Goal: Information Seeking & Learning: Learn about a topic

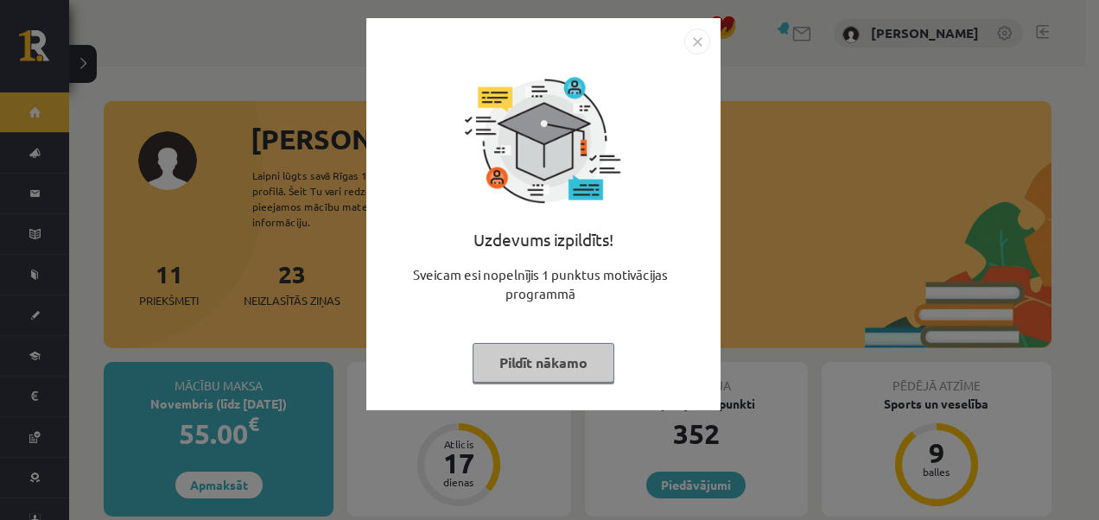
click at [567, 364] on button "Pildīt nākamo" at bounding box center [544, 363] width 142 height 40
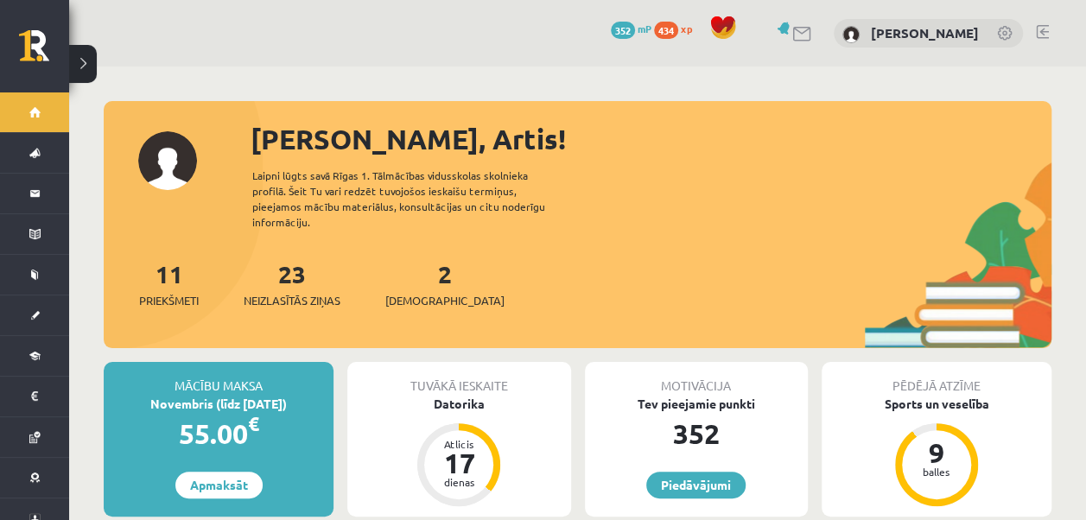
click at [428, 270] on div "2 Ieskaites" at bounding box center [444, 283] width 119 height 54
click at [423, 292] on span "[DEMOGRAPHIC_DATA]" at bounding box center [444, 300] width 119 height 17
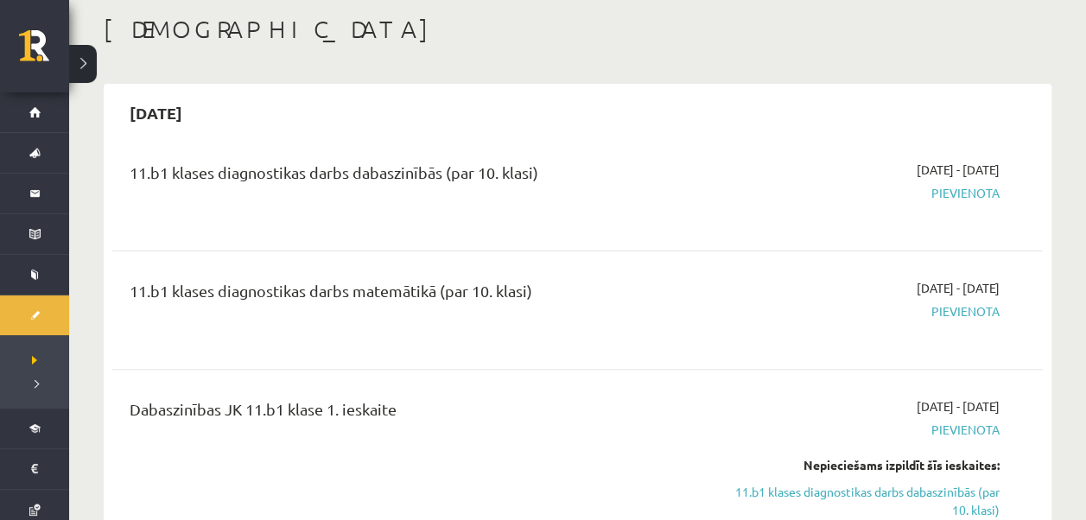
scroll to position [173, 0]
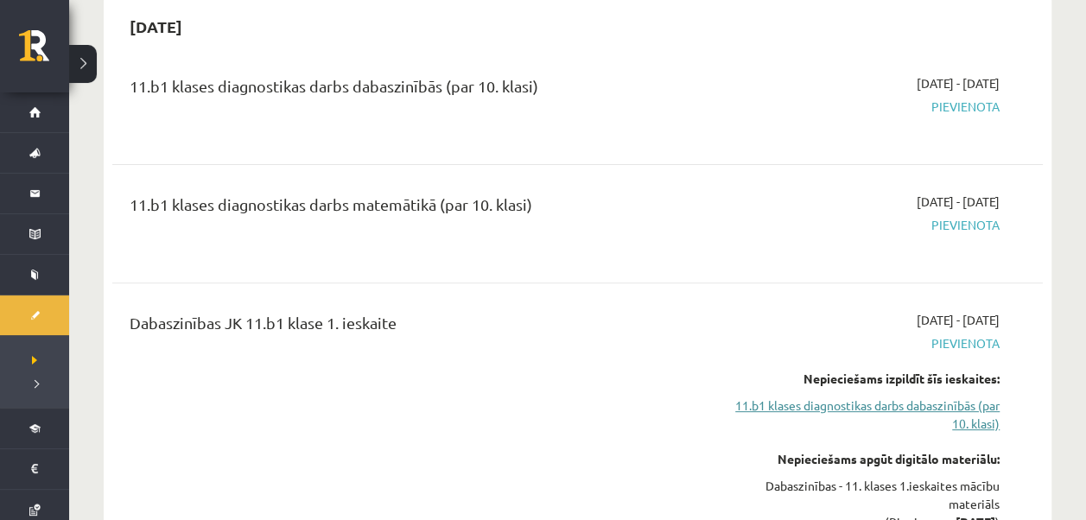
click at [968, 412] on link "11.b1 klases diagnostikas darbs dabaszinībās (par 10. klasi)" at bounding box center [863, 415] width 273 height 36
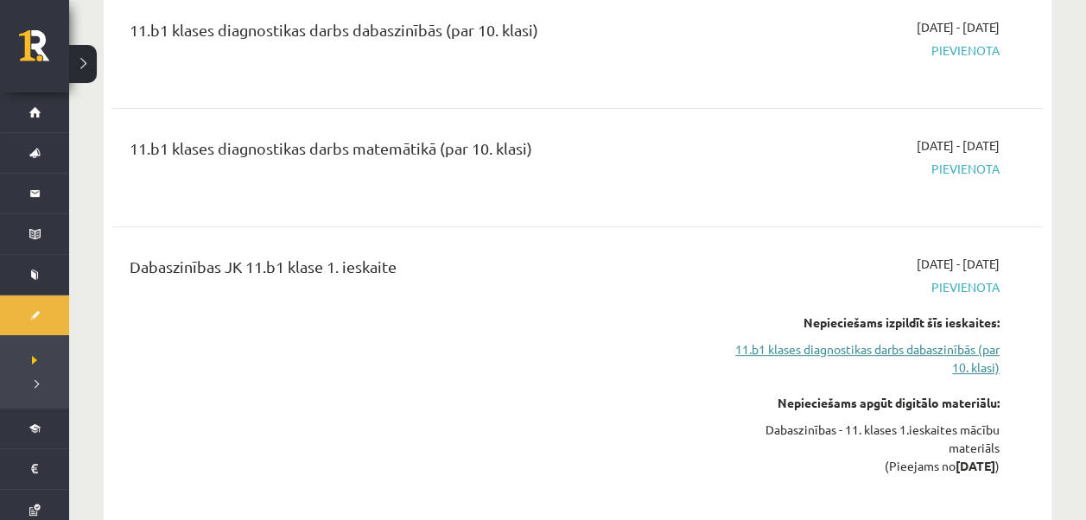
click at [960, 364] on link "11.b1 klases diagnostikas darbs dabaszinībās (par 10. klasi)" at bounding box center [863, 358] width 273 height 36
click at [982, 364] on link "11.b1 klases diagnostikas darbs dabaszinībās (par 10. klasi)" at bounding box center [863, 358] width 273 height 36
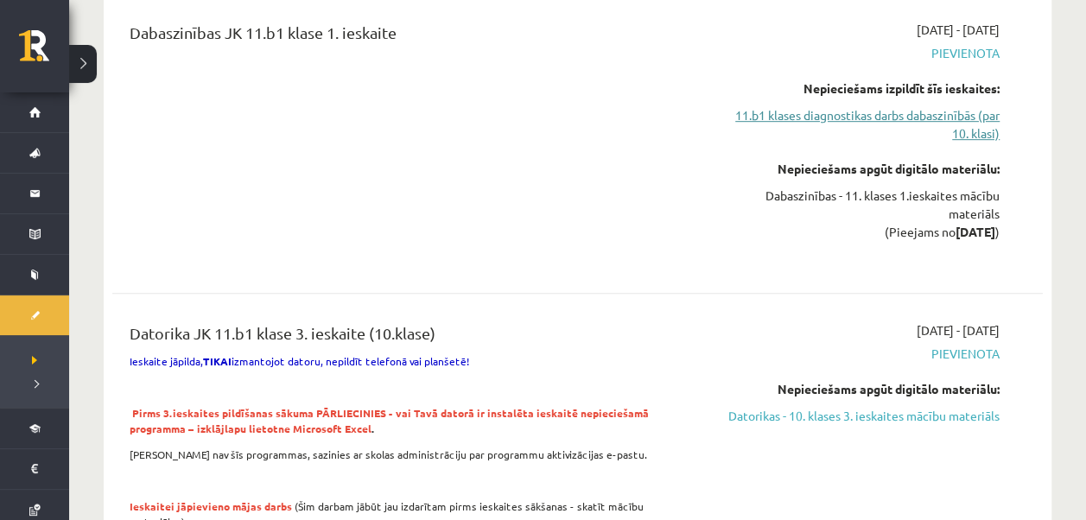
scroll to position [488, 0]
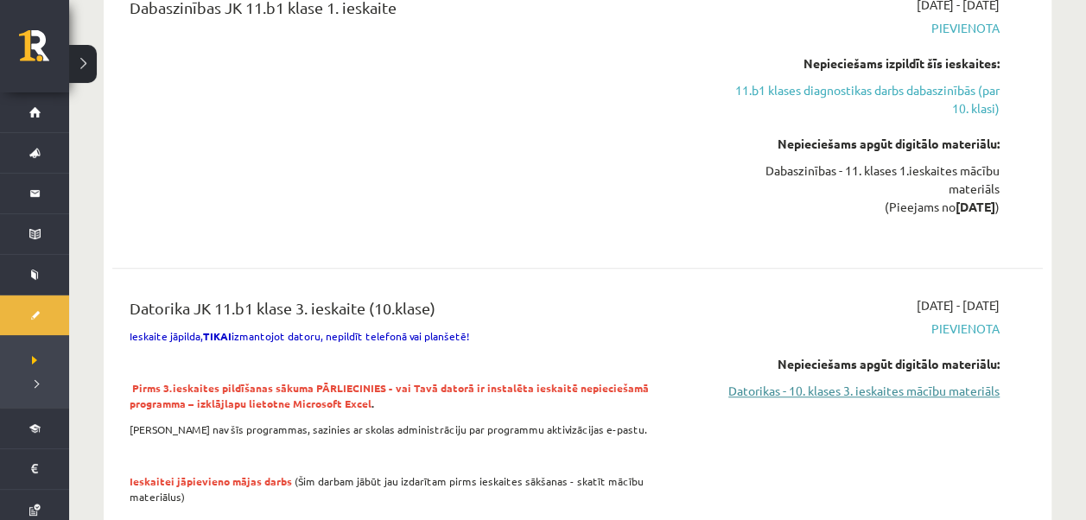
click at [964, 396] on link "Datorikas - 10. klases 3. ieskaites mācību materiāls" at bounding box center [863, 391] width 273 height 18
click at [917, 392] on link "Datorikas - 10. klases 3. ieskaites mācību materiāls" at bounding box center [863, 391] width 273 height 18
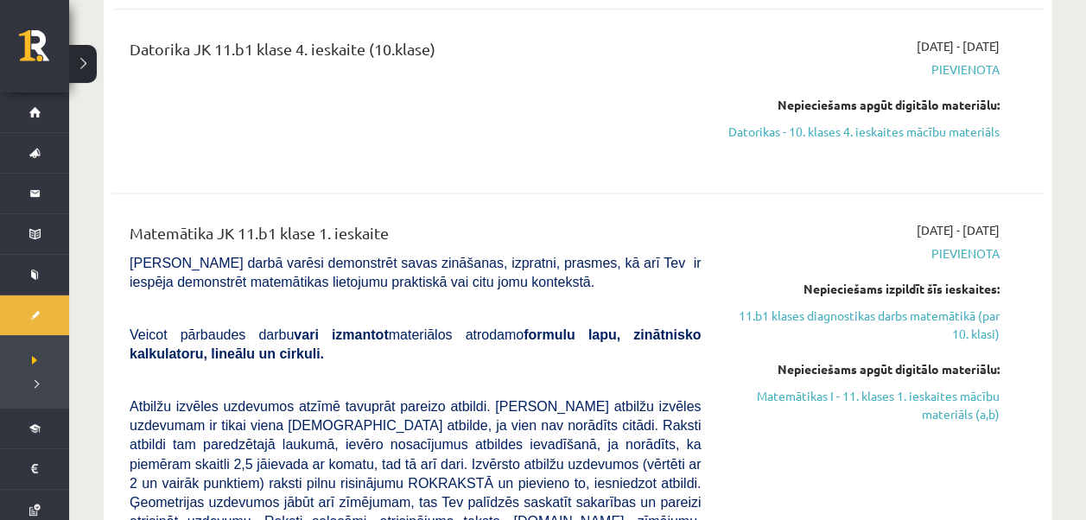
scroll to position [1179, 0]
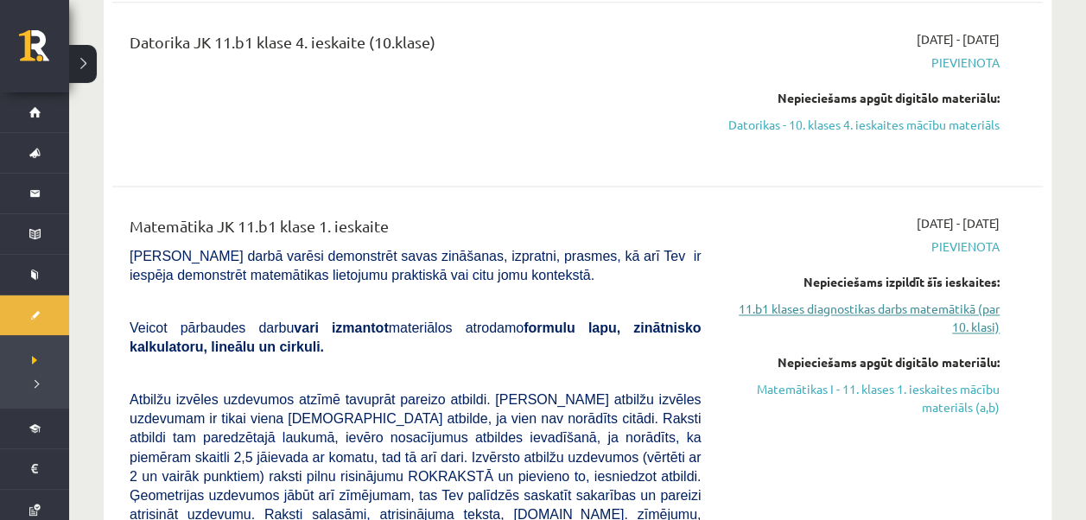
click at [981, 308] on link "11.b1 klases diagnostikas darbs matemātikā (par 10. klasi)" at bounding box center [863, 318] width 273 height 36
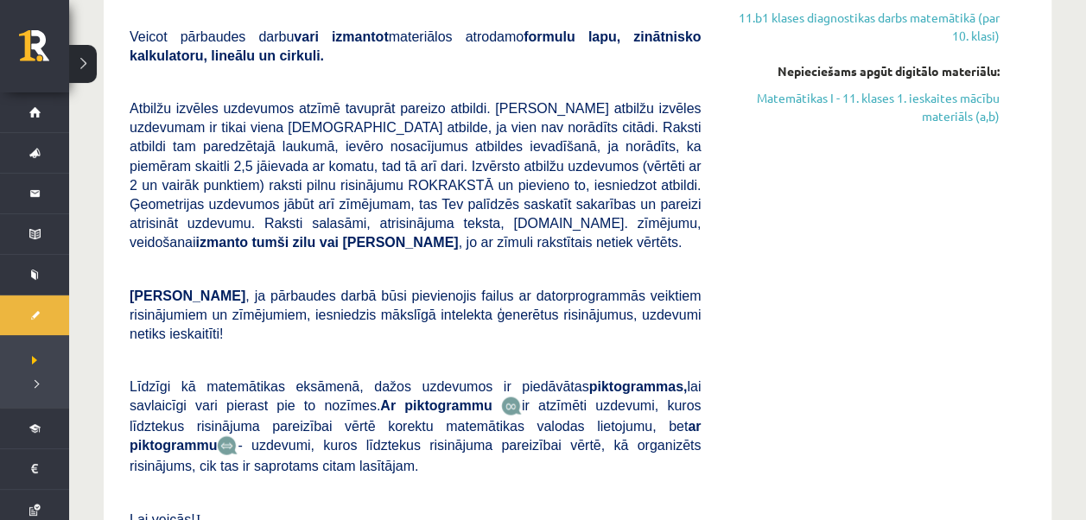
scroll to position [1296, 0]
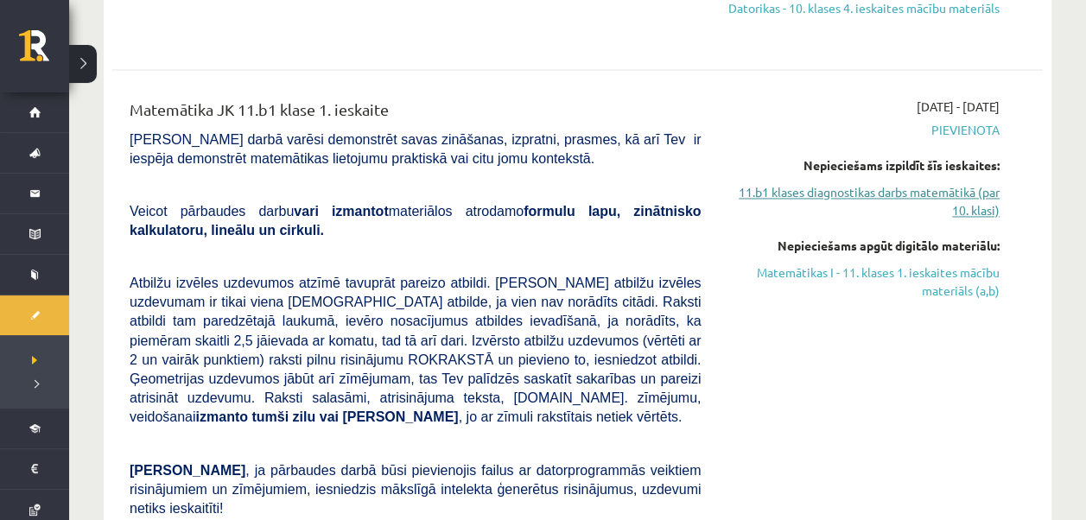
click at [921, 193] on link "11.b1 klases diagnostikas darbs matemātikā (par 10. klasi)" at bounding box center [863, 201] width 273 height 36
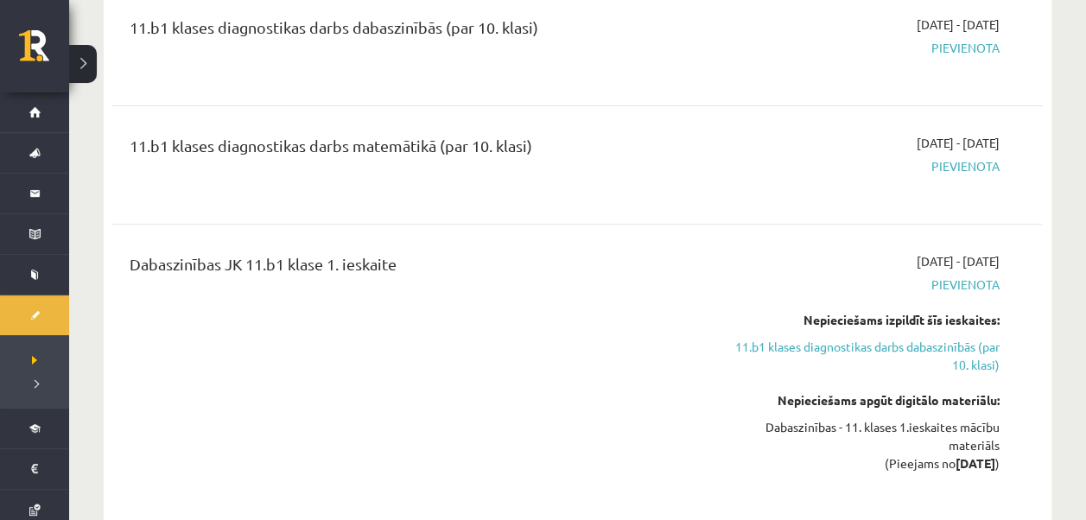
scroll to position [259, 0]
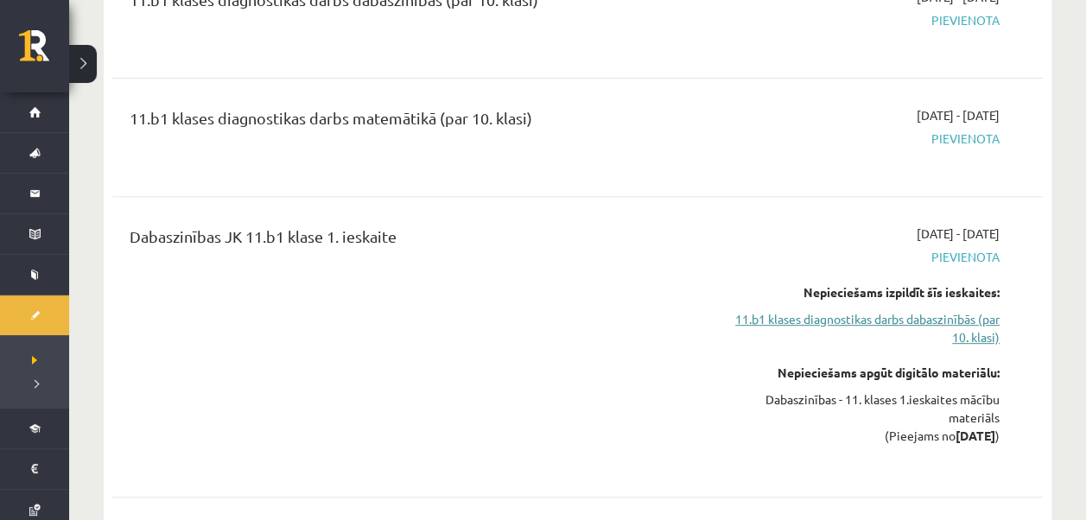
click at [914, 332] on link "11.b1 klases diagnostikas darbs dabaszinībās (par 10. klasi)" at bounding box center [863, 328] width 273 height 36
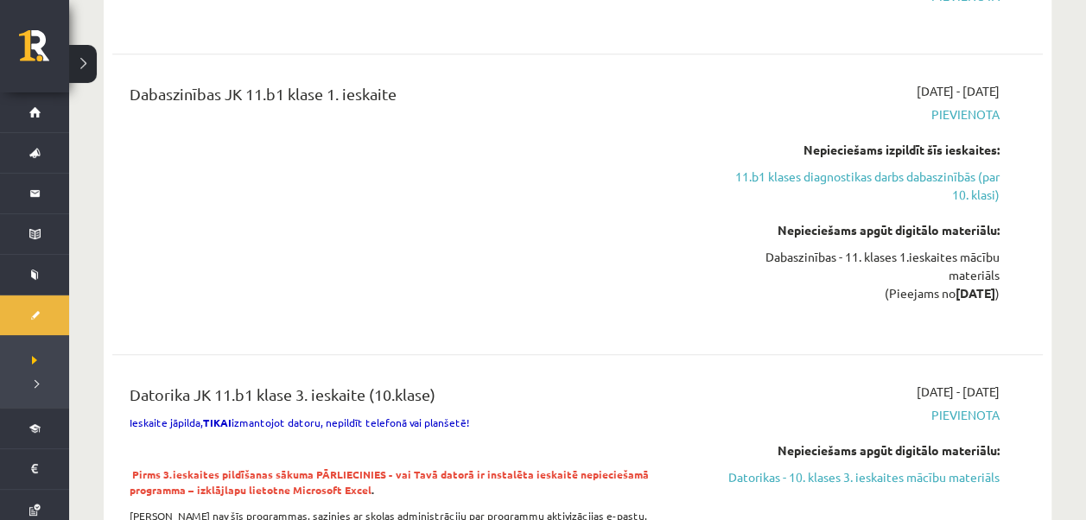
scroll to position [488, 0]
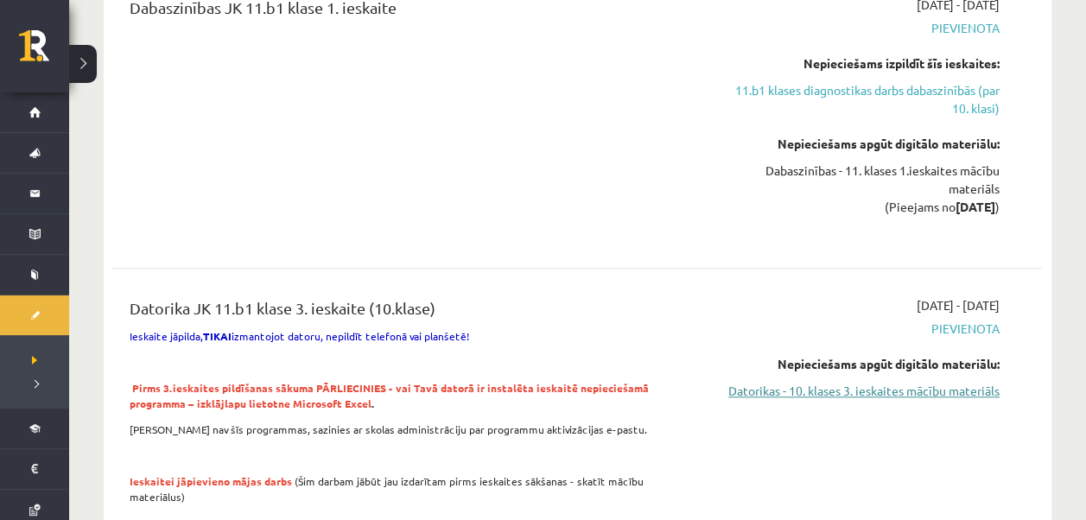
click at [969, 398] on link "Datorikas - 10. klases 3. ieskaites mācību materiāls" at bounding box center [863, 391] width 273 height 18
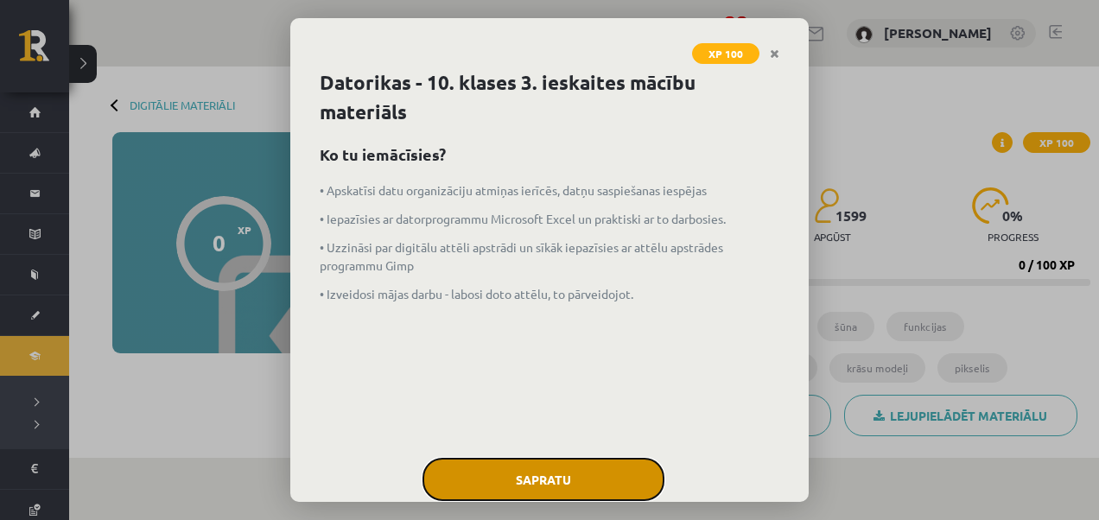
click at [559, 486] on button "Sapratu" at bounding box center [544, 479] width 242 height 43
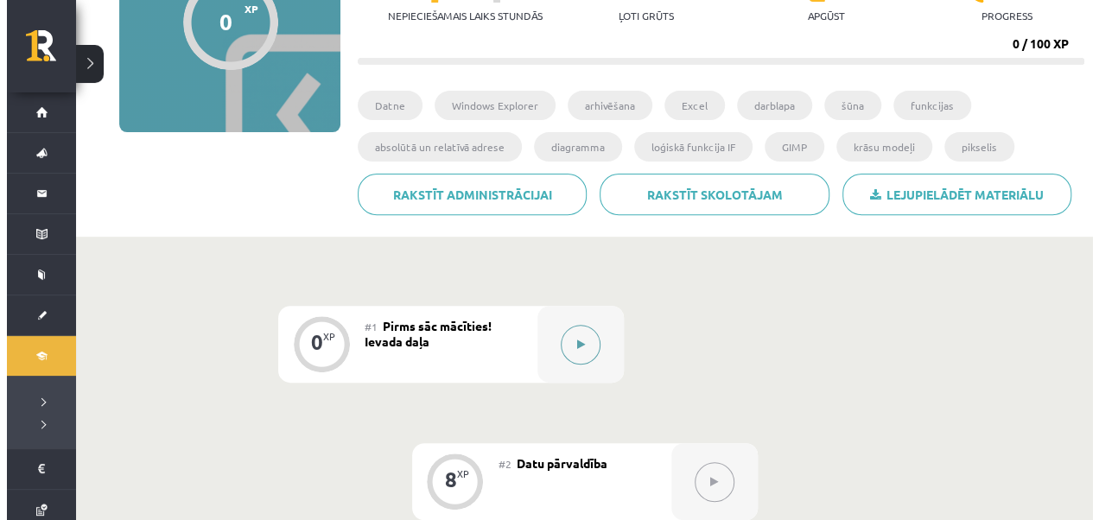
scroll to position [173, 0]
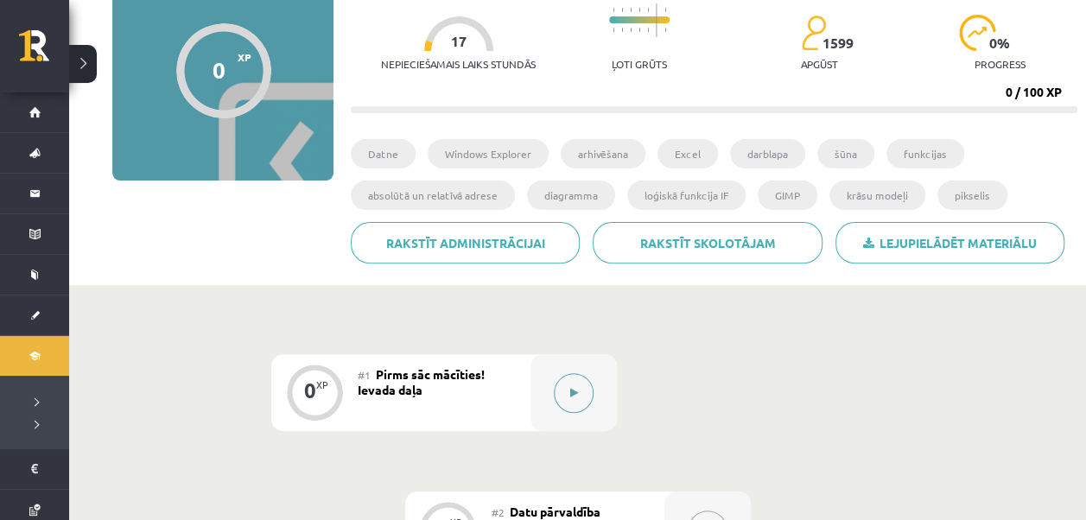
click at [582, 382] on button at bounding box center [574, 393] width 40 height 40
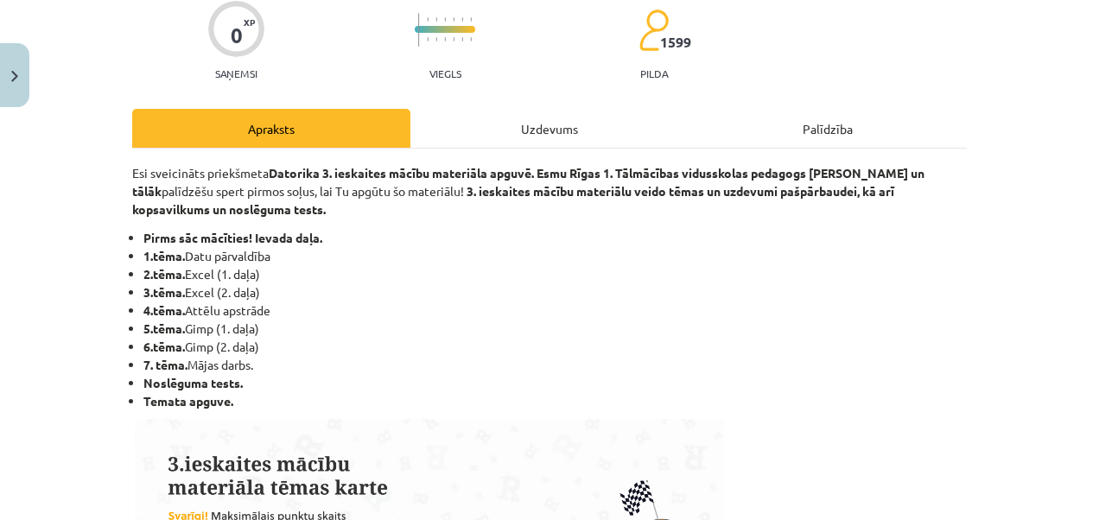
scroll to position [0, 0]
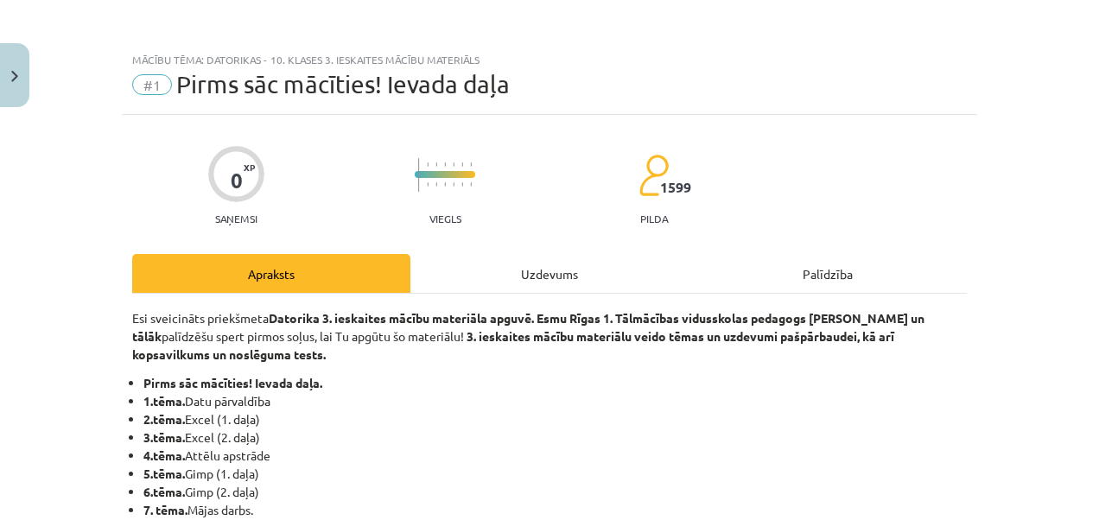
click at [555, 272] on div "Uzdevums" at bounding box center [549, 273] width 278 height 39
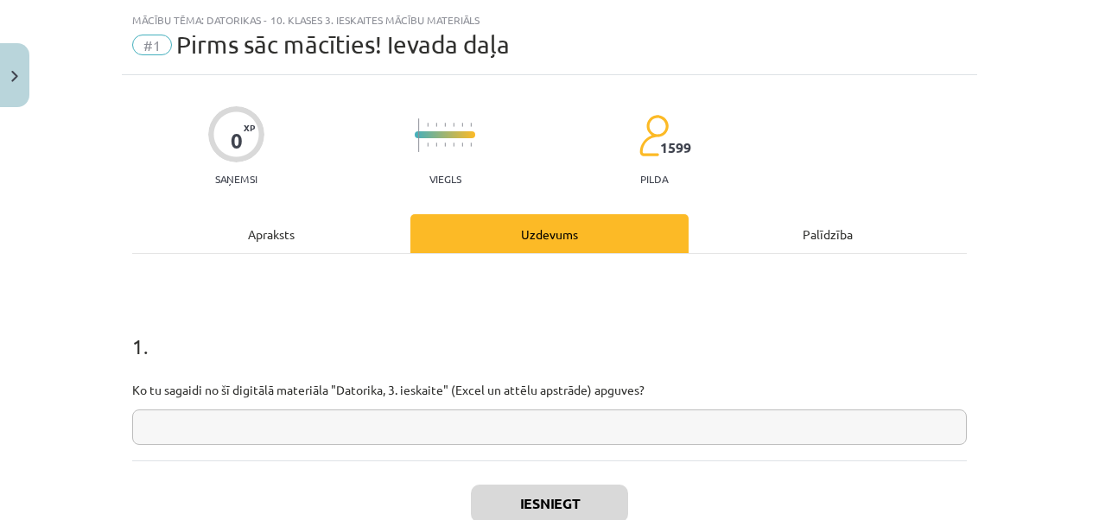
scroll to position [43, 0]
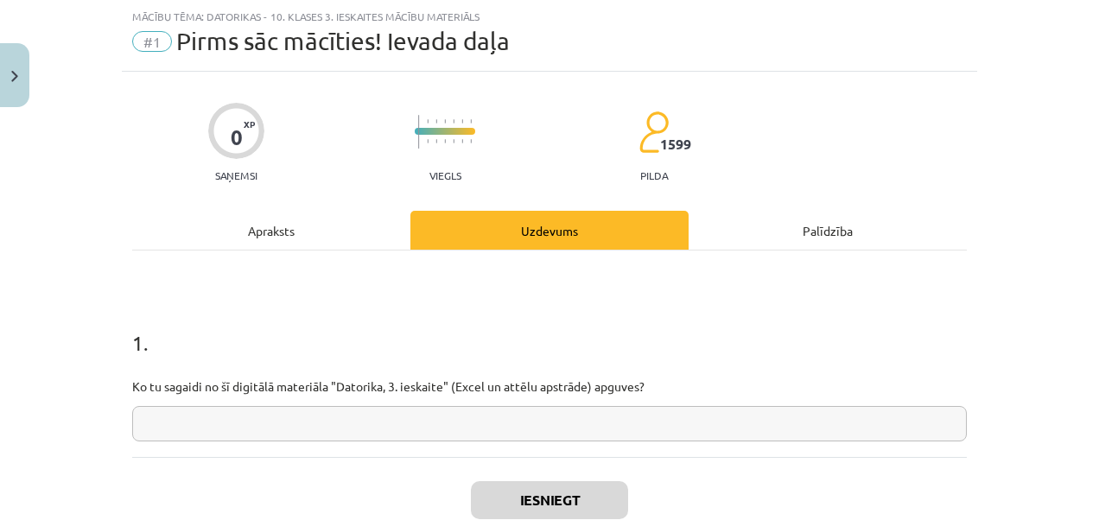
click at [335, 434] on input "text" at bounding box center [549, 423] width 835 height 35
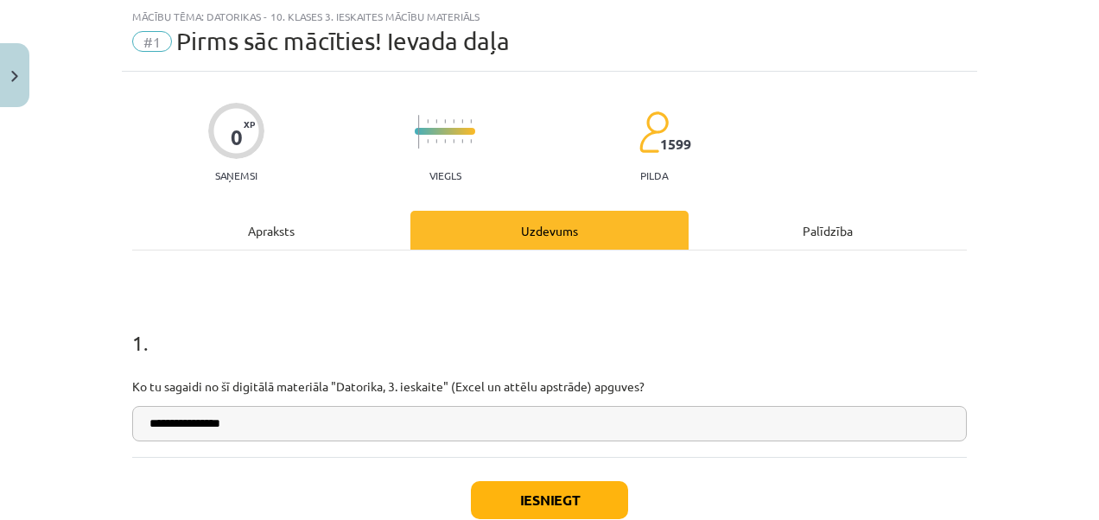
type input "**********"
click at [496, 488] on button "Iesniegt" at bounding box center [549, 500] width 157 height 38
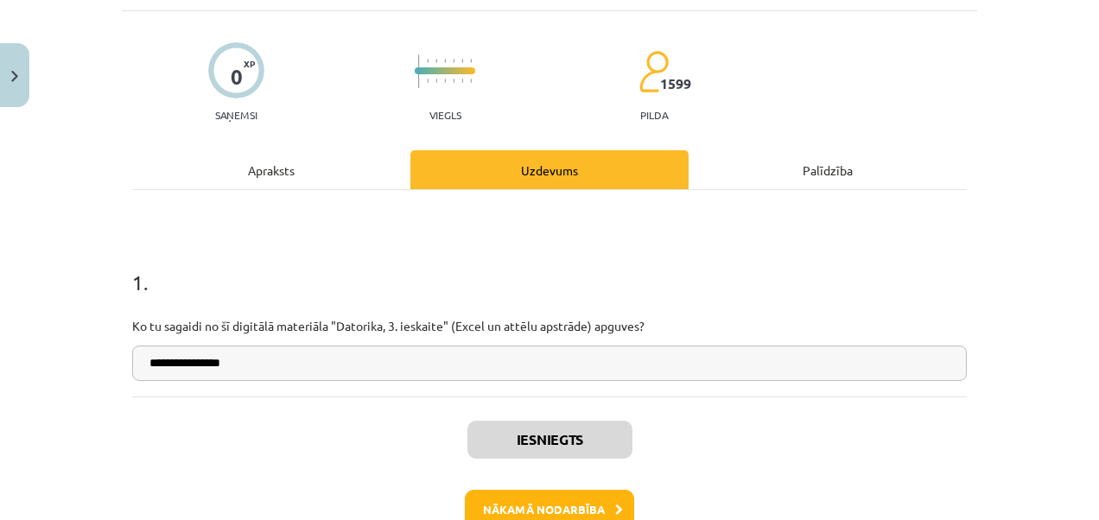
scroll to position [130, 0]
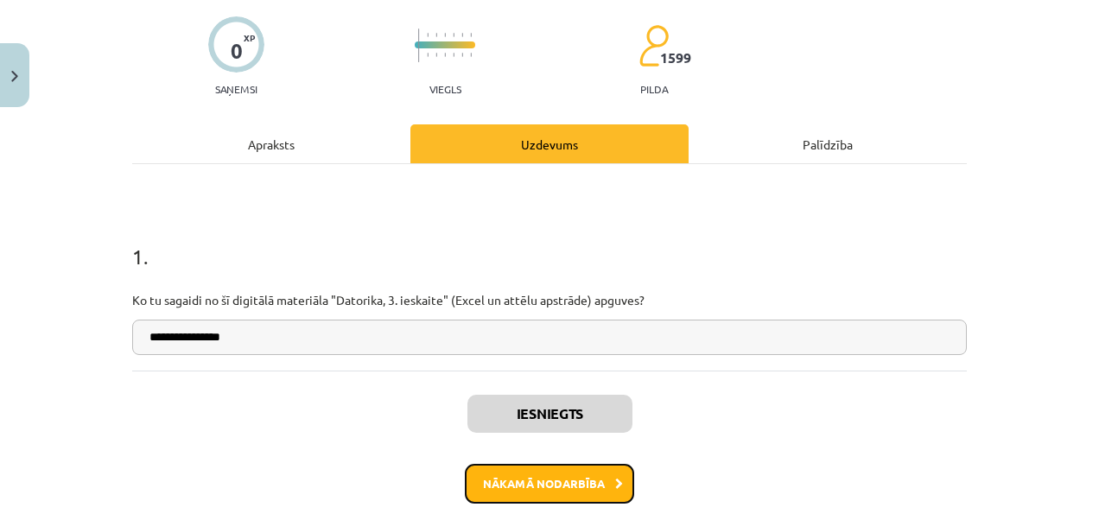
click at [571, 489] on button "Nākamā nodarbība" at bounding box center [549, 484] width 169 height 40
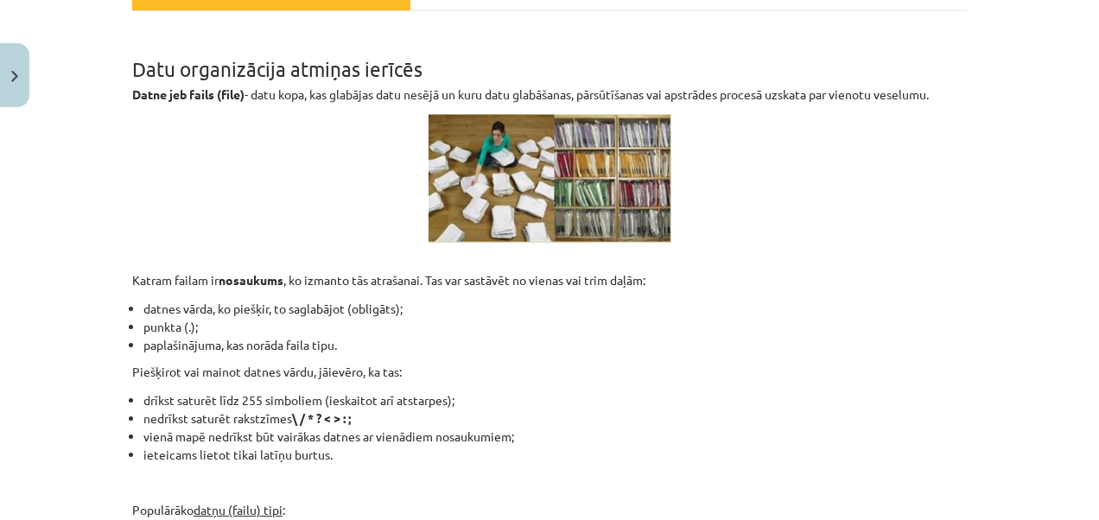
scroll to position [0, 0]
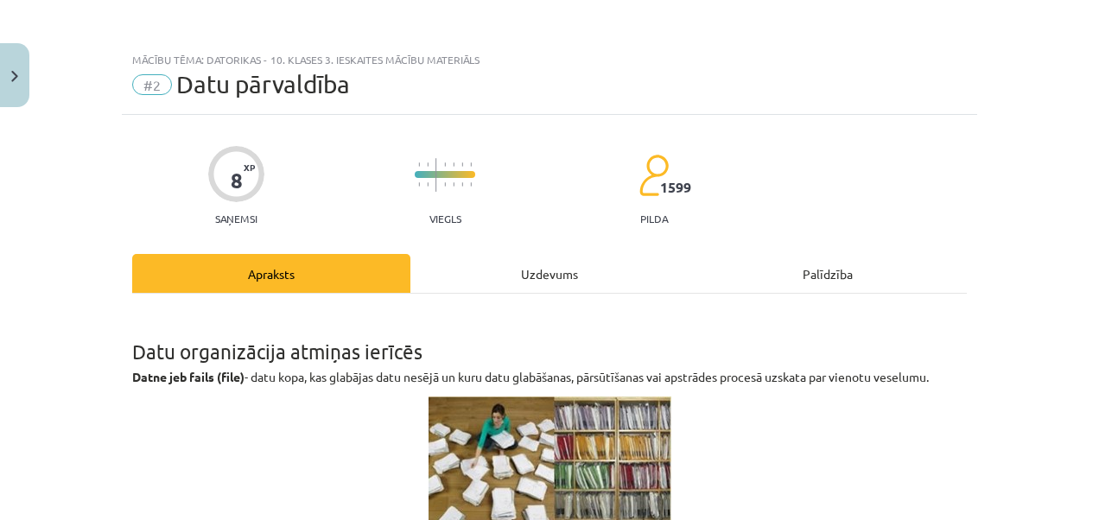
click at [556, 281] on div "Uzdevums" at bounding box center [549, 273] width 278 height 39
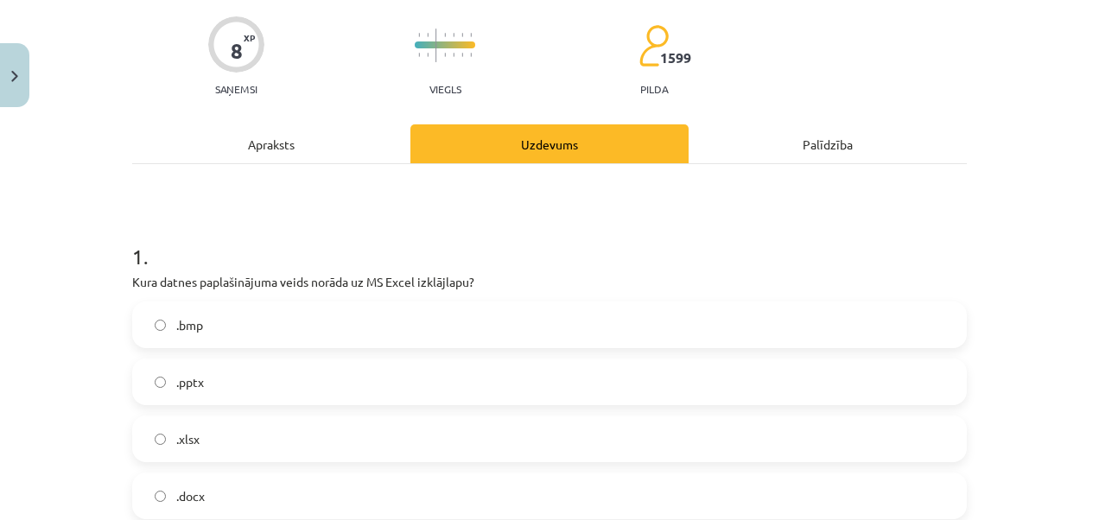
scroll to position [216, 0]
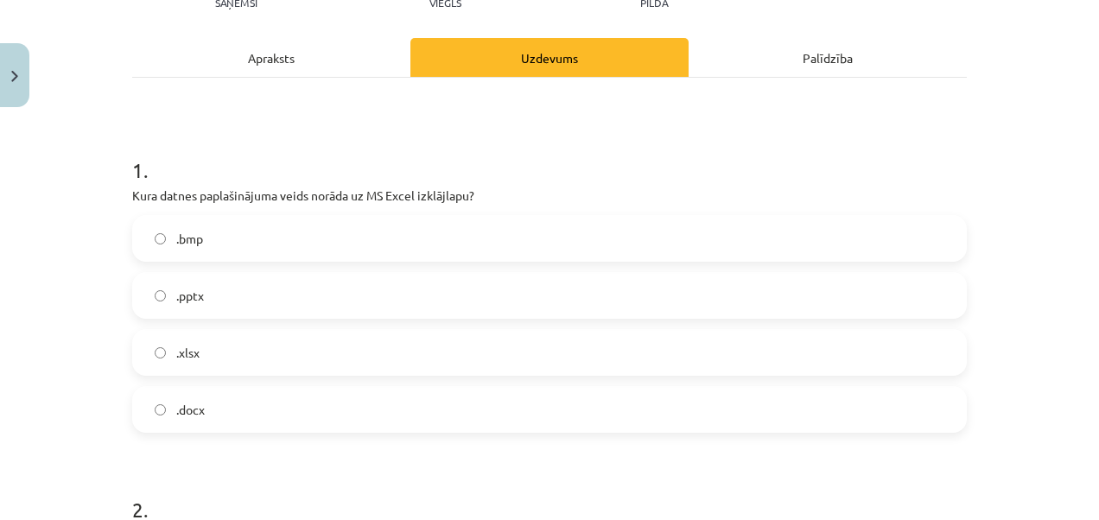
click at [326, 352] on label ".xlsx" at bounding box center [549, 352] width 831 height 43
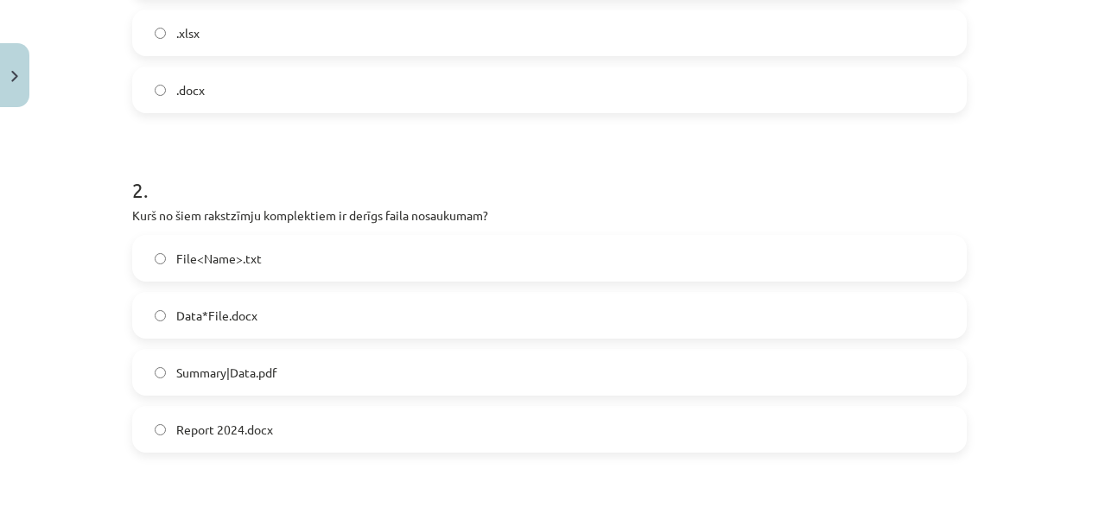
scroll to position [562, 0]
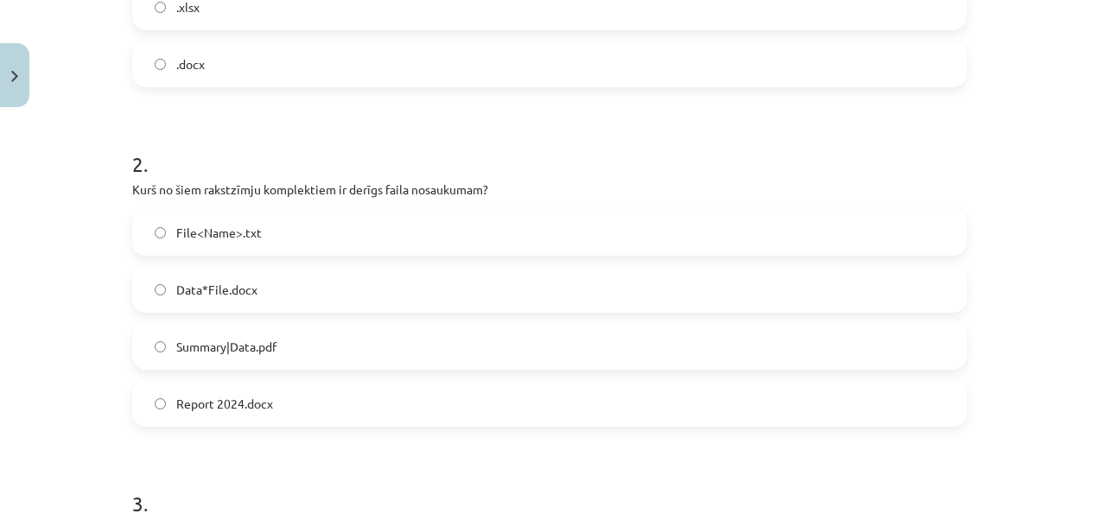
click at [285, 392] on label "Report 2024.docx" at bounding box center [549, 403] width 831 height 43
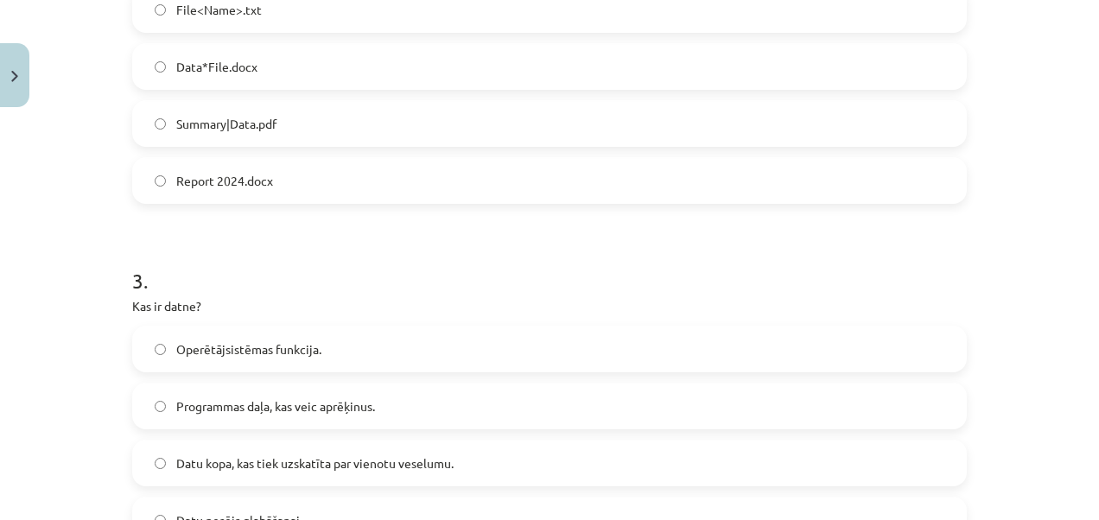
scroll to position [821, 0]
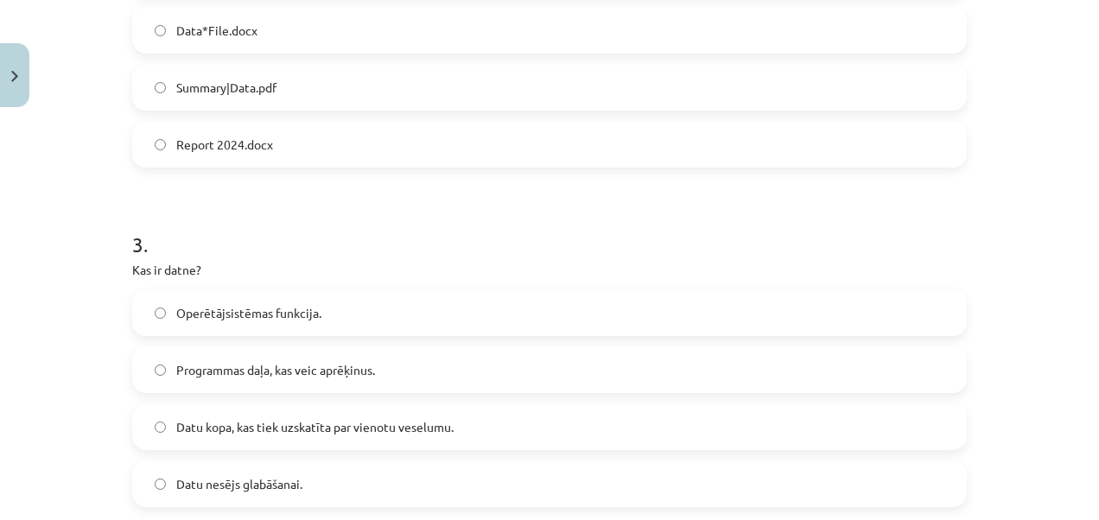
click at [403, 478] on label "Datu nesējs glabāšanai." at bounding box center [549, 483] width 831 height 43
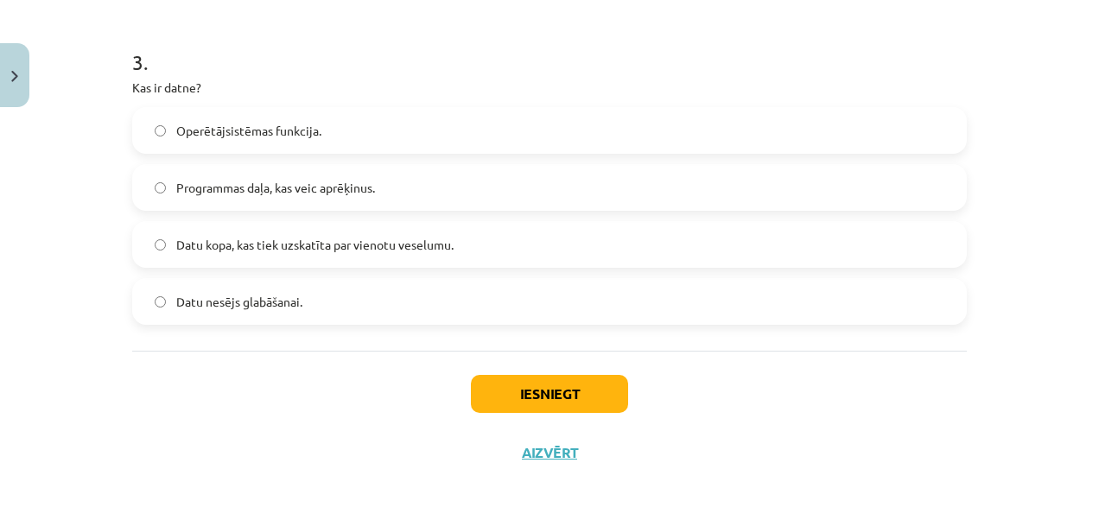
scroll to position [1007, 0]
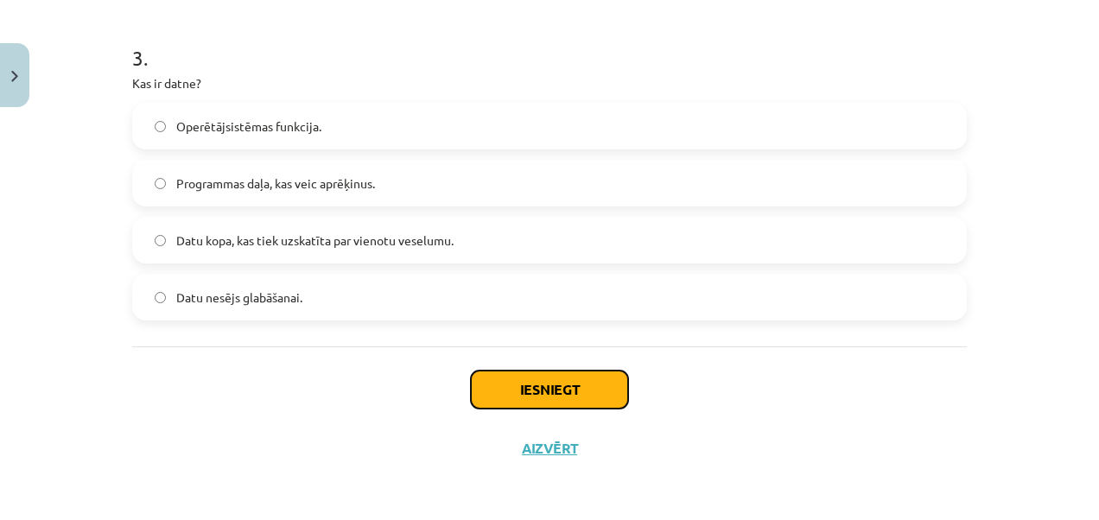
click at [529, 381] on button "Iesniegt" at bounding box center [549, 390] width 157 height 38
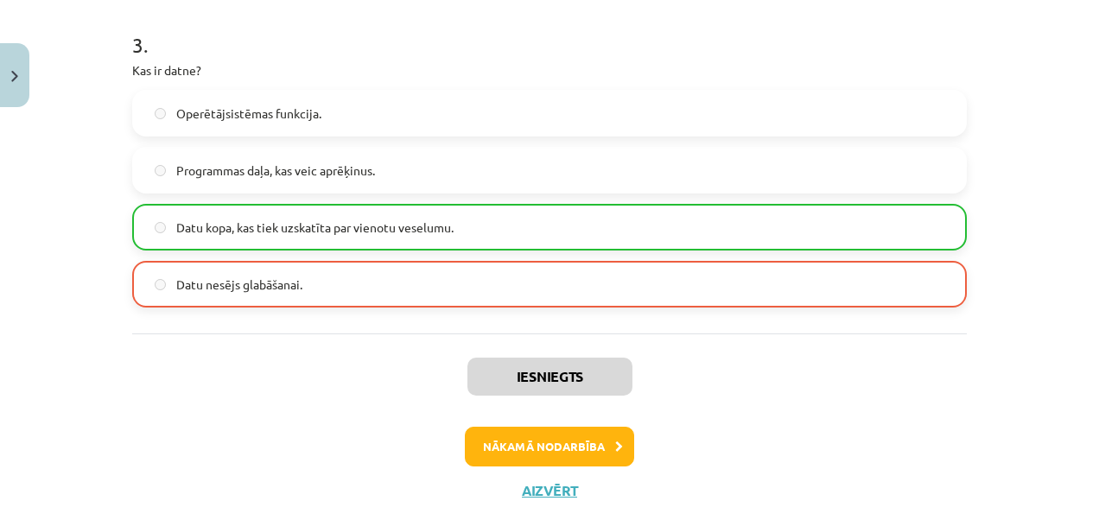
scroll to position [1037, 0]
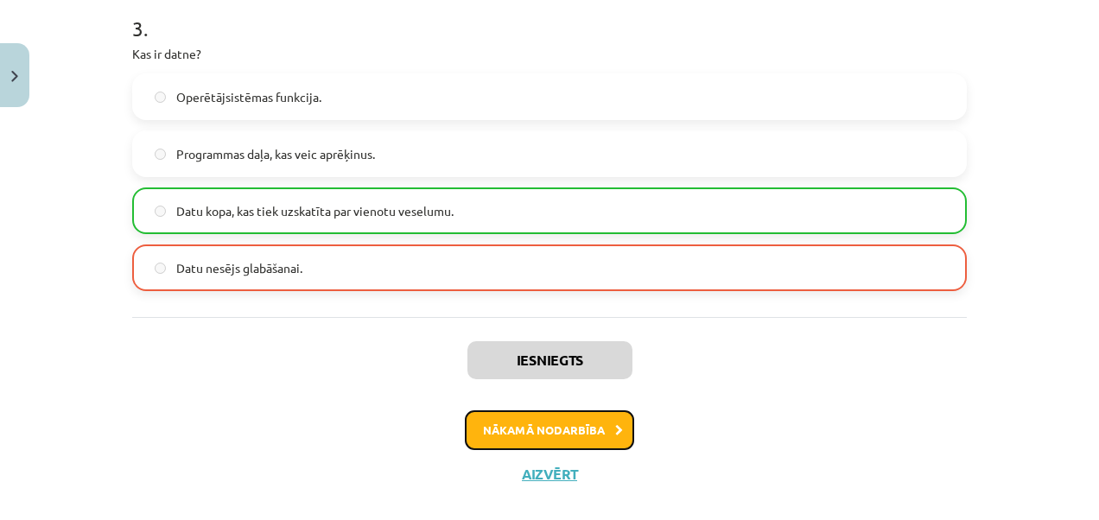
click at [615, 429] on icon at bounding box center [619, 430] width 8 height 11
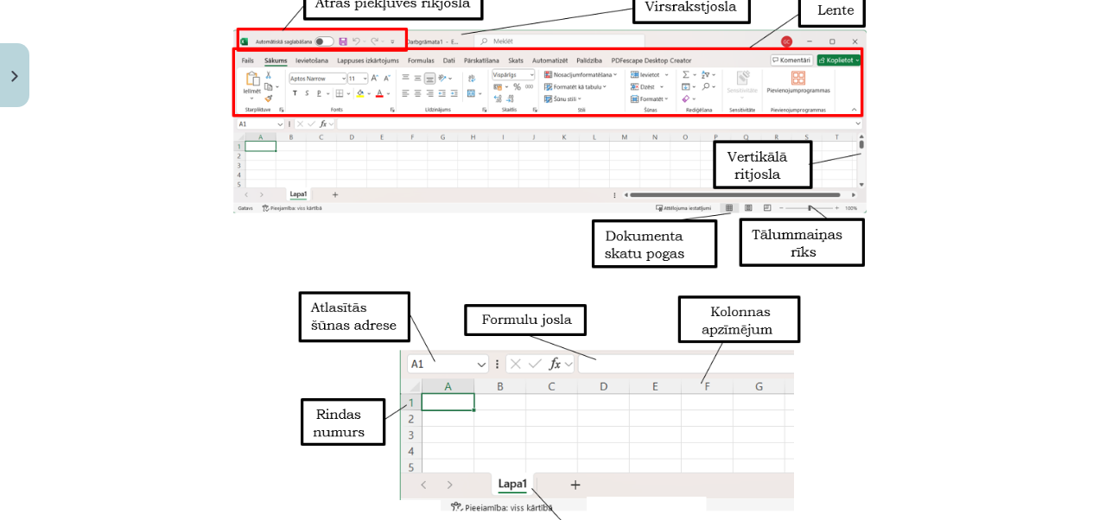
scroll to position [821, 0]
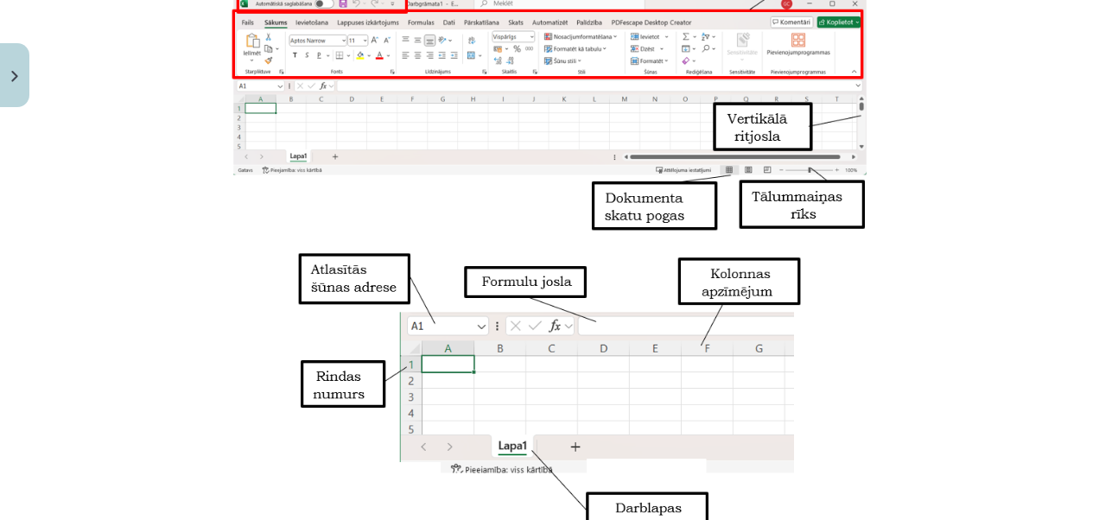
click at [929, 247] on p at bounding box center [549, 394] width 835 height 294
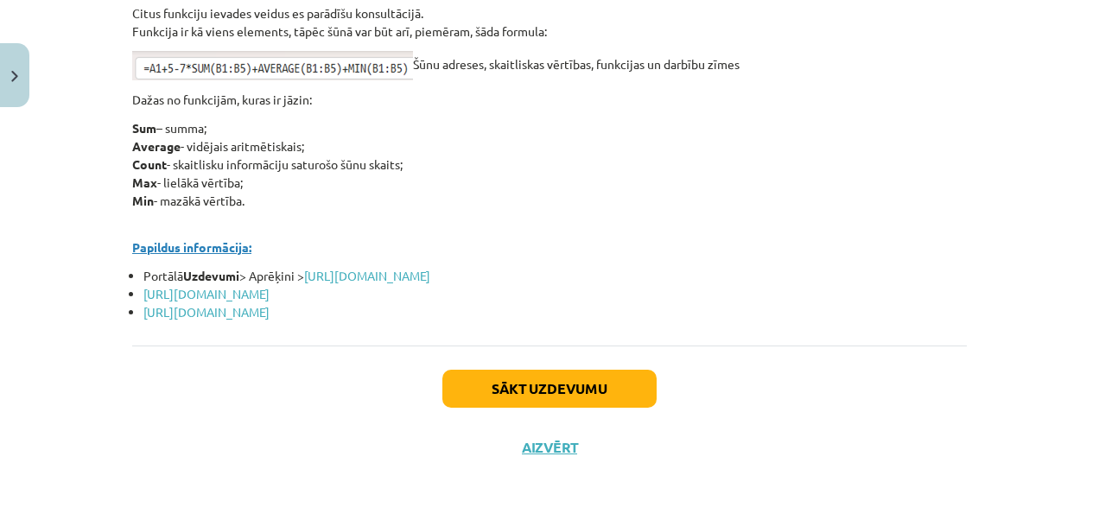
scroll to position [7691, 0]
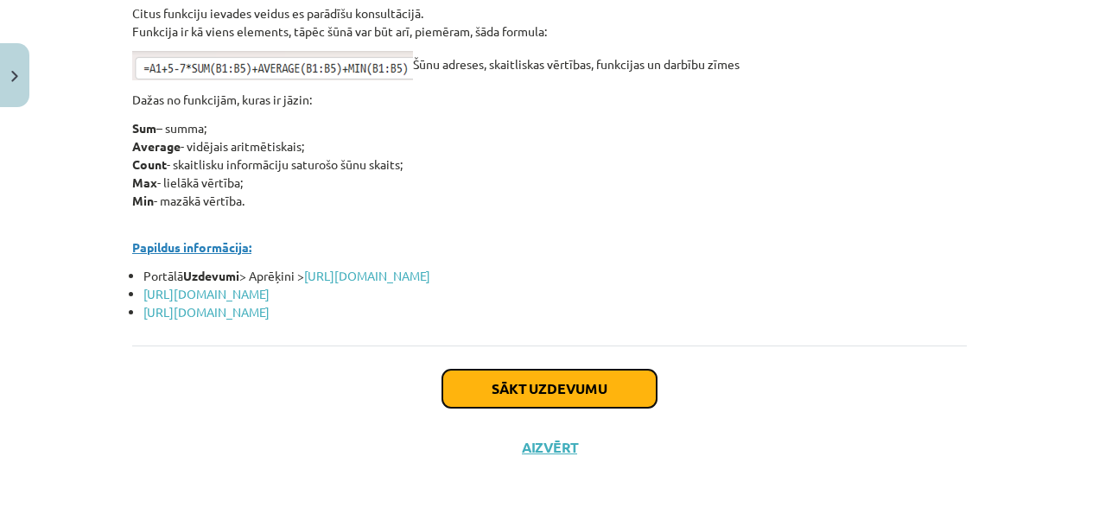
click at [496, 393] on button "Sākt uzdevumu" at bounding box center [549, 389] width 214 height 38
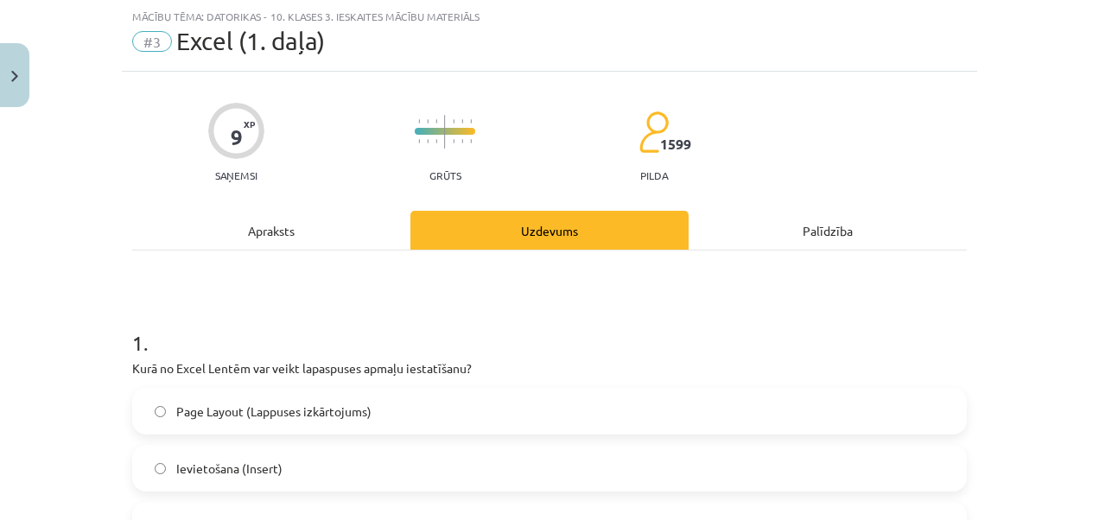
scroll to position [216, 0]
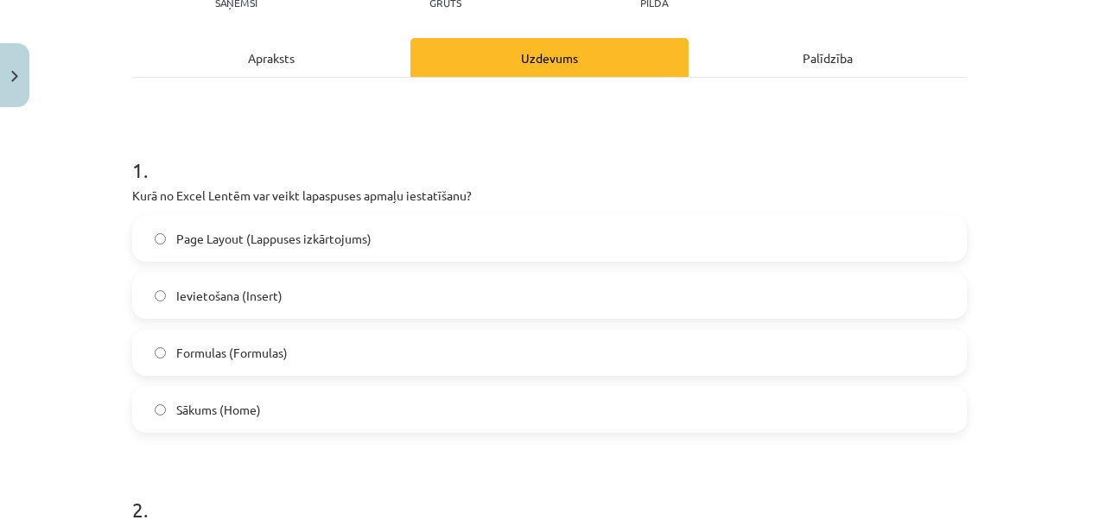
click at [268, 69] on div "Apraksts" at bounding box center [271, 57] width 278 height 39
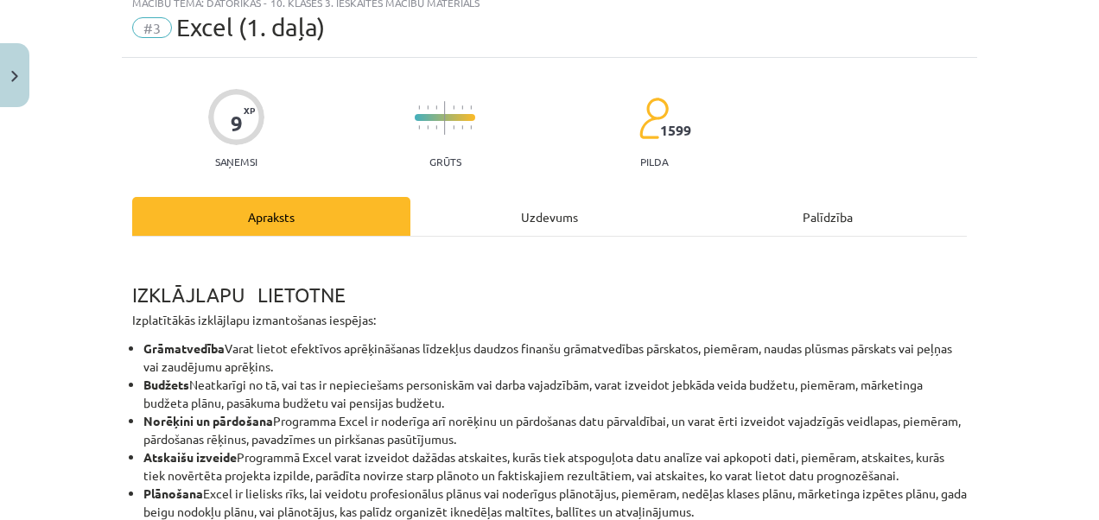
scroll to position [0, 0]
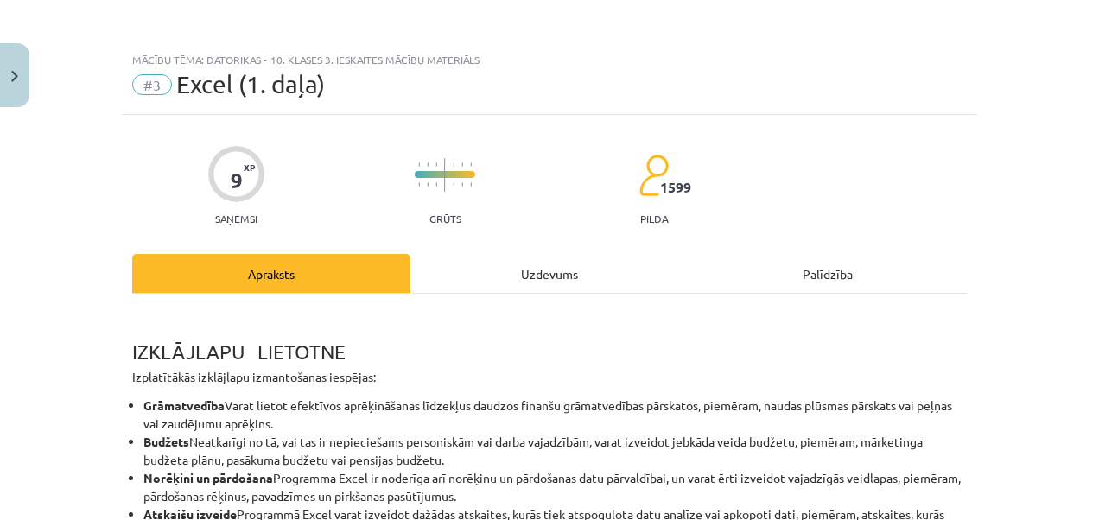
click at [514, 283] on div "Uzdevums" at bounding box center [549, 273] width 278 height 39
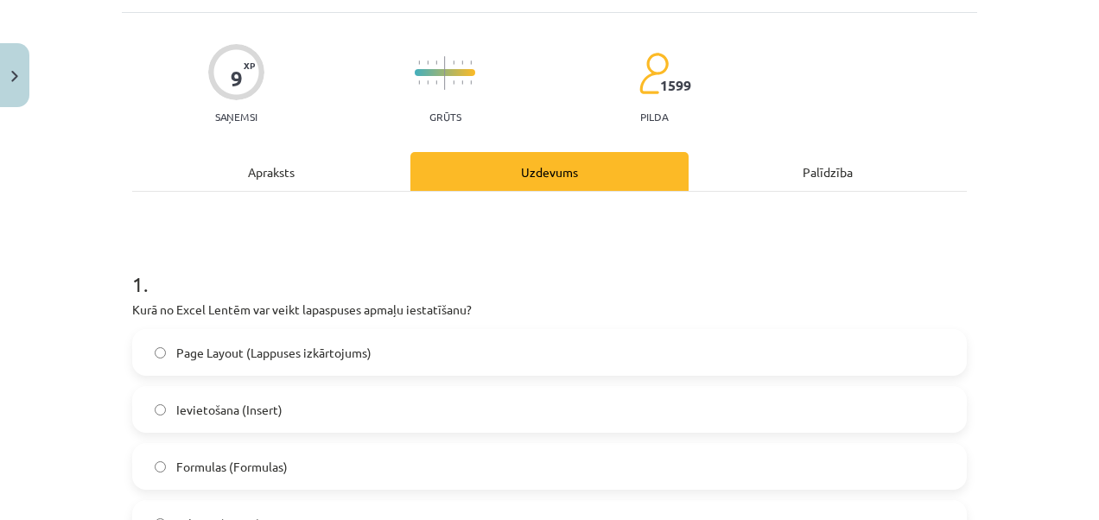
scroll to position [130, 0]
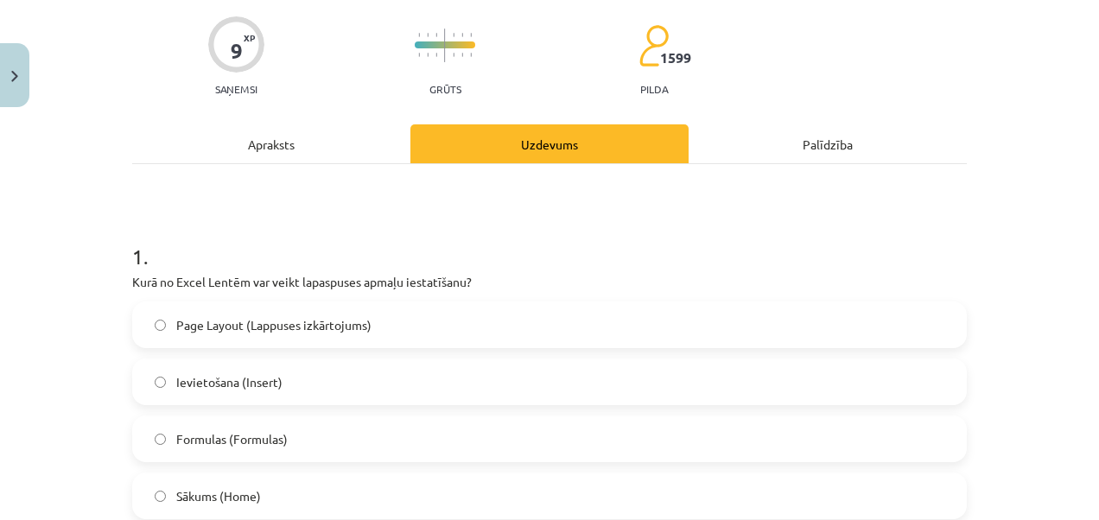
click at [346, 322] on span "Page Layout (Lappuses izkārtojums)" at bounding box center [273, 325] width 195 height 18
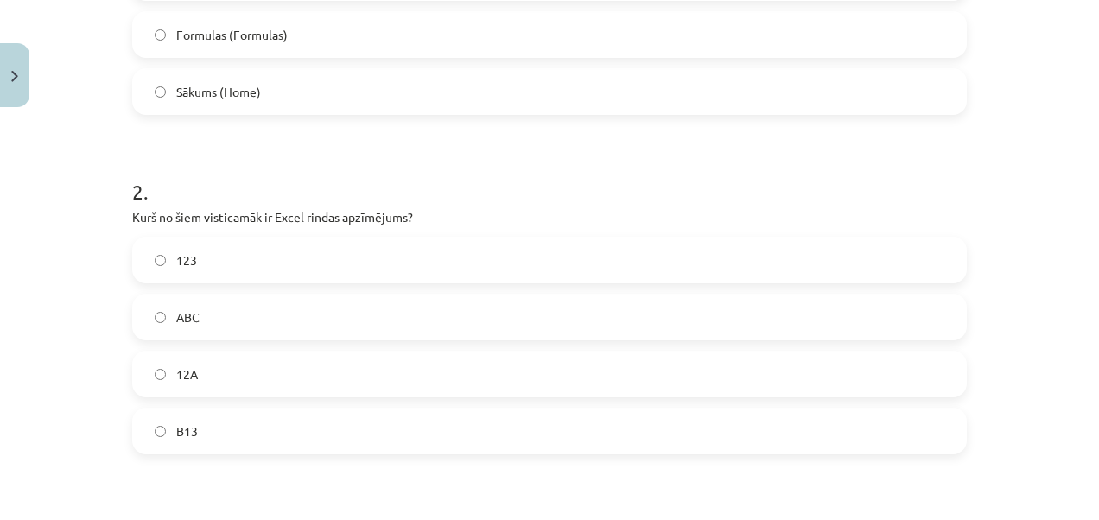
scroll to position [562, 0]
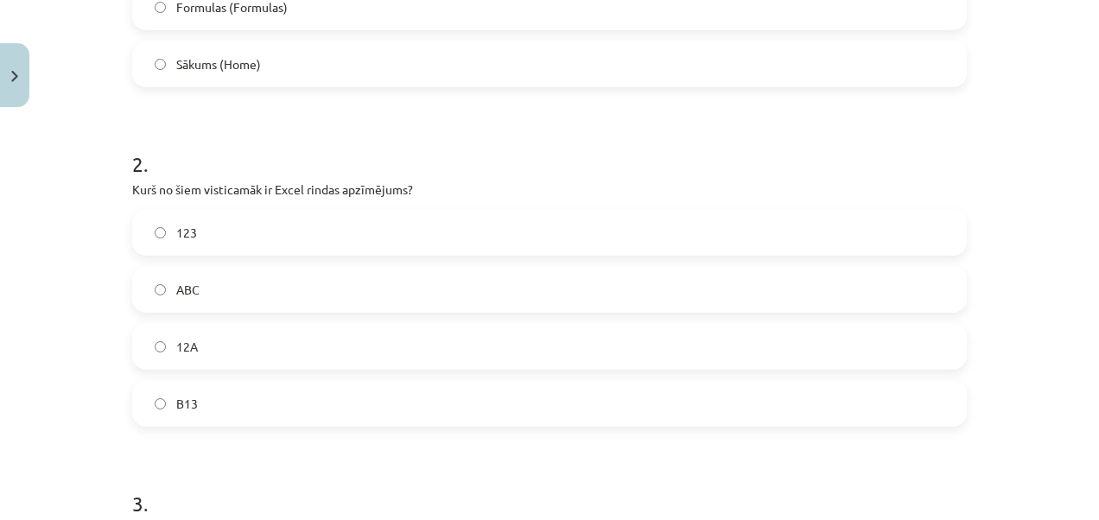
click at [242, 223] on label "123" at bounding box center [549, 232] width 831 height 43
click at [203, 271] on label "ABC" at bounding box center [549, 289] width 831 height 43
click at [208, 224] on label "123" at bounding box center [549, 232] width 831 height 43
drag, startPoint x: 172, startPoint y: 225, endPoint x: 14, endPoint y: 221, distance: 158.2
click at [10, 223] on div "Mācību tēma: Datorikas - 10. klases 3. ieskaites mācību materiāls #3 Excel (1. …" at bounding box center [549, 260] width 1099 height 520
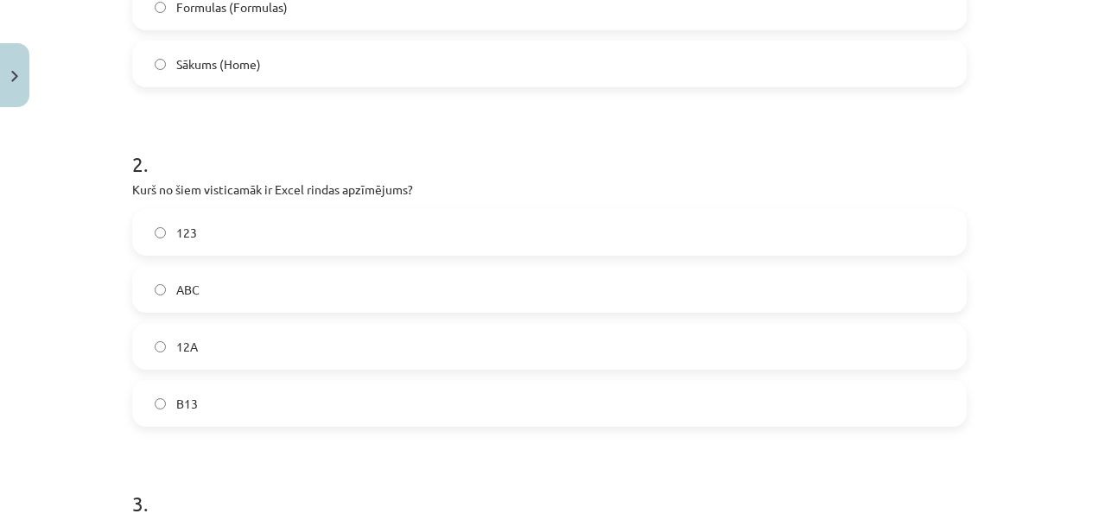
click at [276, 287] on label "ABC" at bounding box center [549, 289] width 831 height 43
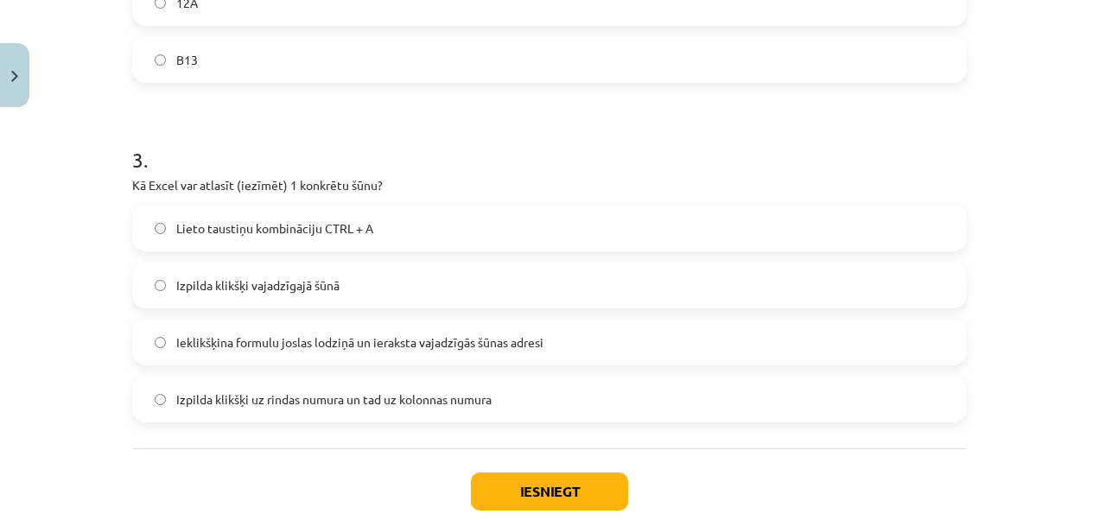
scroll to position [907, 0]
click at [355, 278] on label "Izpilda klikšķi vajadzīgajā šūnā" at bounding box center [549, 283] width 831 height 43
click at [530, 479] on button "Iesniegt" at bounding box center [549, 490] width 157 height 38
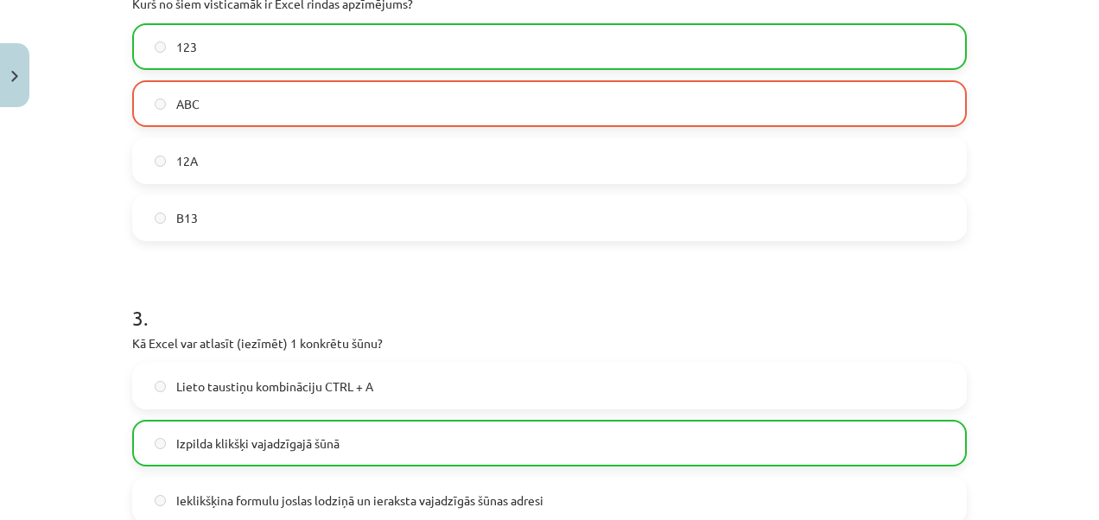
scroll to position [734, 0]
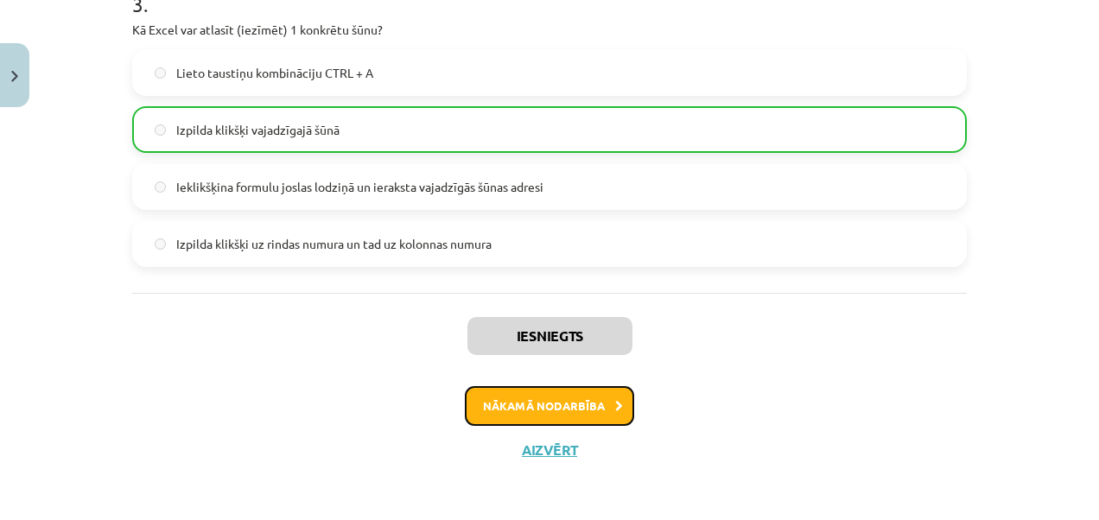
click at [528, 403] on button "Nākamā nodarbība" at bounding box center [549, 406] width 169 height 40
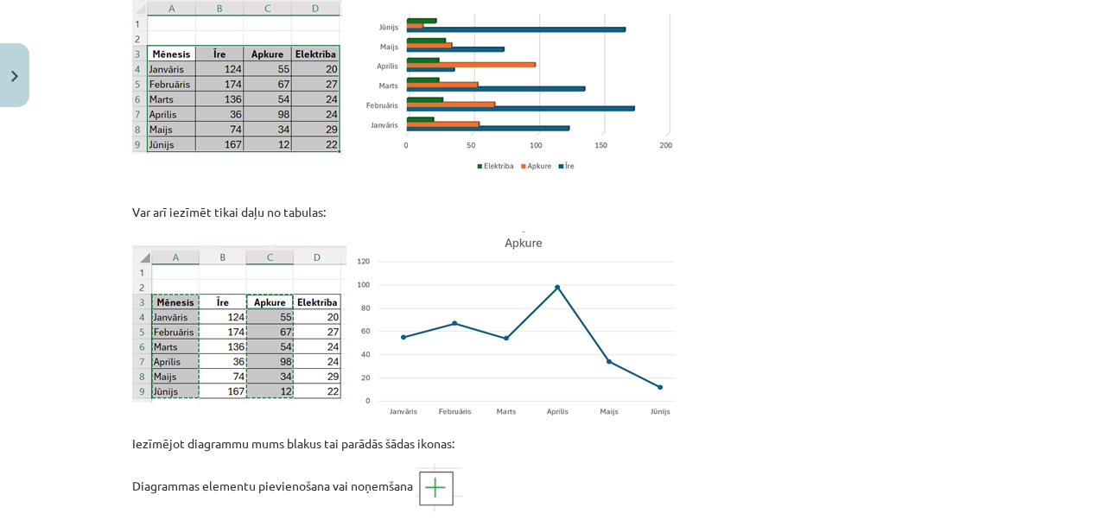
scroll to position [7863, 0]
drag, startPoint x: 264, startPoint y: 114, endPoint x: 85, endPoint y: 301, distance: 258.5
click at [85, 301] on div "Mācību tēma: Datorikas - 10. klases 3. ieskaites mācību materiāls #4 Excel (2. …" at bounding box center [549, 260] width 1099 height 520
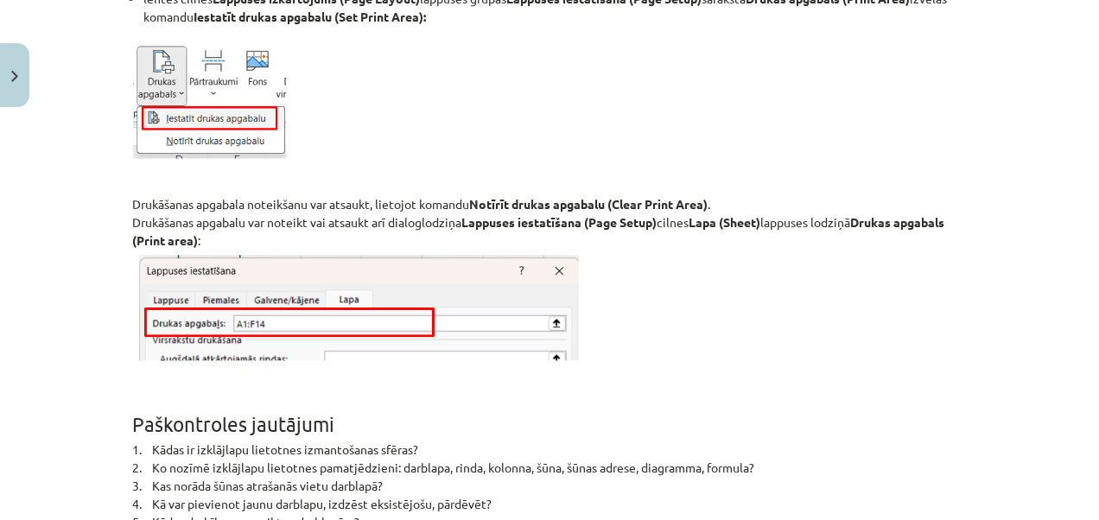
scroll to position [11319, 0]
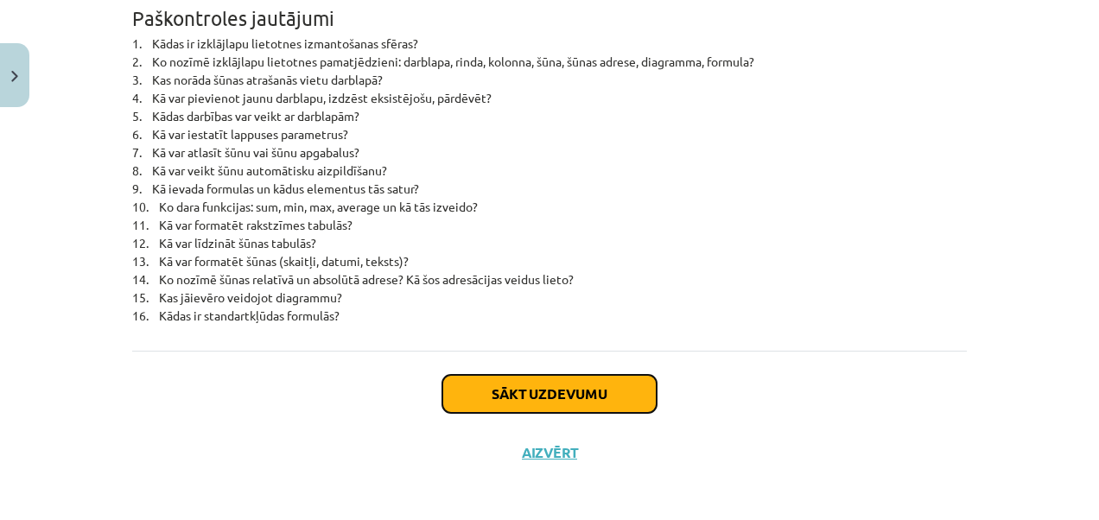
click at [538, 393] on button "Sākt uzdevumu" at bounding box center [549, 394] width 214 height 38
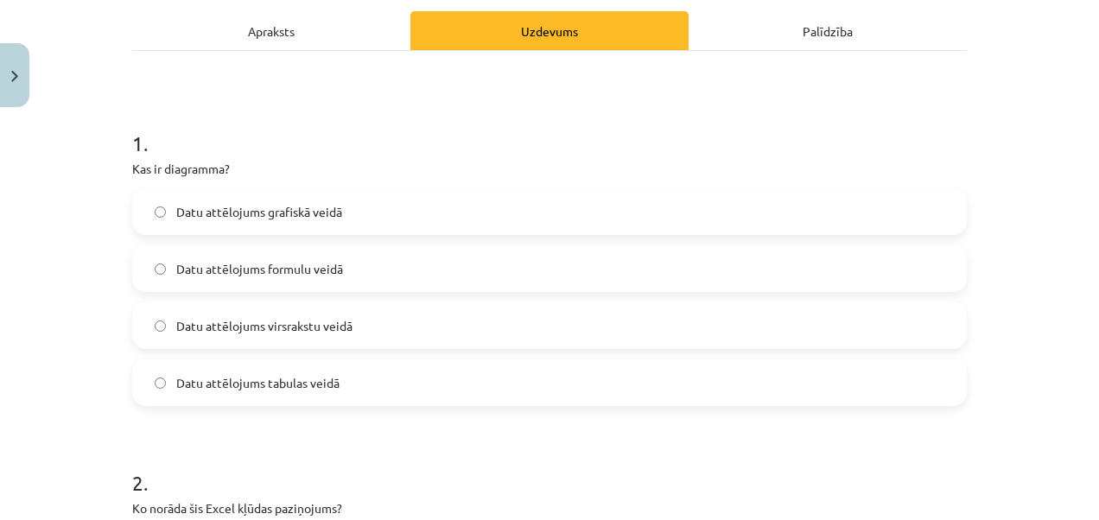
scroll to position [216, 0]
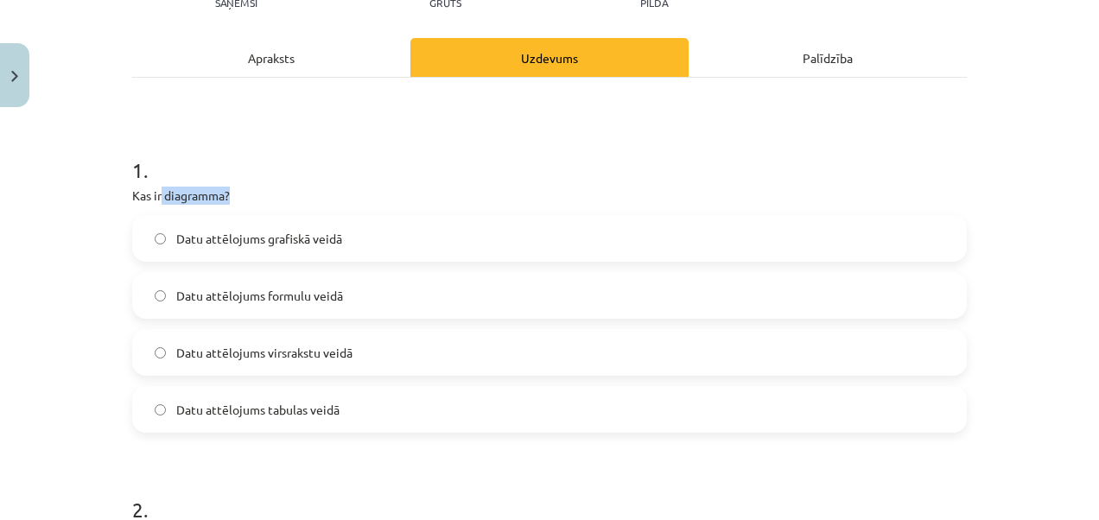
drag, startPoint x: 156, startPoint y: 192, endPoint x: 230, endPoint y: 196, distance: 74.4
click at [230, 196] on p "Kas ir diagramma?" at bounding box center [549, 196] width 835 height 18
drag, startPoint x: 230, startPoint y: 196, endPoint x: 211, endPoint y: 168, distance: 34.3
click at [211, 168] on h1 "1 ." at bounding box center [549, 155] width 835 height 54
drag, startPoint x: 155, startPoint y: 192, endPoint x: 218, endPoint y: 192, distance: 63.1
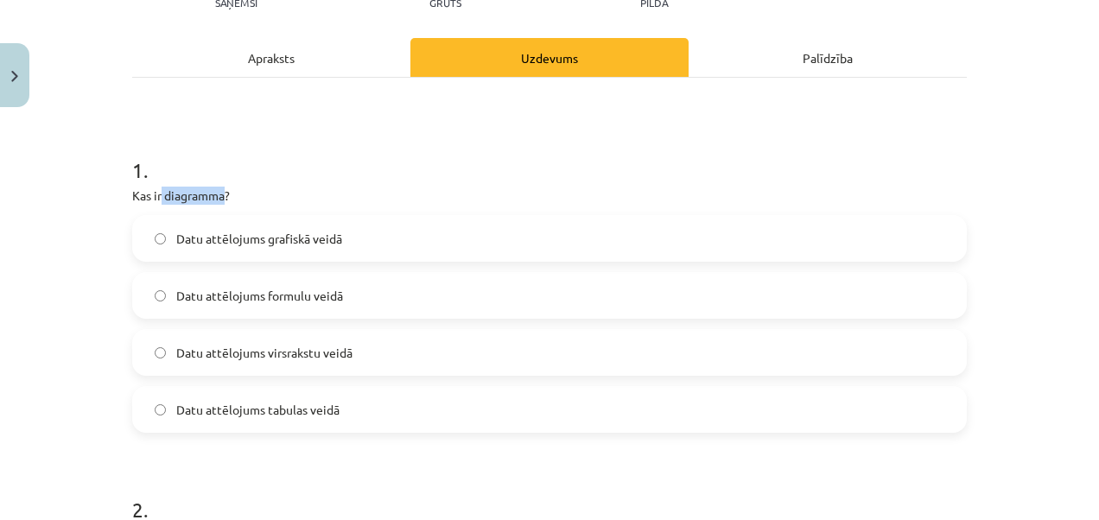
click at [218, 192] on p "Kas ir diagramma?" at bounding box center [549, 196] width 835 height 18
copy p "diagramma"
click at [350, 242] on label "Datu attēlojums grafiskā veidā" at bounding box center [549, 238] width 831 height 43
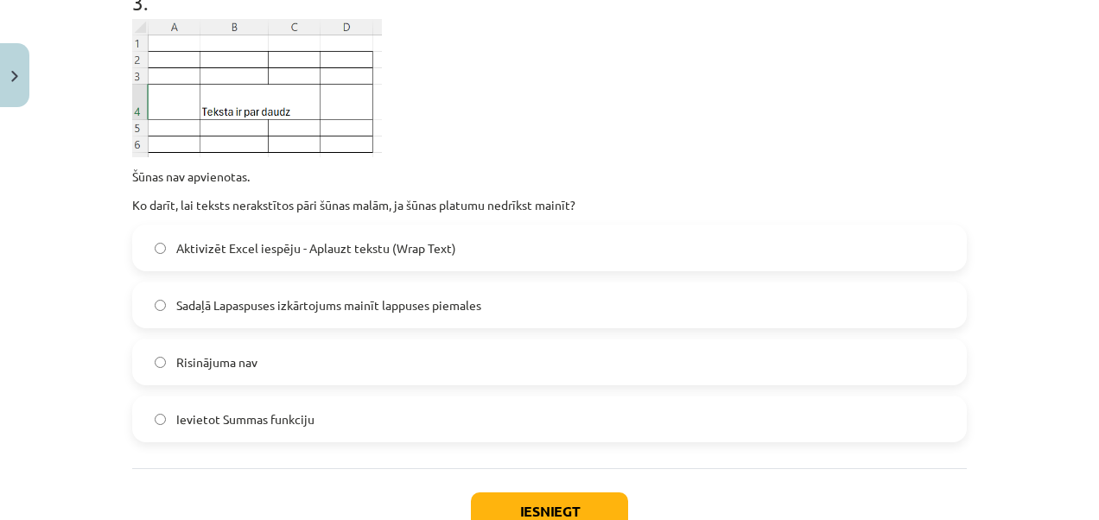
scroll to position [1128, 0]
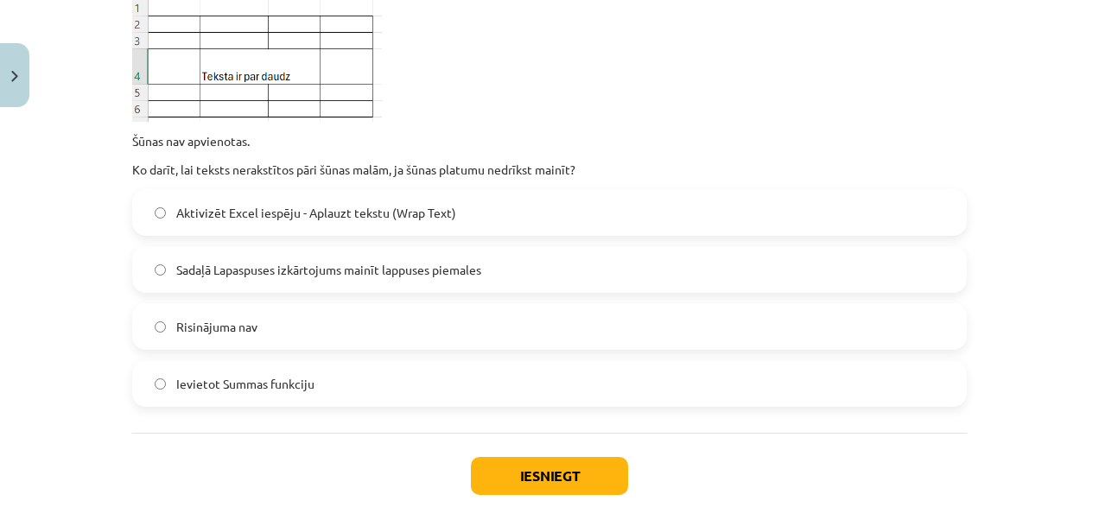
click at [391, 277] on span "Sadaļā Lapaspuses izkārtojums mainīt lappuses piemales" at bounding box center [328, 270] width 305 height 18
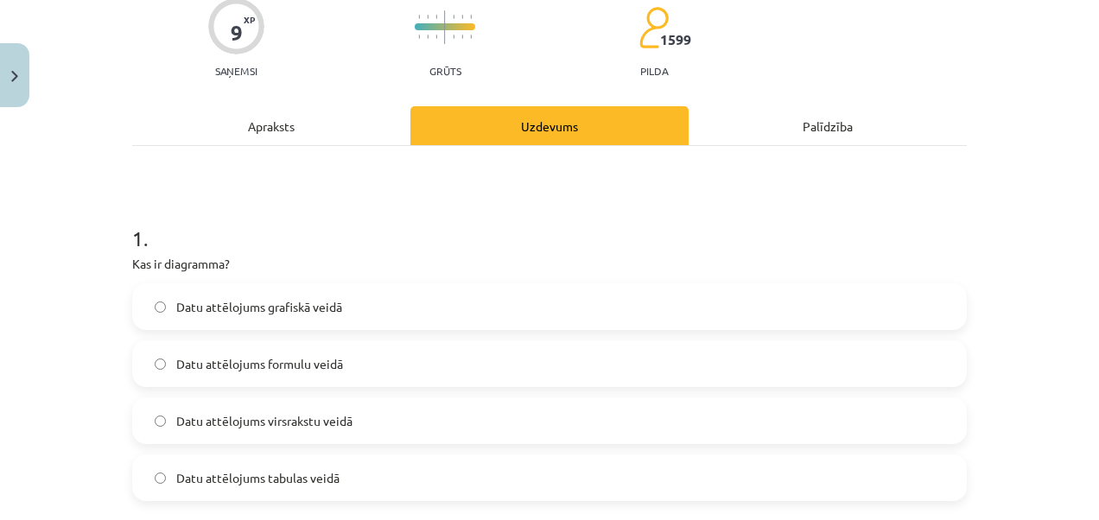
scroll to position [0, 0]
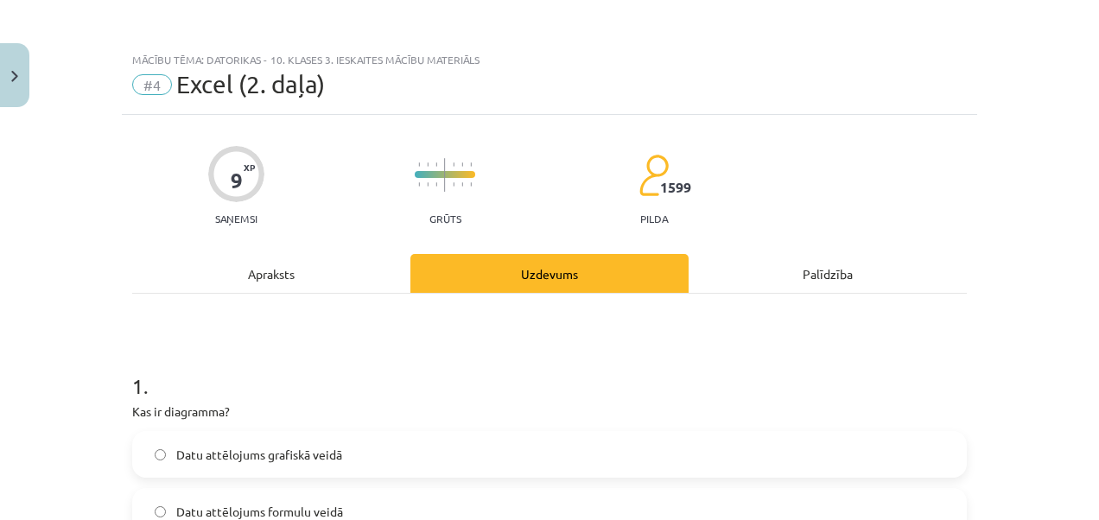
click at [342, 254] on div "Apraksts" at bounding box center [271, 273] width 278 height 39
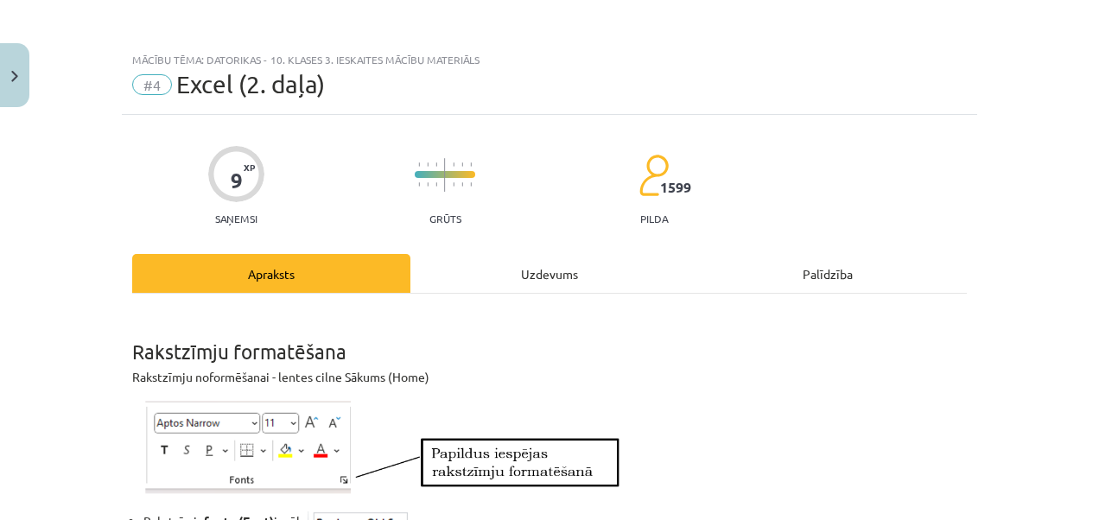
click at [493, 275] on div "Uzdevums" at bounding box center [549, 273] width 278 height 39
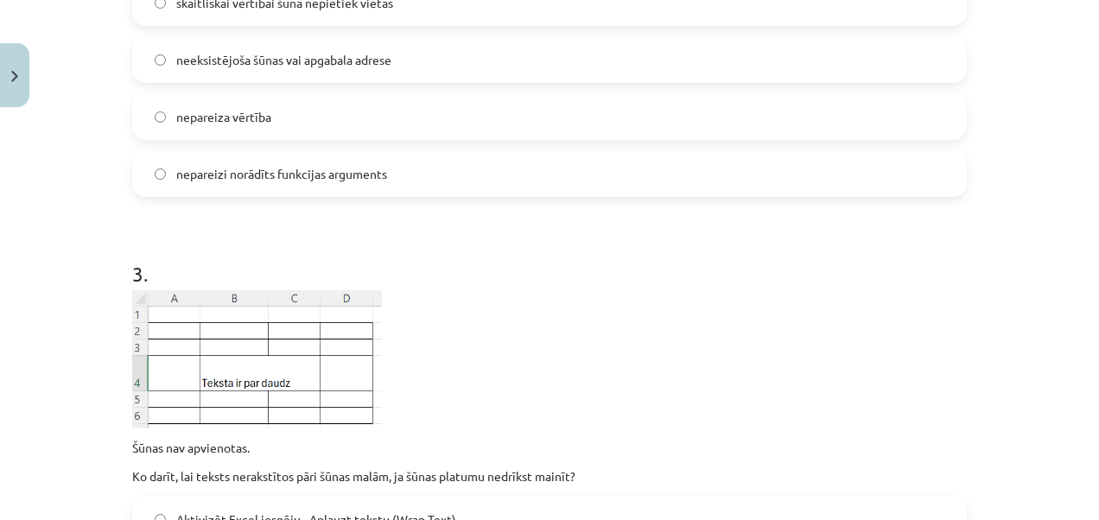
scroll to position [907, 0]
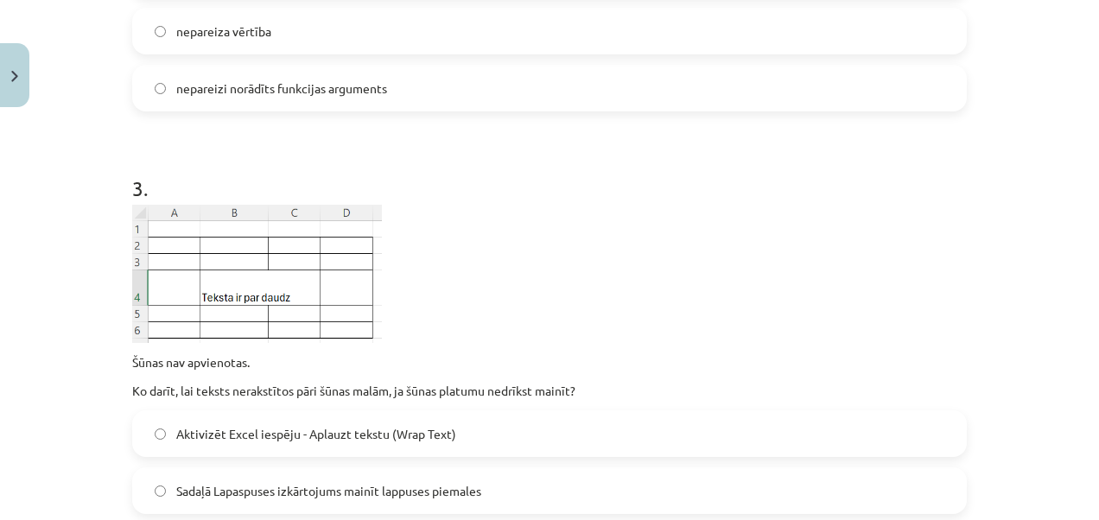
click at [401, 420] on label "Aktivizēt Excel iespēju - Aplauzt tekstu (Wrap Text)" at bounding box center [549, 433] width 831 height 43
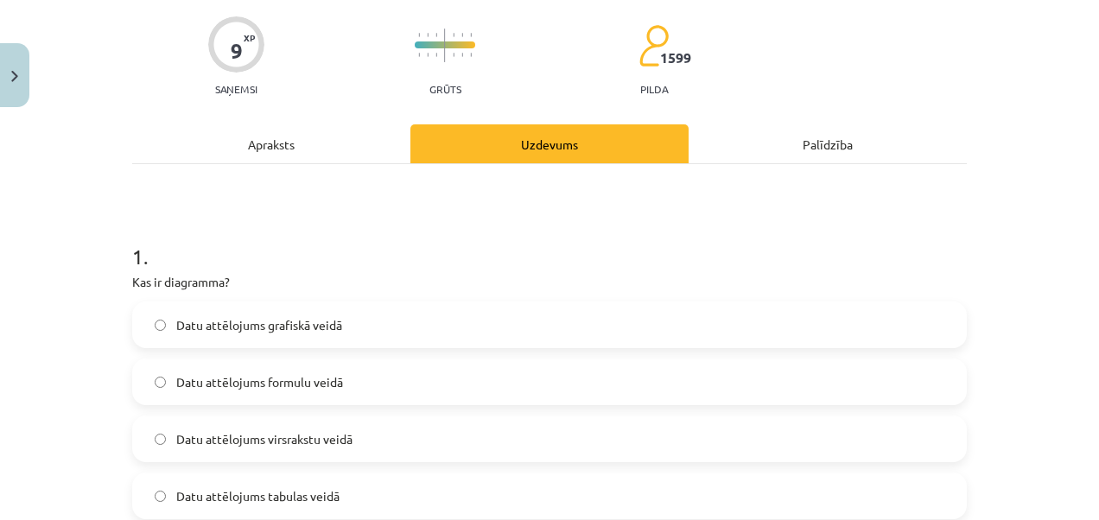
click at [365, 140] on div "Apraksts" at bounding box center [271, 143] width 278 height 39
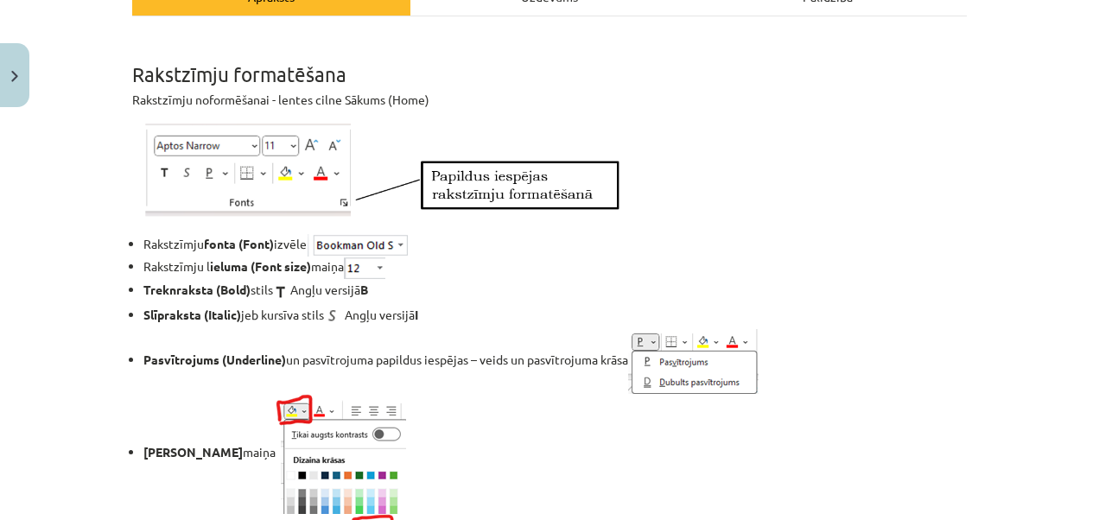
scroll to position [0, 0]
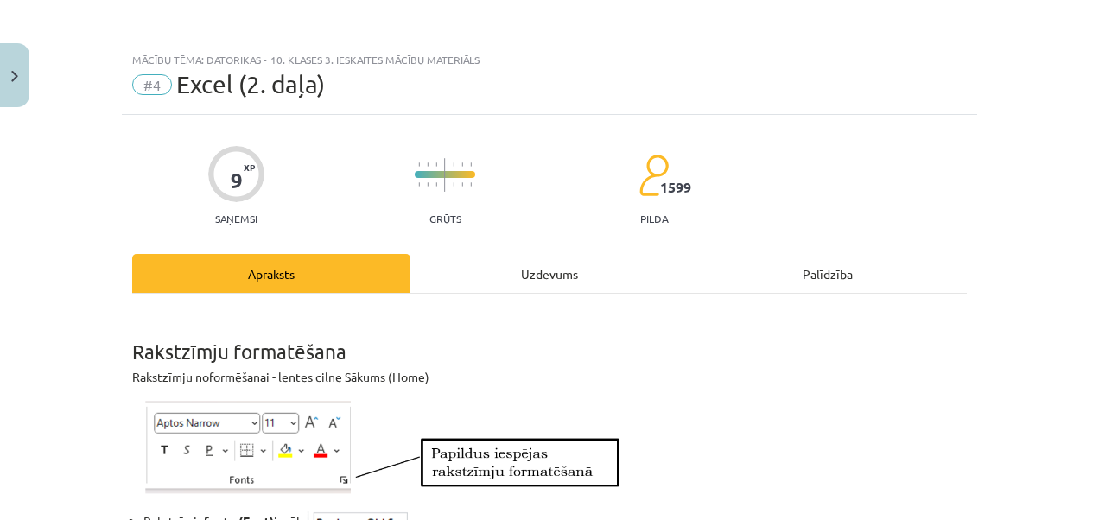
click at [497, 259] on div "Uzdevums" at bounding box center [549, 273] width 278 height 39
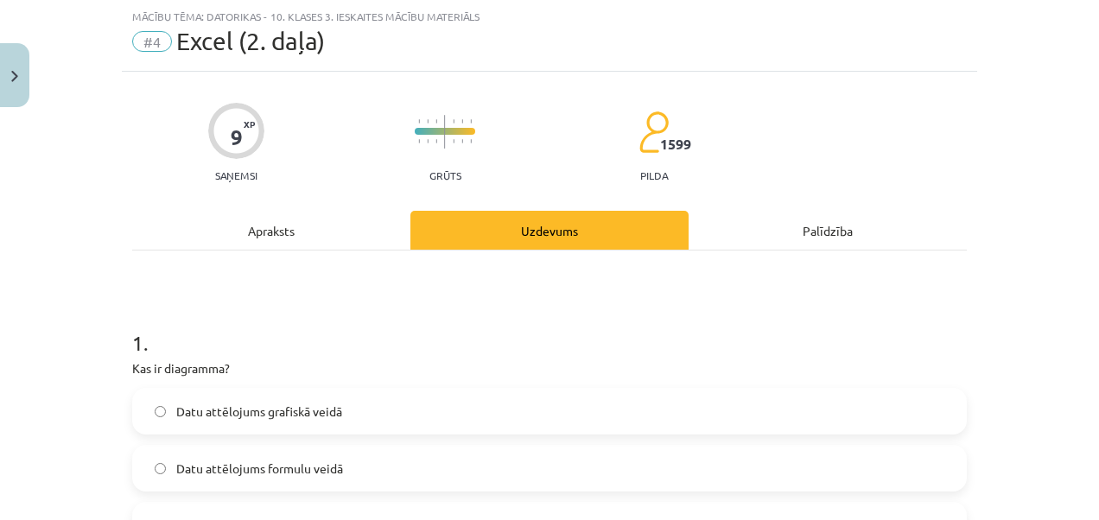
click at [359, 234] on div "Apraksts" at bounding box center [271, 230] width 278 height 39
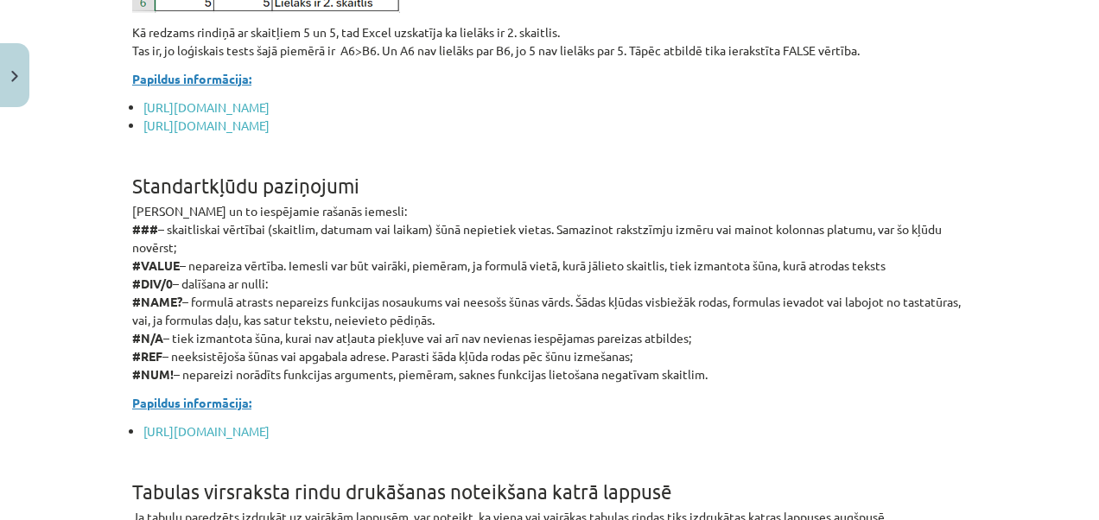
scroll to position [9980, 0]
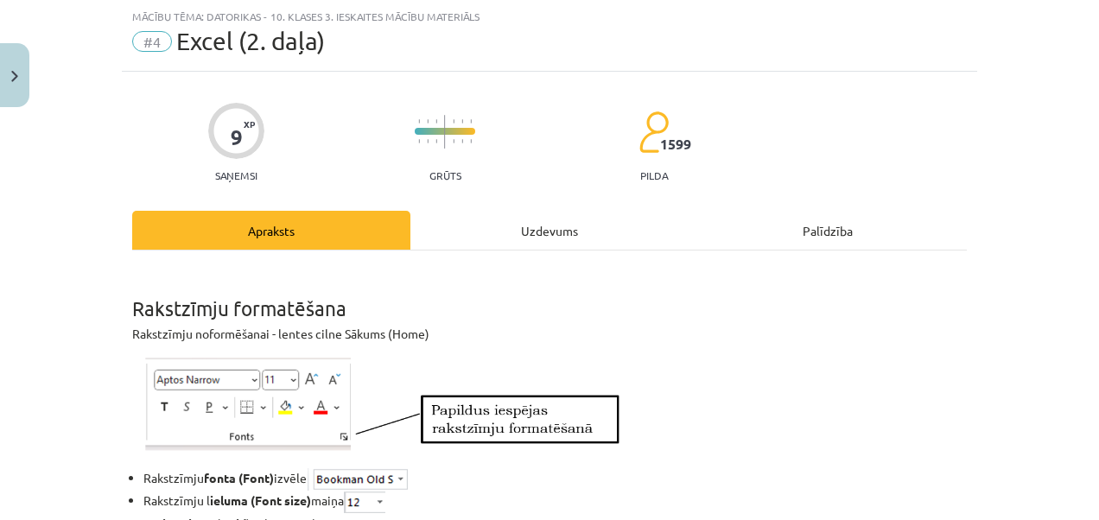
click at [512, 238] on div "Uzdevums" at bounding box center [549, 230] width 278 height 39
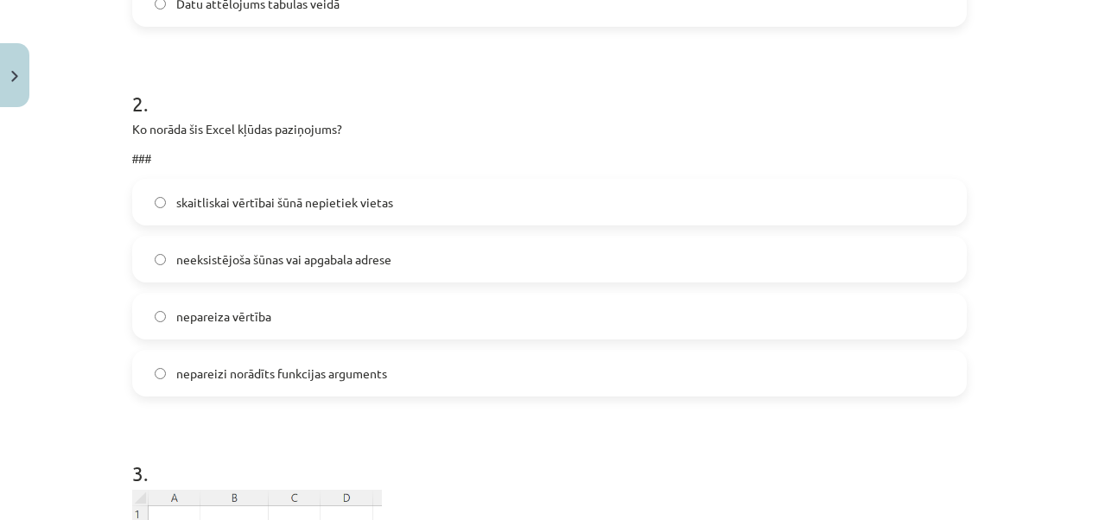
scroll to position [648, 0]
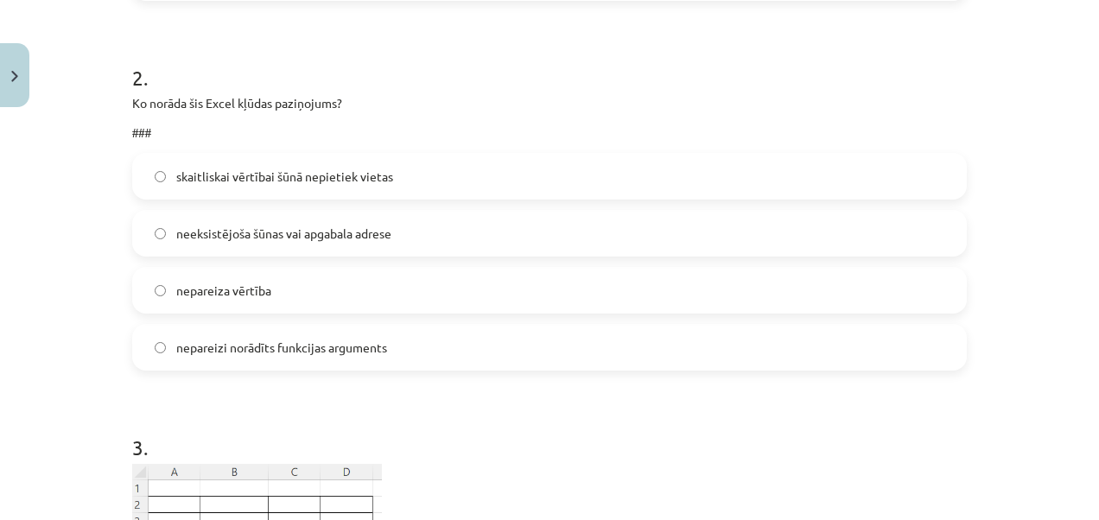
click at [325, 179] on span "skaitliskai vērtībai šūnā nepietiek vietas" at bounding box center [284, 177] width 217 height 18
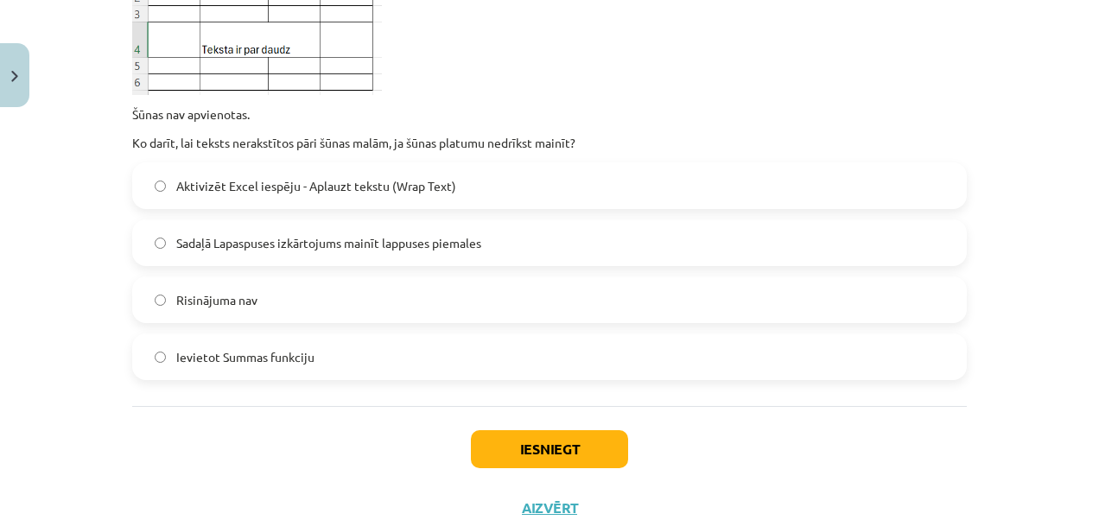
scroll to position [1128, 0]
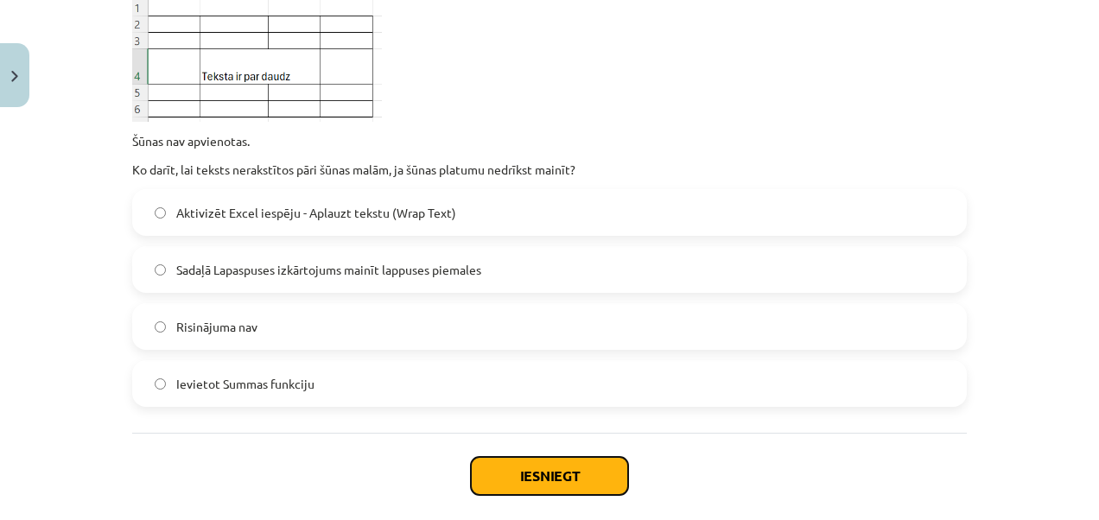
click at [503, 473] on button "Iesniegt" at bounding box center [549, 476] width 157 height 38
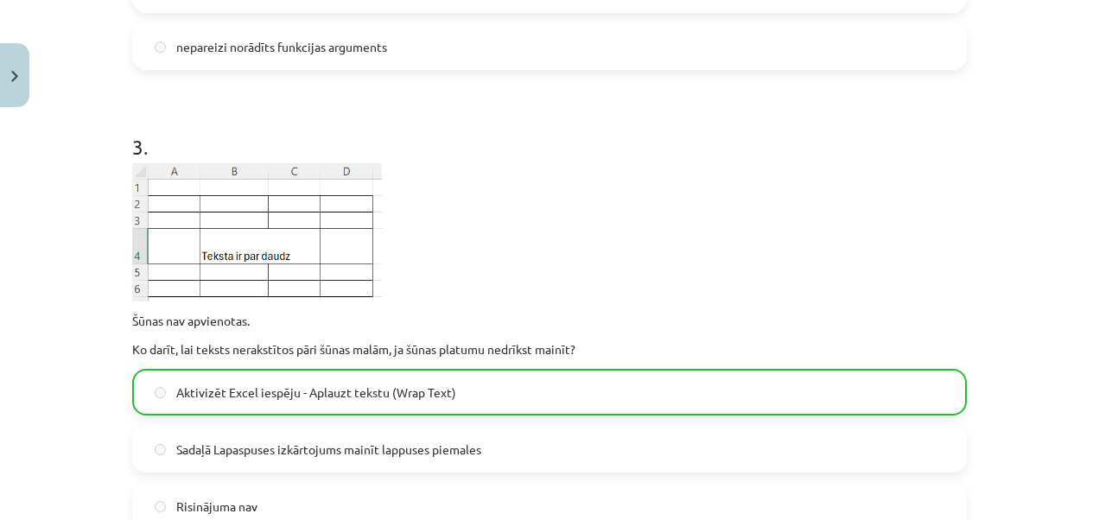
scroll to position [1268, 0]
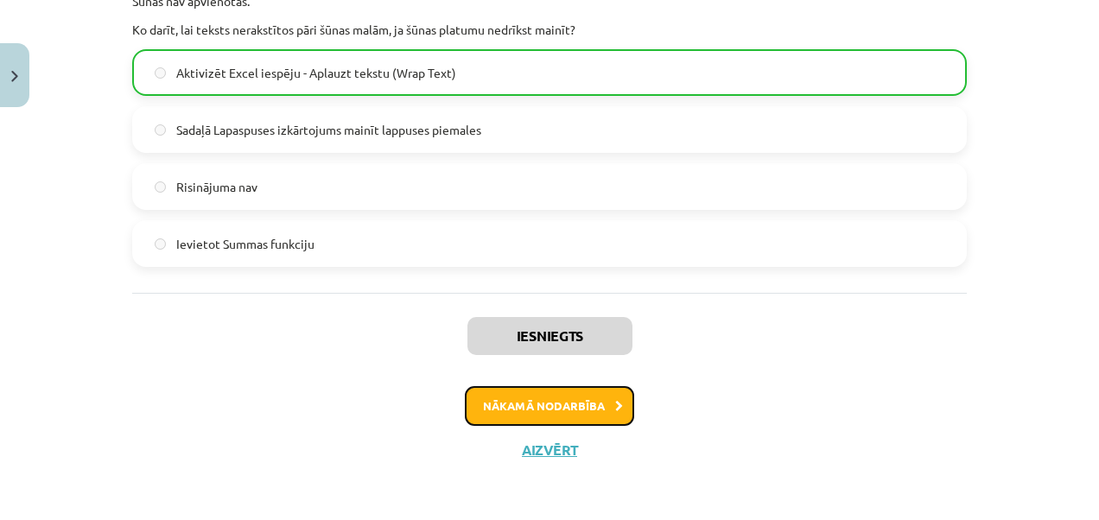
click at [597, 398] on button "Nākamā nodarbība" at bounding box center [549, 406] width 169 height 40
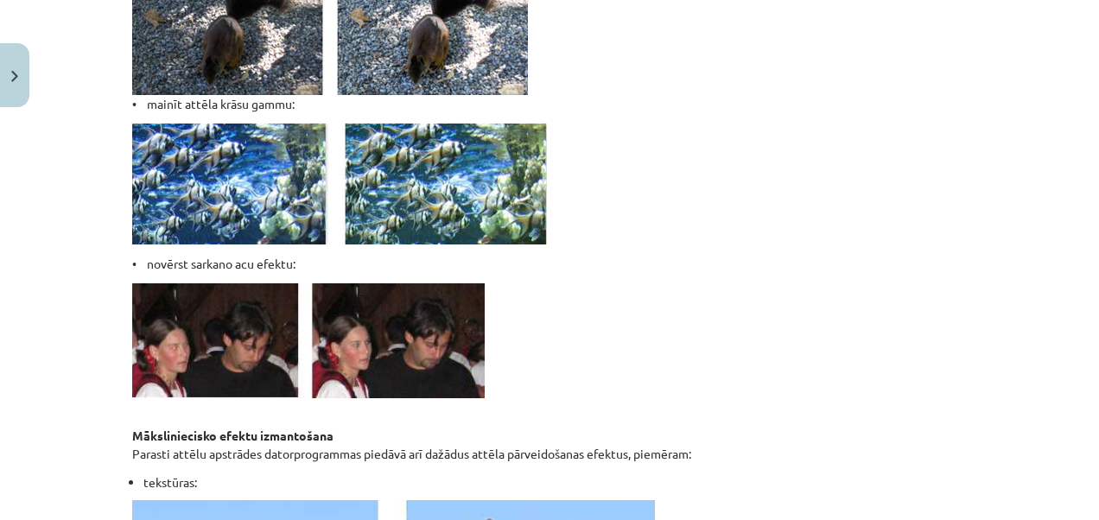
scroll to position [0, 0]
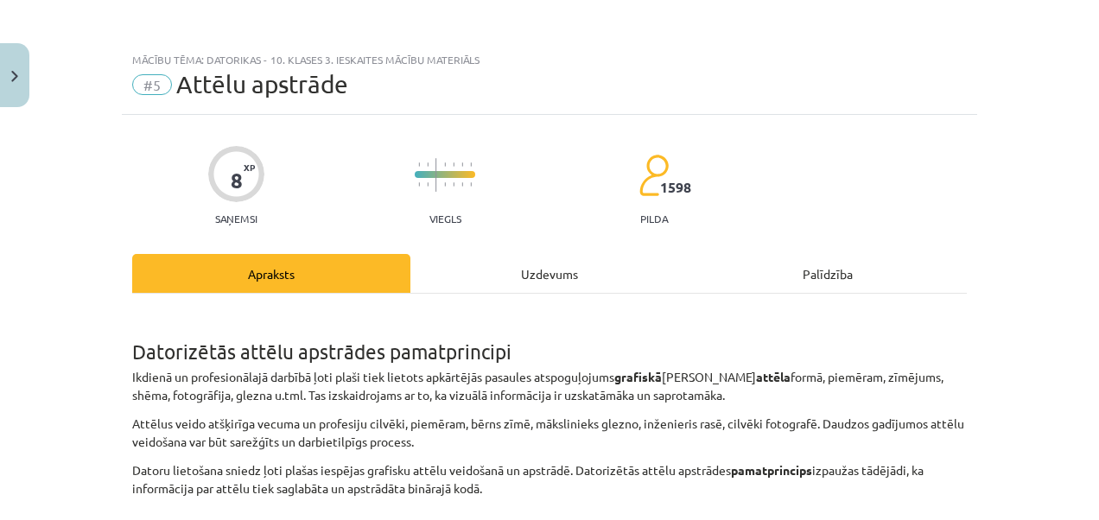
click at [558, 289] on div "Uzdevums" at bounding box center [549, 273] width 278 height 39
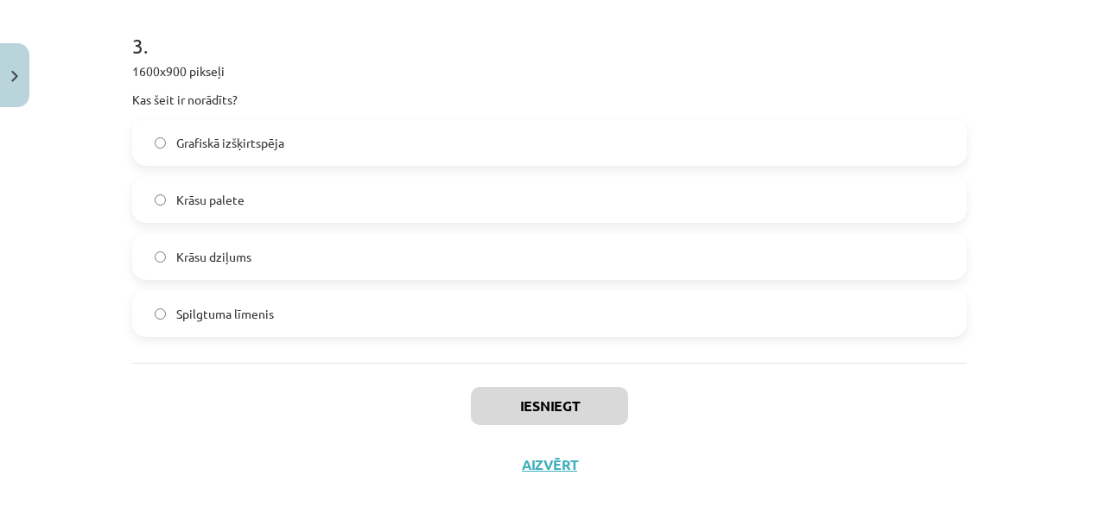
scroll to position [1036, 0]
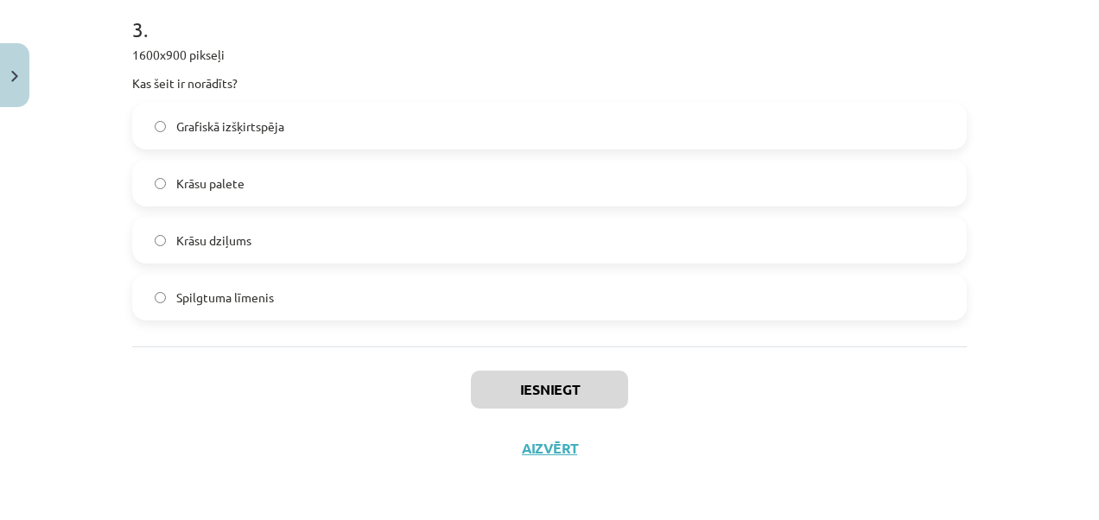
click at [302, 118] on label "Grafiskā izšķirtspēja" at bounding box center [549, 126] width 831 height 43
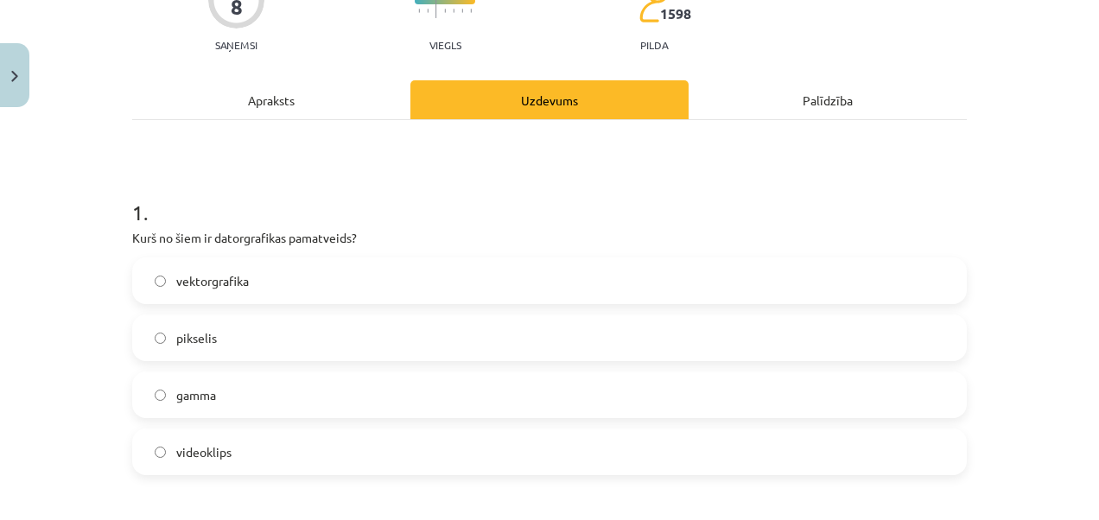
scroll to position [172, 0]
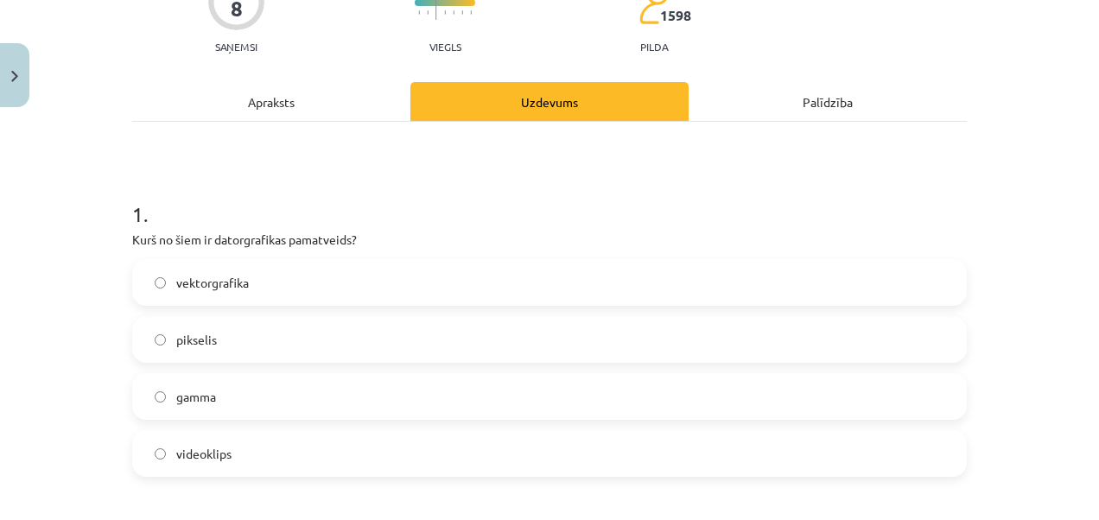
click at [335, 105] on div "Apraksts" at bounding box center [271, 101] width 278 height 39
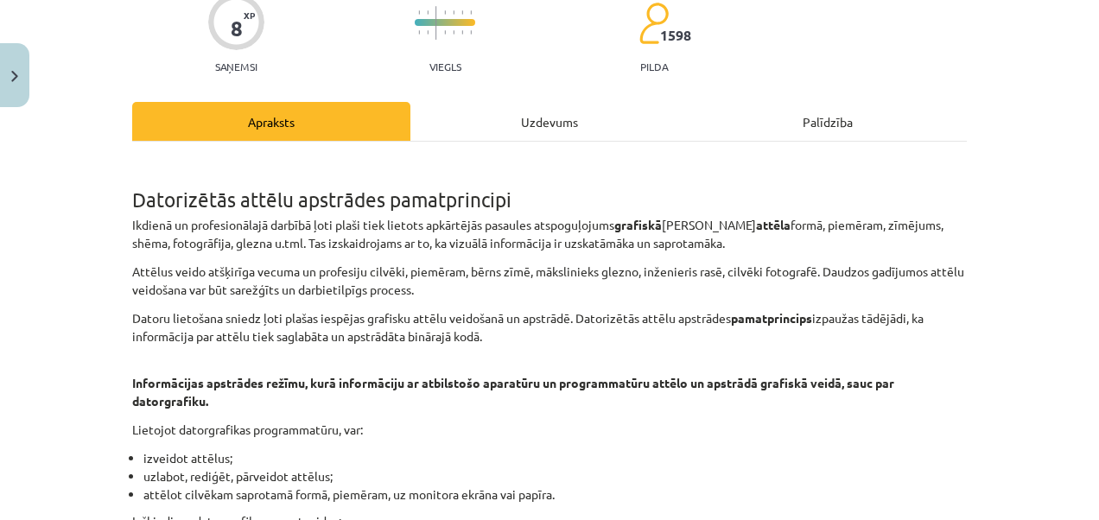
scroll to position [0, 0]
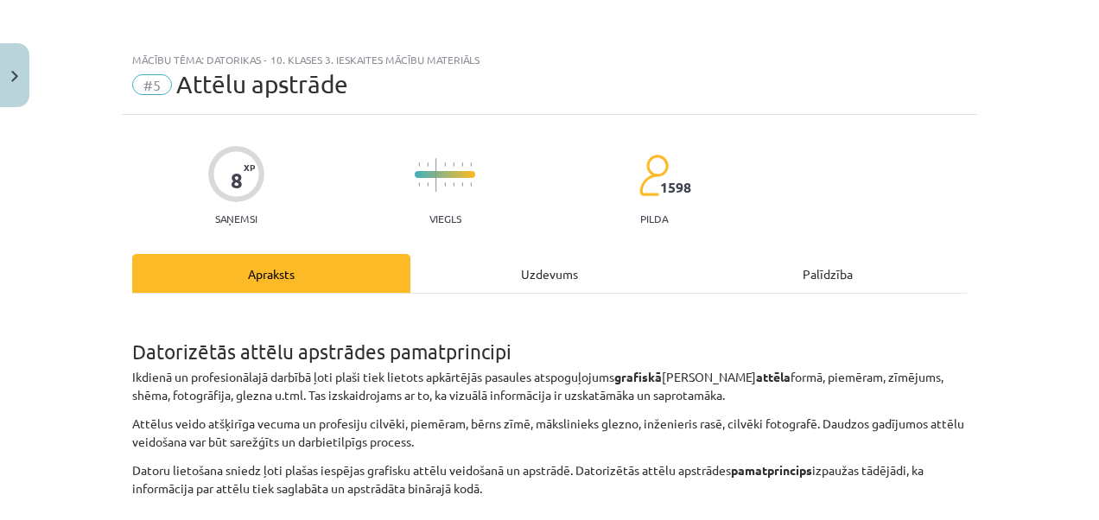
click at [511, 260] on div "Uzdevums" at bounding box center [549, 273] width 278 height 39
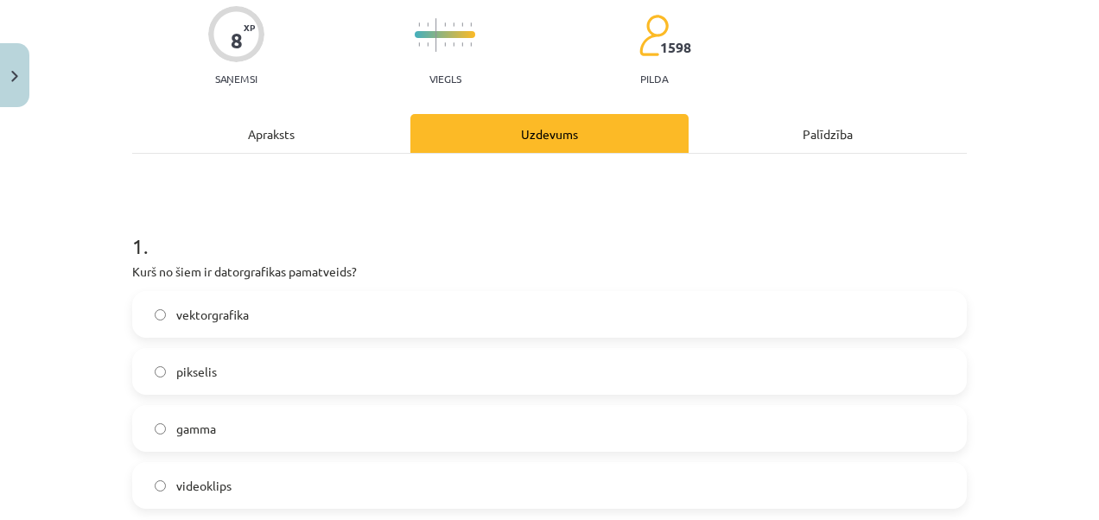
scroll to position [130, 0]
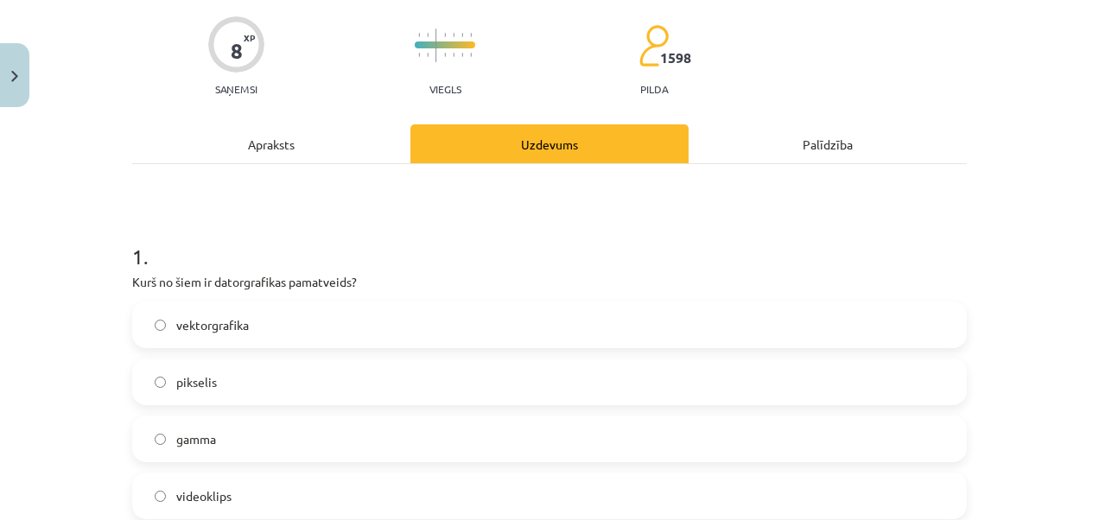
click at [322, 150] on div "Apraksts" at bounding box center [271, 143] width 278 height 39
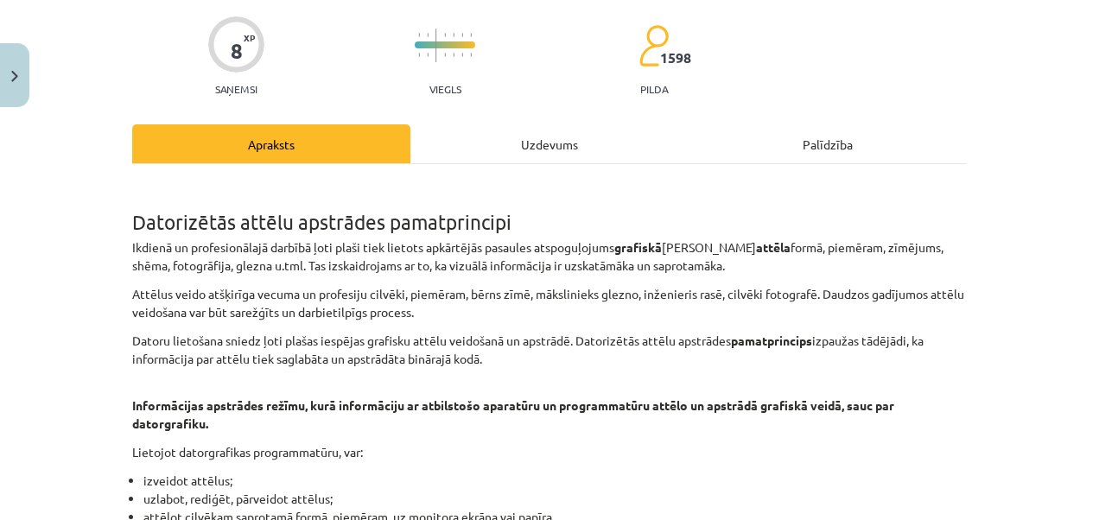
click at [538, 139] on div "Uzdevums" at bounding box center [549, 143] width 278 height 39
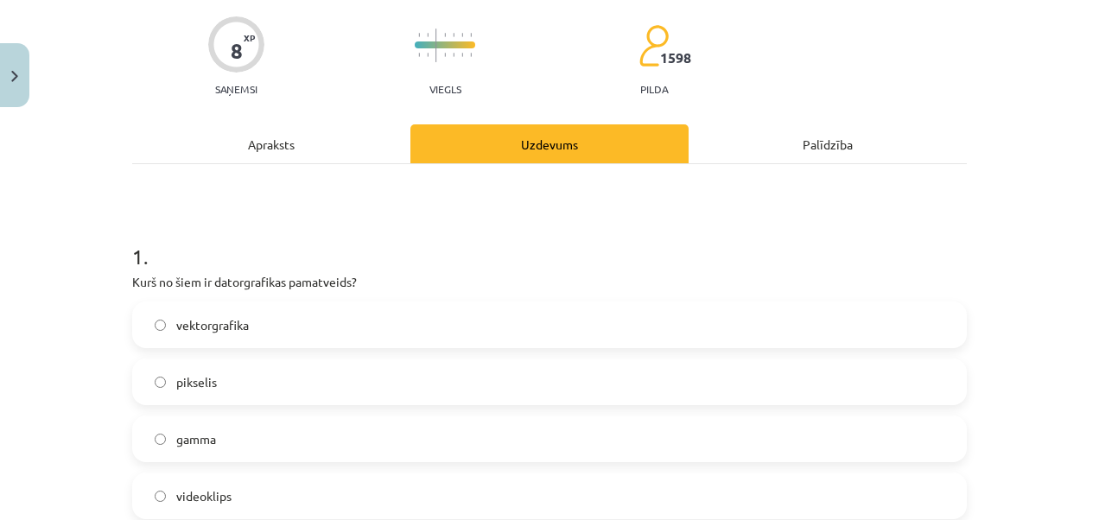
click at [323, 133] on div "Apraksts" at bounding box center [271, 143] width 278 height 39
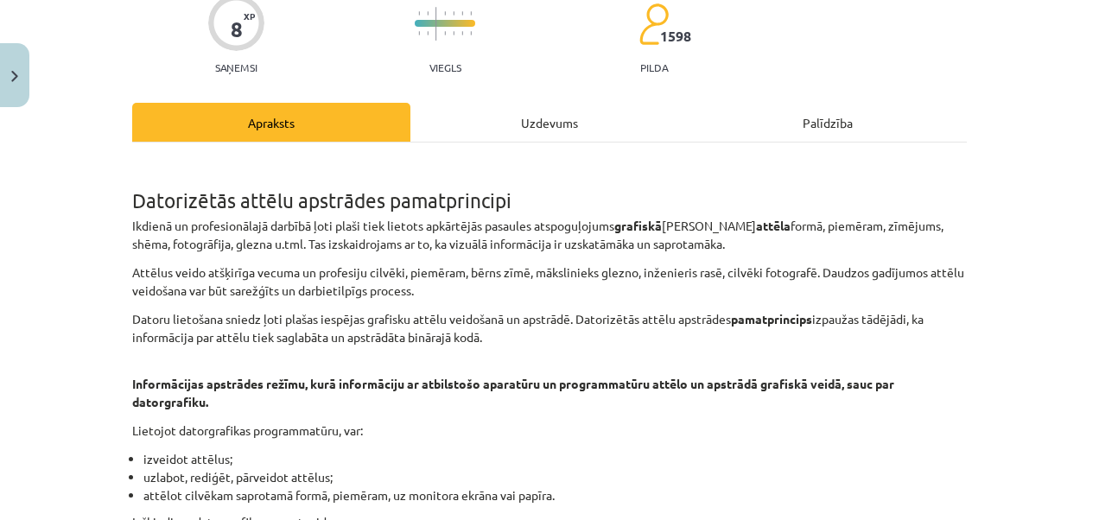
scroll to position [216, 0]
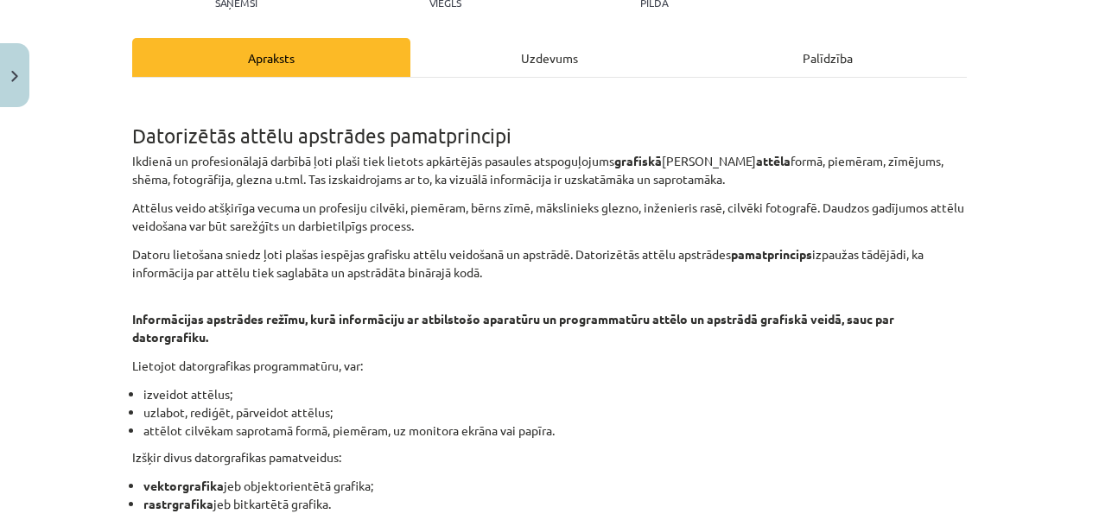
click at [544, 69] on div "Uzdevums" at bounding box center [549, 57] width 278 height 39
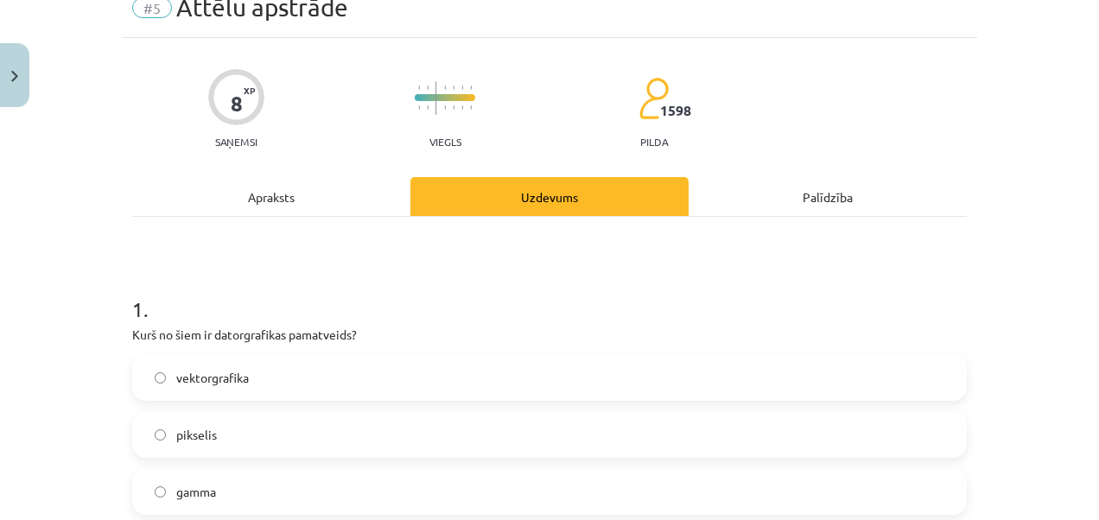
scroll to position [43, 0]
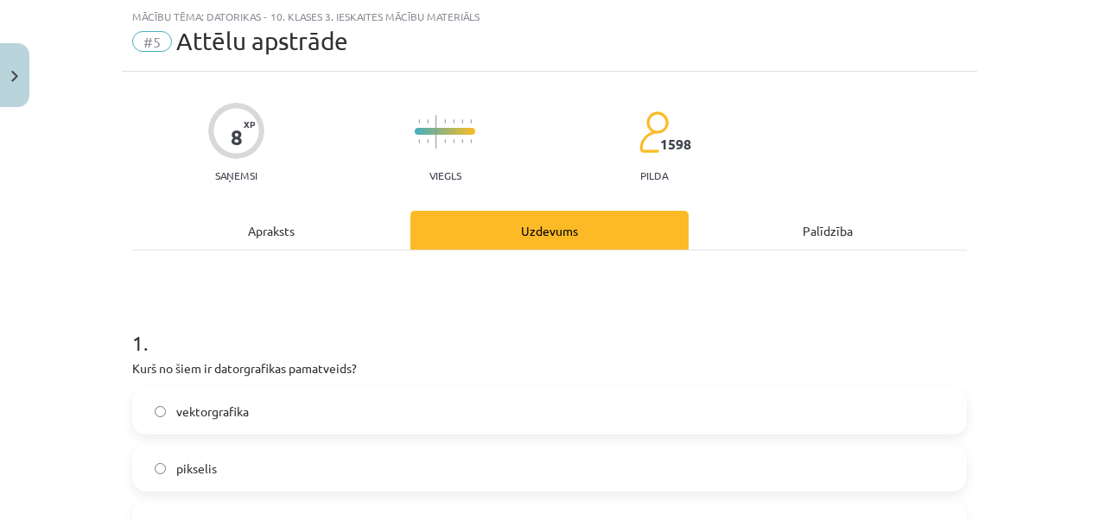
click at [240, 410] on span "vektorgrafika" at bounding box center [212, 412] width 73 height 18
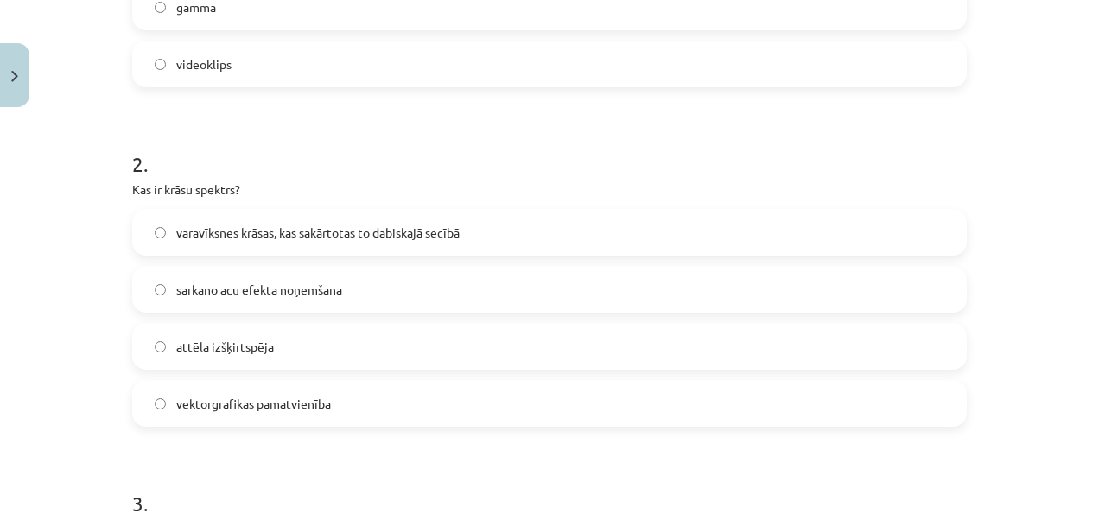
scroll to position [130, 0]
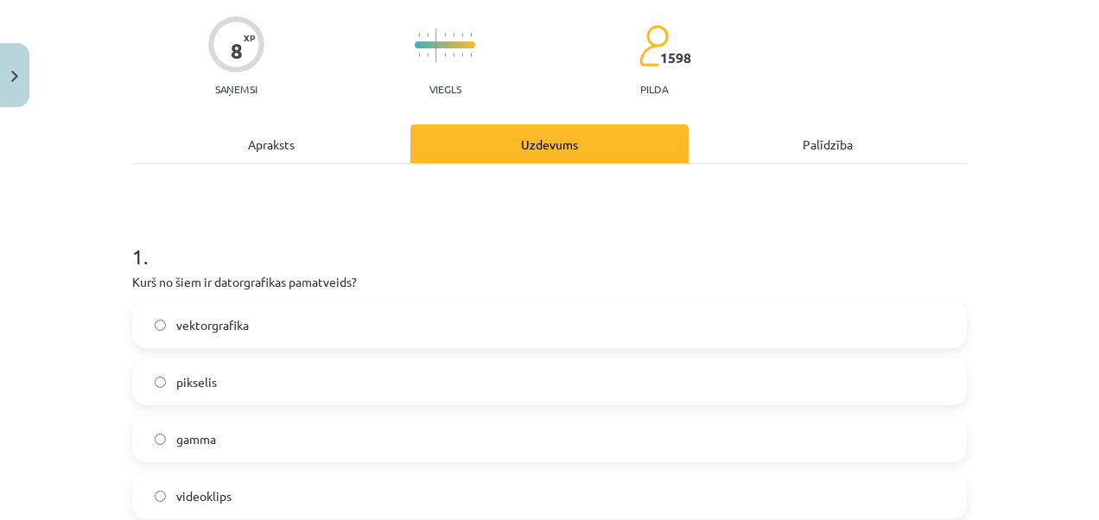
click at [315, 135] on div "Apraksts" at bounding box center [271, 143] width 278 height 39
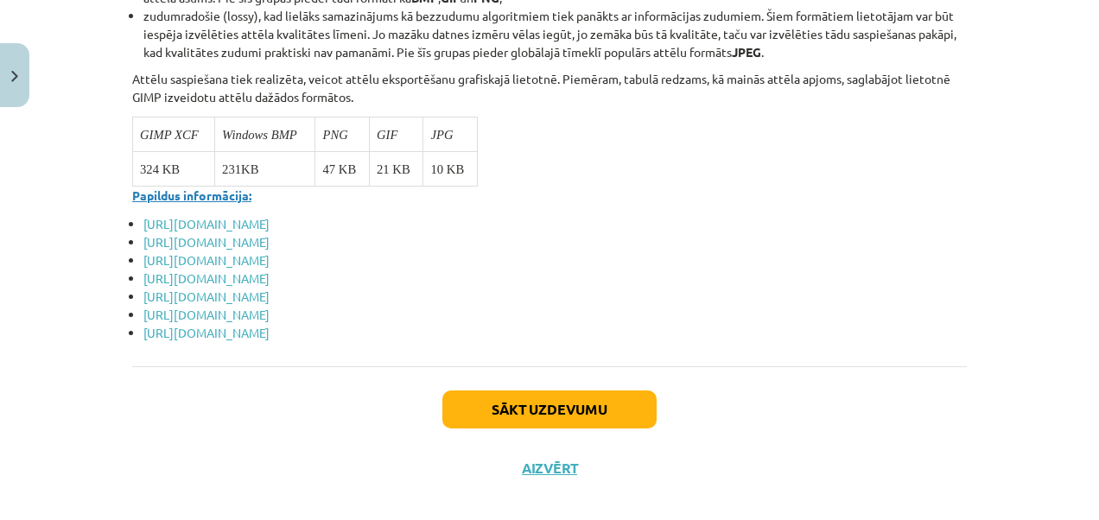
scroll to position [6773, 0]
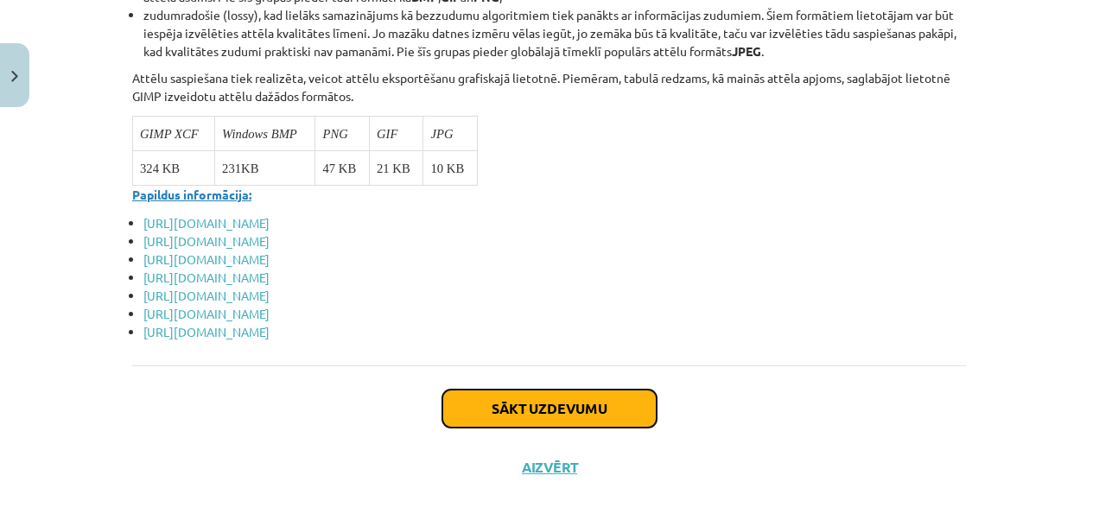
click at [591, 390] on button "Sākt uzdevumu" at bounding box center [549, 409] width 214 height 38
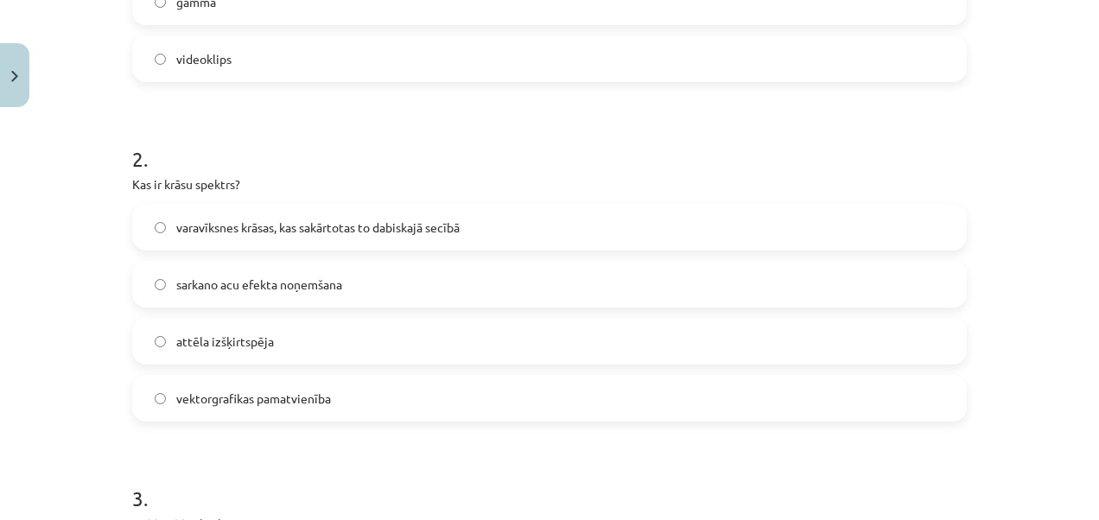
scroll to position [562, 0]
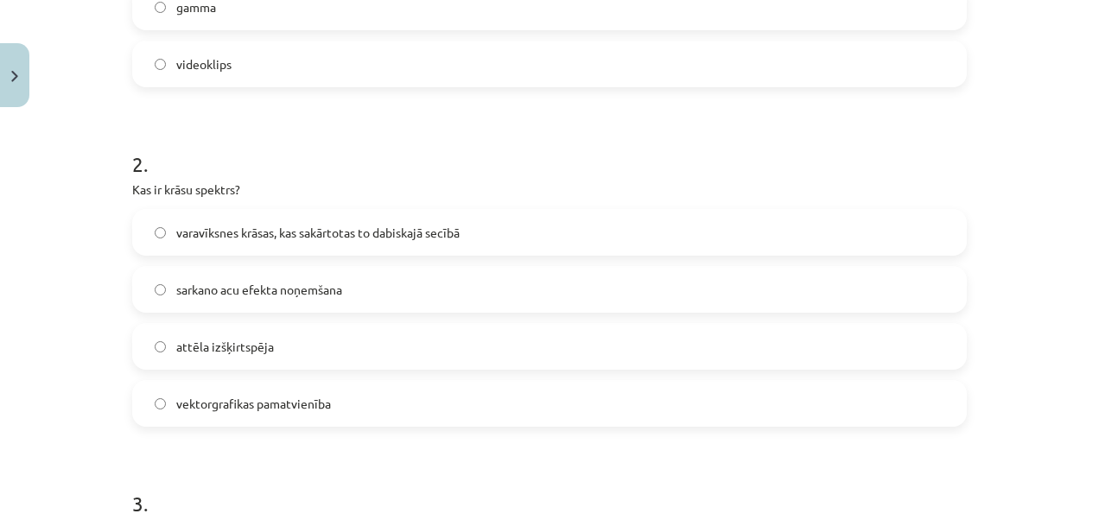
click at [292, 340] on label "attēla izšķirtspēja" at bounding box center [549, 346] width 831 height 43
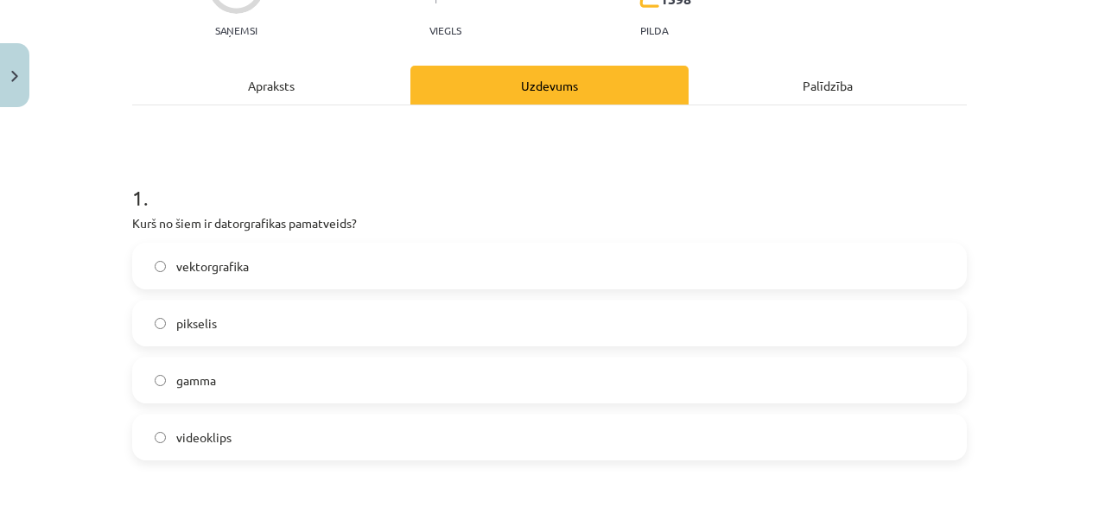
scroll to position [0, 0]
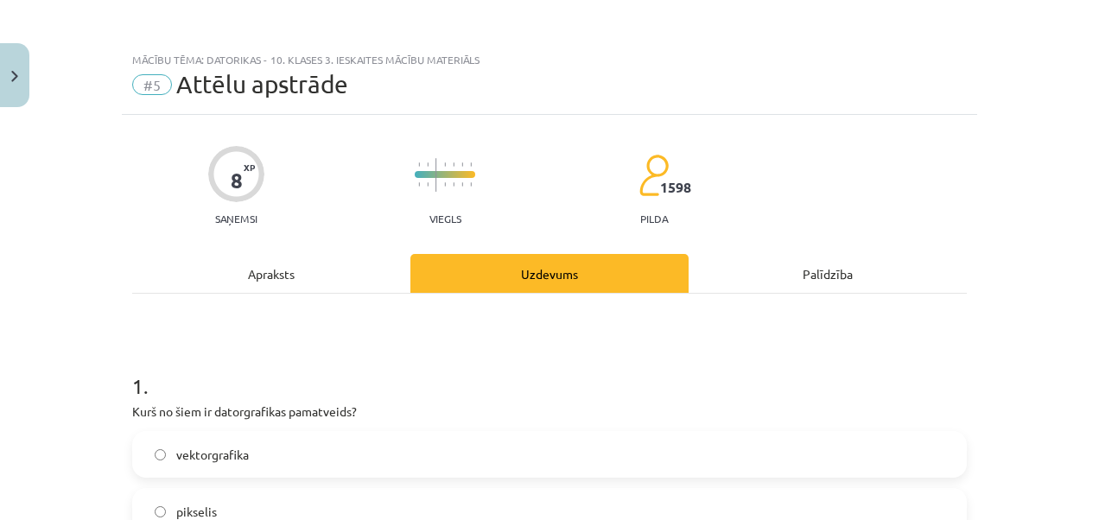
click at [337, 289] on div "Apraksts" at bounding box center [271, 273] width 278 height 39
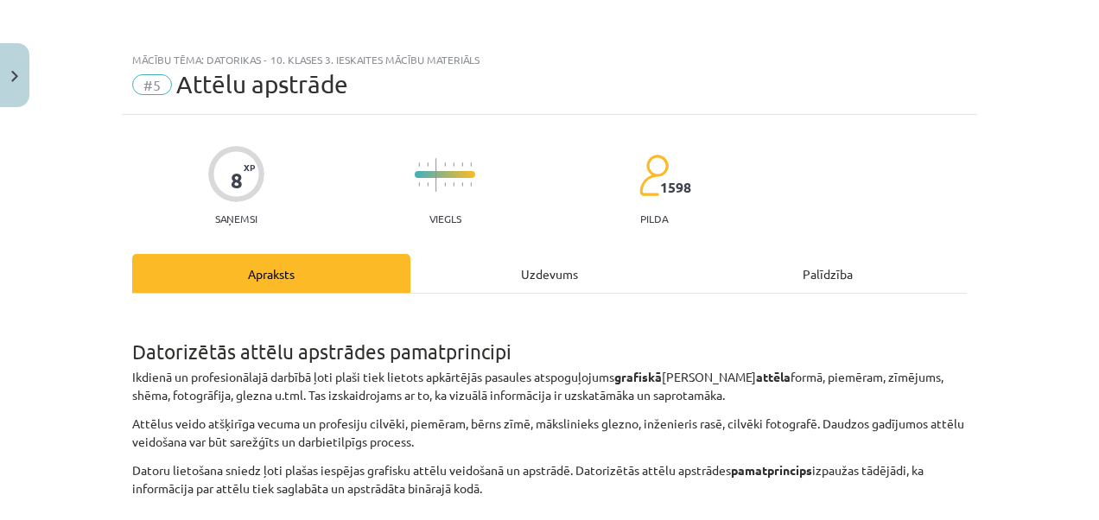
click at [508, 285] on div "Uzdevums" at bounding box center [549, 273] width 278 height 39
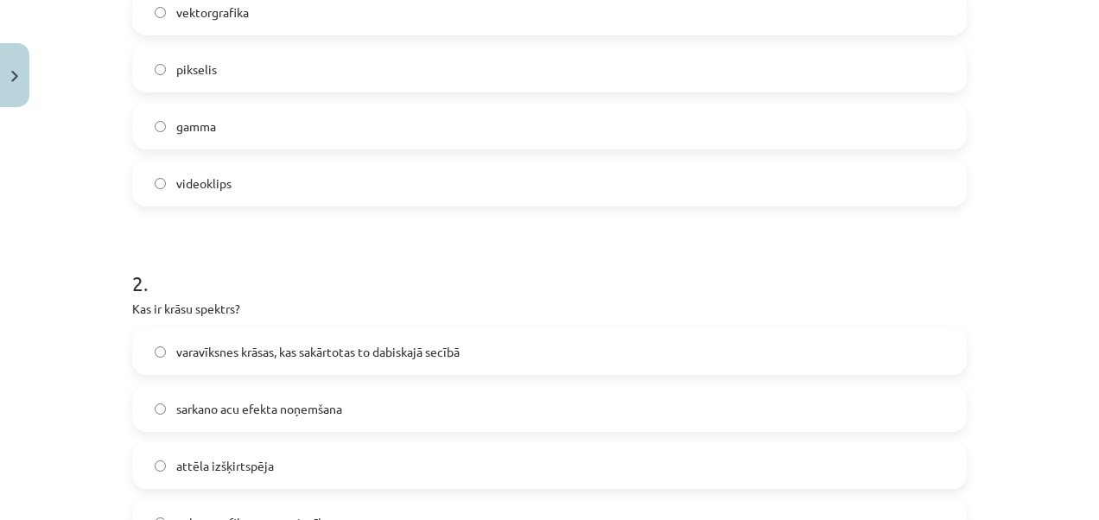
scroll to position [562, 0]
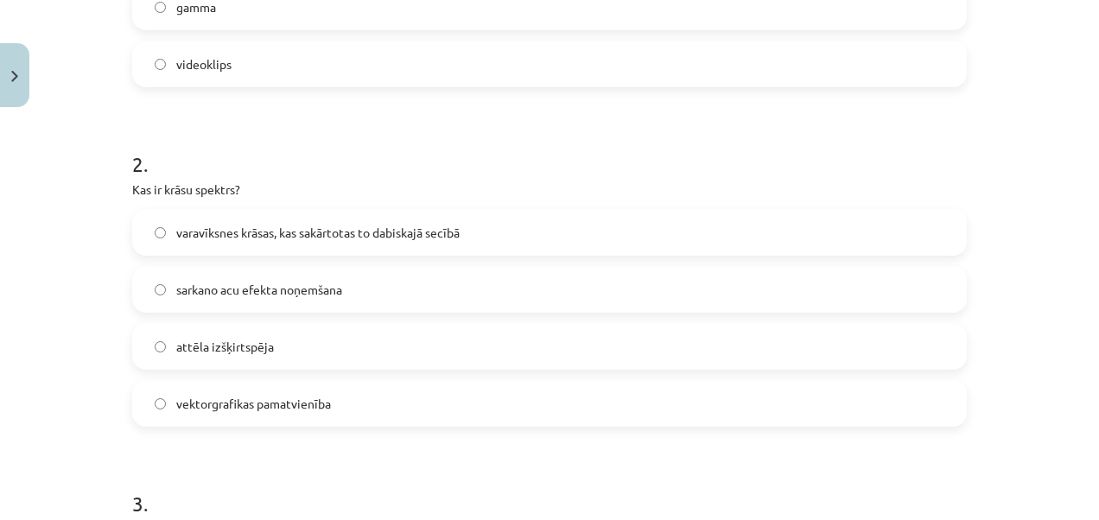
click at [326, 227] on span "varavīksnes krāsas, kas sakārtotas to dabiskajā secībā" at bounding box center [317, 233] width 283 height 18
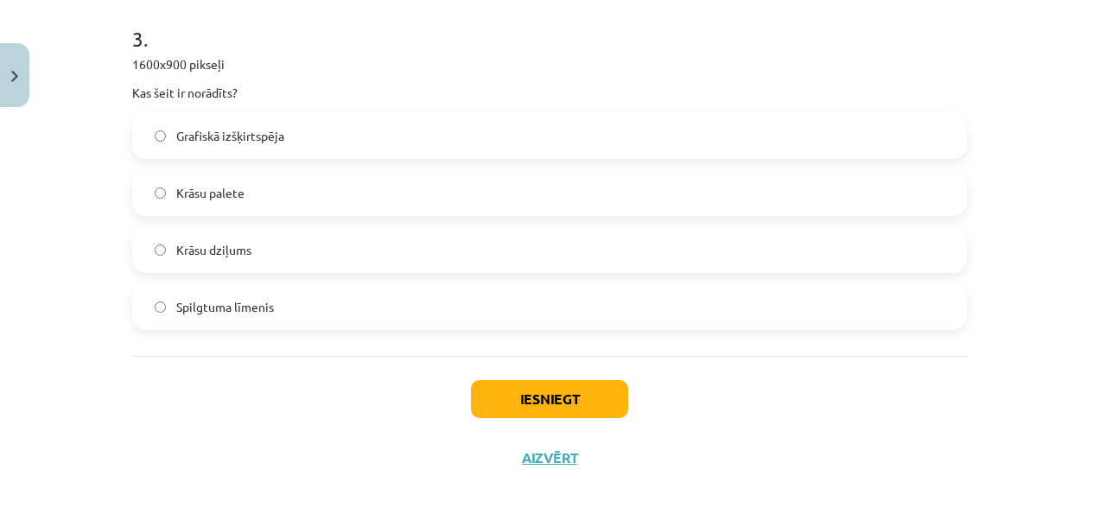
scroll to position [1036, 0]
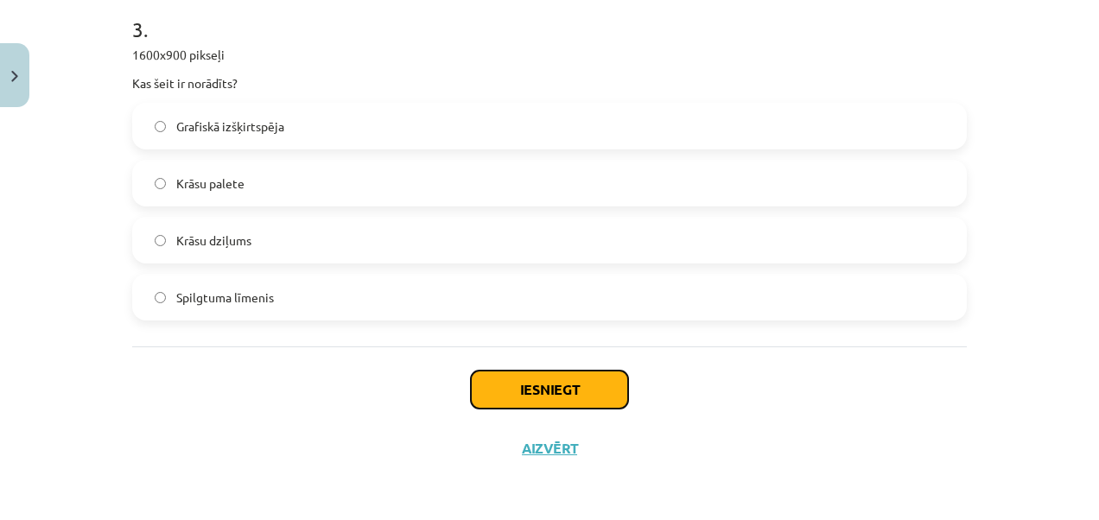
click at [589, 389] on button "Iesniegt" at bounding box center [549, 390] width 157 height 38
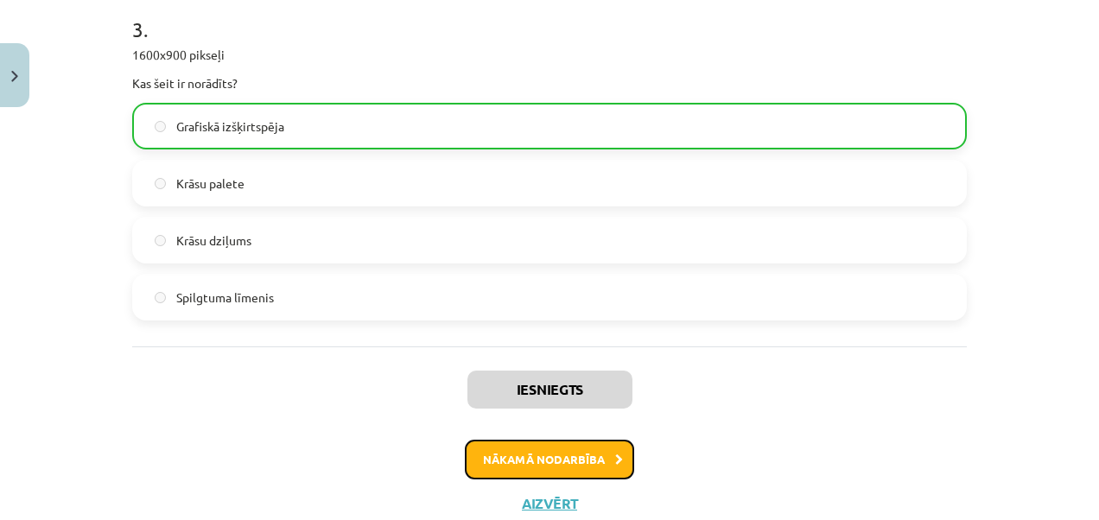
click at [575, 448] on button "Nākamā nodarbība" at bounding box center [549, 460] width 169 height 40
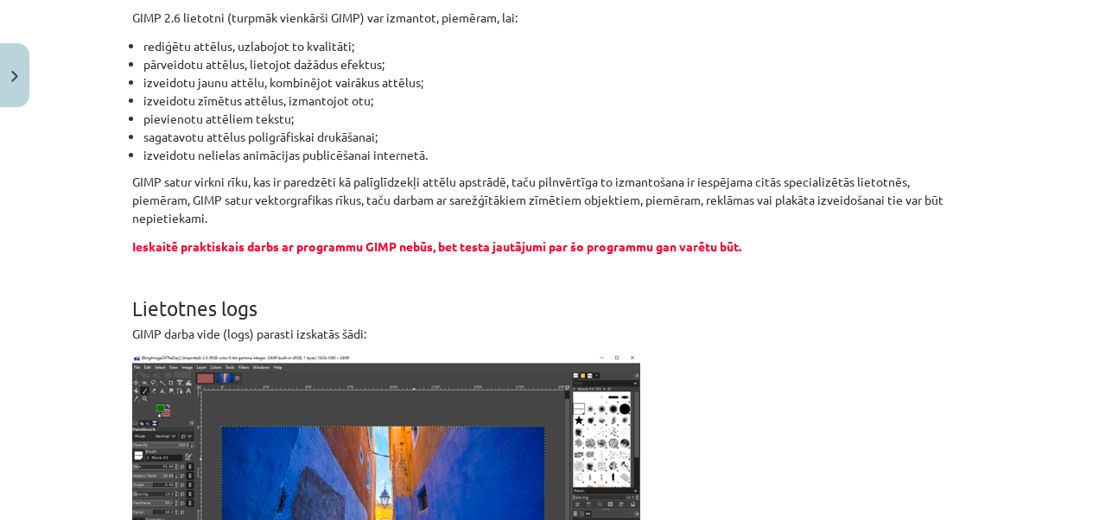
scroll to position [0, 0]
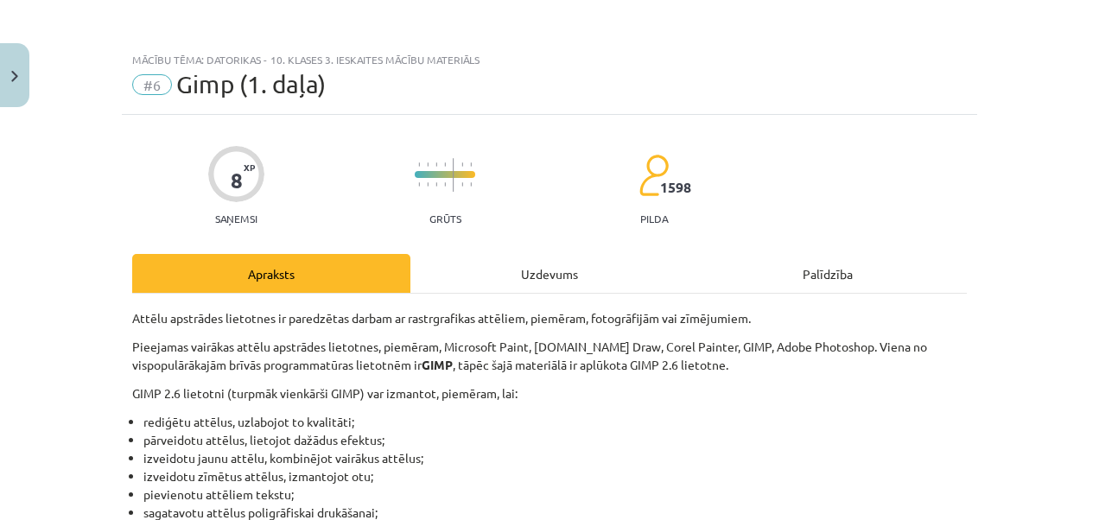
drag, startPoint x: 556, startPoint y: 264, endPoint x: 550, endPoint y: 289, distance: 25.2
click at [555, 268] on div "Uzdevums" at bounding box center [549, 273] width 278 height 39
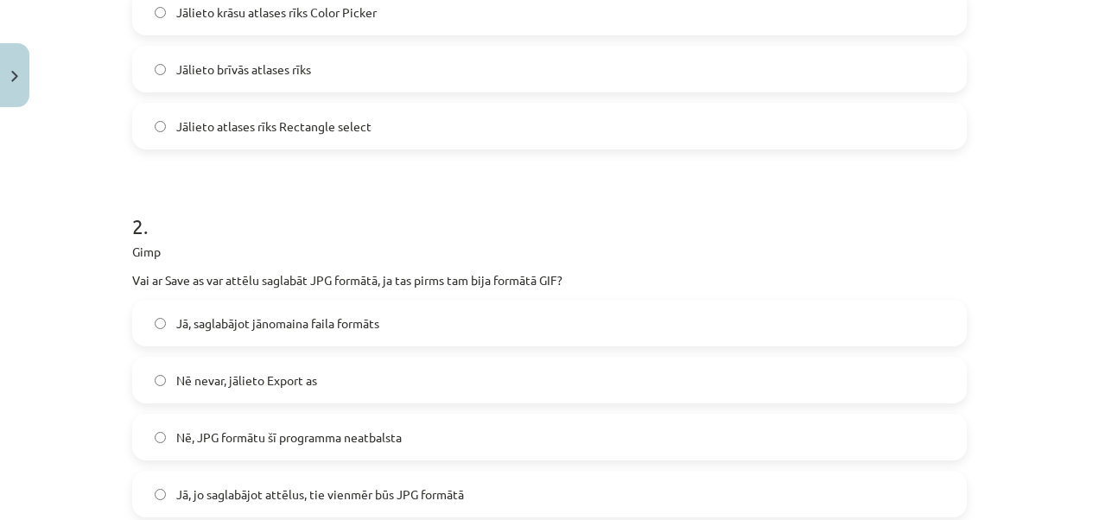
scroll to position [216, 0]
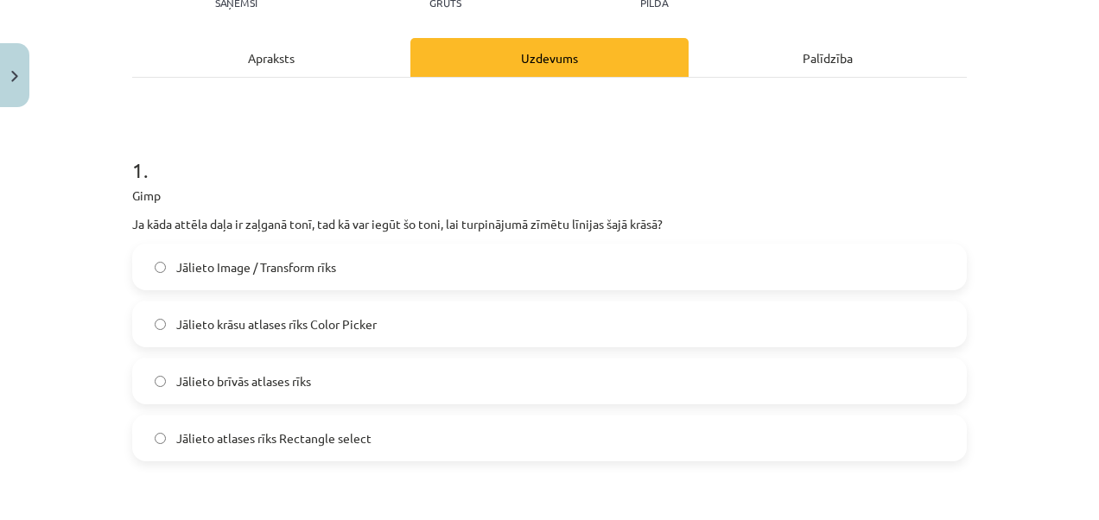
click at [306, 55] on div "Apraksts" at bounding box center [271, 57] width 278 height 39
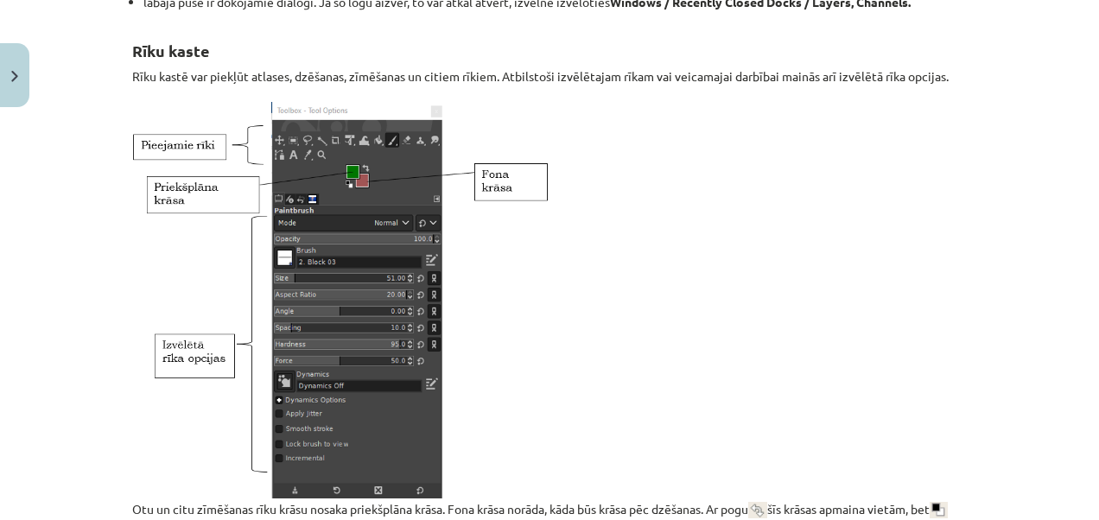
scroll to position [0, 0]
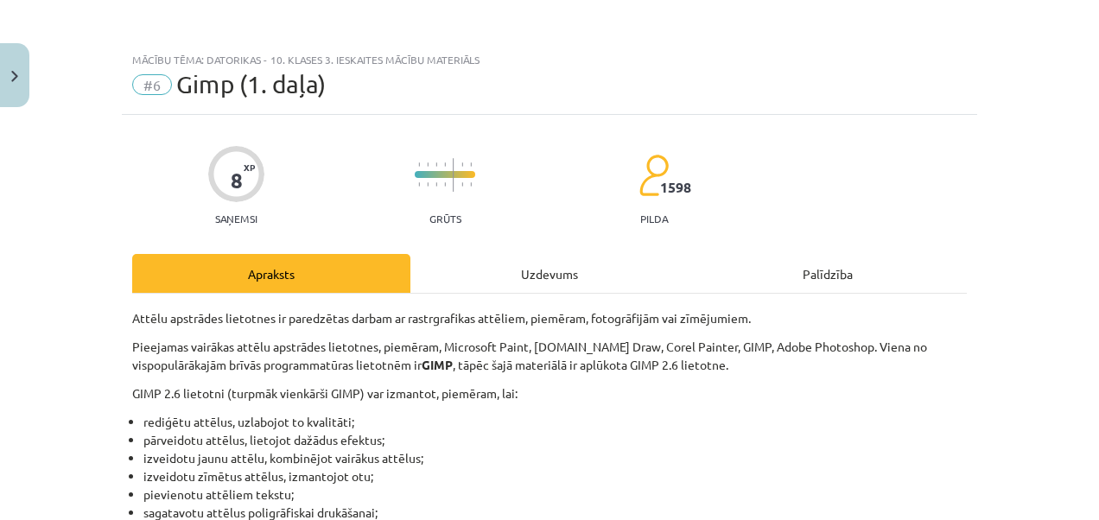
click at [577, 282] on div "Uzdevums" at bounding box center [549, 273] width 278 height 39
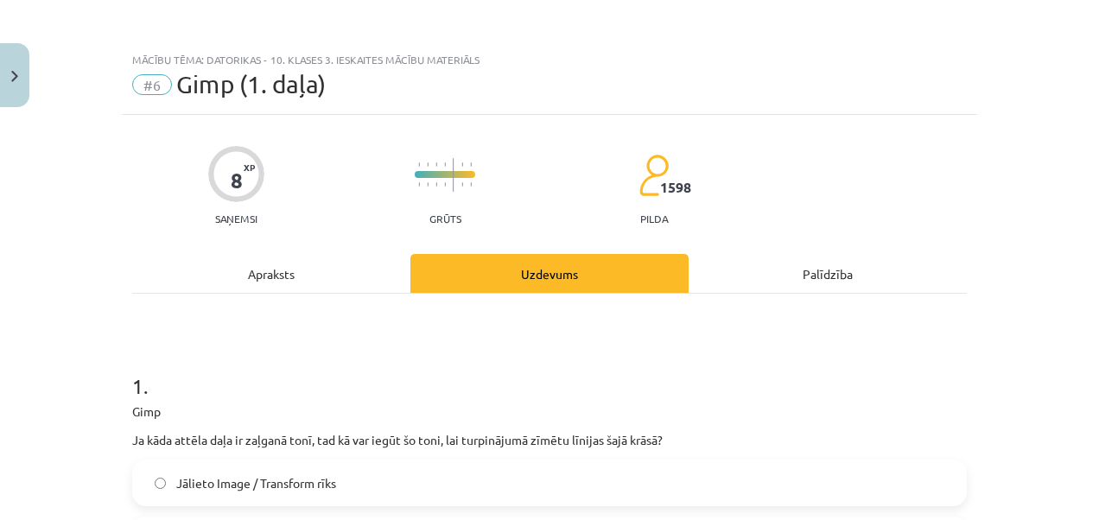
drag, startPoint x: 310, startPoint y: 267, endPoint x: 288, endPoint y: 264, distance: 22.6
click at [308, 266] on div "Apraksts" at bounding box center [271, 273] width 278 height 39
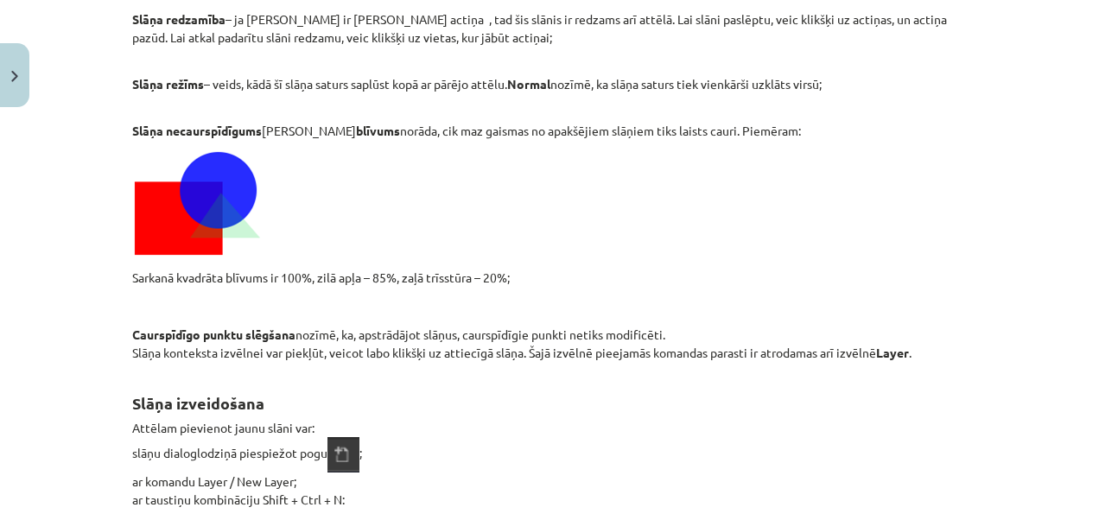
scroll to position [17387, 0]
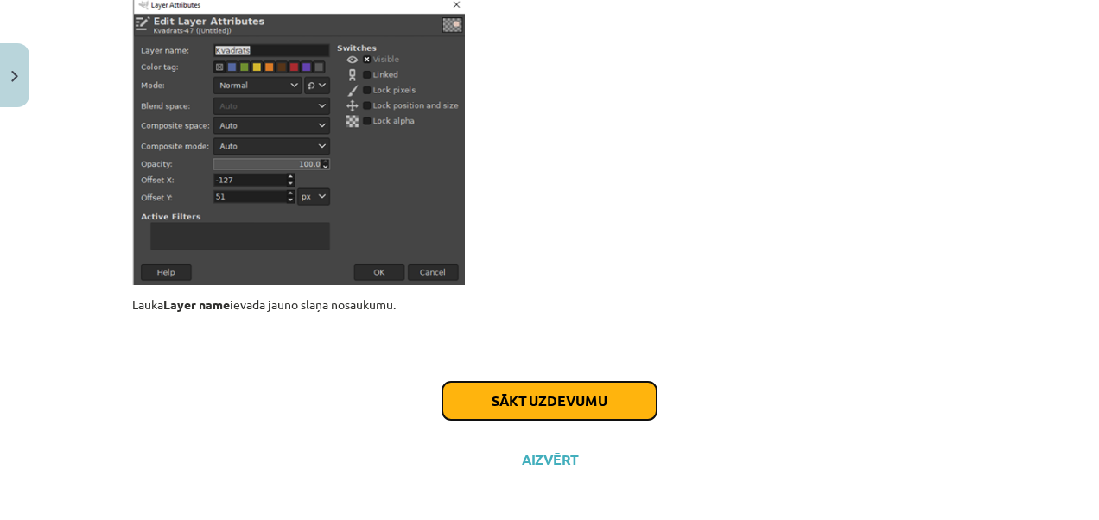
click at [586, 389] on button "Sākt uzdevumu" at bounding box center [549, 401] width 214 height 38
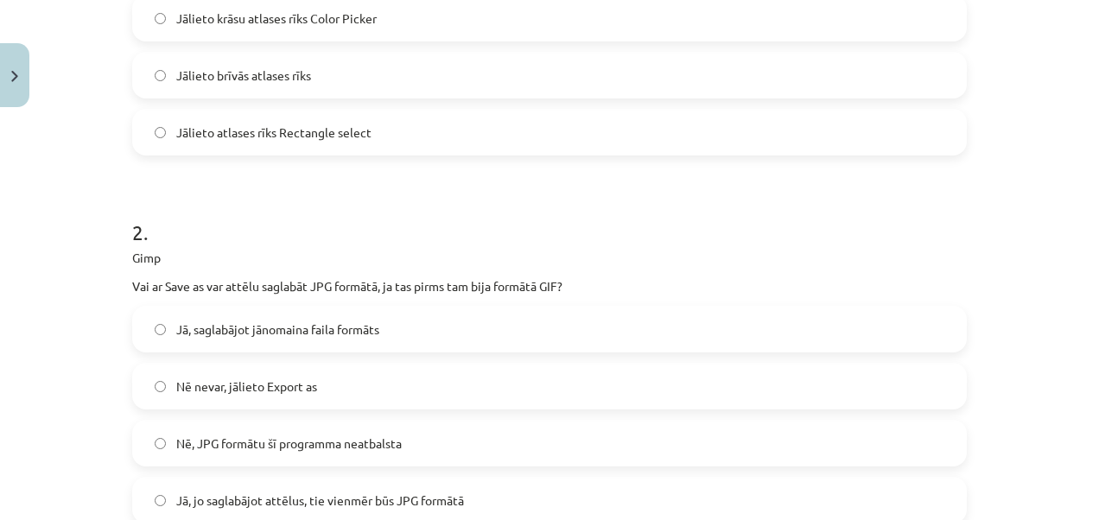
scroll to position [1093, 0]
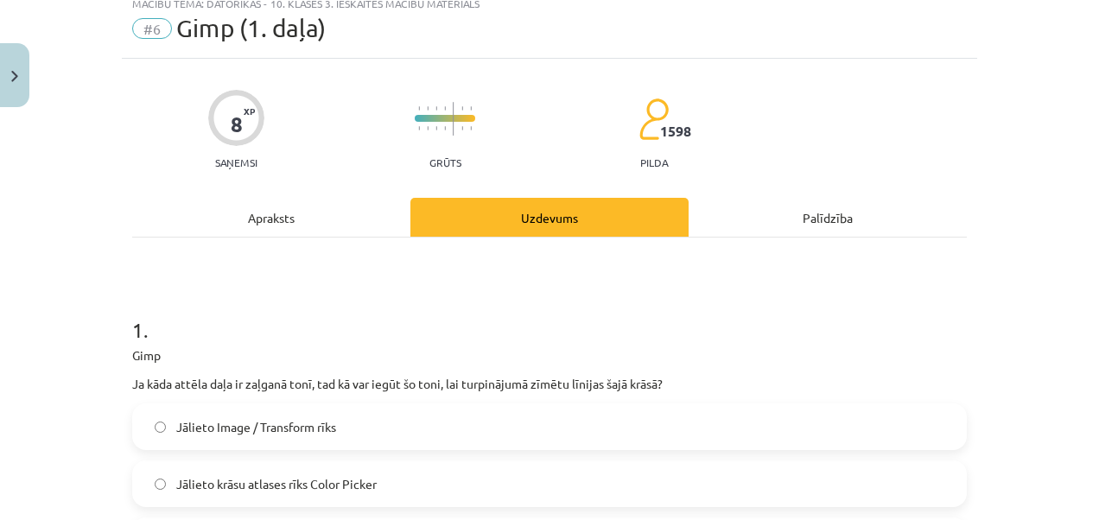
click at [297, 220] on div "Apraksts" at bounding box center [271, 217] width 278 height 39
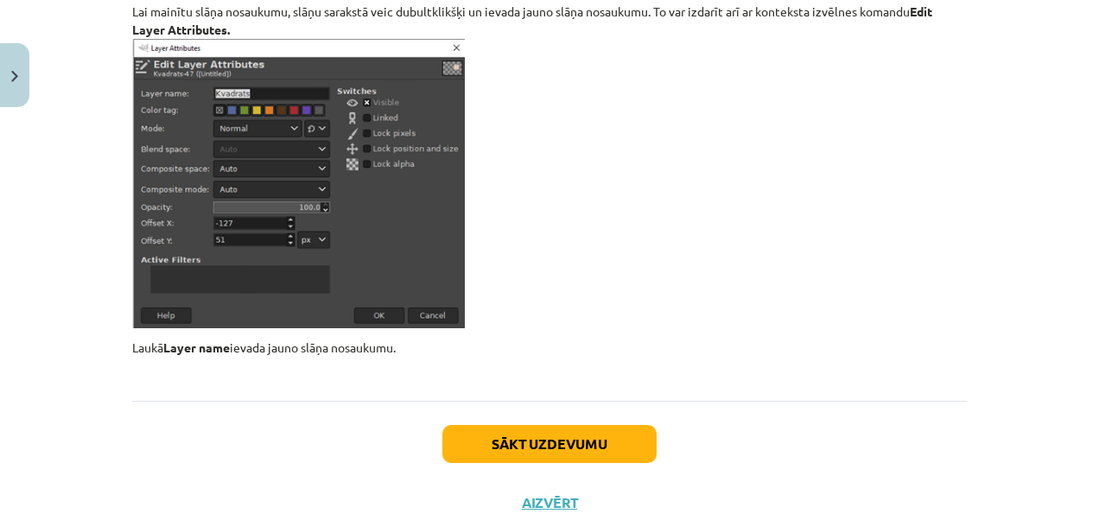
scroll to position [20282, 0]
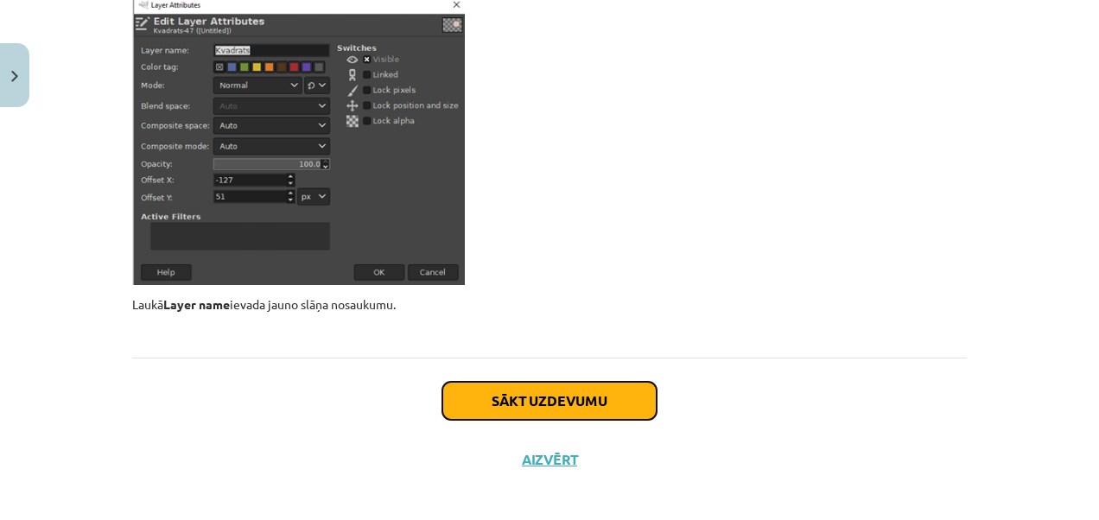
click at [578, 382] on button "Sākt uzdevumu" at bounding box center [549, 401] width 214 height 38
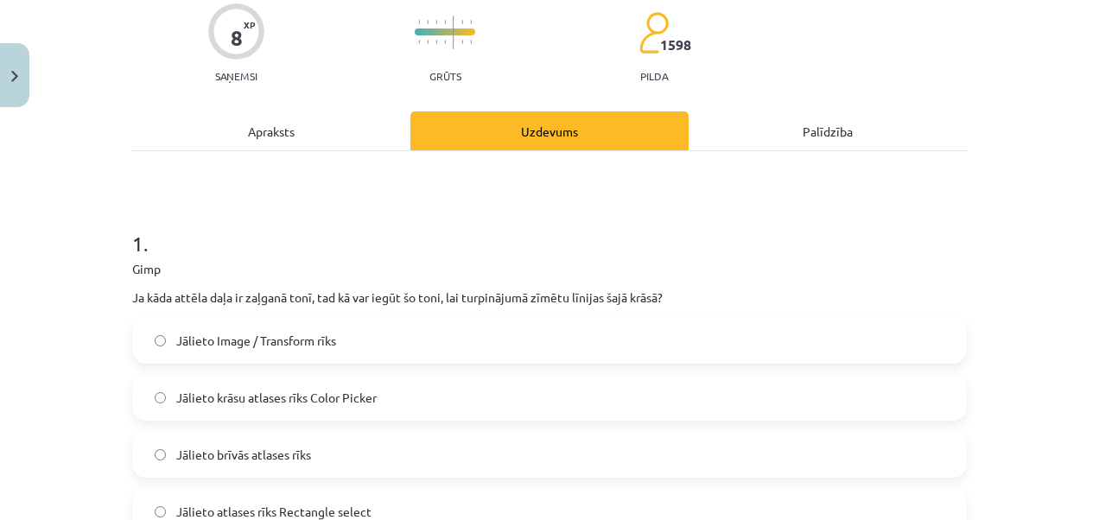
scroll to position [0, 0]
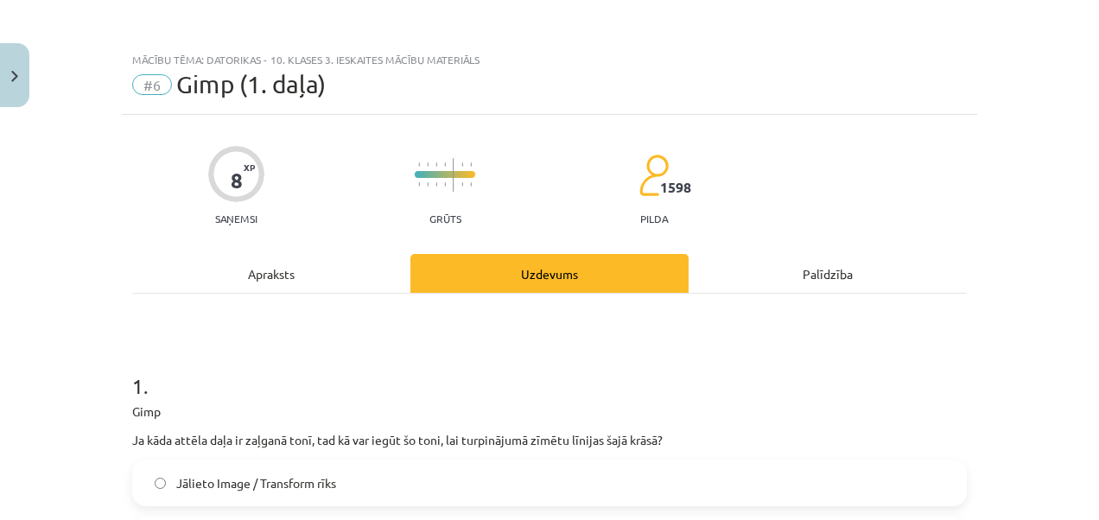
drag, startPoint x: 318, startPoint y: 275, endPoint x: 308, endPoint y: 271, distance: 10.9
click at [315, 275] on div "Apraksts" at bounding box center [271, 273] width 278 height 39
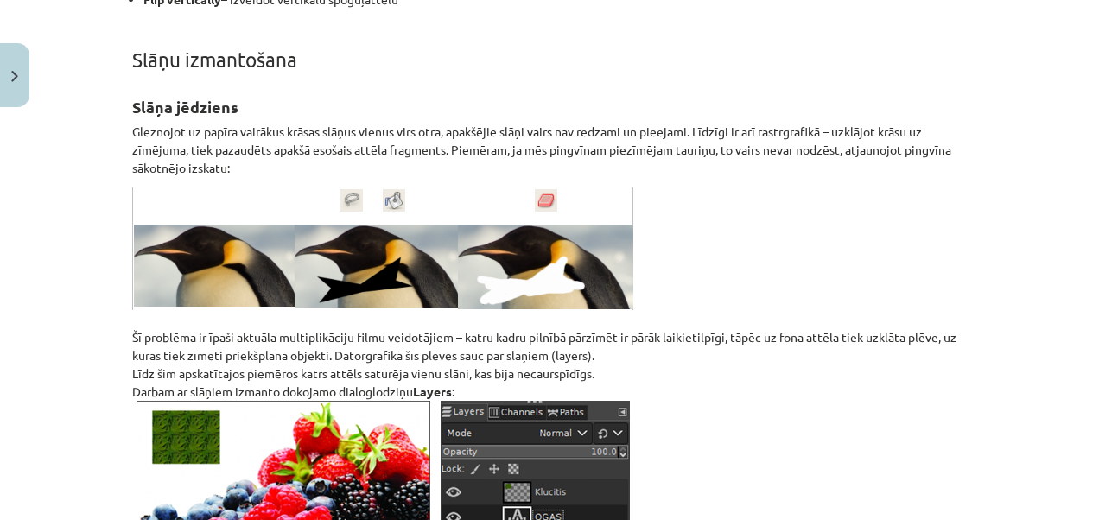
scroll to position [16567, 0]
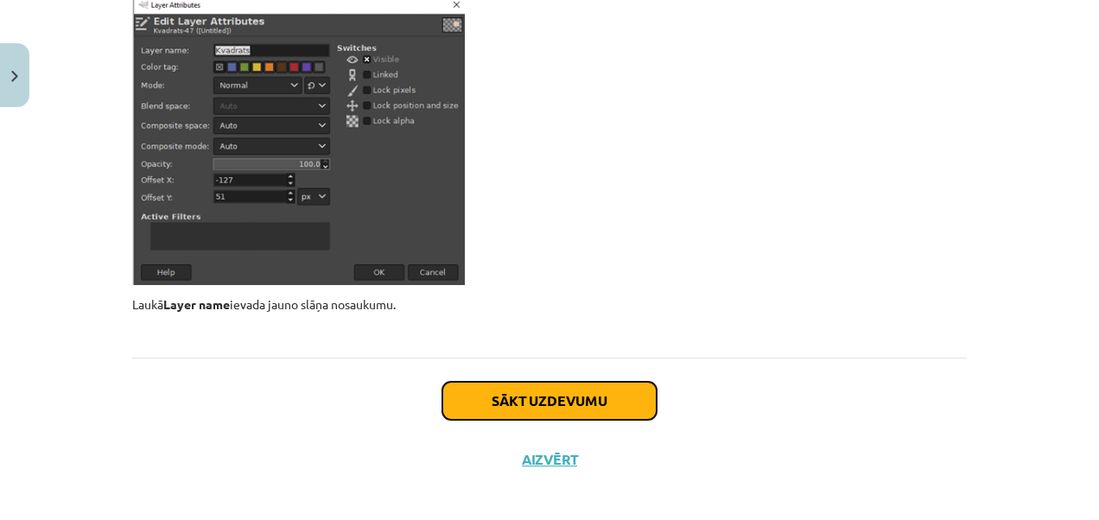
click at [599, 382] on button "Sākt uzdevumu" at bounding box center [549, 401] width 214 height 38
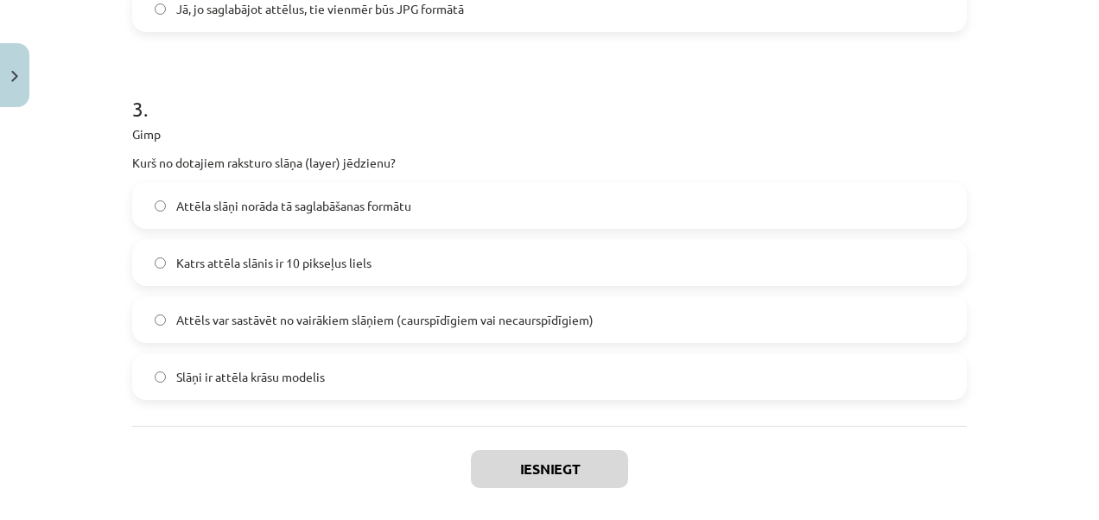
scroll to position [1052, 0]
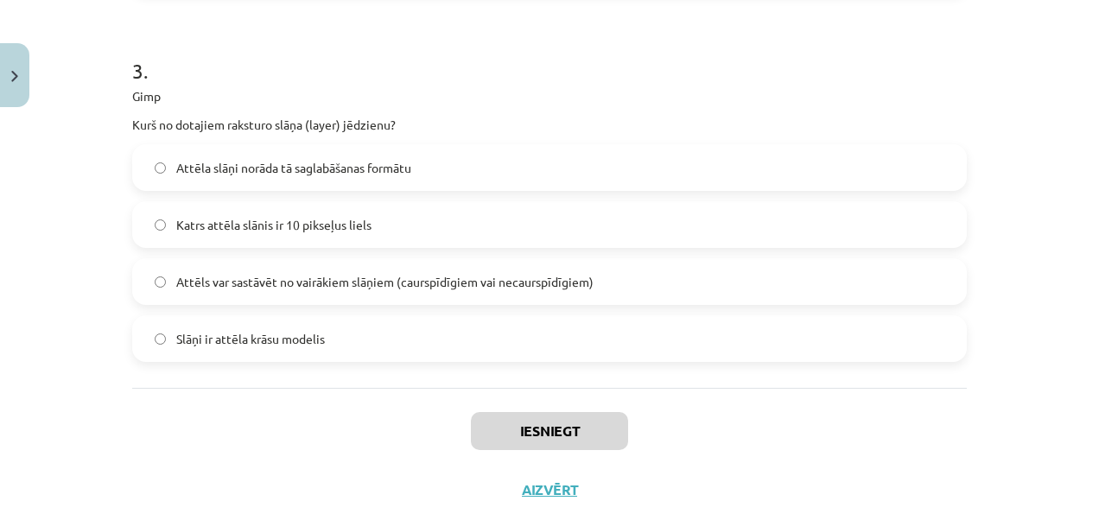
click at [417, 270] on label "Attēls var sastāvēt no vairākiem slāņiem (caurspīdīgiem vai necaurspīdīgiem)" at bounding box center [549, 281] width 831 height 43
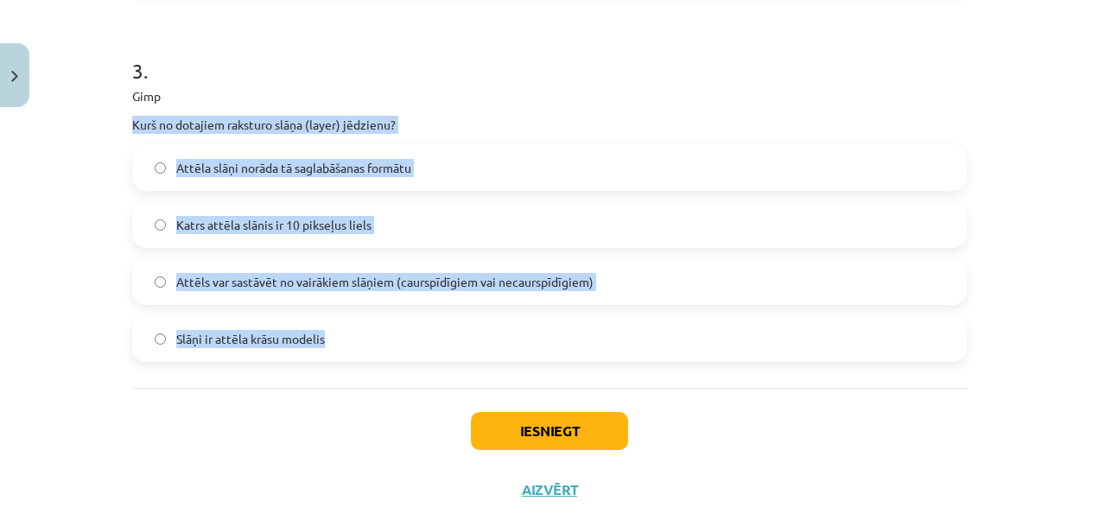
drag, startPoint x: 123, startPoint y: 120, endPoint x: 356, endPoint y: 382, distance: 350.7
copy div "Kurš no dotajiem raksturo slāņa (layer) jēdzienu? Attēla slāņi norāda tā saglab…"
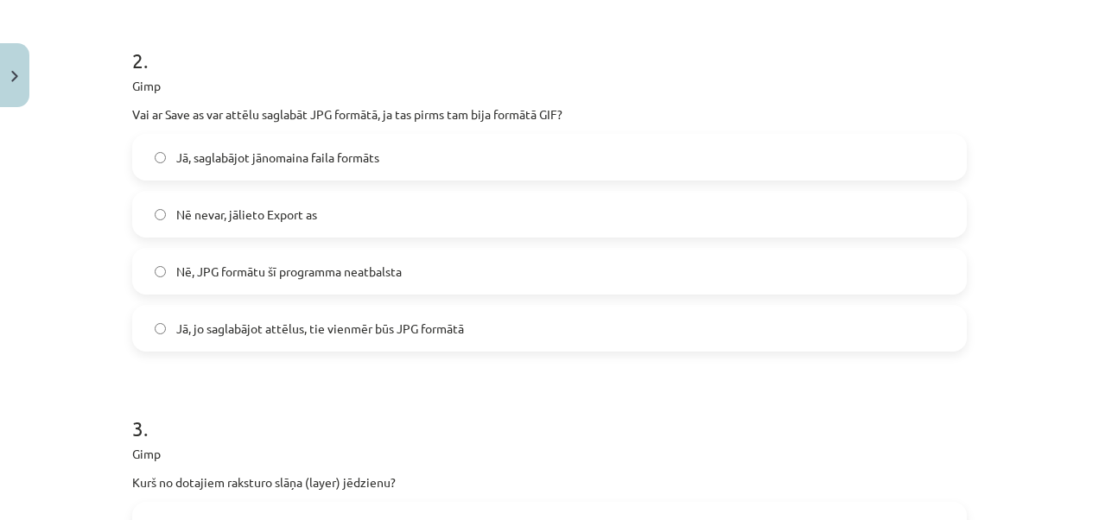
scroll to position [620, 0]
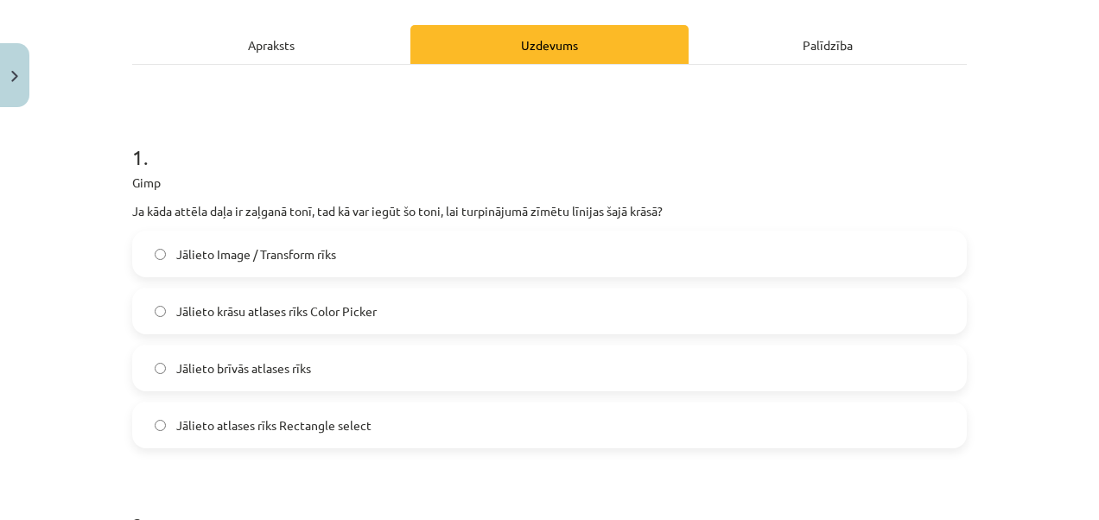
click at [365, 55] on div "Apraksts" at bounding box center [271, 44] width 278 height 39
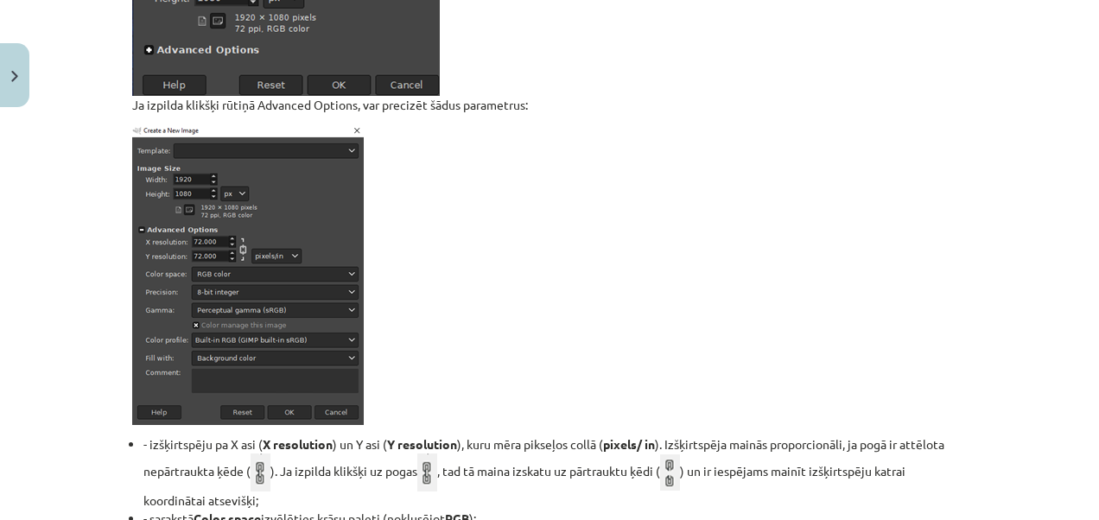
scroll to position [3845, 0]
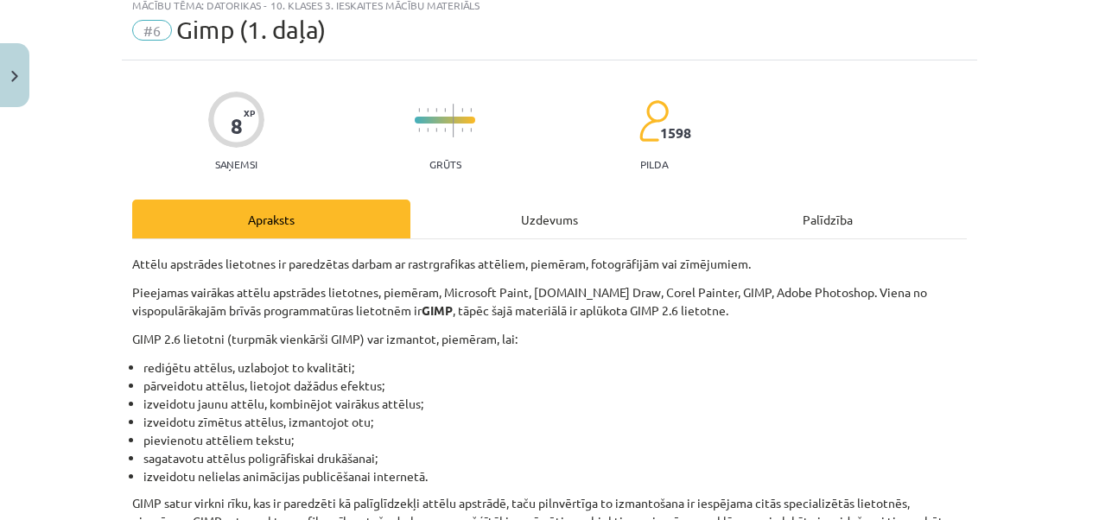
click at [486, 214] on div "Uzdevums" at bounding box center [549, 219] width 278 height 39
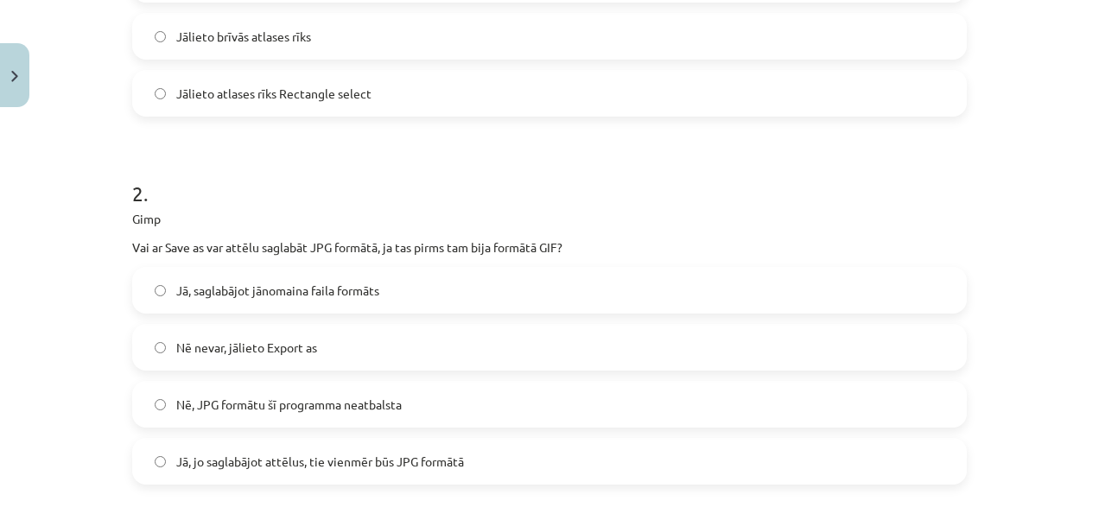
scroll to position [562, 0]
click at [509, 353] on label "Nē nevar, jālieto Export as" at bounding box center [549, 346] width 831 height 43
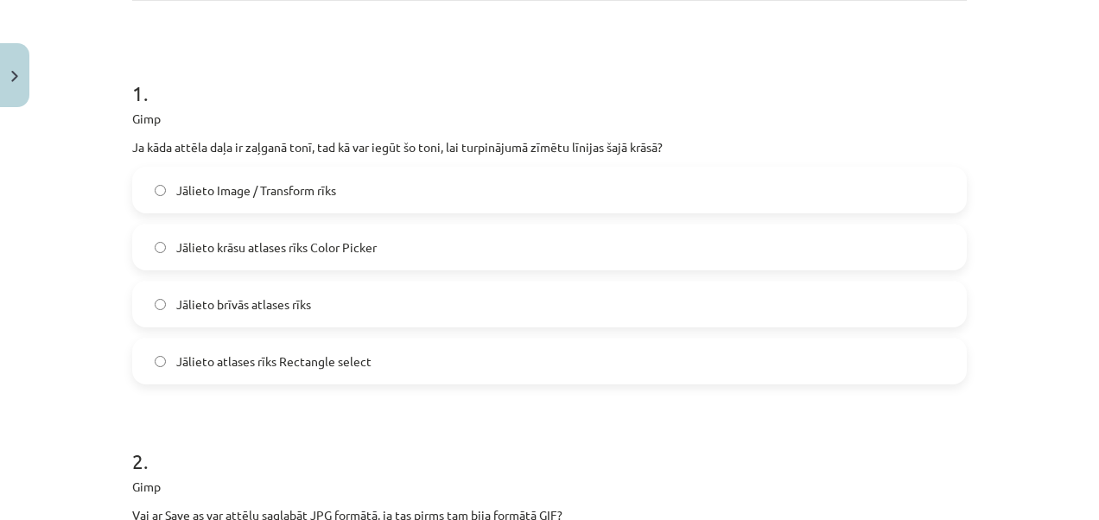
scroll to position [0, 0]
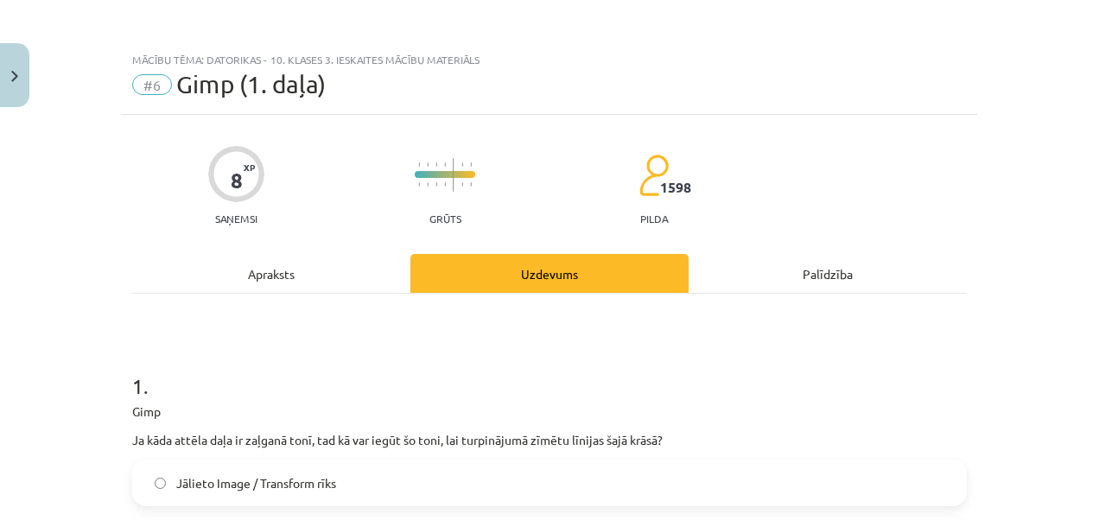
click at [354, 261] on div "Apraksts" at bounding box center [271, 273] width 278 height 39
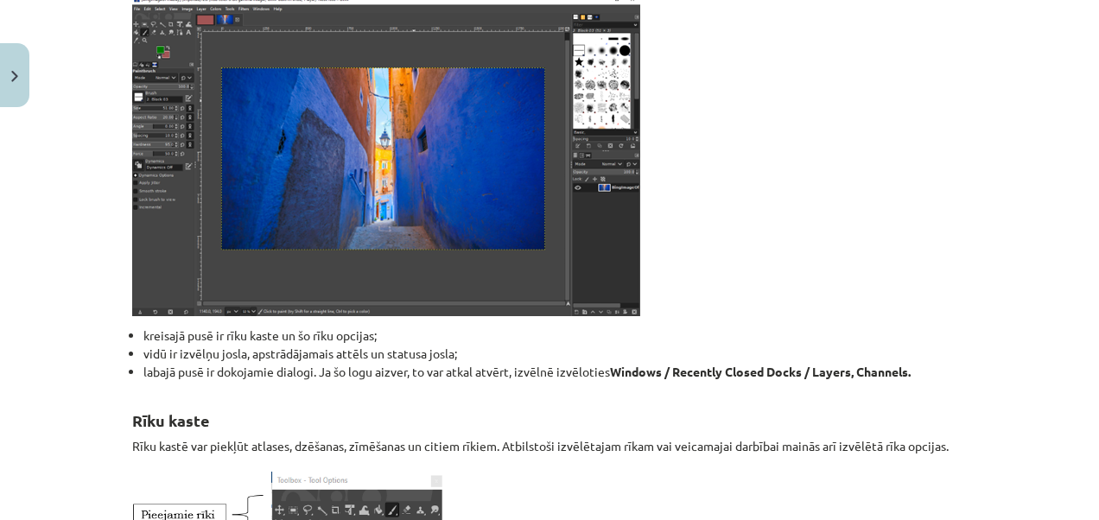
scroll to position [130, 0]
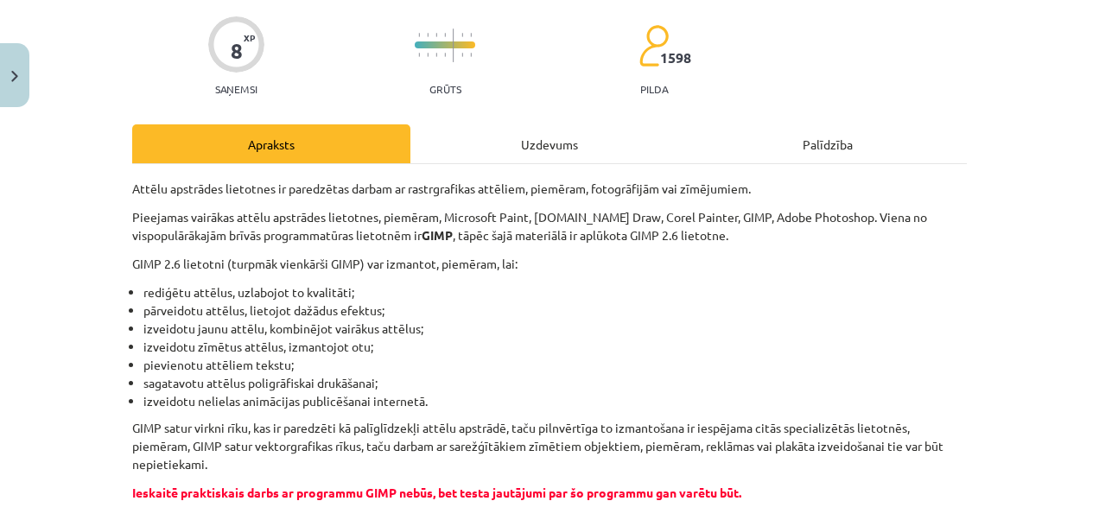
click at [497, 150] on div "Uzdevums" at bounding box center [549, 143] width 278 height 39
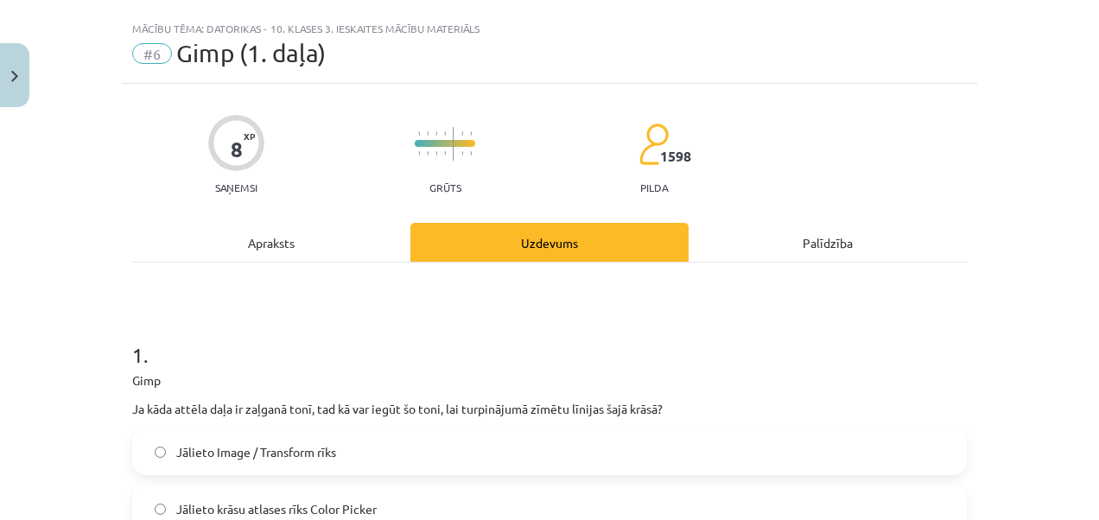
scroll to position [0, 0]
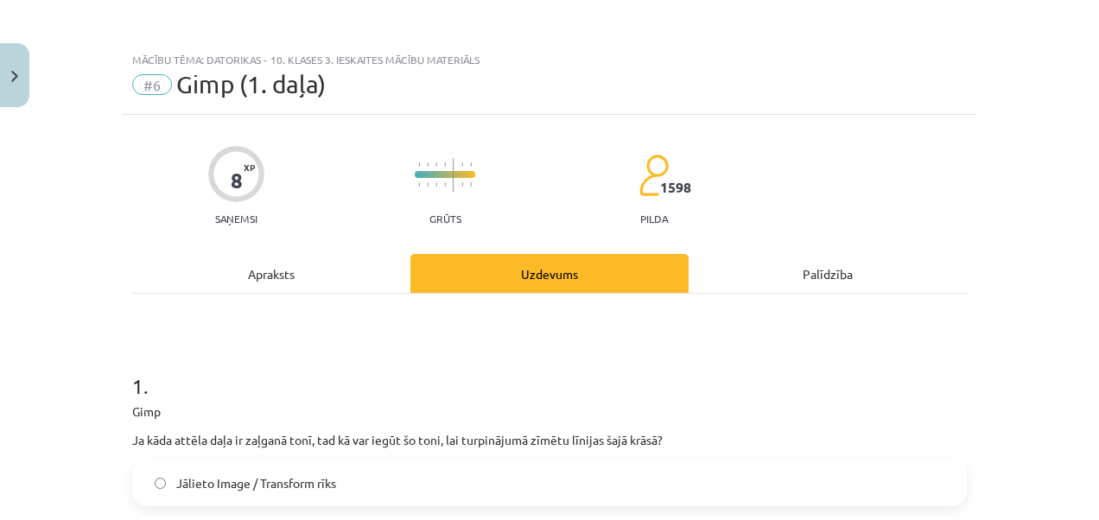
click at [280, 274] on div "Apraksts" at bounding box center [271, 273] width 278 height 39
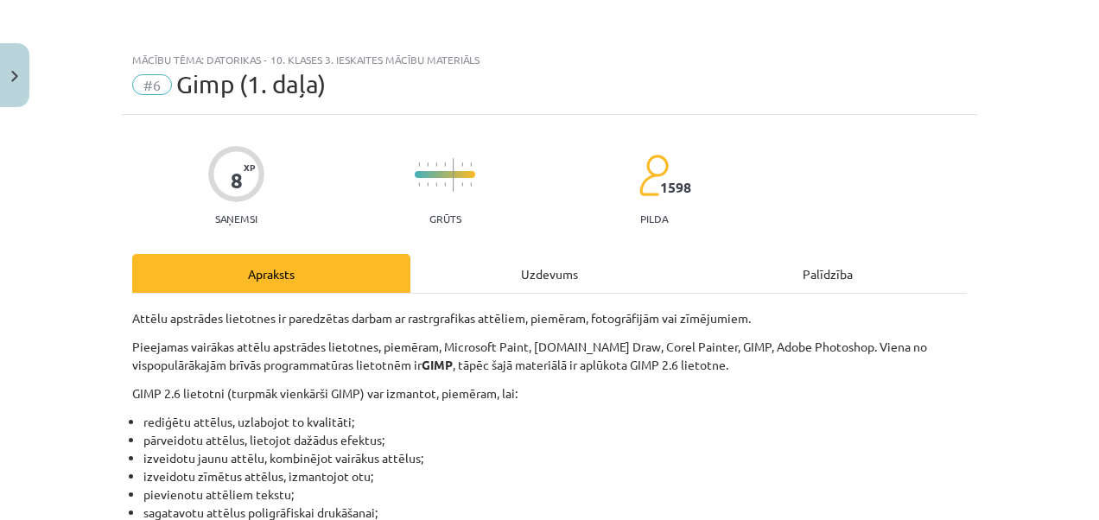
click at [534, 269] on div "Uzdevums" at bounding box center [549, 273] width 278 height 39
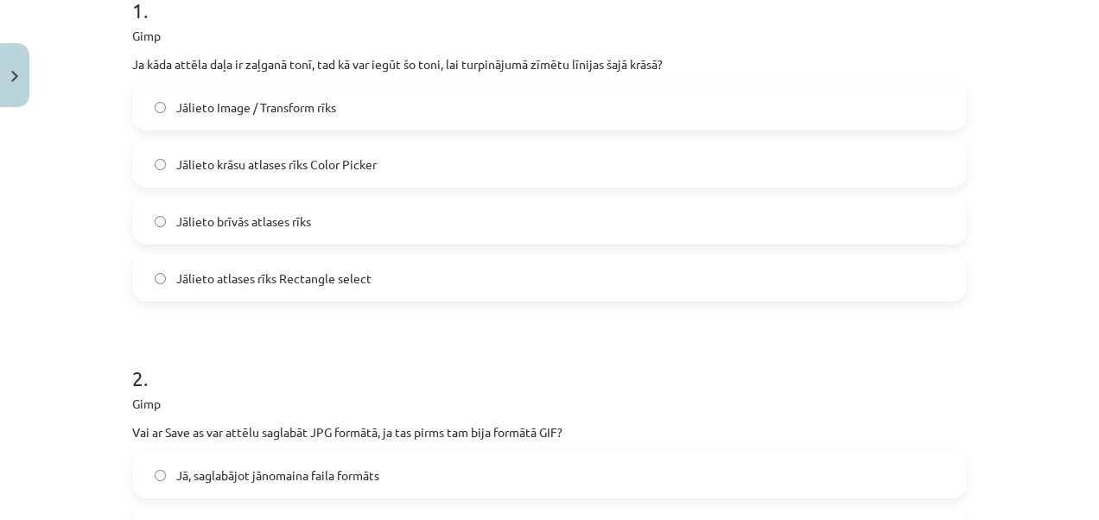
scroll to position [389, 0]
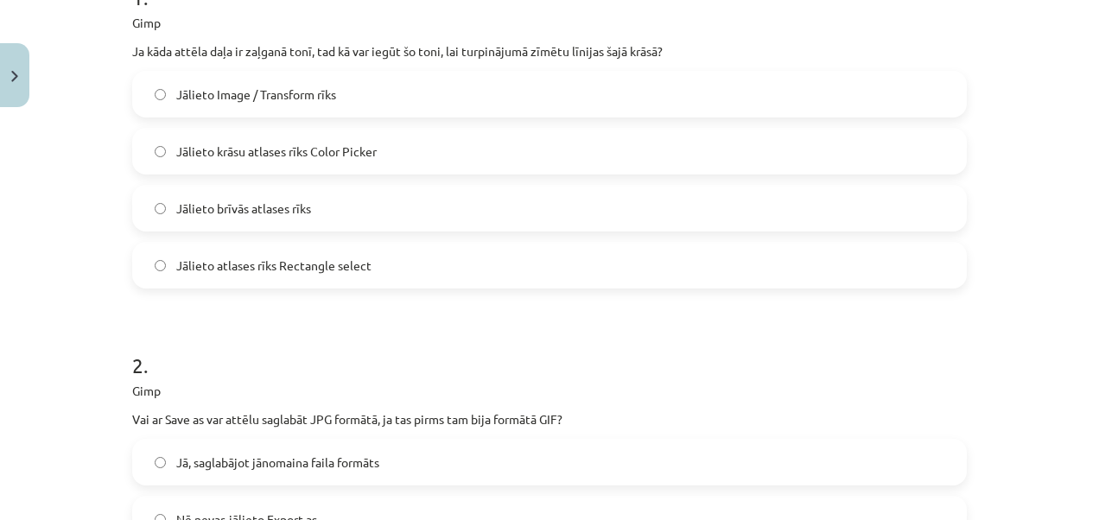
click at [381, 149] on label "Jālieto krāsu atlases rīks Color Picker" at bounding box center [549, 151] width 831 height 43
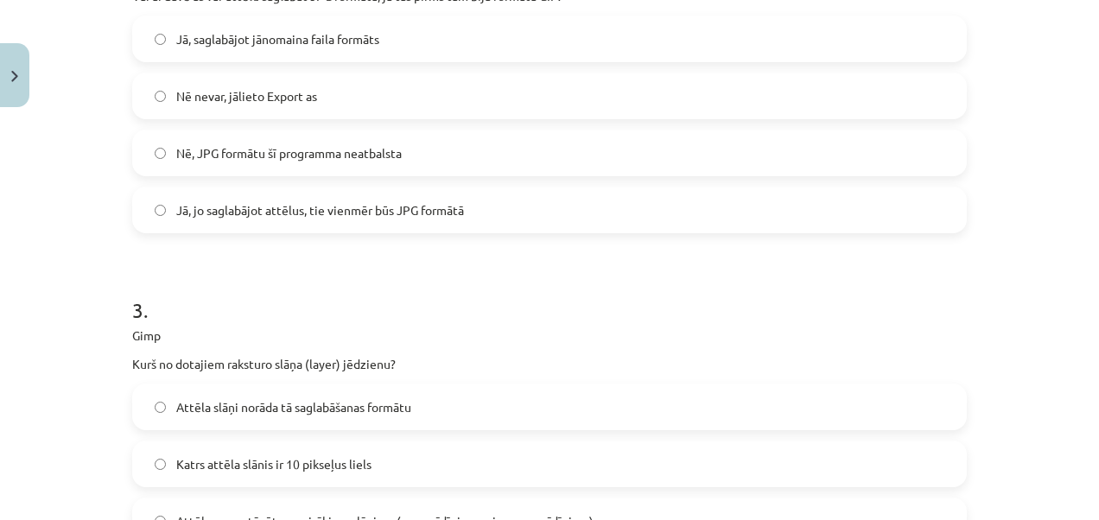
scroll to position [1093, 0]
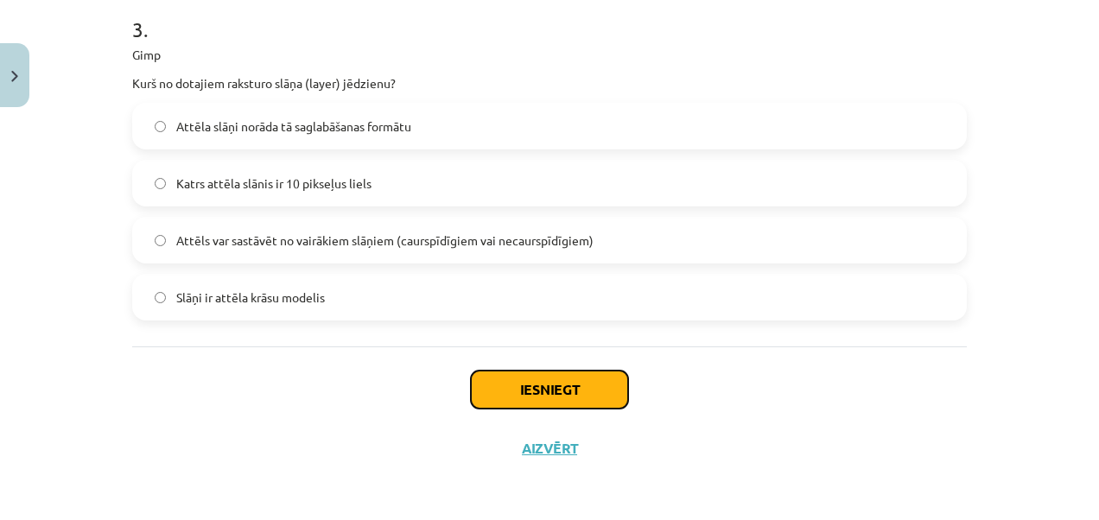
click at [527, 380] on button "Iesniegt" at bounding box center [549, 390] width 157 height 38
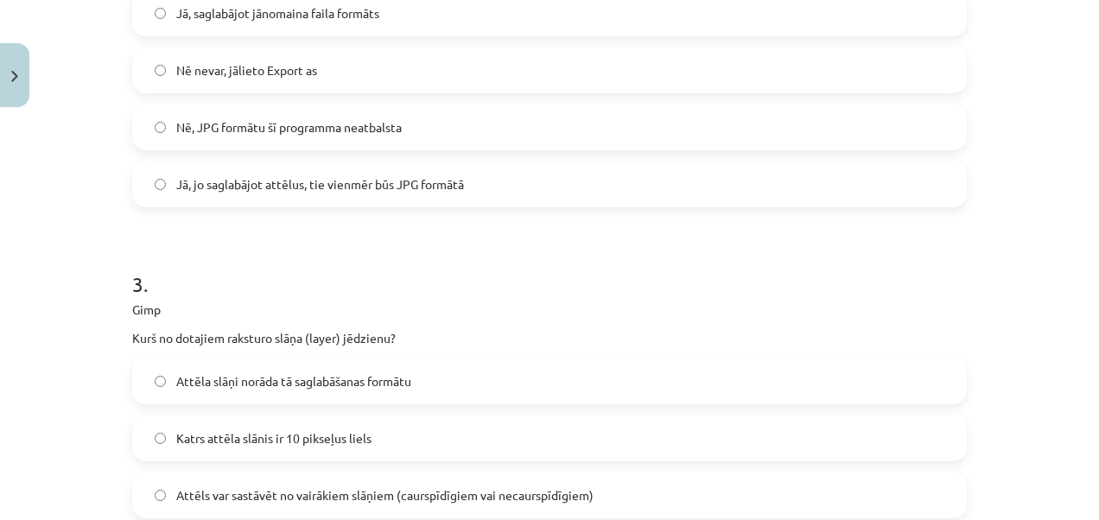
scroll to position [0, 0]
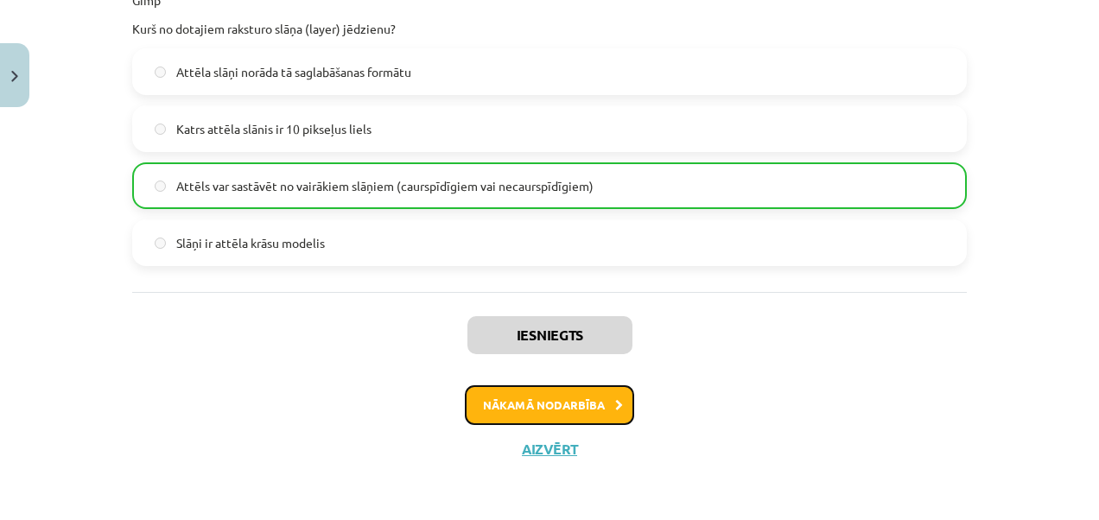
click at [577, 404] on button "Nākamā nodarbība" at bounding box center [549, 405] width 169 height 40
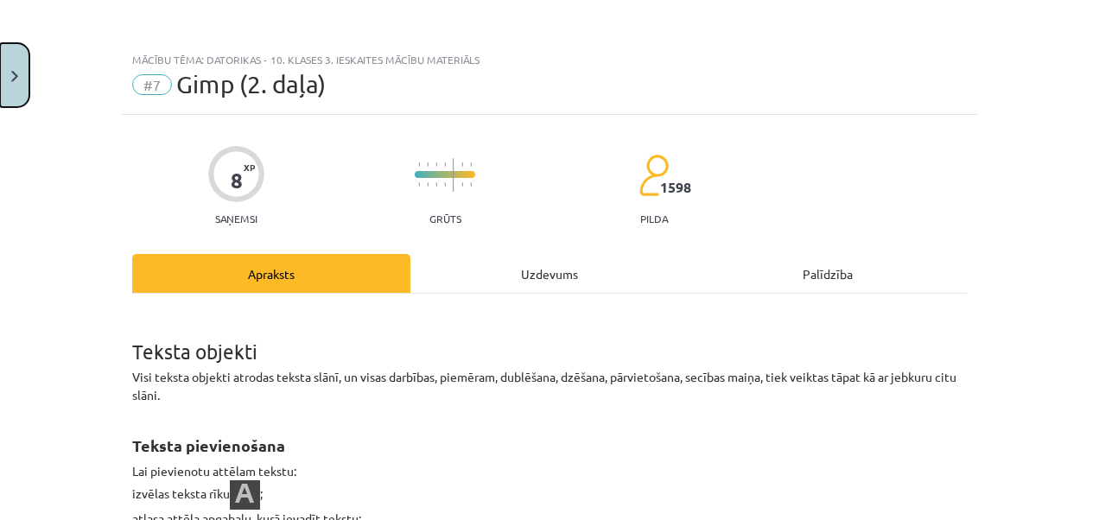
click at [3, 73] on button "Close" at bounding box center [14, 75] width 29 height 64
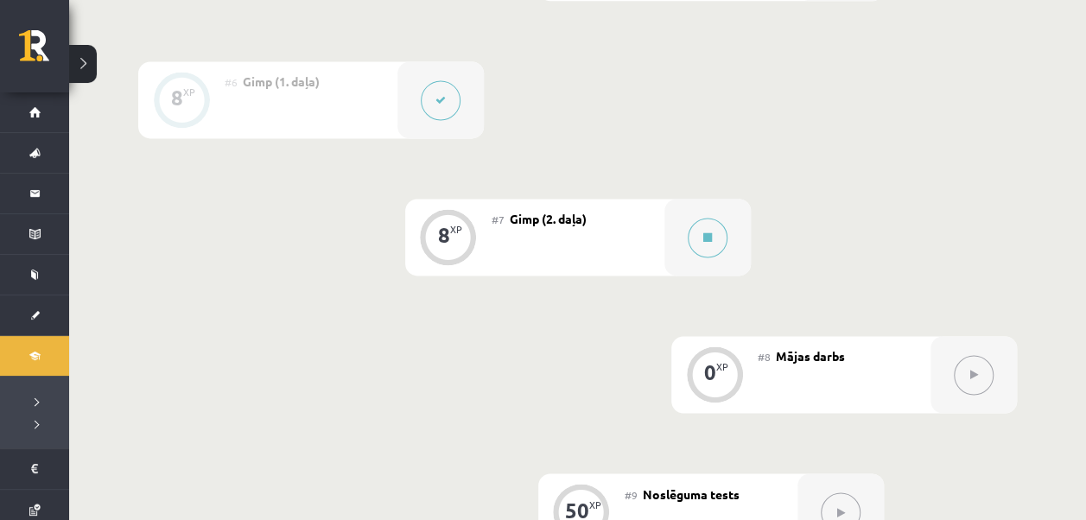
scroll to position [1230, 0]
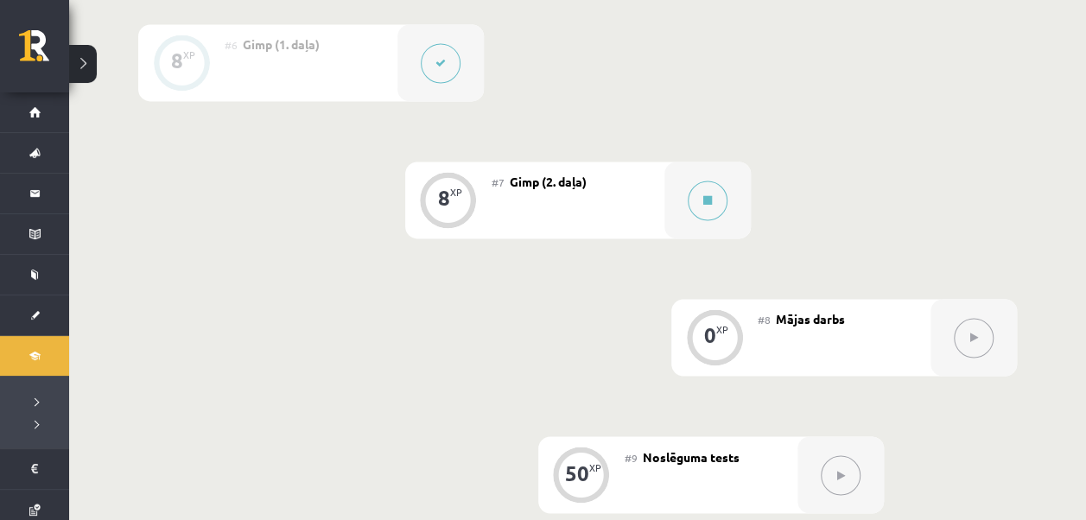
click at [207, 62] on div at bounding box center [182, 63] width 56 height 56
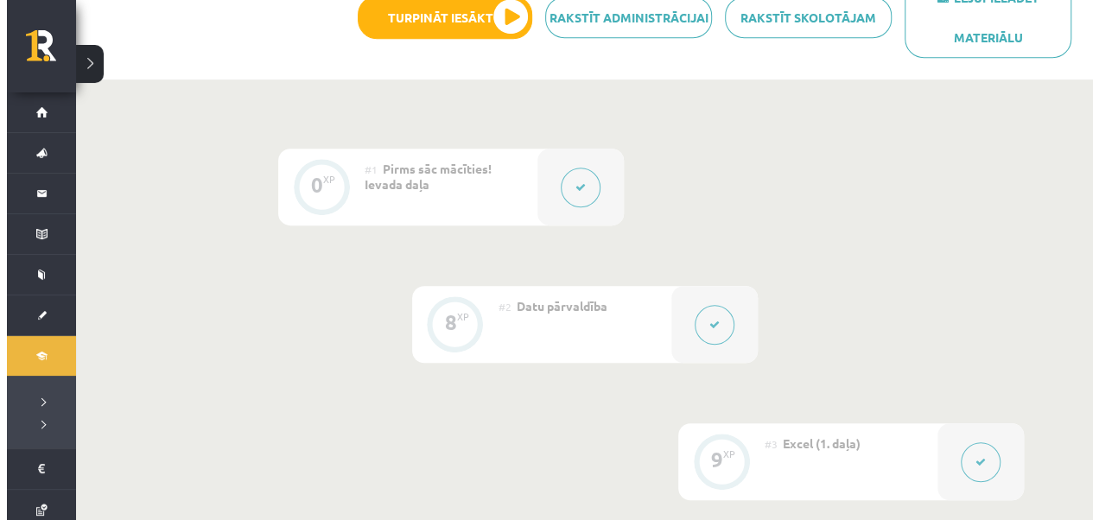
scroll to position [452, 0]
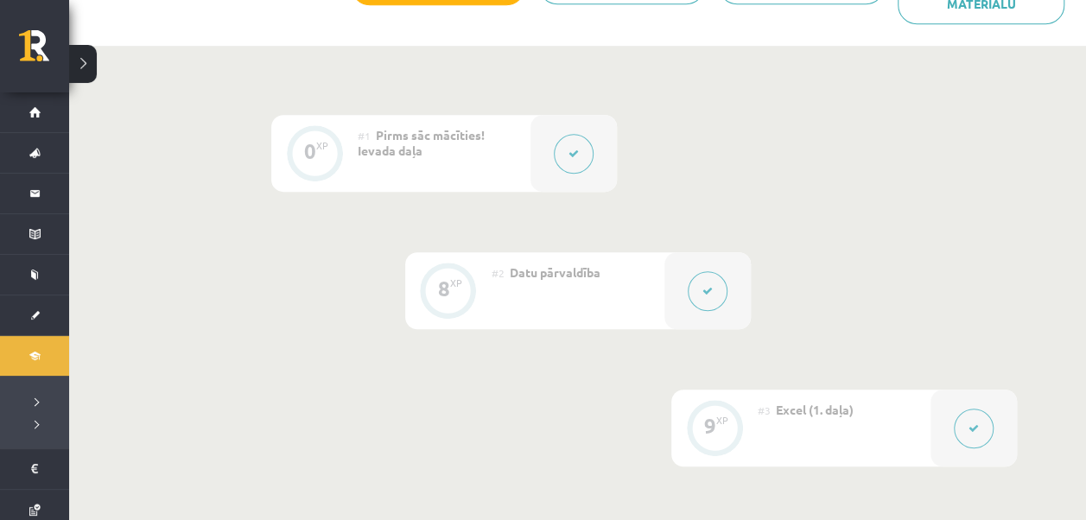
click at [608, 295] on div "#2 Datu pārvaldība" at bounding box center [578, 290] width 173 height 77
click at [715, 285] on button at bounding box center [708, 291] width 40 height 40
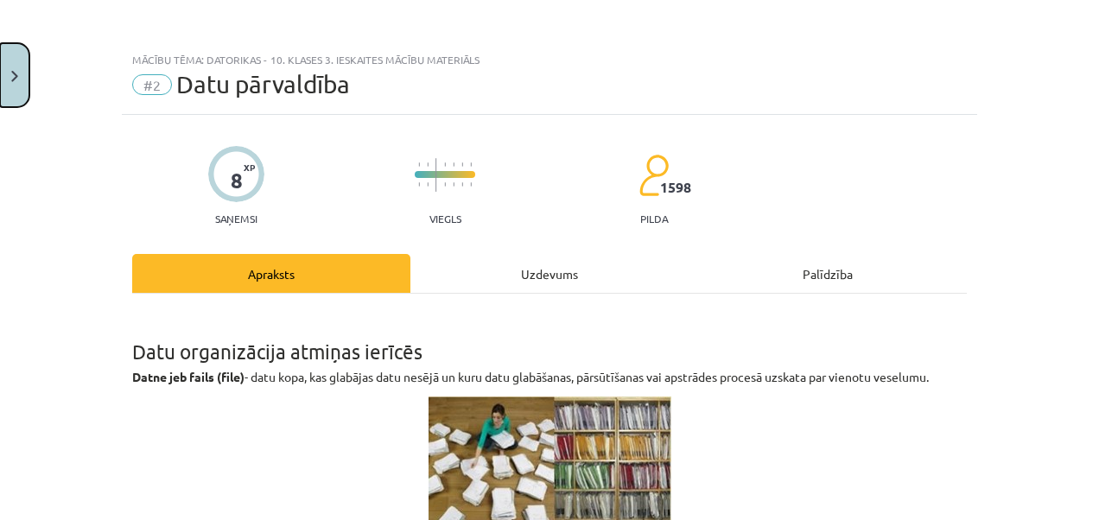
click at [20, 76] on button "Close" at bounding box center [14, 75] width 29 height 64
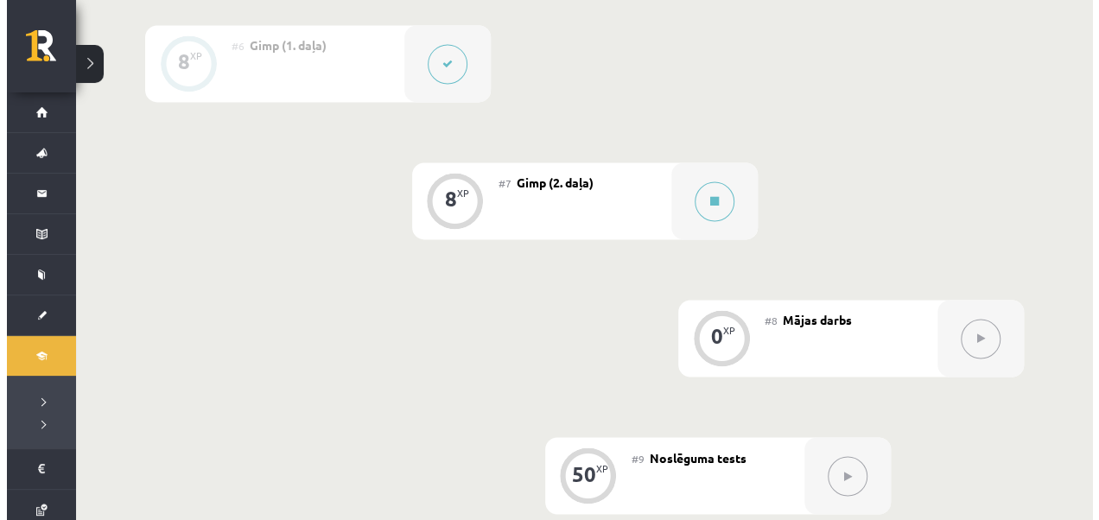
scroll to position [1230, 0]
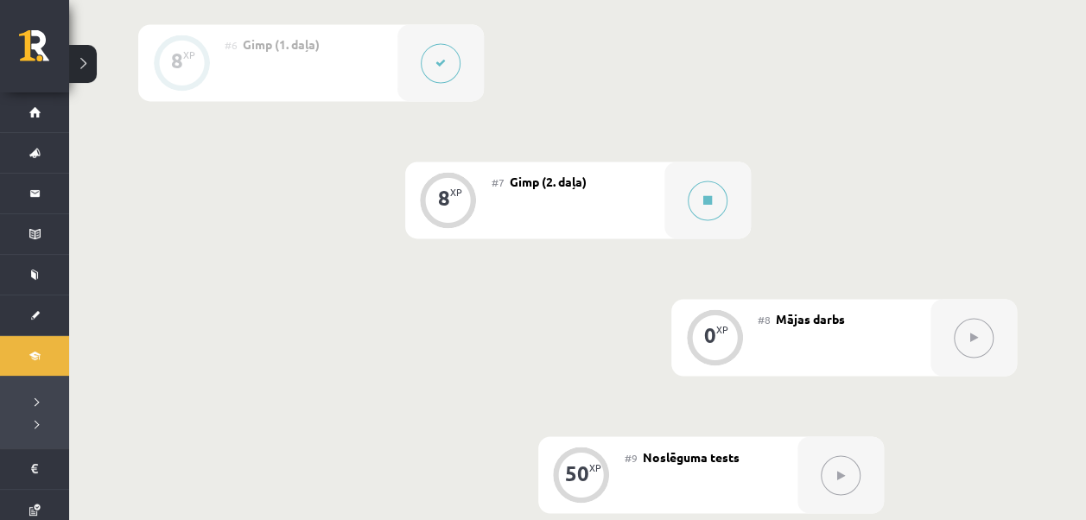
click at [586, 192] on div "#7 Gimp (2. daļa)" at bounding box center [578, 200] width 173 height 77
click at [683, 207] on div at bounding box center [707, 200] width 86 height 77
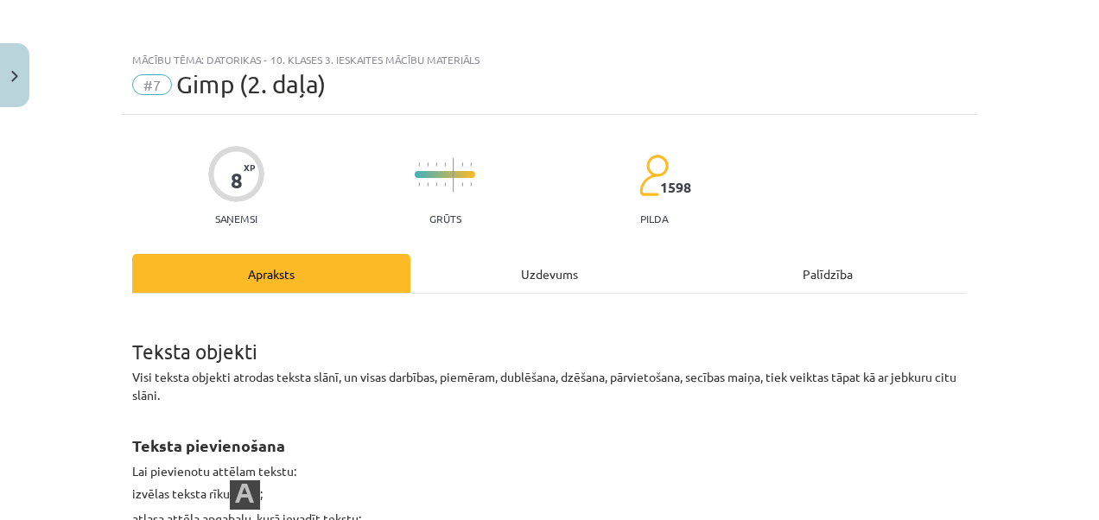
click at [593, 275] on div "Uzdevums" at bounding box center [549, 273] width 278 height 39
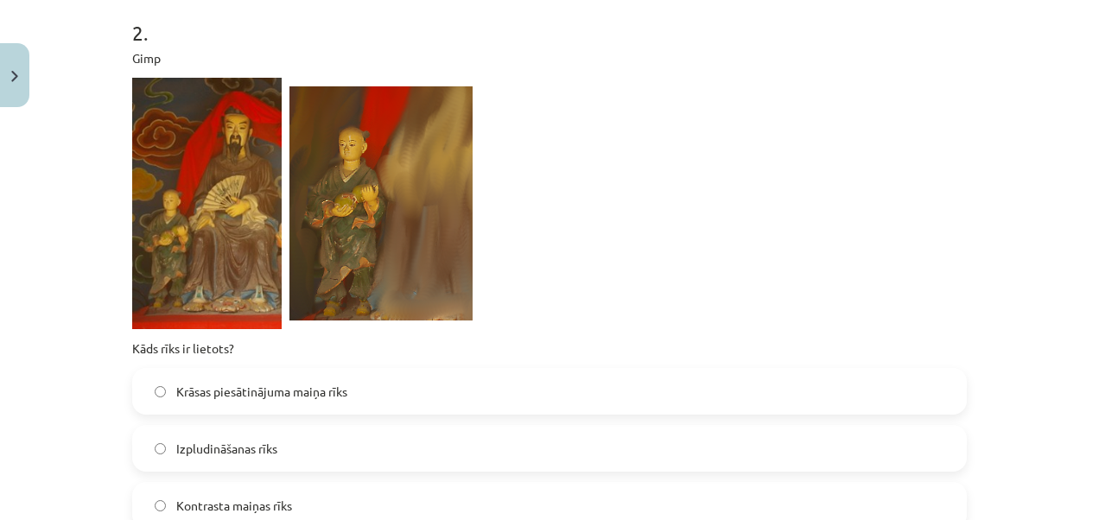
scroll to position [1033, 0]
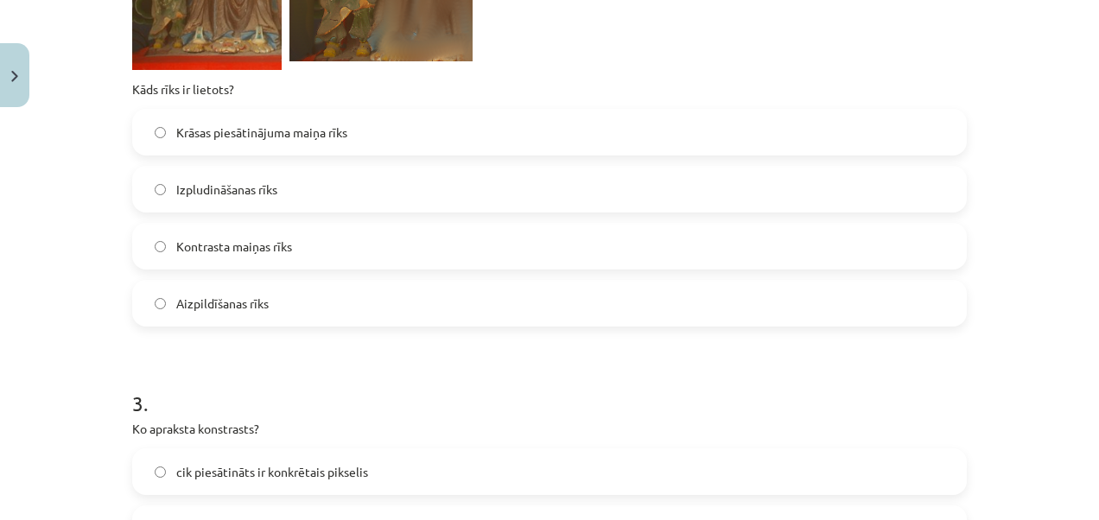
click at [326, 185] on label "Izpludināšanas rīks" at bounding box center [549, 189] width 831 height 43
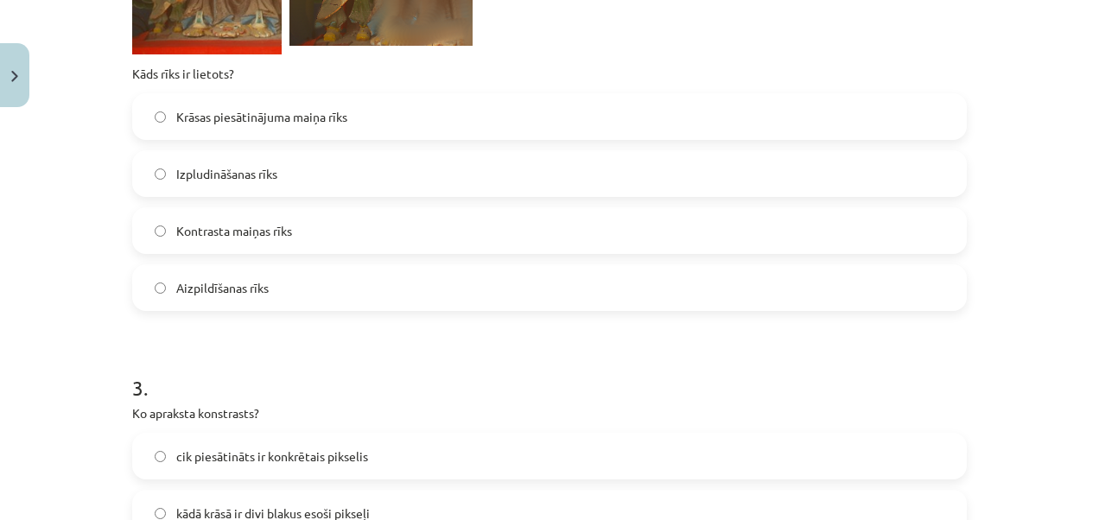
scroll to position [1205, 0]
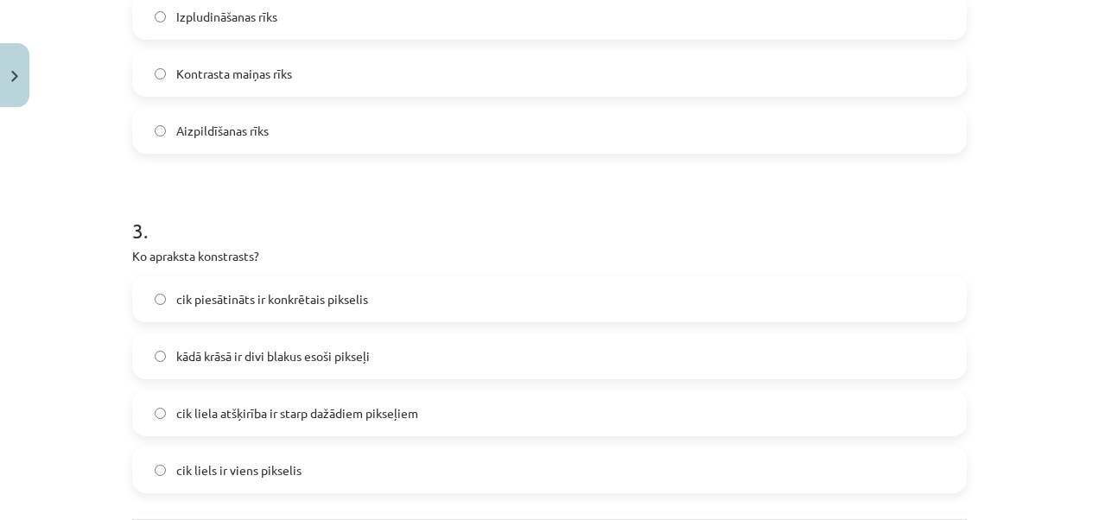
click at [310, 413] on span "cik liela atšķirība ir starp dažādiem pikseļiem" at bounding box center [297, 413] width 242 height 18
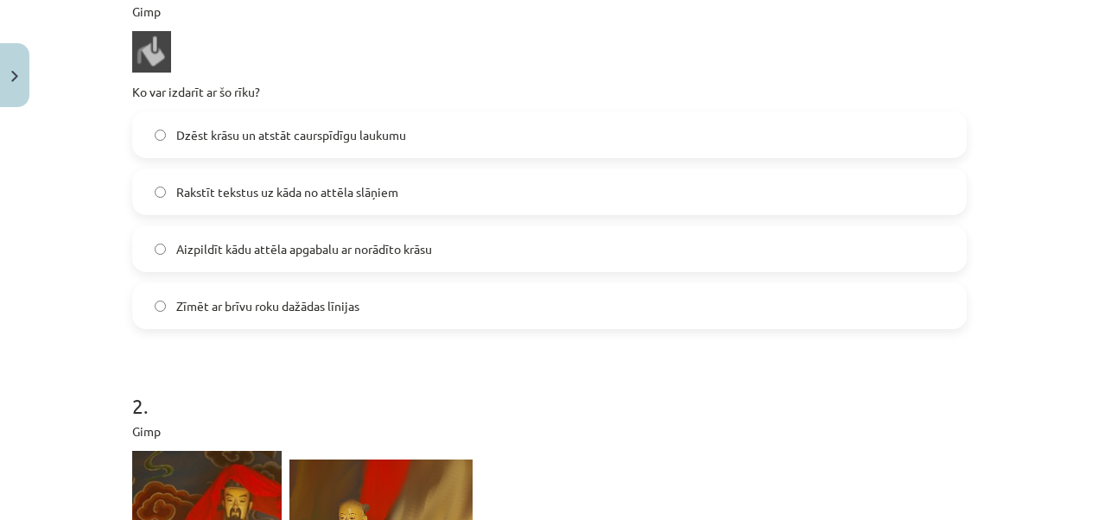
scroll to position [341, 0]
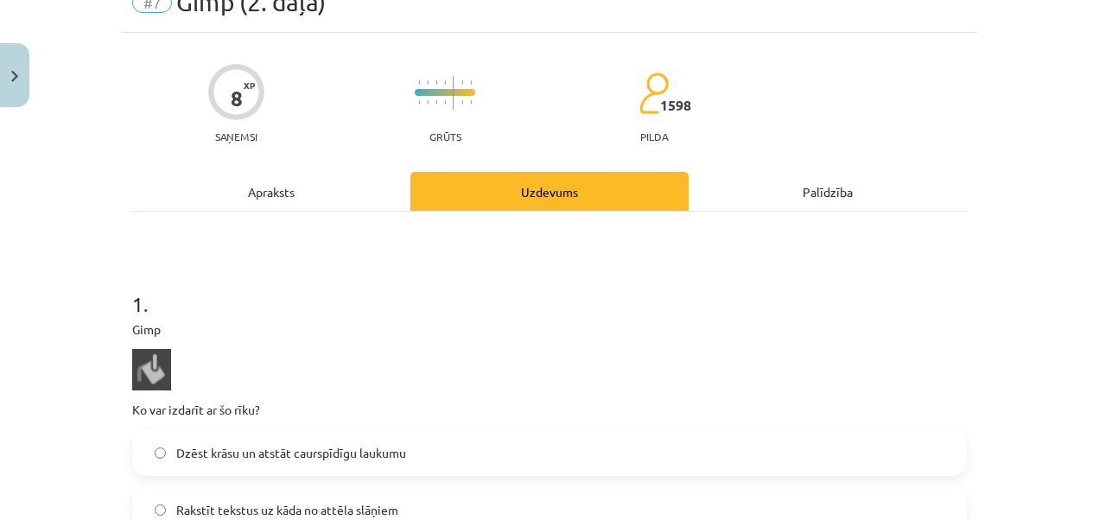
click at [330, 193] on div "Apraksts" at bounding box center [271, 191] width 278 height 39
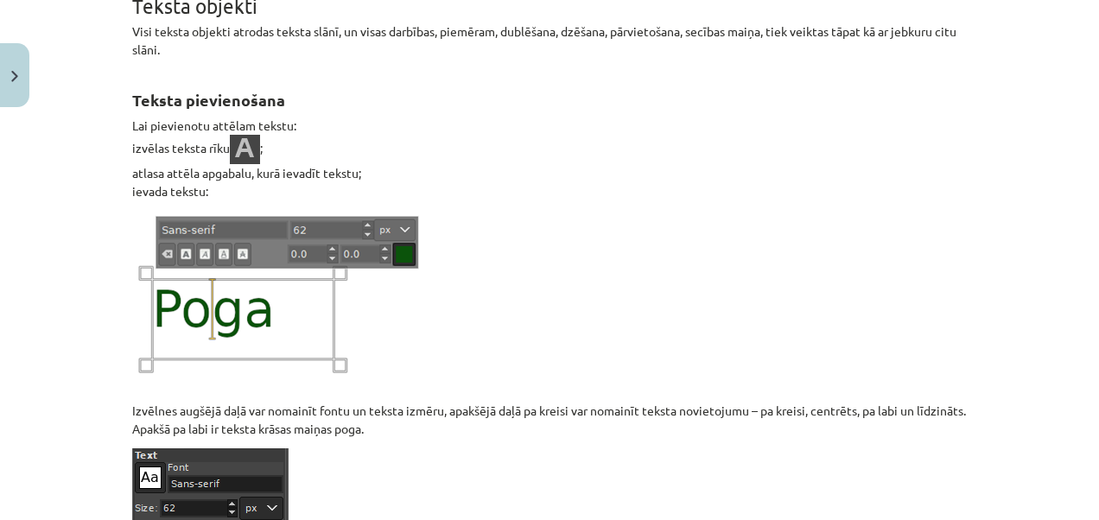
scroll to position [0, 0]
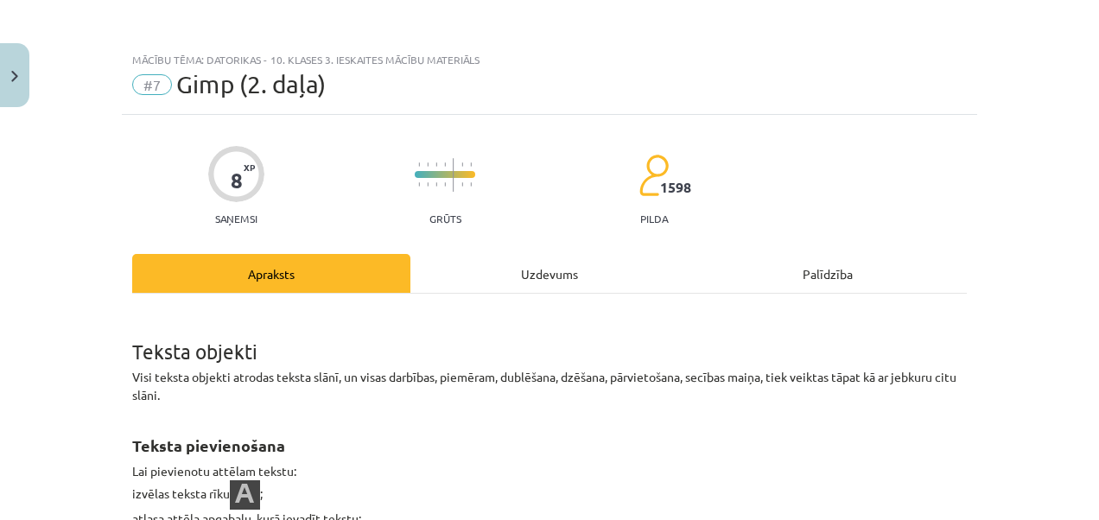
click at [515, 264] on div "Uzdevums" at bounding box center [549, 273] width 278 height 39
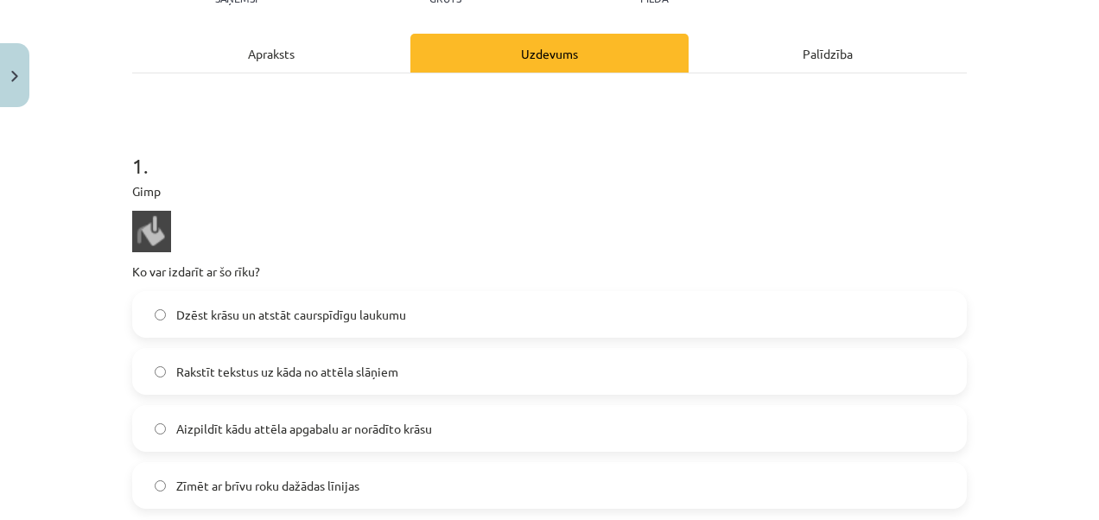
scroll to position [259, 0]
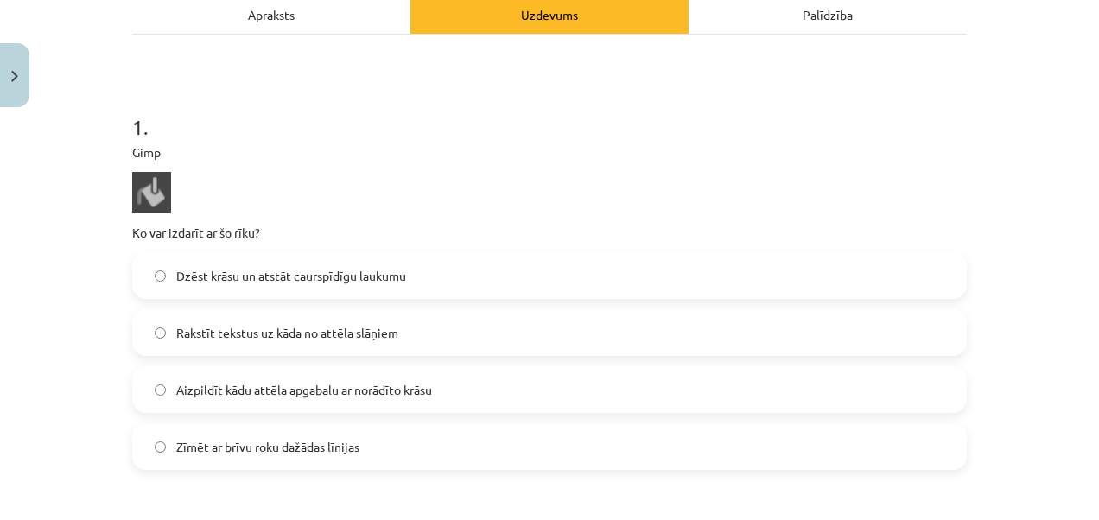
click at [290, 391] on span "Aizpildīt kādu attēla apgabalu ar norādīto krāsu" at bounding box center [304, 390] width 256 height 18
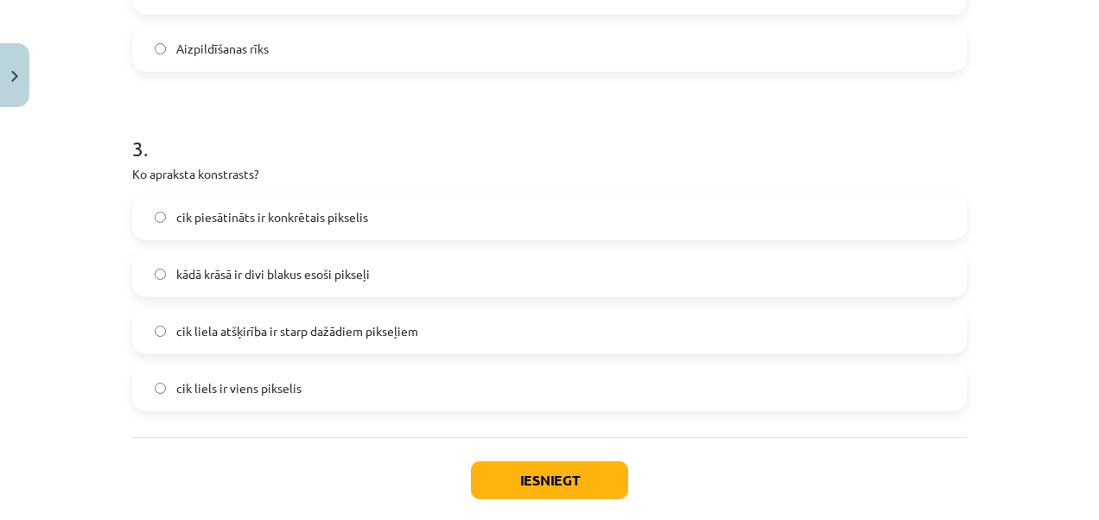
scroll to position [1296, 0]
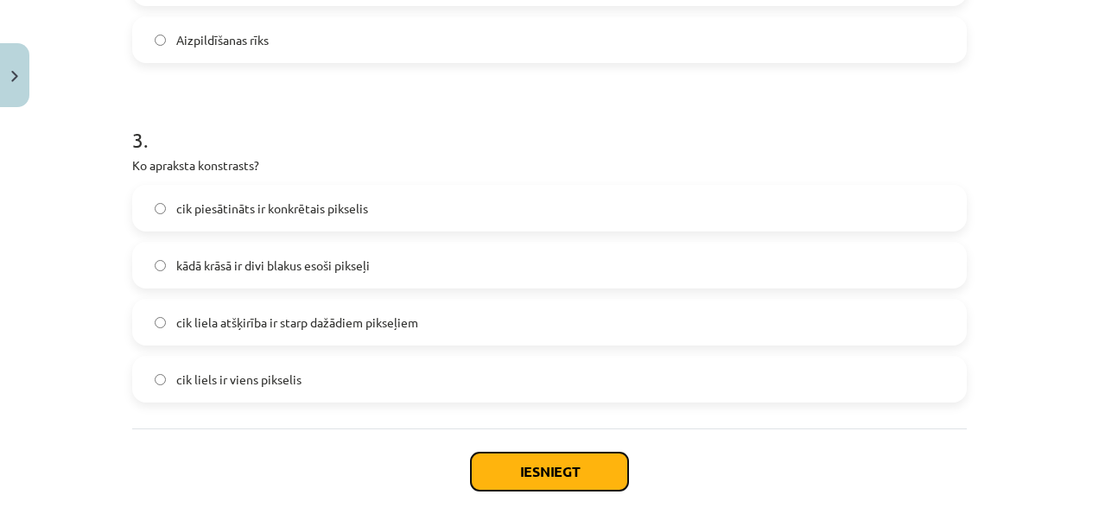
click at [500, 455] on button "Iesniegt" at bounding box center [549, 472] width 157 height 38
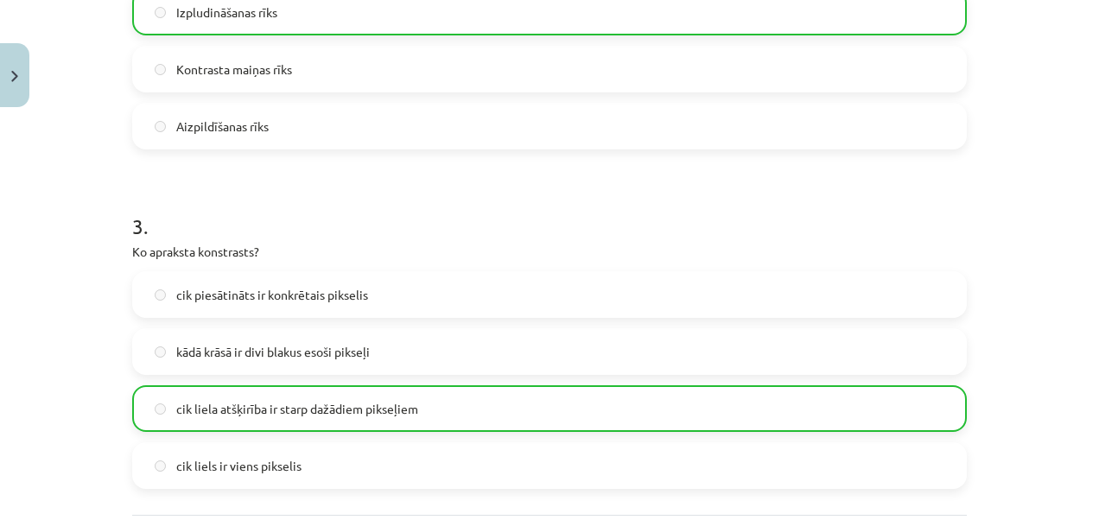
scroll to position [1433, 0]
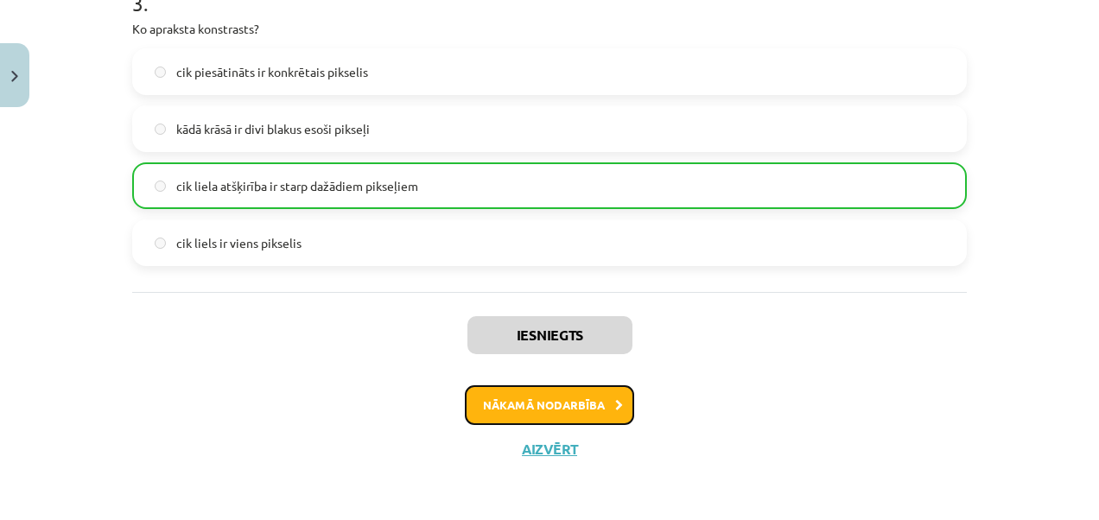
click at [581, 410] on button "Nākamā nodarbība" at bounding box center [549, 405] width 169 height 40
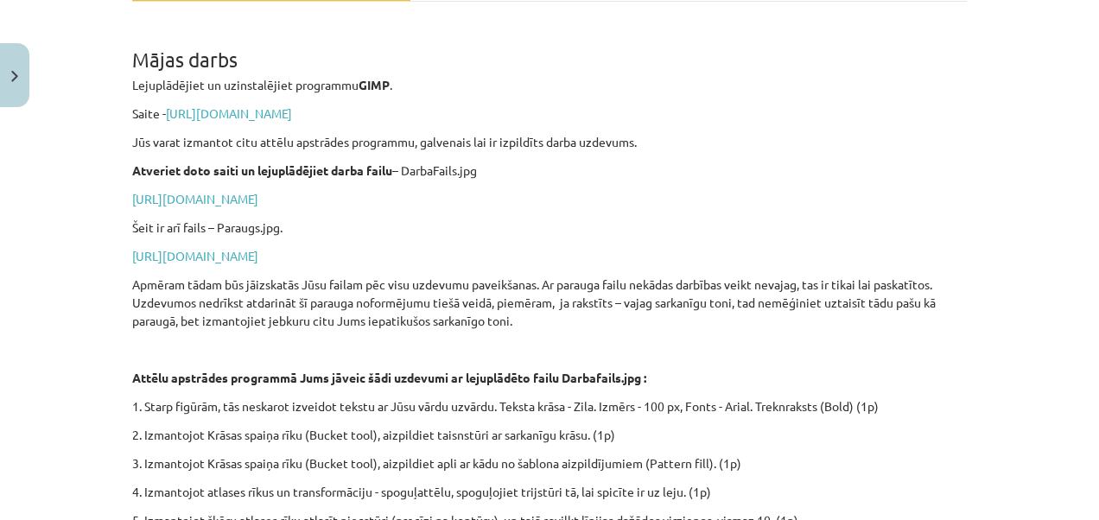
scroll to position [0, 0]
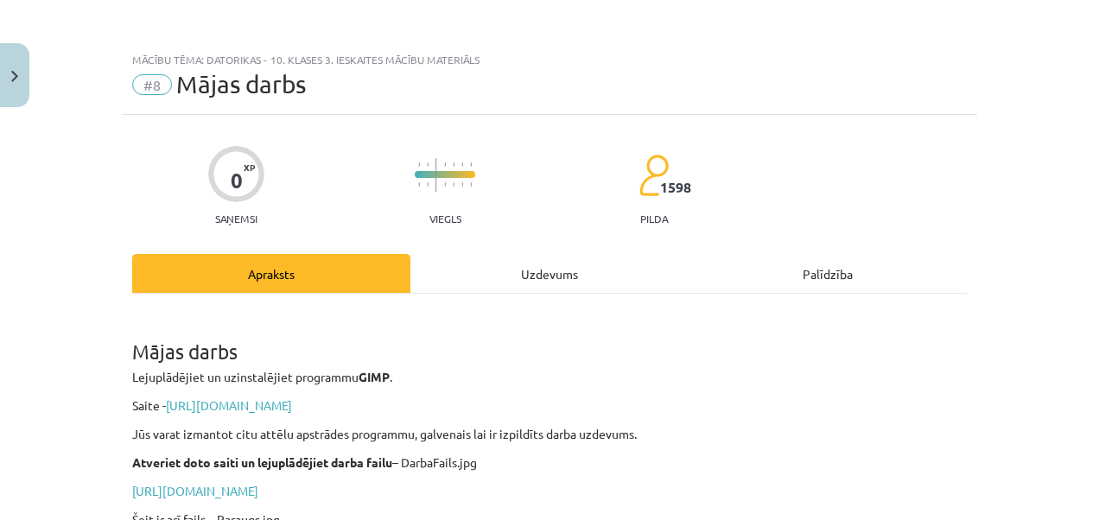
click at [477, 270] on div "Uzdevums" at bounding box center [549, 273] width 278 height 39
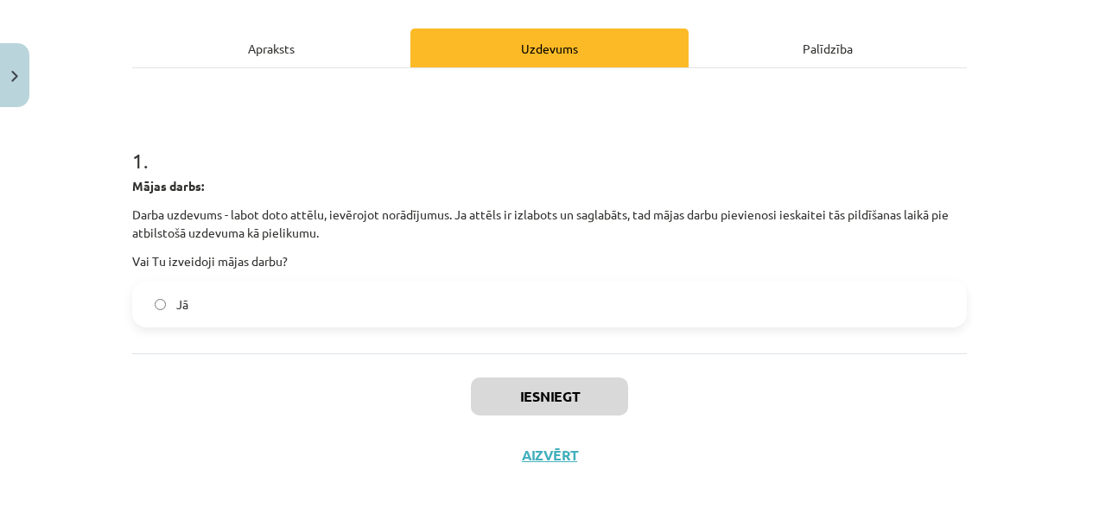
scroll to position [232, 0]
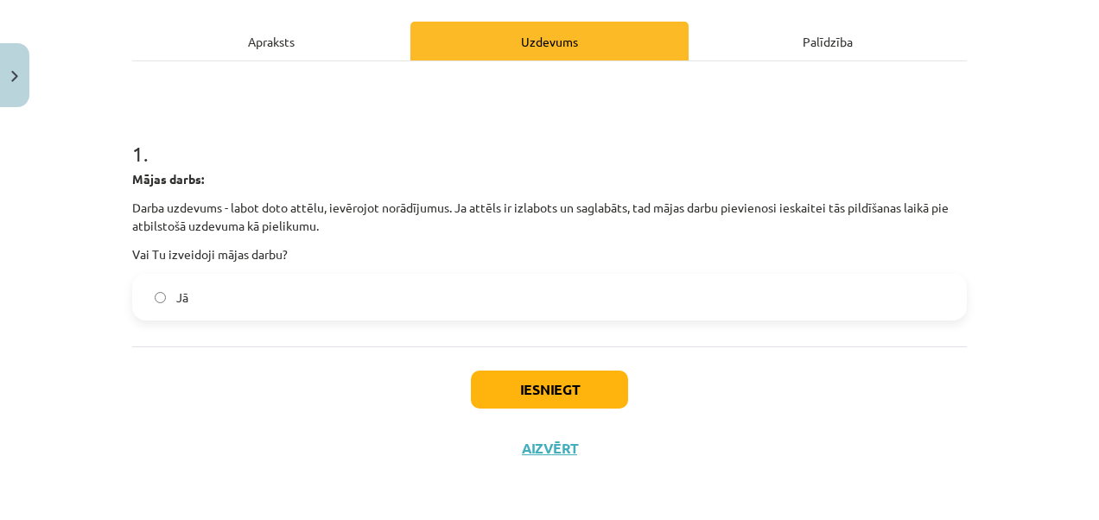
click at [270, 31] on div "Apraksts" at bounding box center [271, 41] width 278 height 39
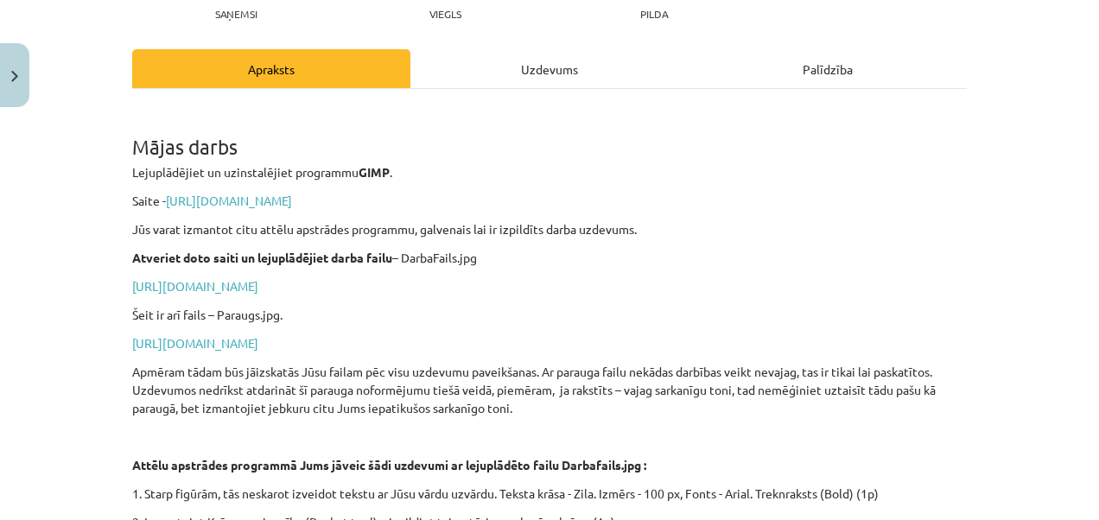
scroll to position [43, 0]
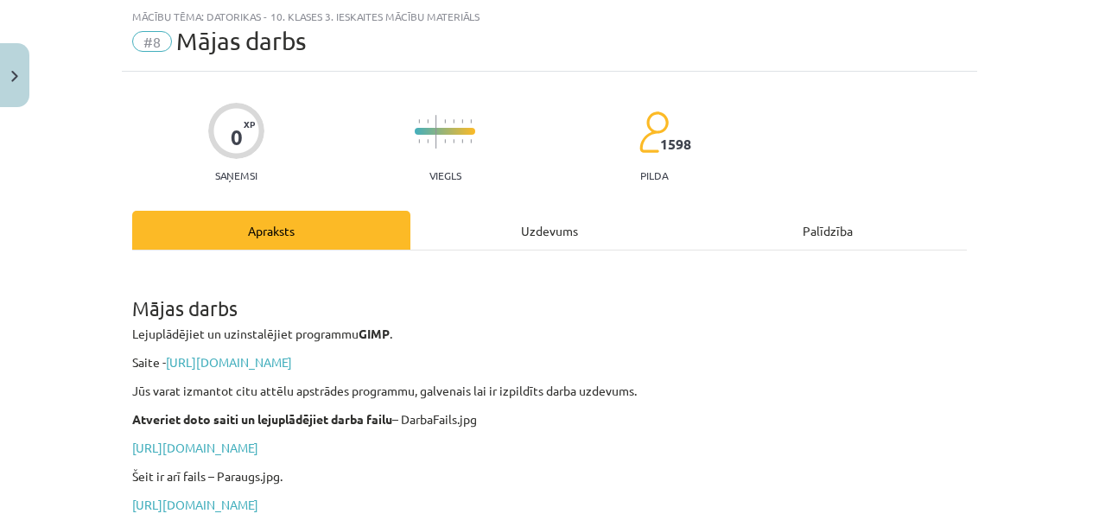
click at [617, 245] on div "Uzdevums" at bounding box center [549, 230] width 278 height 39
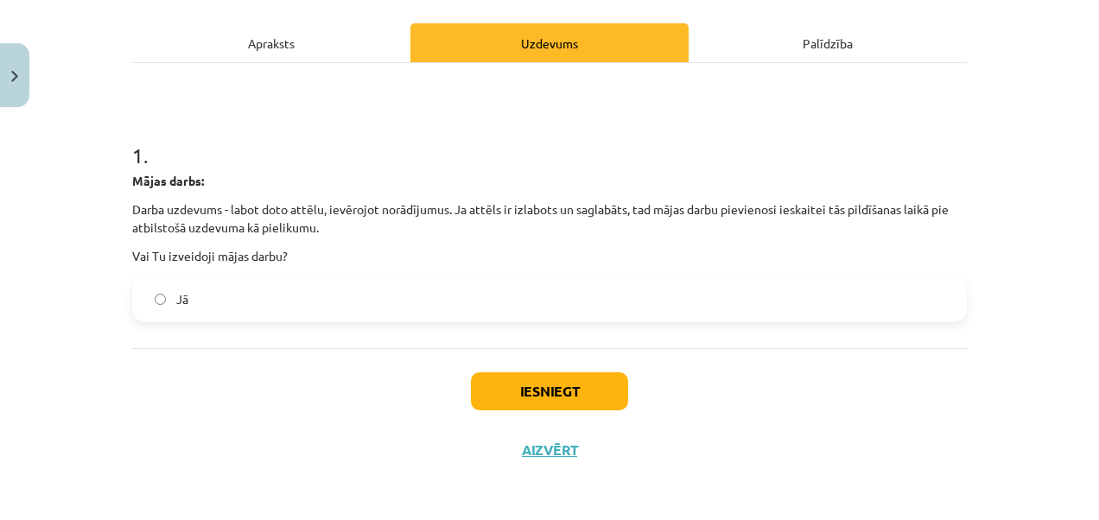
scroll to position [232, 0]
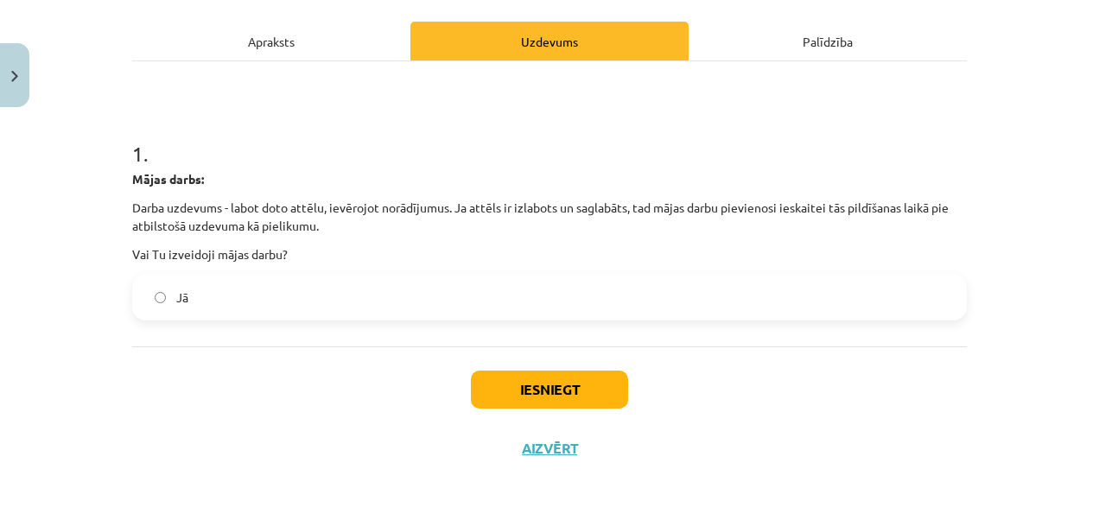
click at [251, 41] on div "Apraksts" at bounding box center [271, 41] width 278 height 39
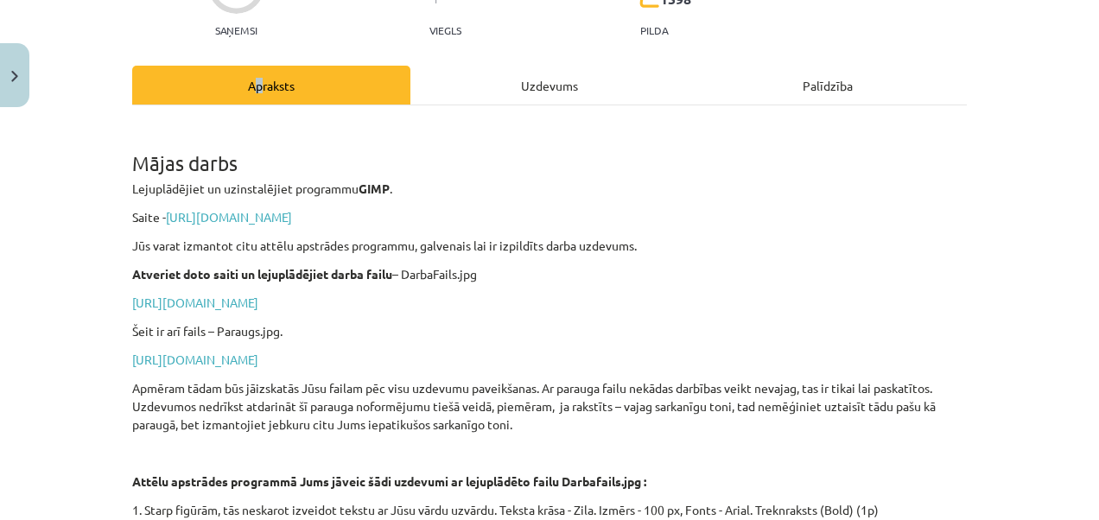
scroll to position [216, 0]
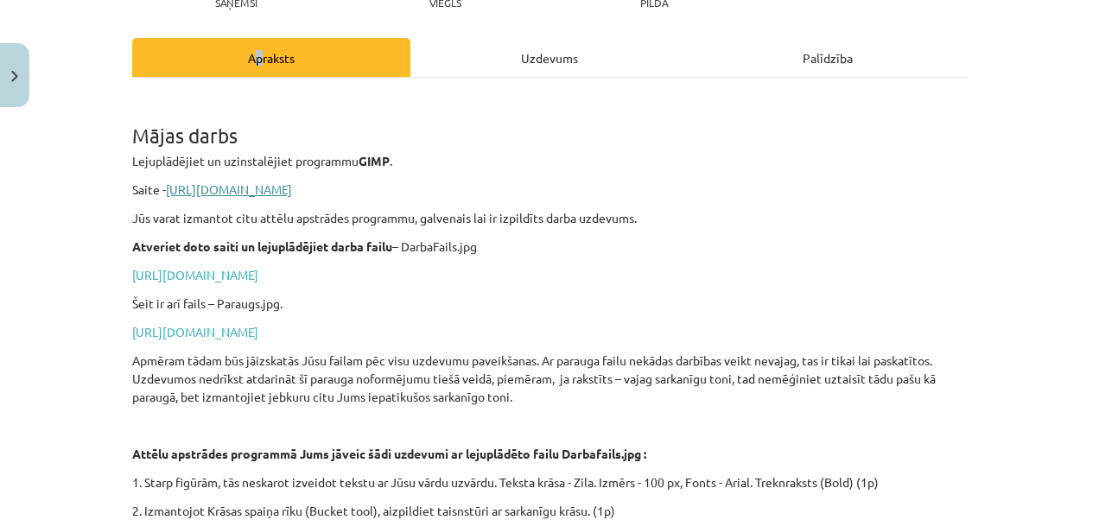
click at [292, 194] on link "https://www.gimp.org/downloads/" at bounding box center [229, 189] width 126 height 16
click at [258, 271] on link "https://drive.google.com/file/d/1-e3ZFwtKsam9WeRTFRWzJXElMnO8tnfS/view?usp=shar…" at bounding box center [195, 275] width 126 height 16
click at [258, 330] on link "https://drive.google.com/file/d/1tC7VuhplGfdY5VcI2eNKGUXRdEQ7OY1S/view?usp=shar…" at bounding box center [195, 332] width 126 height 16
click at [292, 193] on link "https://www.gimp.org/downloads/" at bounding box center [229, 189] width 126 height 16
click at [258, 276] on link "https://drive.google.com/file/d/1-e3ZFwtKsam9WeRTFRWzJXElMnO8tnfS/view?usp=shar…" at bounding box center [195, 275] width 126 height 16
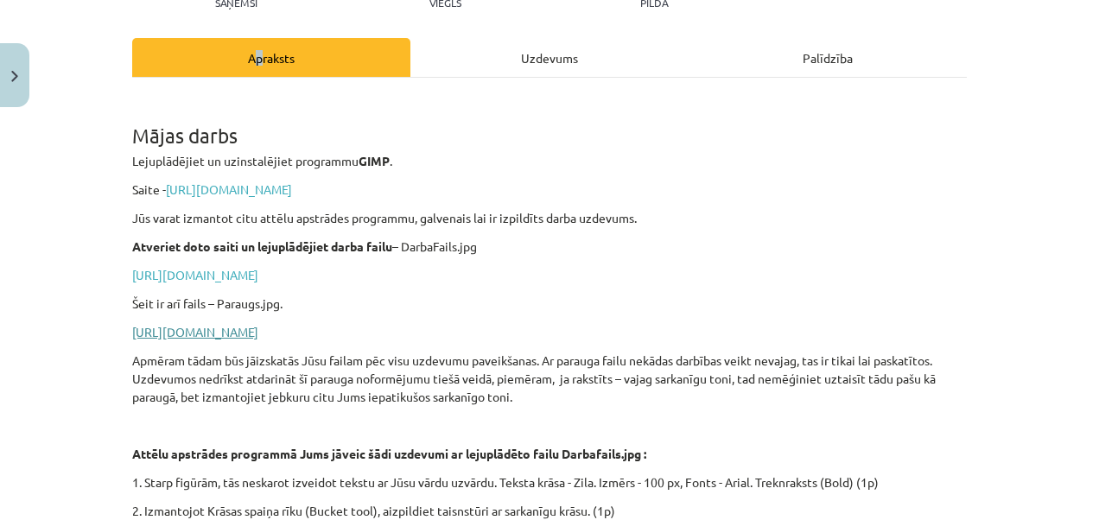
click at [258, 334] on link "https://drive.google.com/file/d/1tC7VuhplGfdY5VcI2eNKGUXRdEQ7OY1S/view?usp=shar…" at bounding box center [195, 332] width 126 height 16
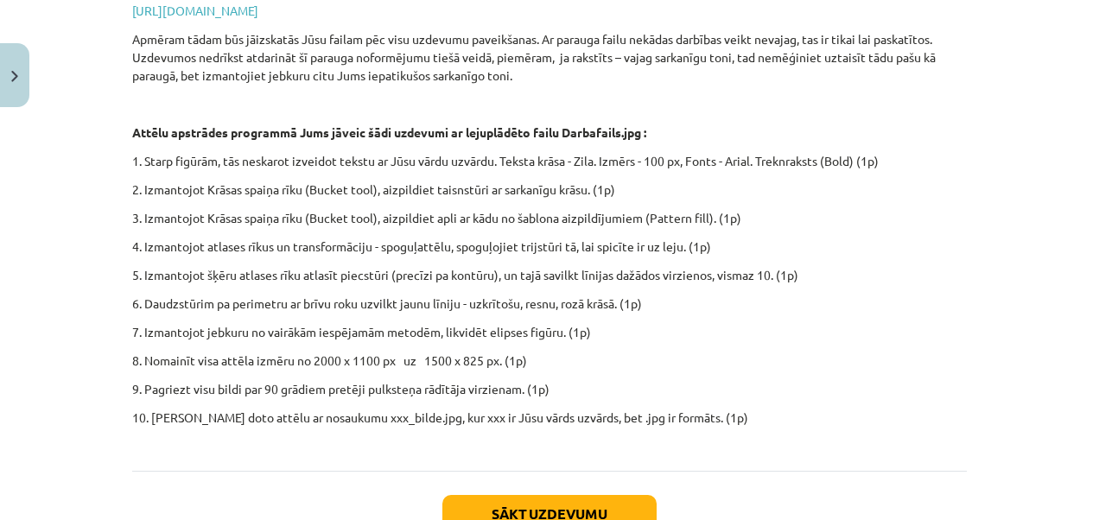
scroll to position [562, 0]
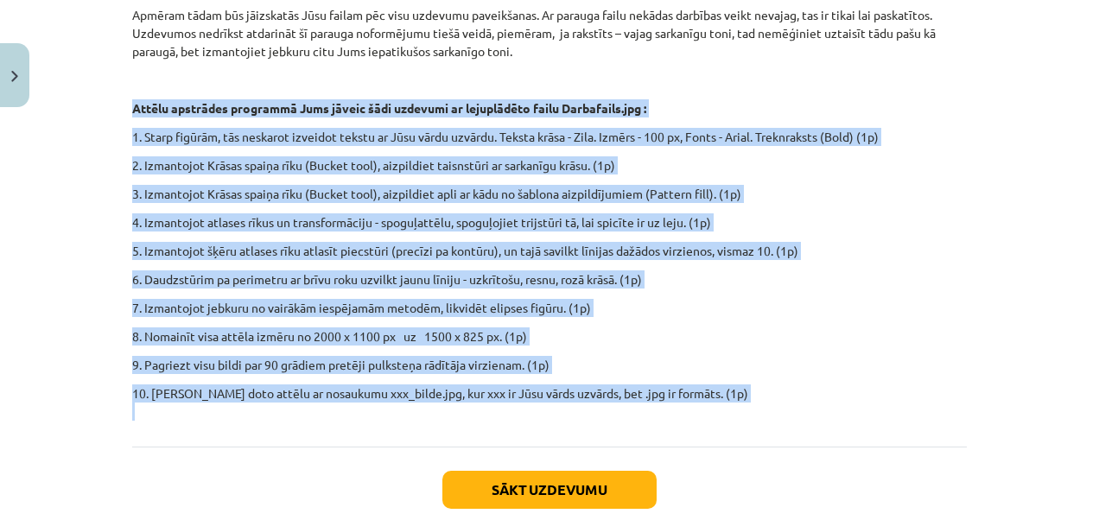
drag, startPoint x: 126, startPoint y: 98, endPoint x: 848, endPoint y: 434, distance: 796.3
click at [848, 434] on div "Mājas darbs Lejuplādējiet un uzinstalējiet programmu GIMP . Saite - https://www…" at bounding box center [549, 89] width 835 height 715
copy div "Attēlu apstrādes programmā Jums jāveic šādi uzdevumi ar lejuplādēto failu Darba…"
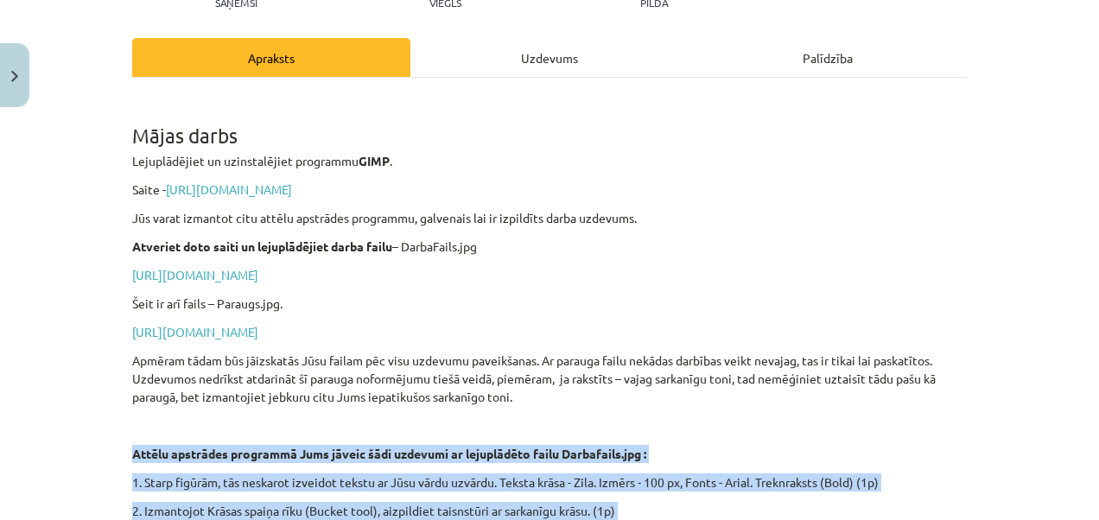
scroll to position [216, 0]
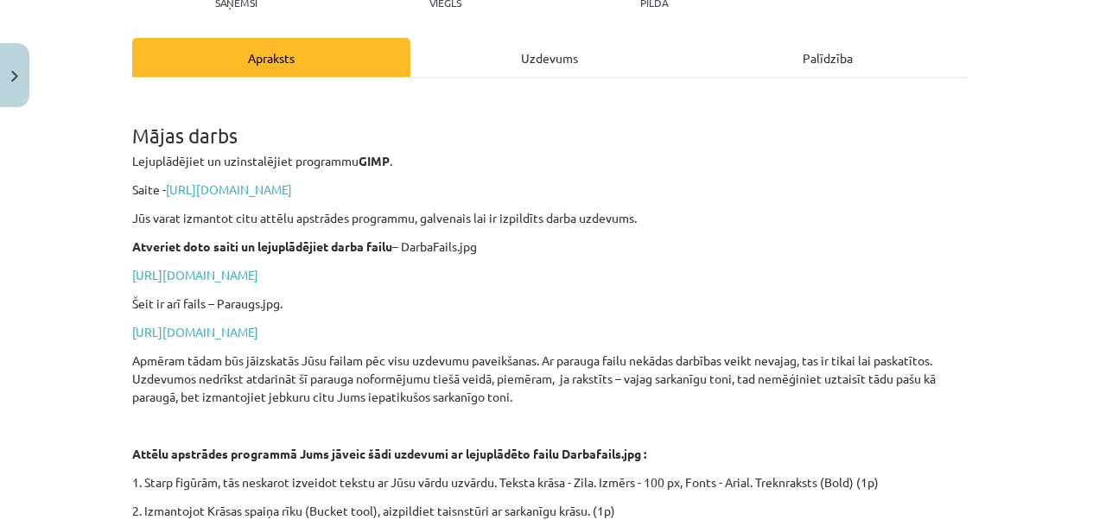
click at [49, 230] on div "Mācību tēma: Datorikas - 10. klases 3. ieskaites mācību materiāls #8 Mājas darb…" at bounding box center [549, 260] width 1099 height 520
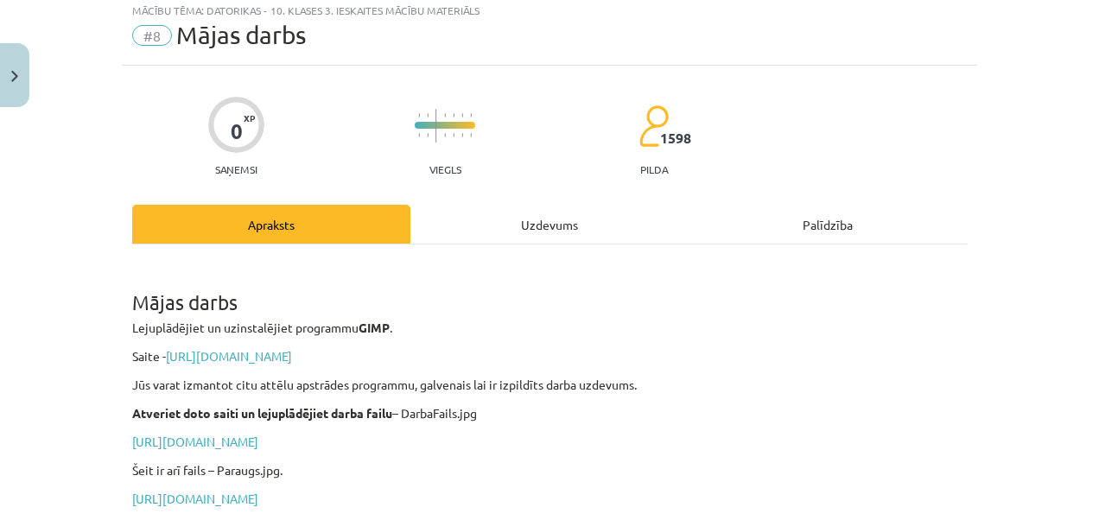
scroll to position [0, 0]
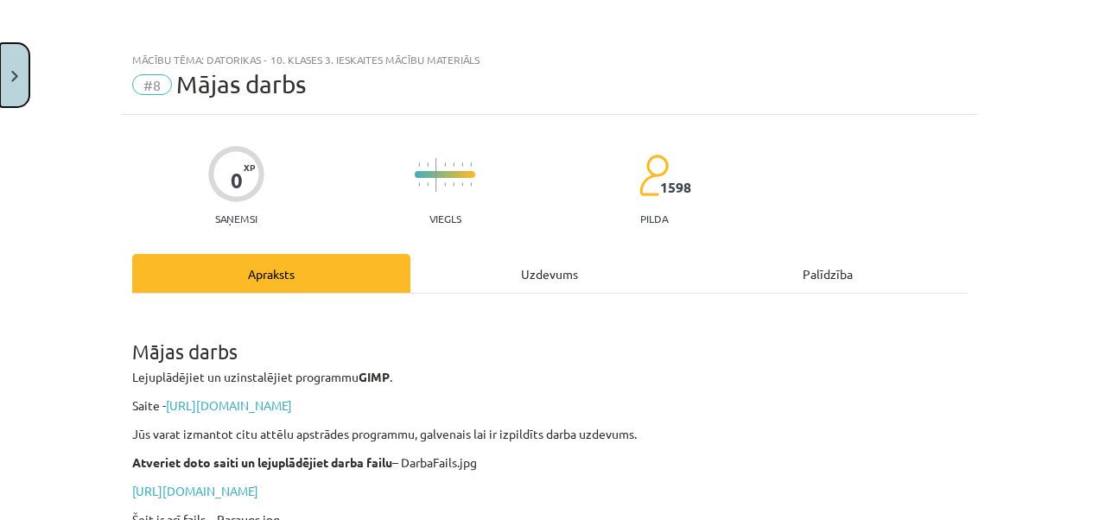
click at [16, 71] on img "Close" at bounding box center [14, 76] width 7 height 11
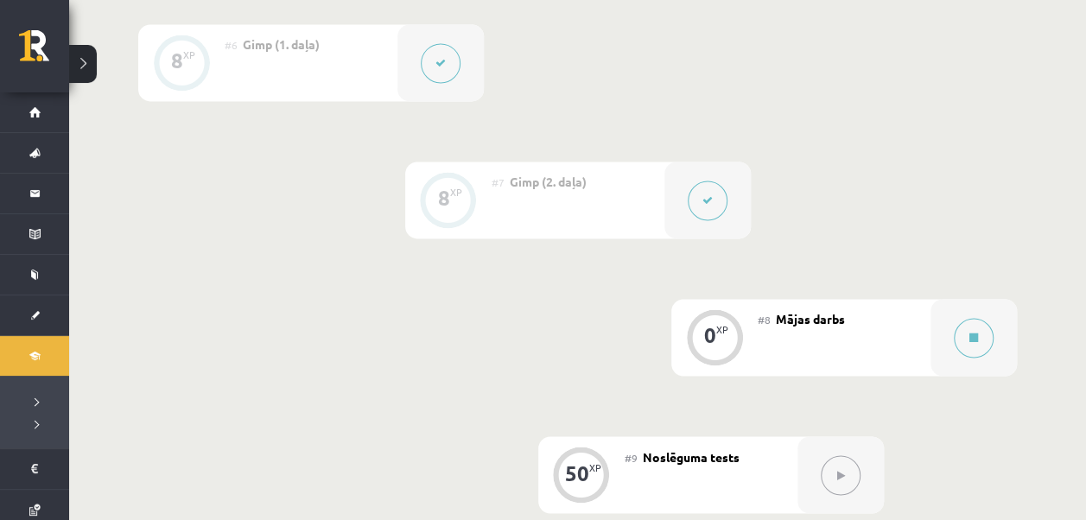
click at [453, 64] on button at bounding box center [441, 63] width 40 height 40
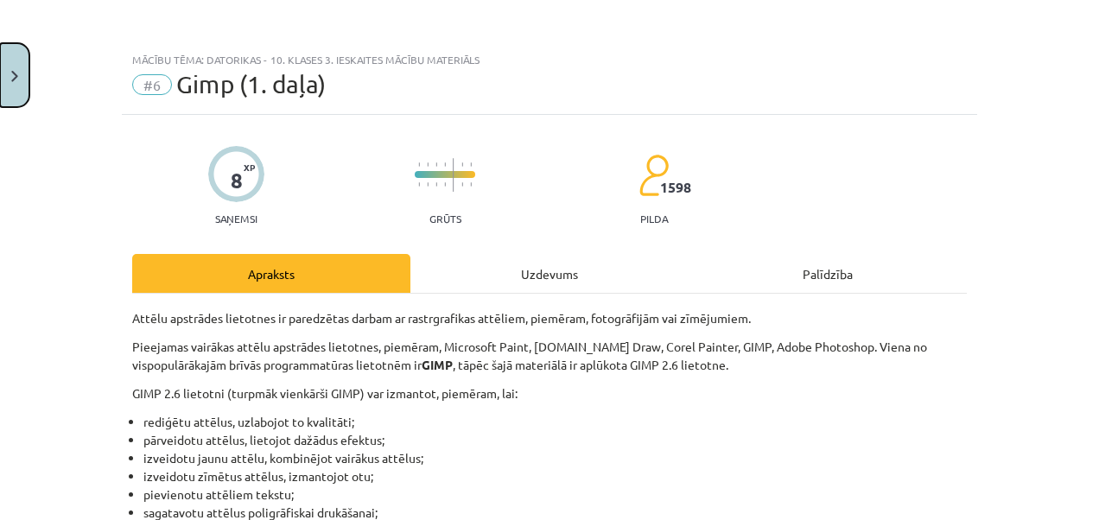
click at [22, 86] on button "Close" at bounding box center [14, 75] width 29 height 64
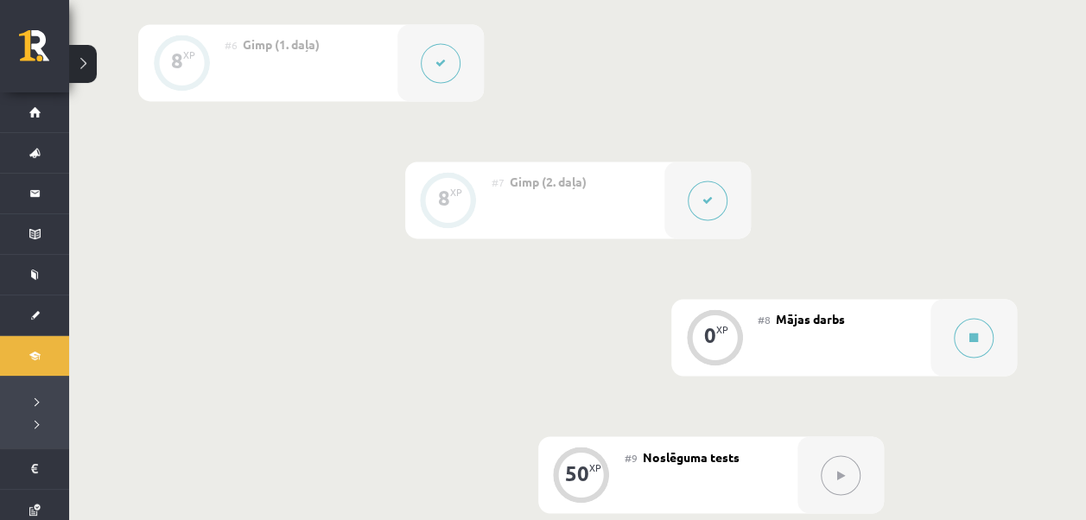
click at [721, 202] on button at bounding box center [708, 201] width 40 height 40
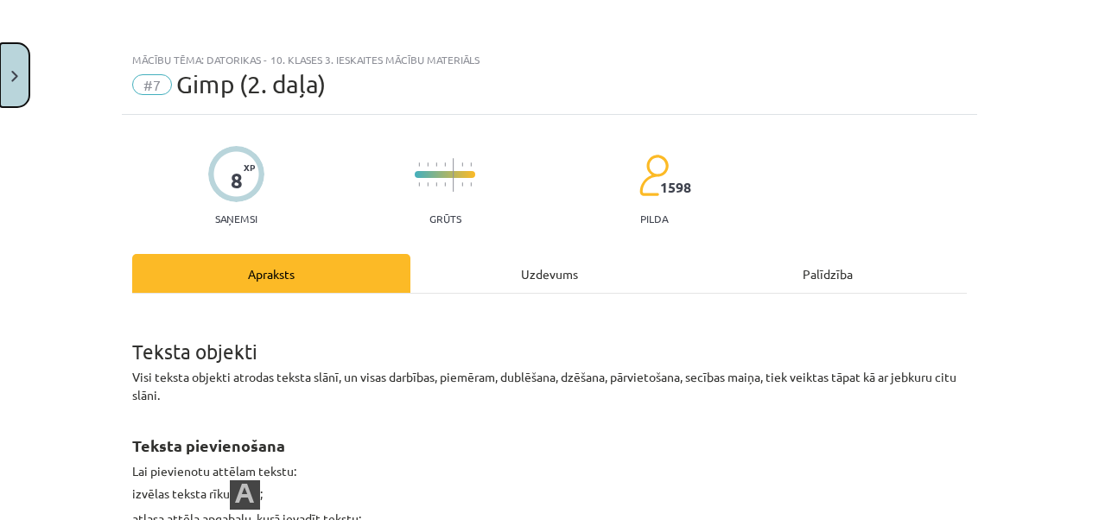
click at [18, 75] on button "Close" at bounding box center [14, 75] width 29 height 64
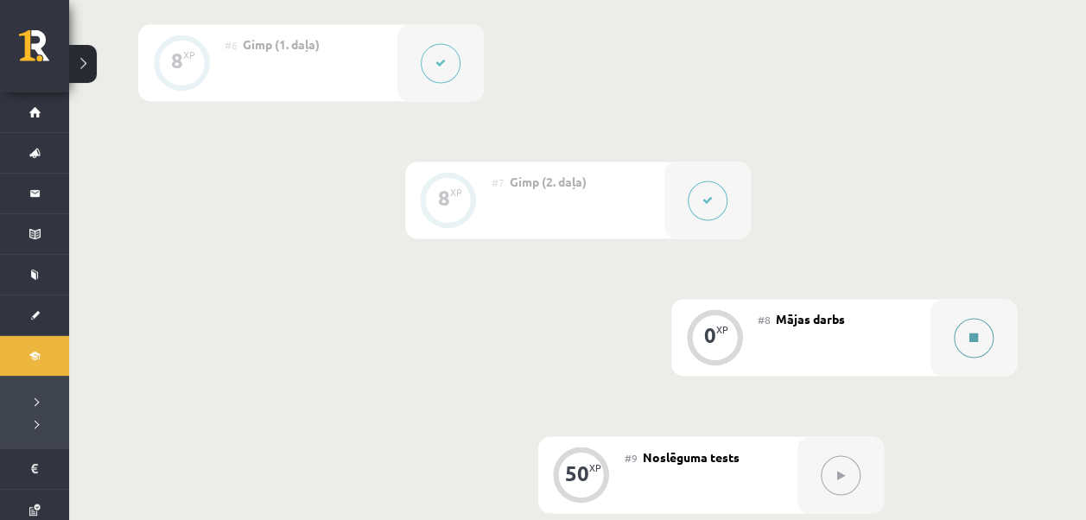
click at [975, 334] on icon at bounding box center [973, 338] width 9 height 10
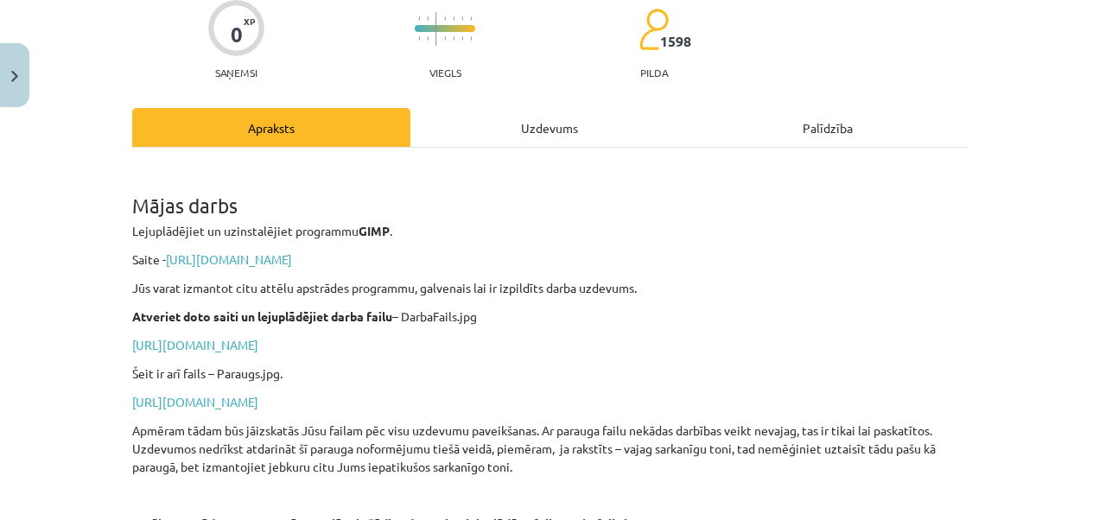
scroll to position [57, 0]
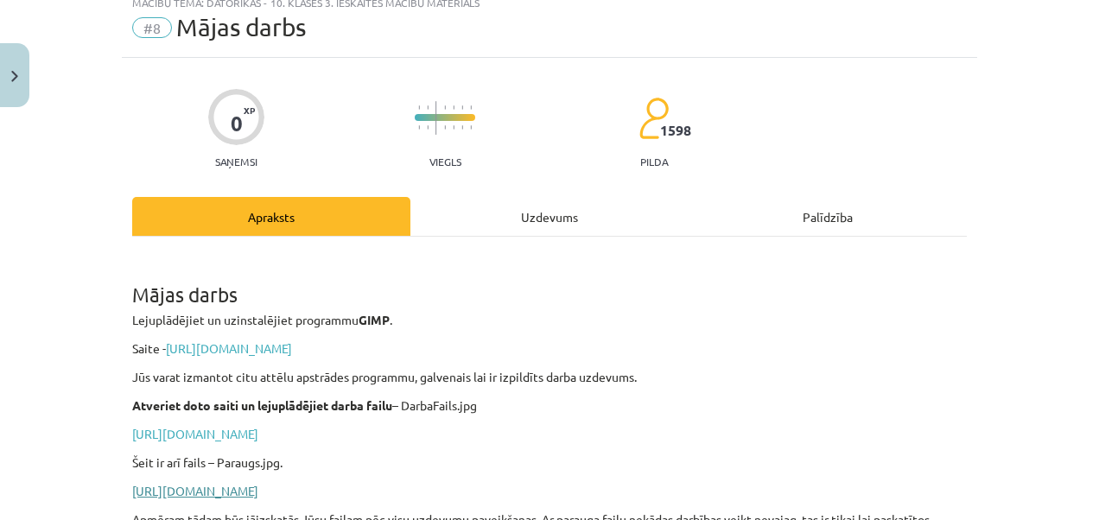
click at [258, 492] on link "https://drive.google.com/file/d/1tC7VuhplGfdY5VcI2eNKGUXRdEQ7OY1S/view?usp=shar…" at bounding box center [195, 491] width 126 height 16
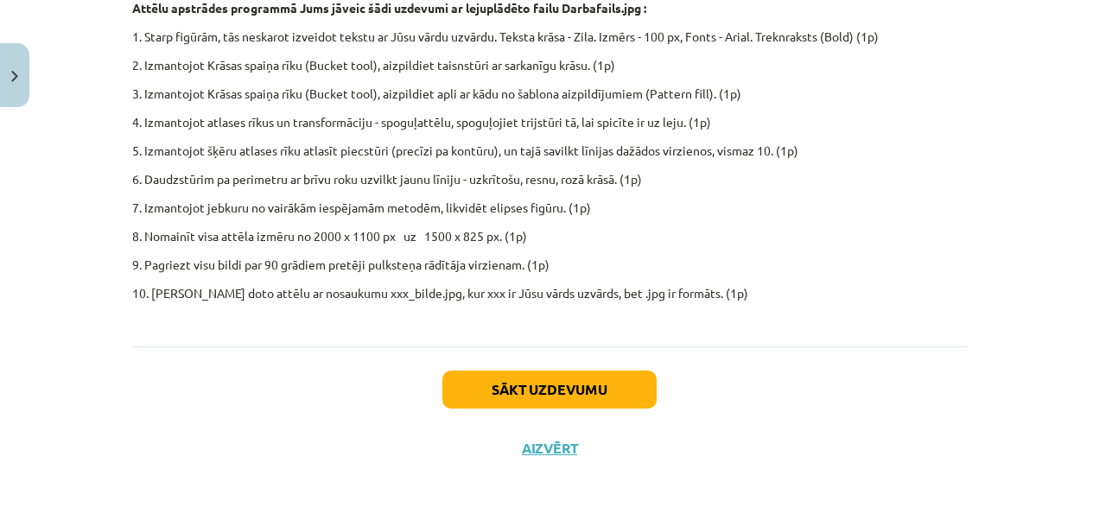
scroll to position [0, 0]
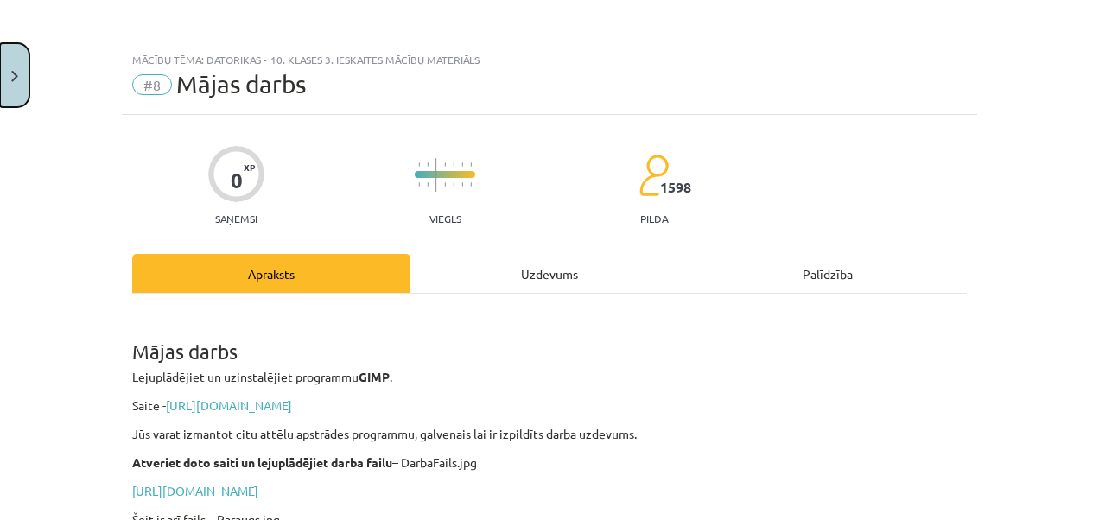
click at [8, 67] on button "Close" at bounding box center [14, 75] width 29 height 64
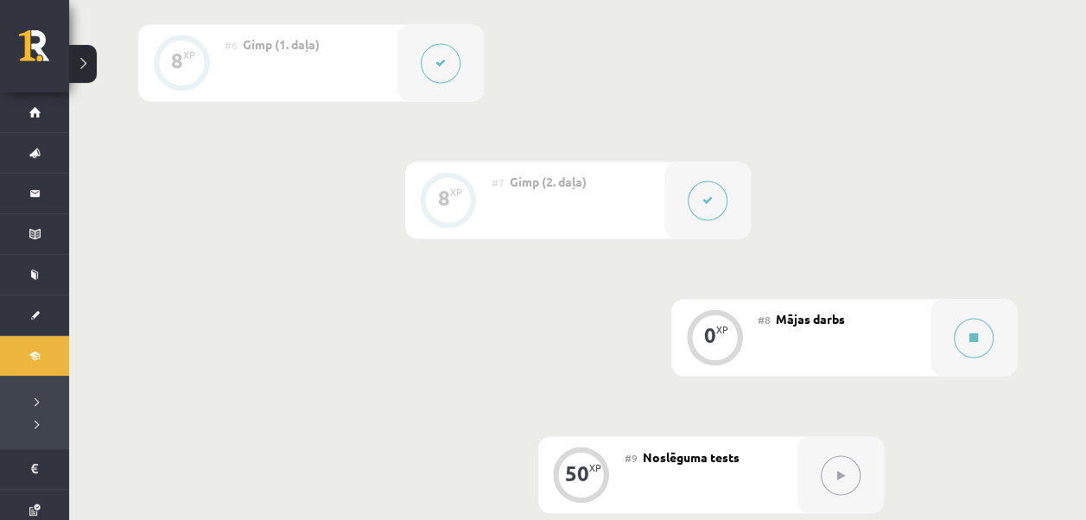
click at [706, 198] on icon at bounding box center [707, 200] width 10 height 10
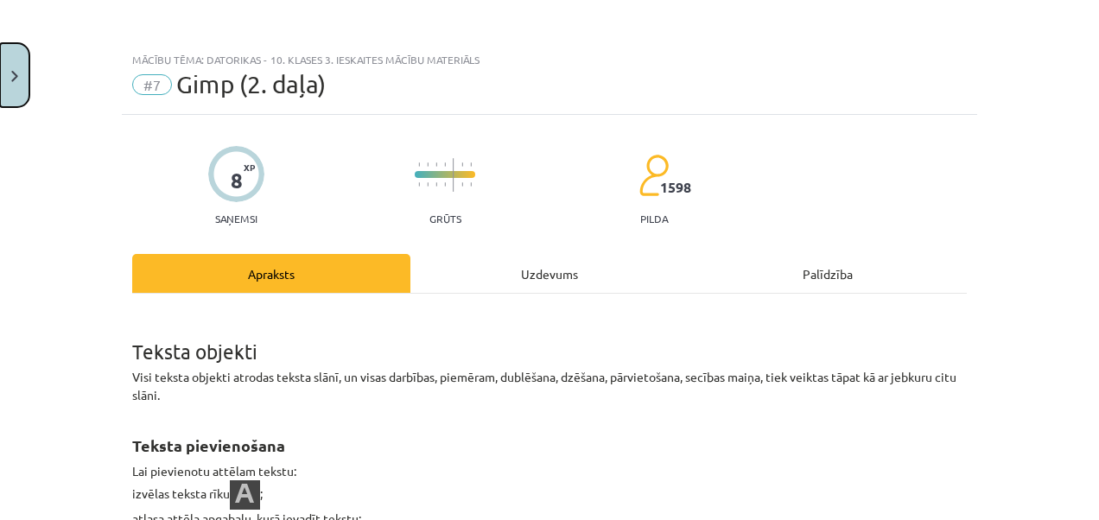
click at [5, 67] on button "Close" at bounding box center [14, 75] width 29 height 64
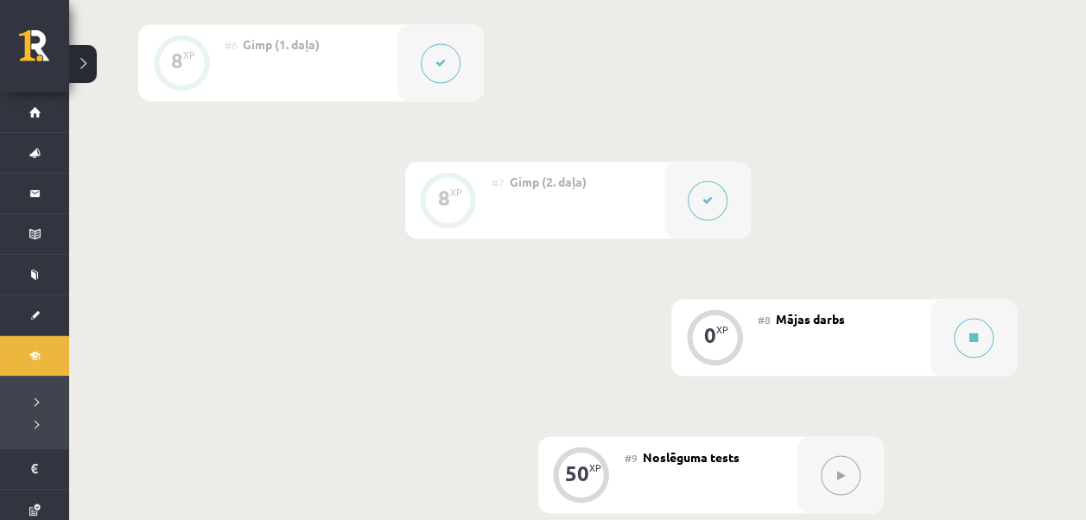
click at [436, 65] on icon at bounding box center [440, 63] width 10 height 10
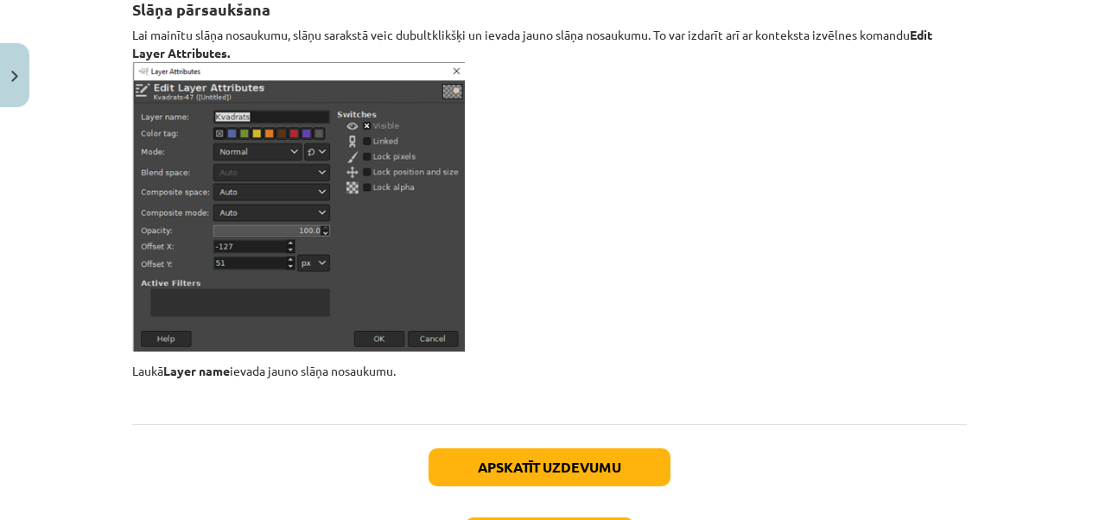
scroll to position [20336, 0]
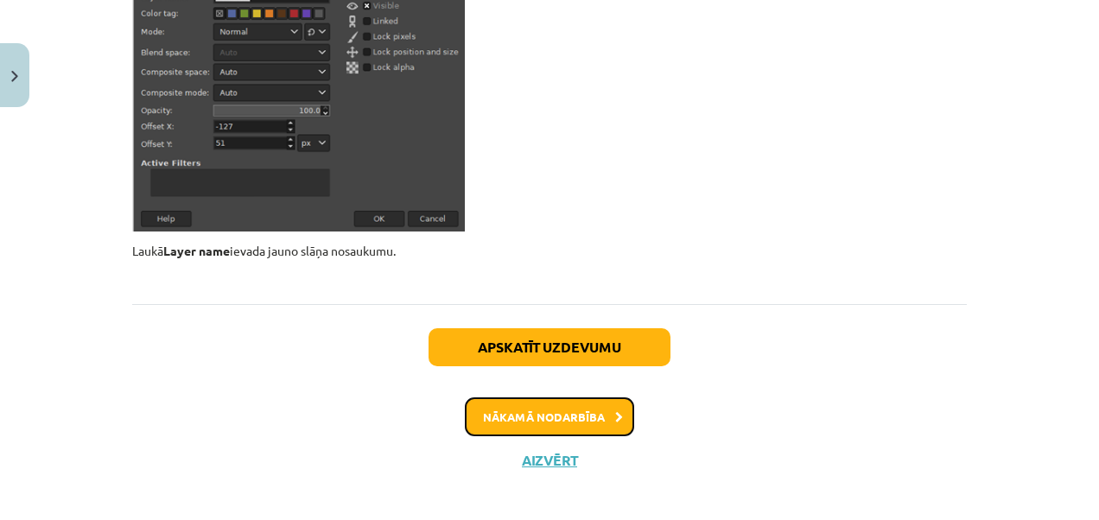
click at [486, 404] on button "Nākamā nodarbība" at bounding box center [549, 417] width 169 height 40
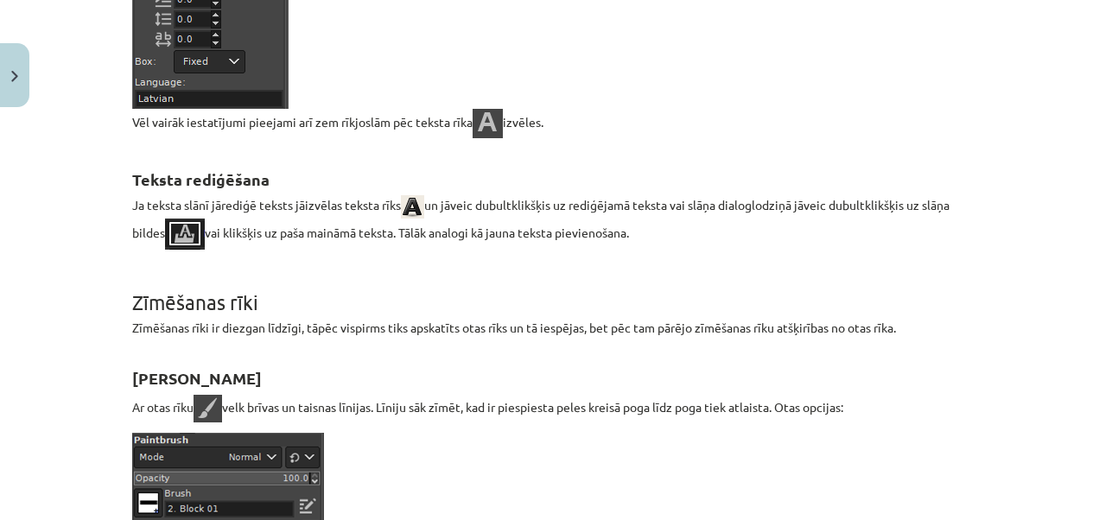
scroll to position [0, 0]
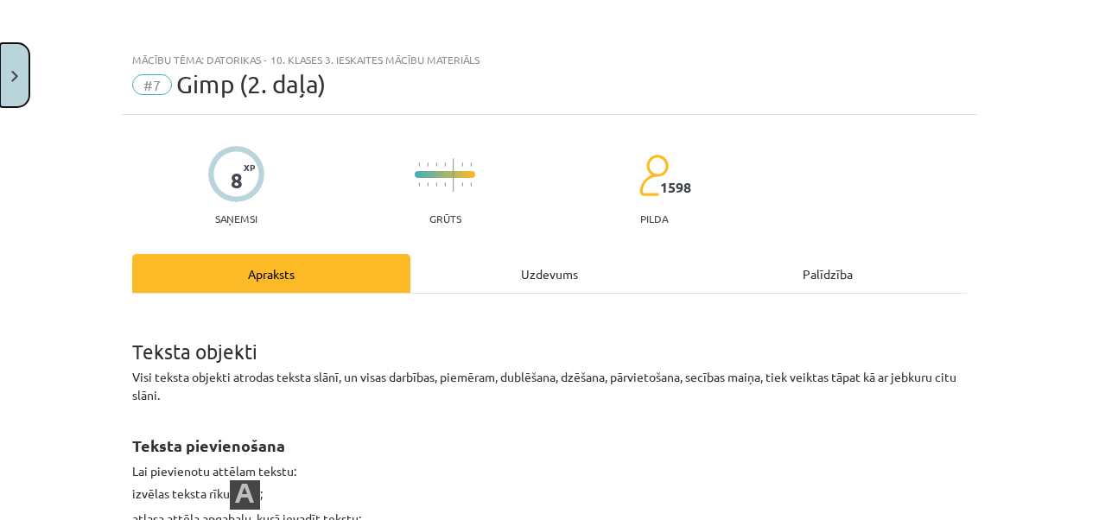
click at [20, 67] on button "Close" at bounding box center [14, 75] width 29 height 64
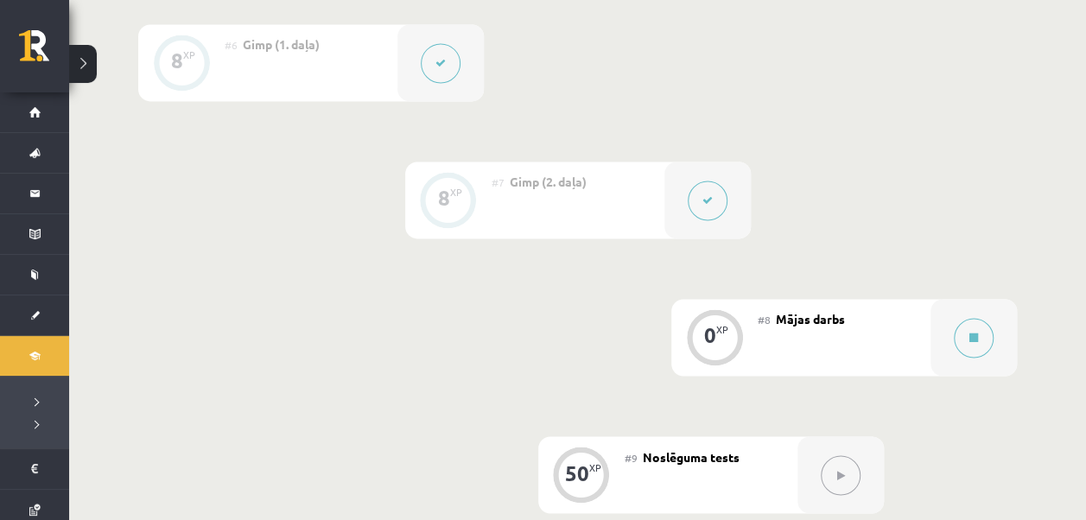
click at [453, 53] on button at bounding box center [441, 63] width 40 height 40
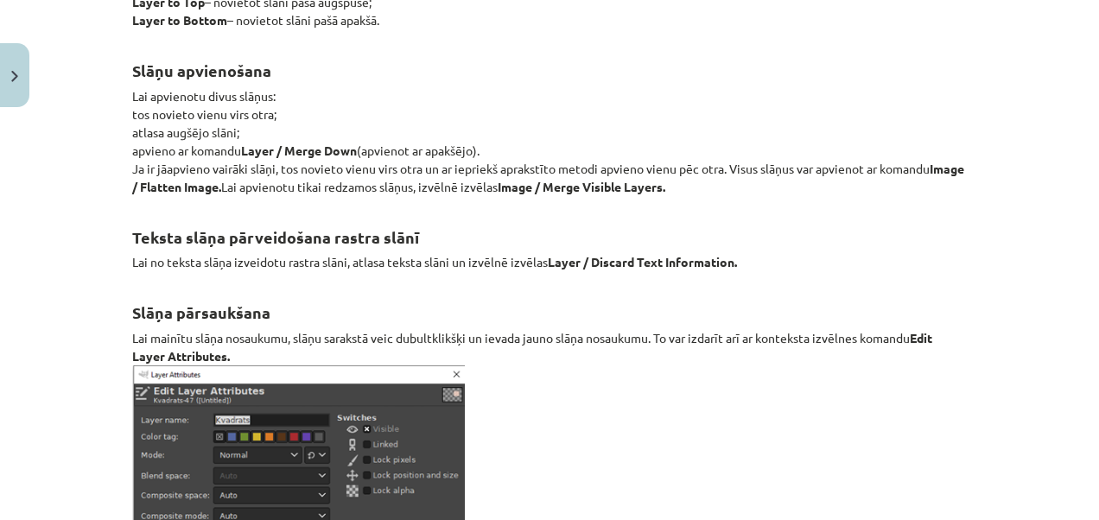
scroll to position [20336, 0]
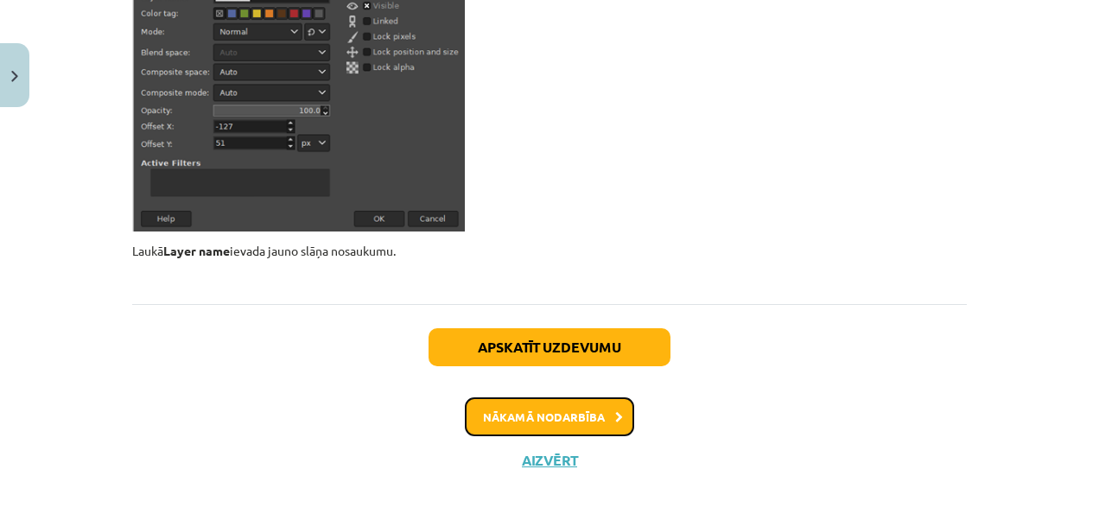
click at [513, 397] on button "Nākamā nodarbība" at bounding box center [549, 417] width 169 height 40
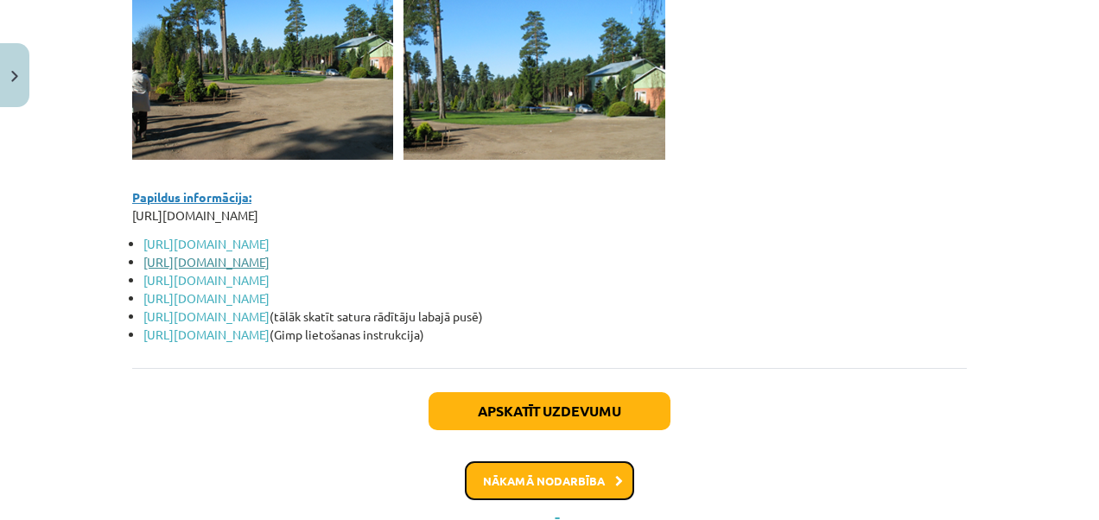
scroll to position [15276, 0]
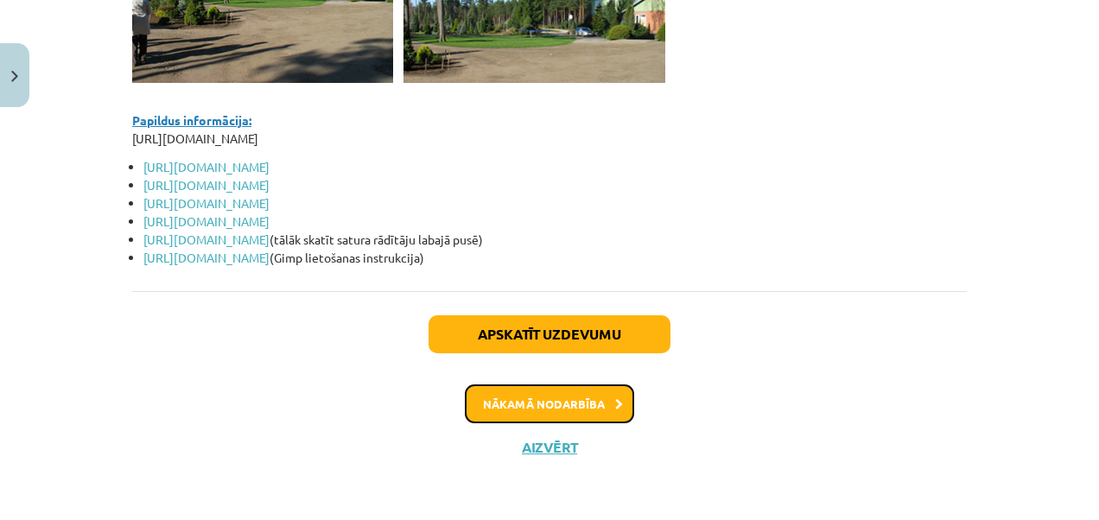
click at [544, 399] on button "Nākamā nodarbība" at bounding box center [549, 404] width 169 height 40
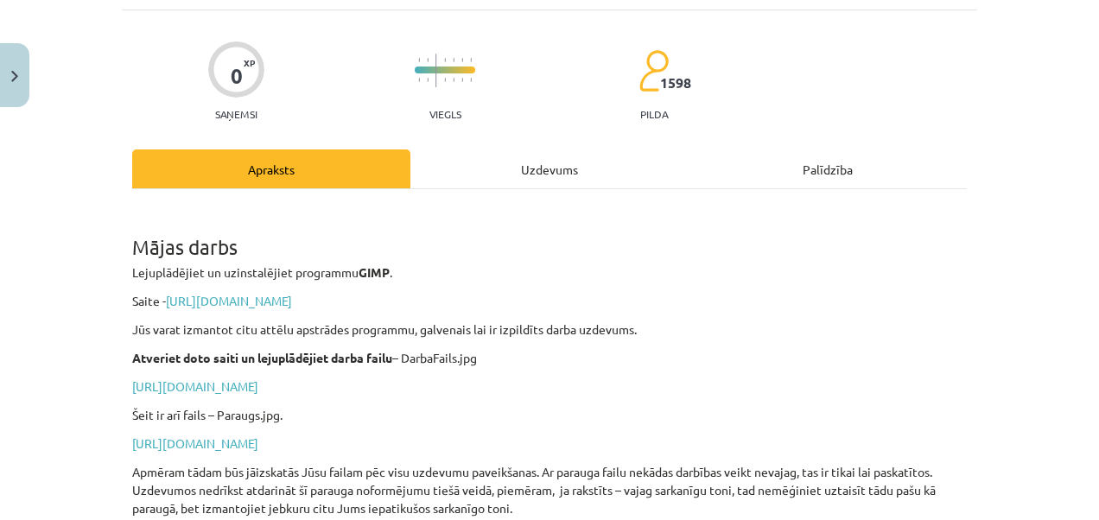
scroll to position [0, 0]
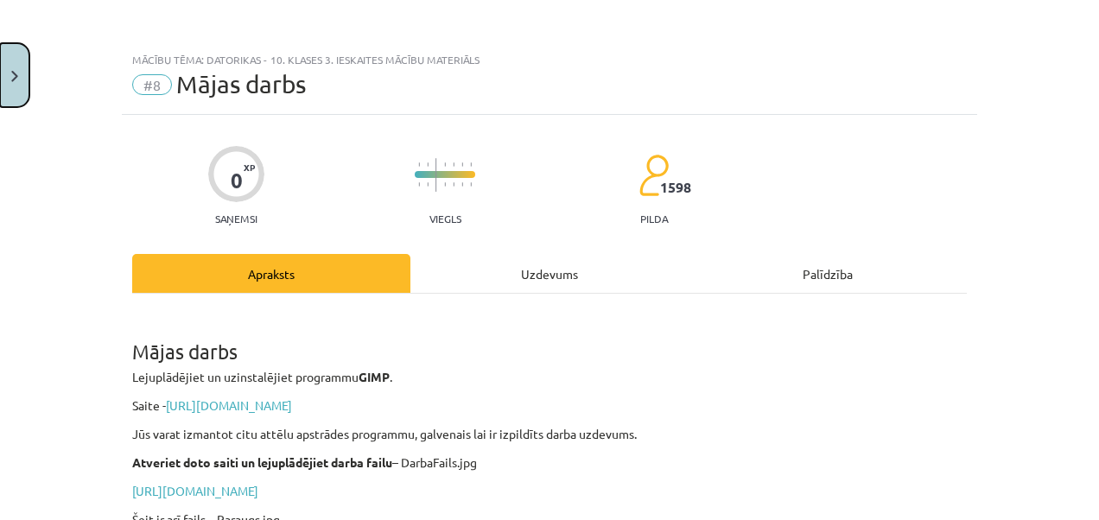
click at [3, 78] on button "Close" at bounding box center [14, 75] width 29 height 64
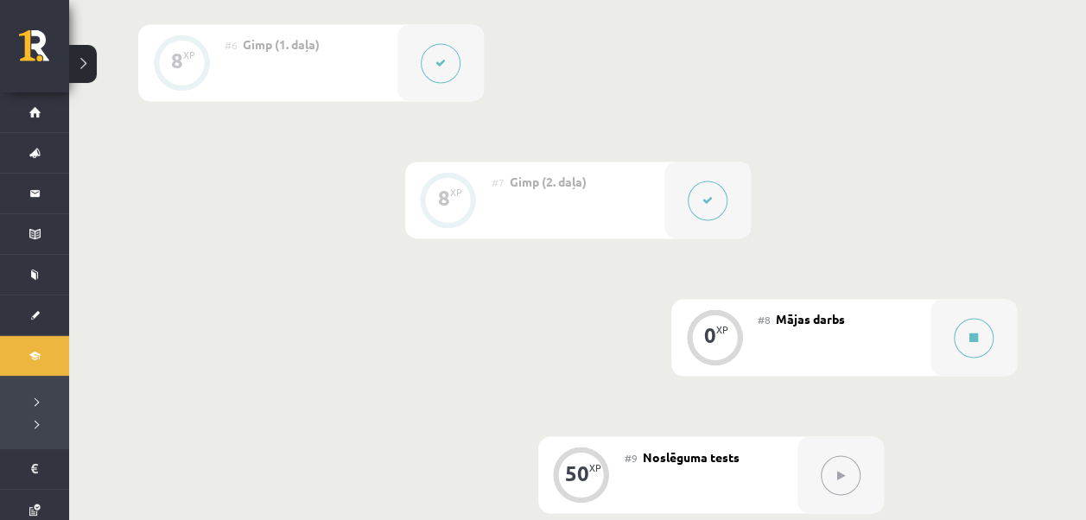
click at [710, 199] on icon at bounding box center [707, 200] width 10 height 10
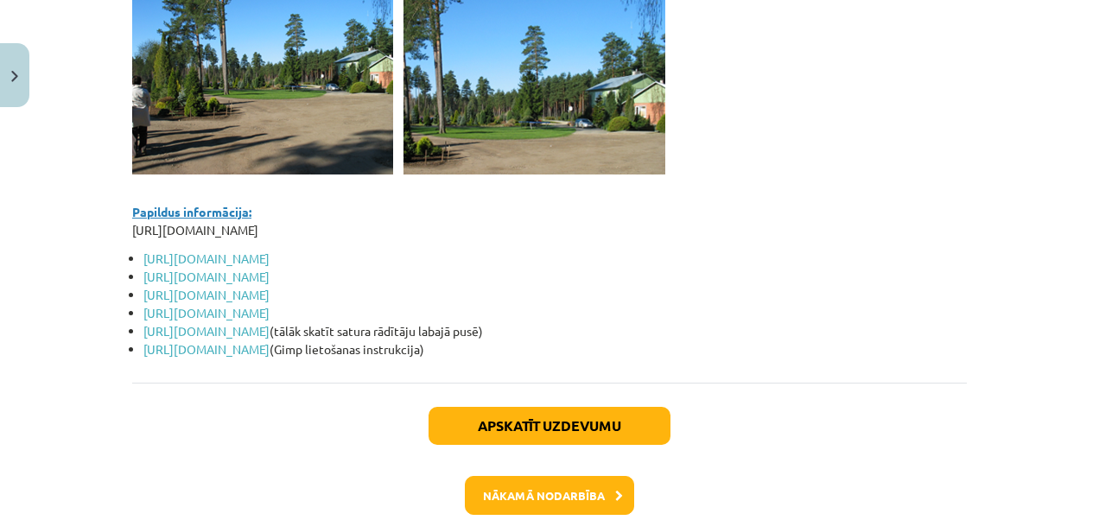
scroll to position [15207, 0]
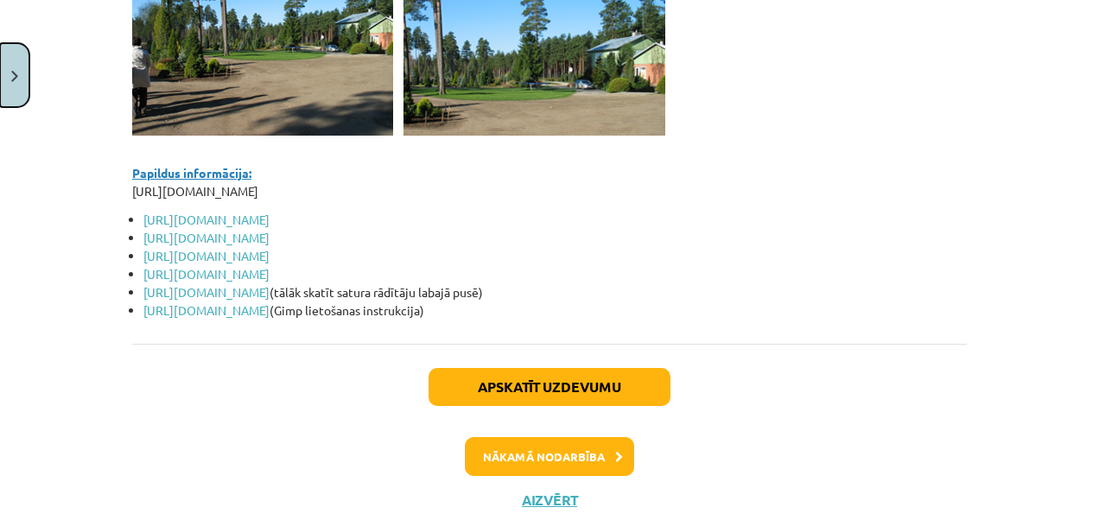
click at [10, 62] on button "Close" at bounding box center [14, 75] width 29 height 64
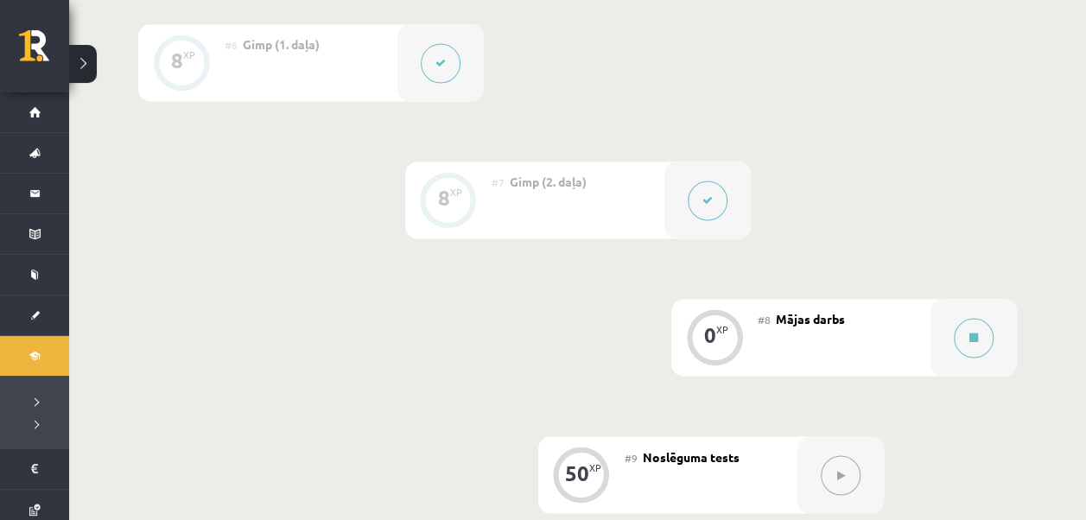
click at [432, 67] on button at bounding box center [441, 63] width 40 height 40
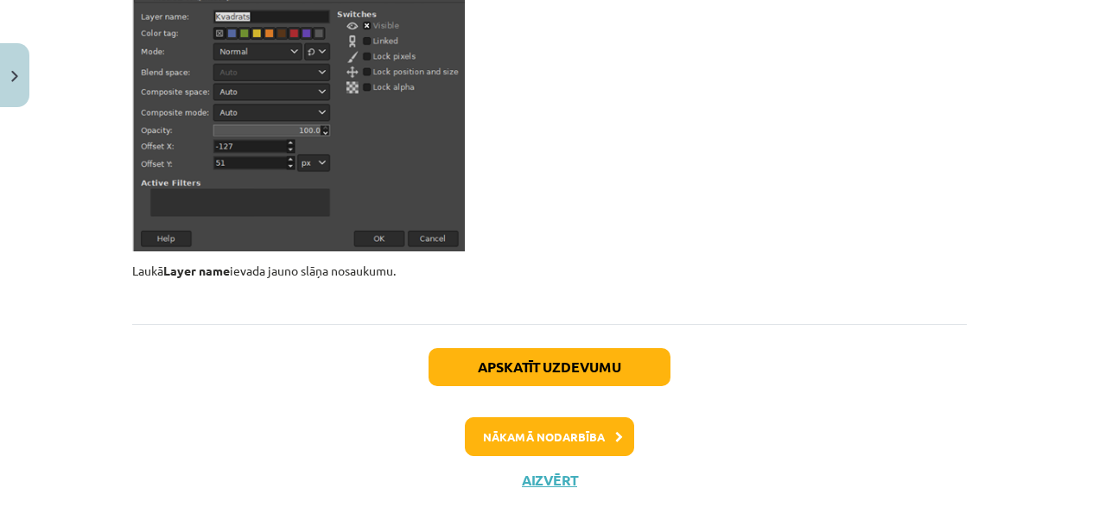
scroll to position [20336, 0]
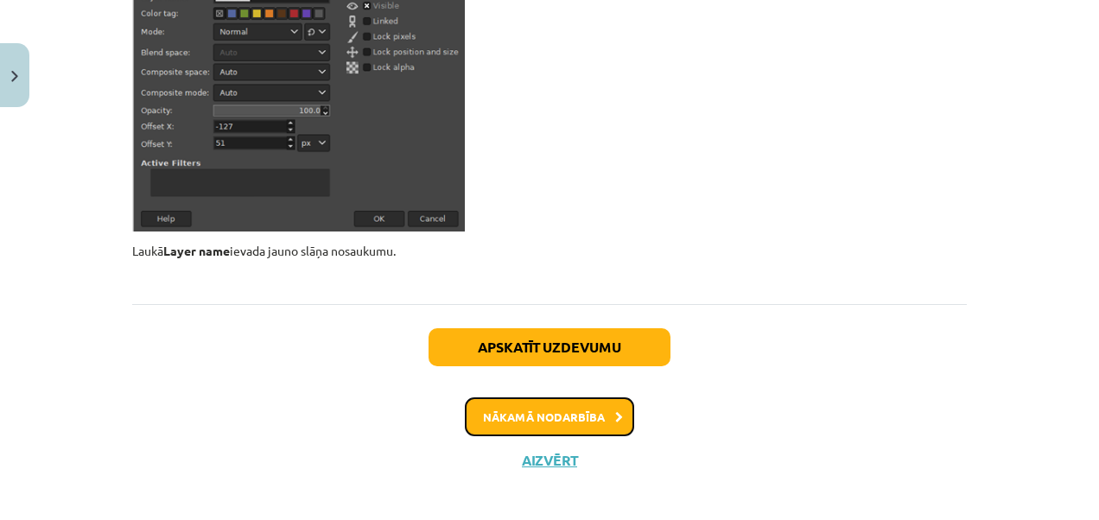
click at [566, 397] on button "Nākamā nodarbība" at bounding box center [549, 417] width 169 height 40
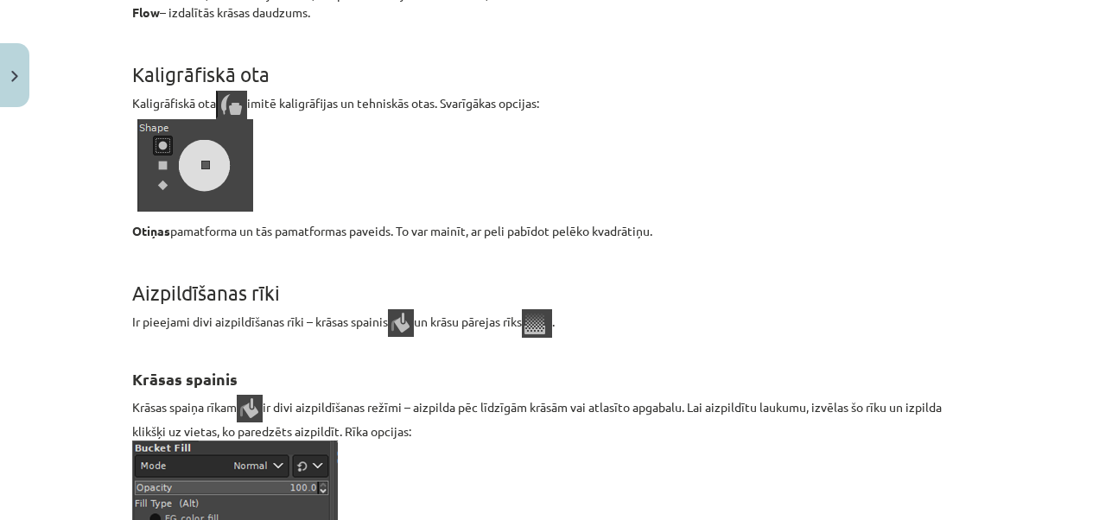
scroll to position [43, 0]
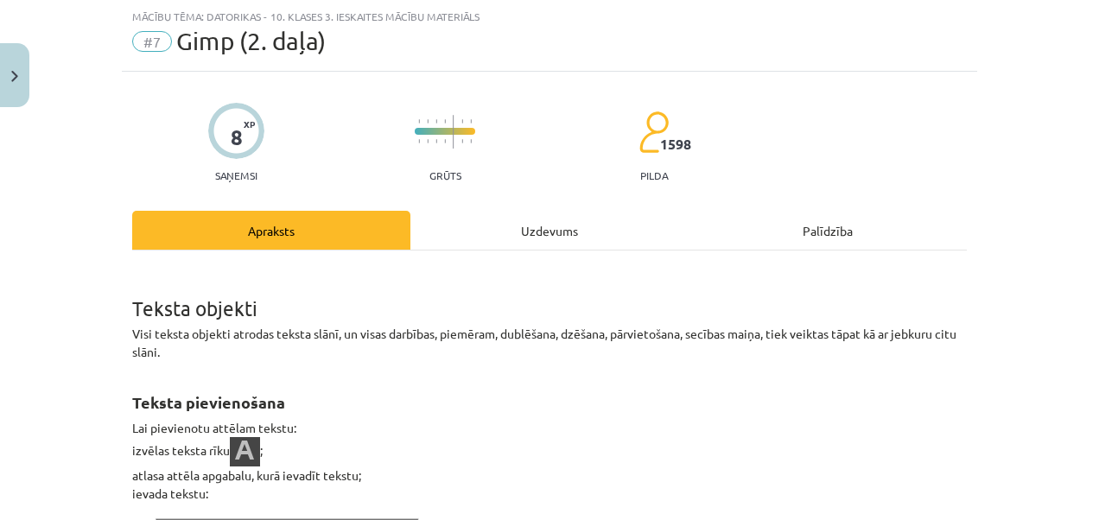
click at [541, 232] on div "Uzdevums" at bounding box center [549, 230] width 278 height 39
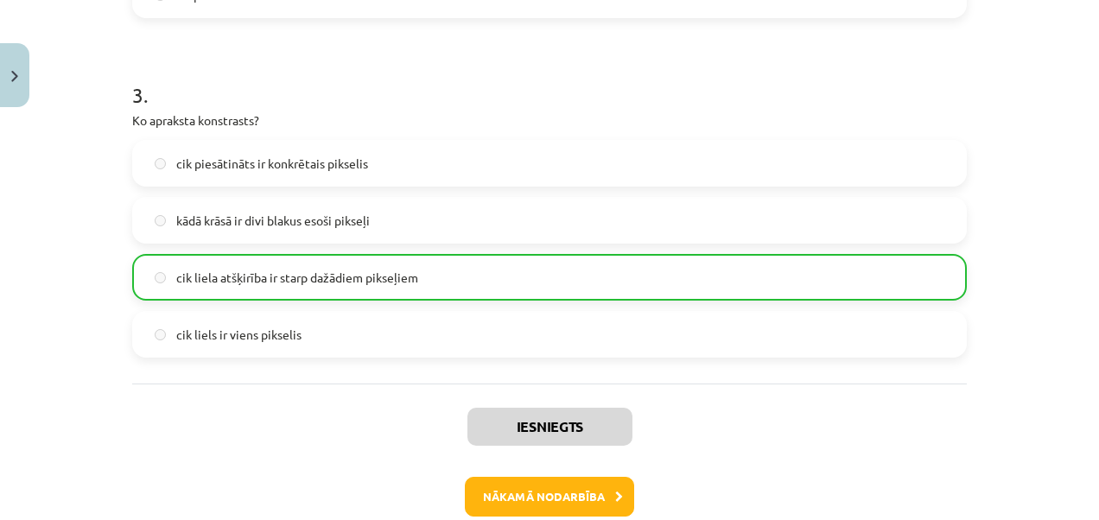
scroll to position [1426, 0]
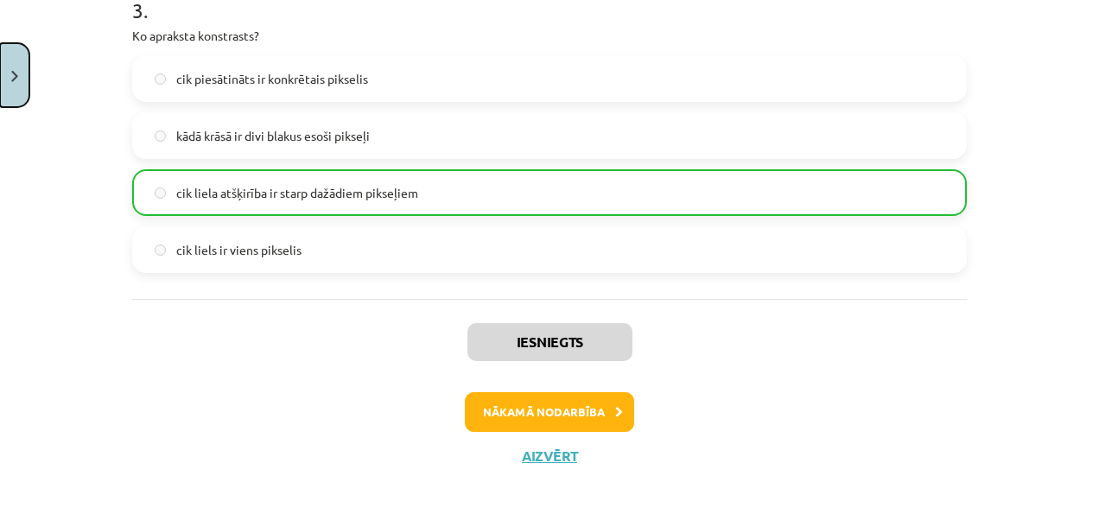
click at [9, 85] on button "Close" at bounding box center [14, 75] width 29 height 64
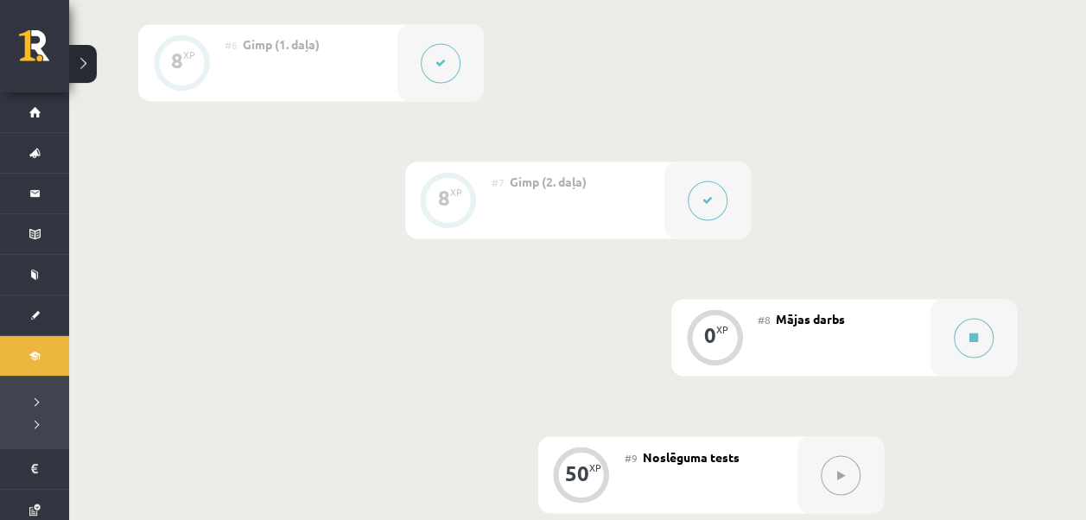
click at [452, 66] on button at bounding box center [441, 63] width 40 height 40
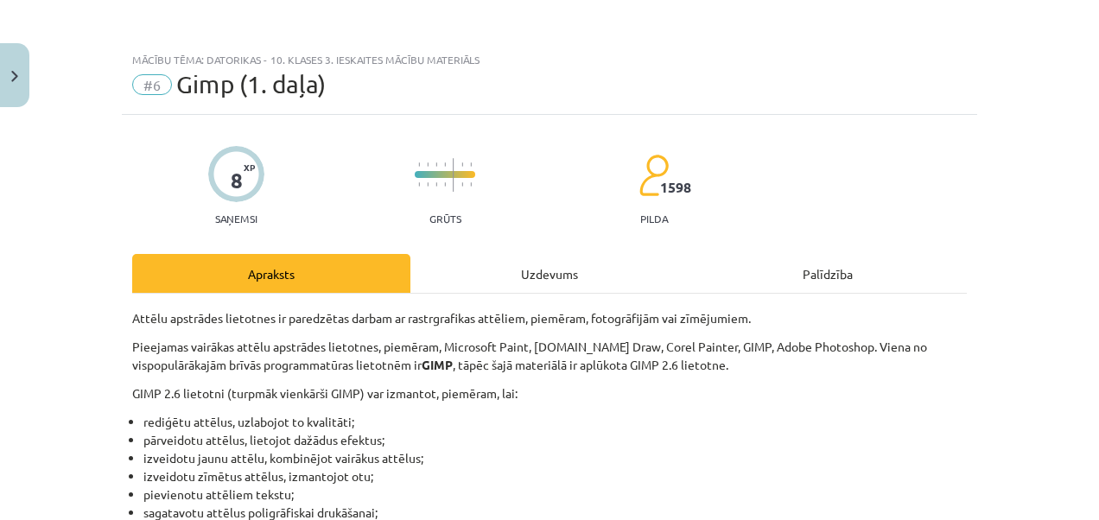
click at [527, 270] on div "Uzdevums" at bounding box center [549, 273] width 278 height 39
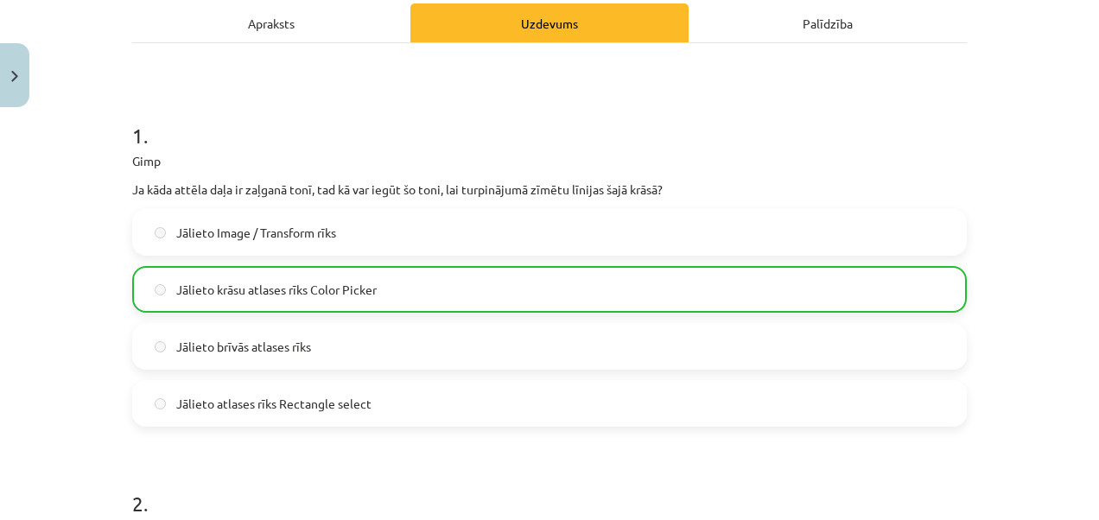
scroll to position [0, 0]
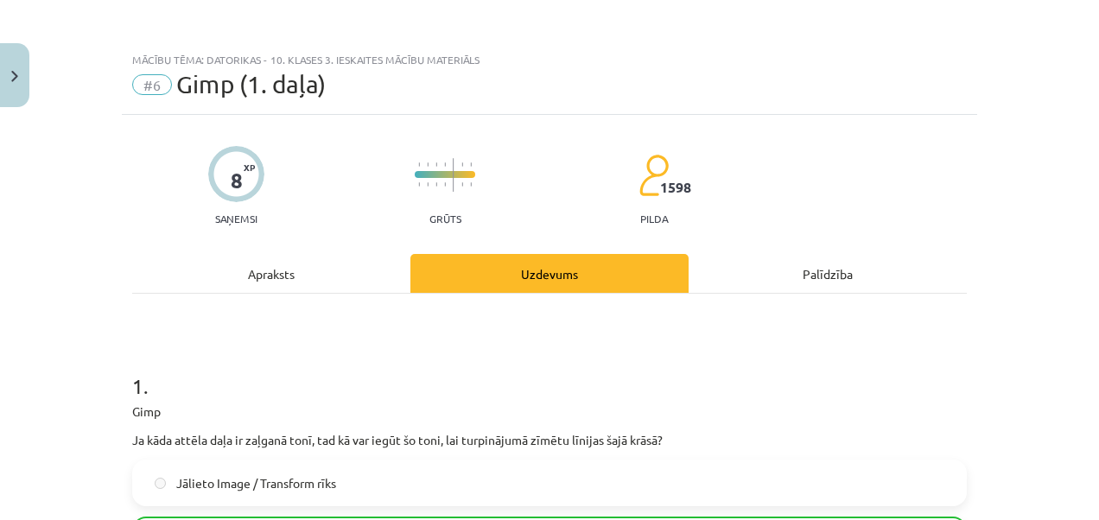
click at [308, 277] on div "Apraksts" at bounding box center [271, 273] width 278 height 39
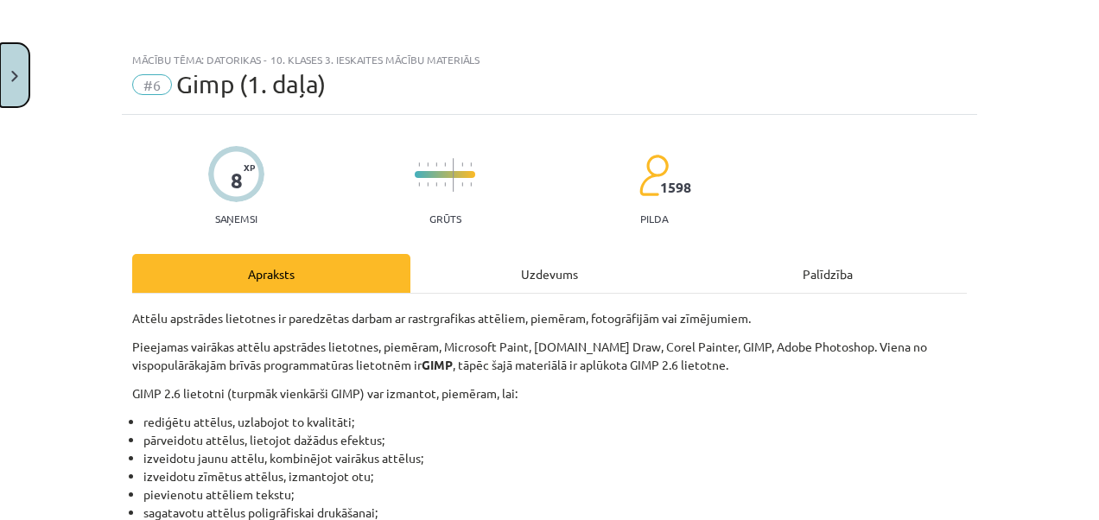
click at [0, 67] on button "Close" at bounding box center [14, 75] width 29 height 64
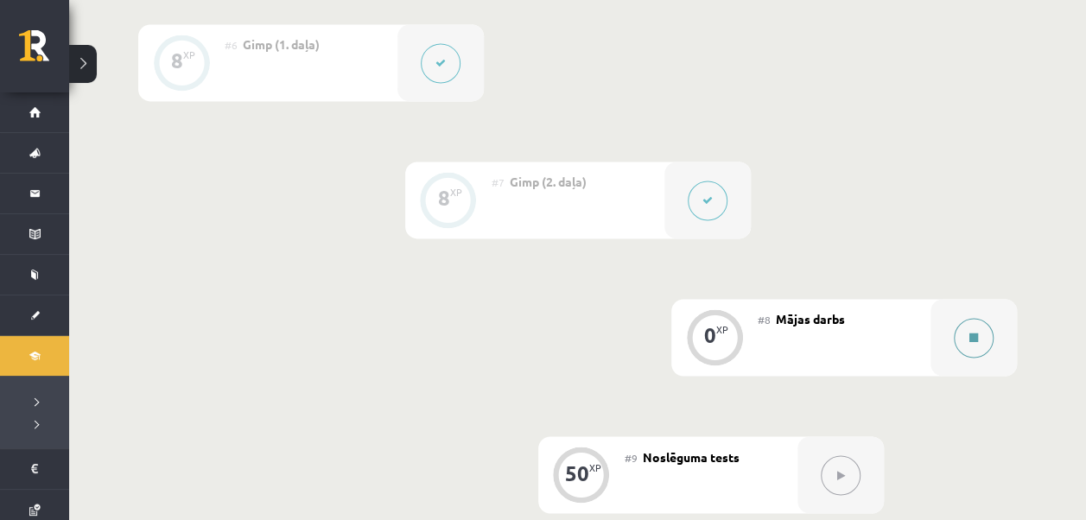
click at [965, 340] on button at bounding box center [974, 338] width 40 height 40
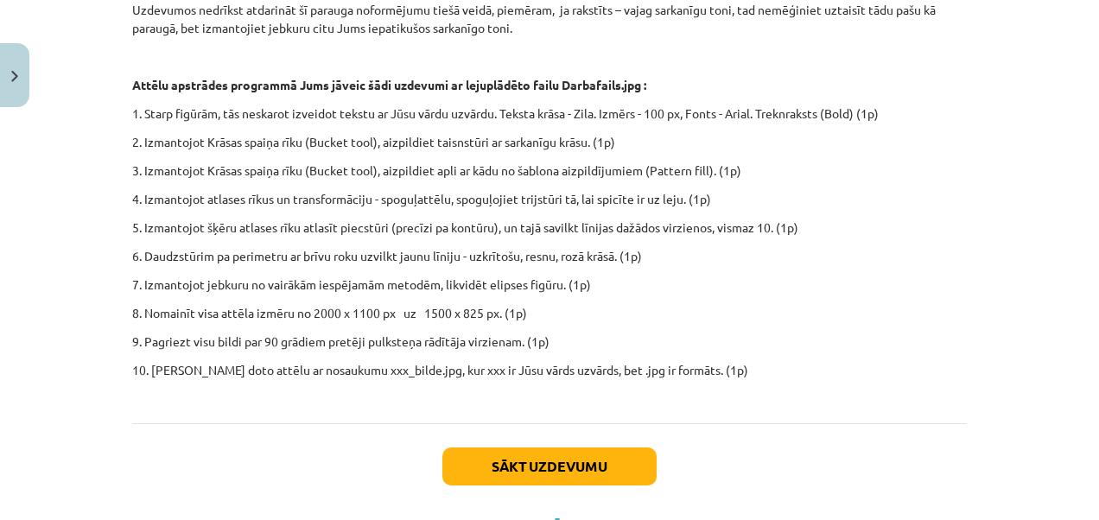
scroll to position [605, 0]
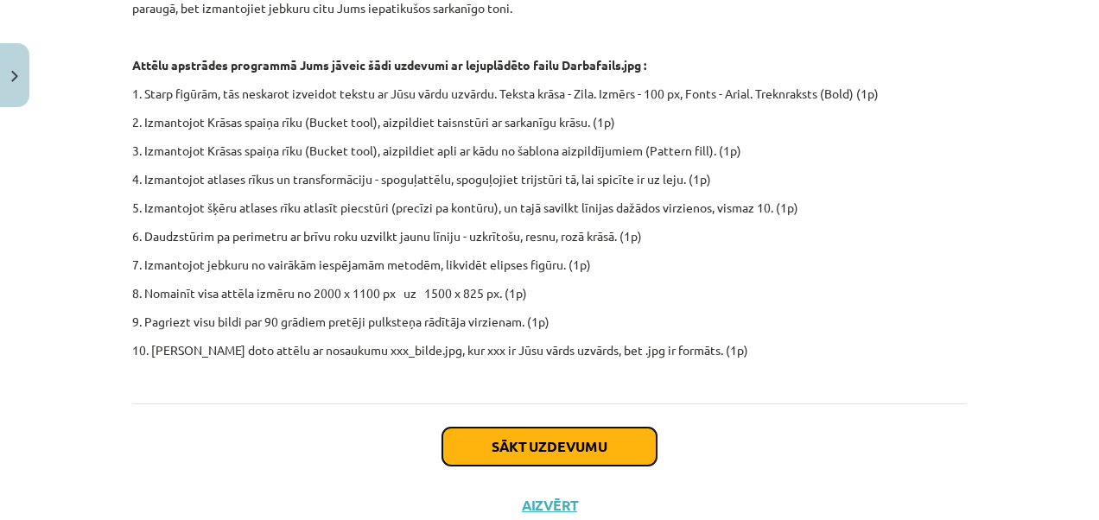
click at [525, 439] on button "Sākt uzdevumu" at bounding box center [549, 447] width 214 height 38
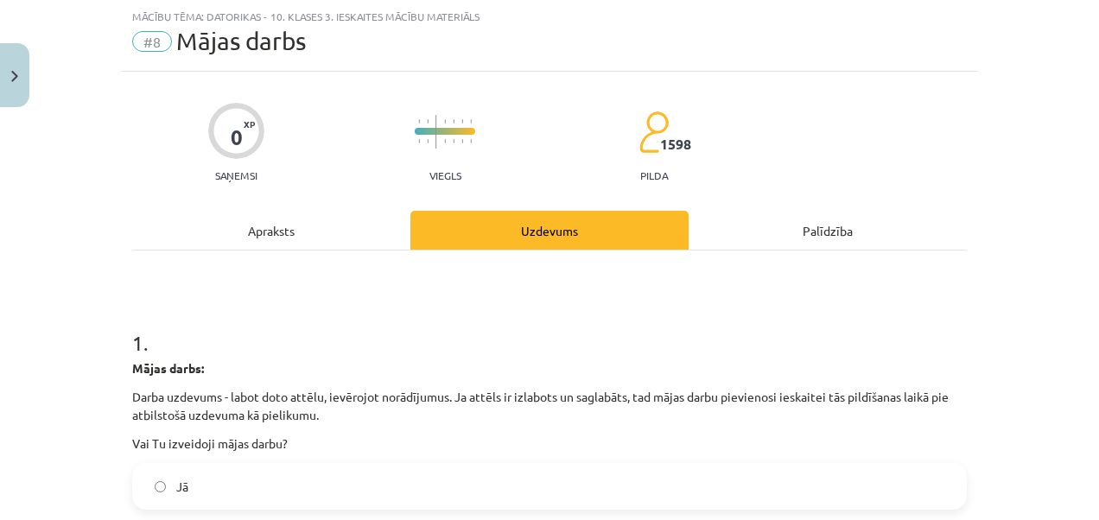
scroll to position [130, 0]
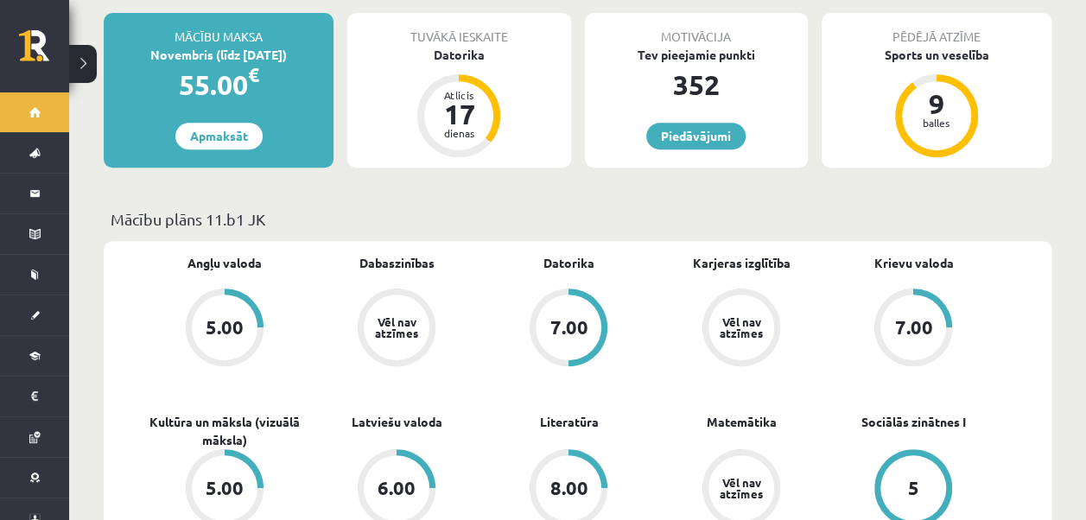
scroll to position [346, 0]
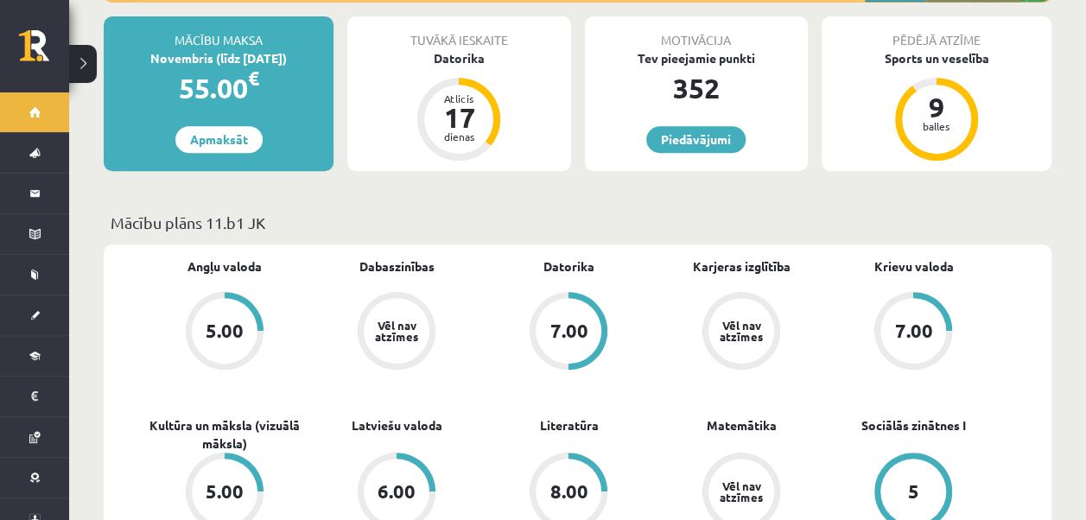
click at [461, 52] on div "Tuvākā ieskaite [GEOGRAPHIC_DATA] Atlicis 17 dienas" at bounding box center [458, 93] width 223 height 155
click at [458, 49] on div "Datorika" at bounding box center [458, 58] width 223 height 18
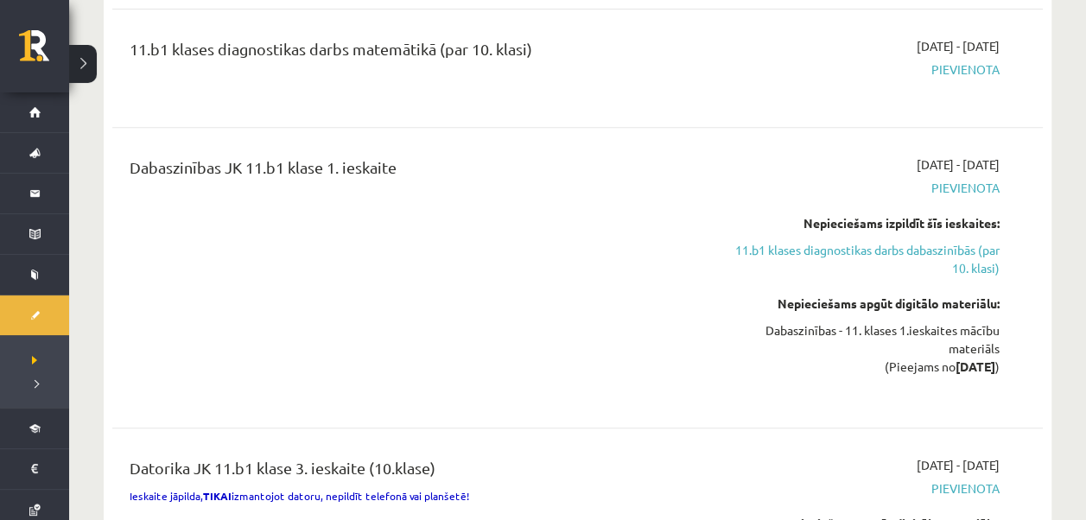
scroll to position [432, 0]
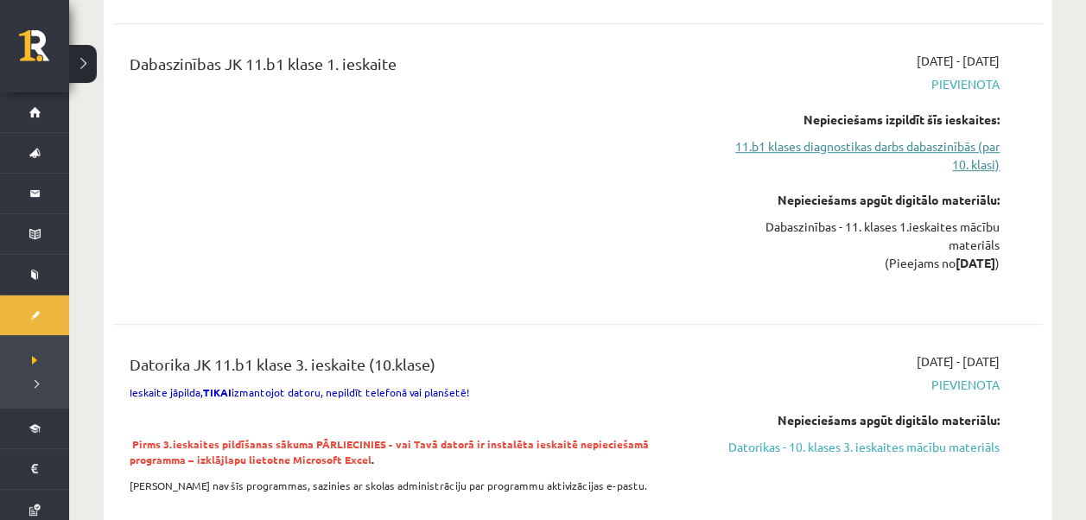
click at [942, 155] on link "11.b1 klases diagnostikas darbs dabaszinībās (par 10. klasi)" at bounding box center [863, 155] width 273 height 36
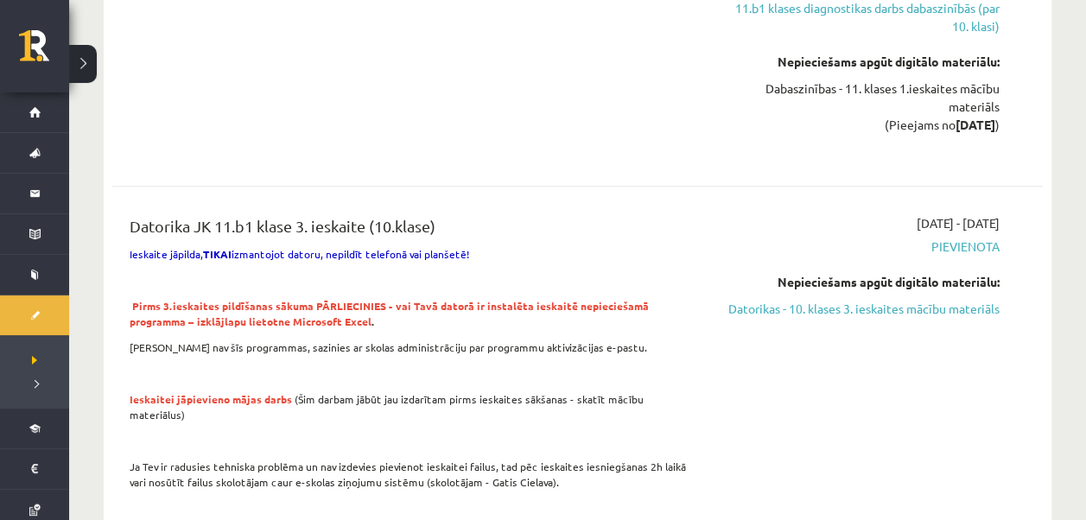
scroll to position [575, 0]
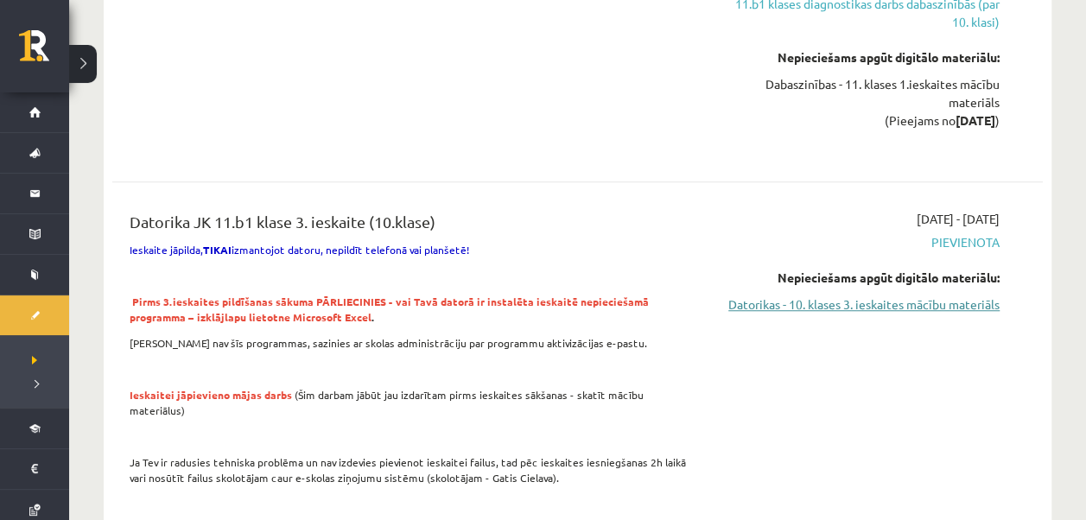
click at [934, 314] on link "Datorikas - 10. klases 3. ieskaites mācību materiāls" at bounding box center [863, 304] width 273 height 18
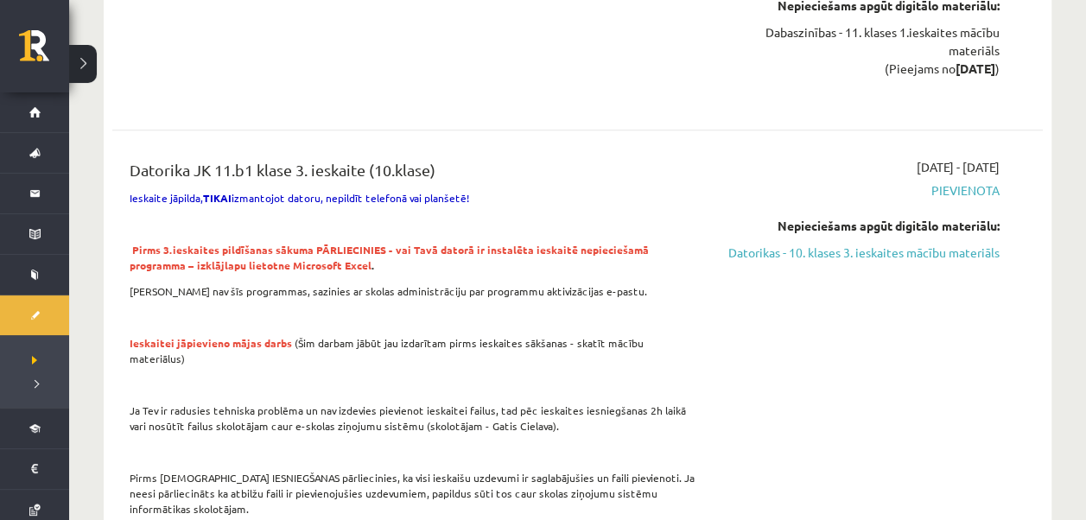
scroll to position [661, 0]
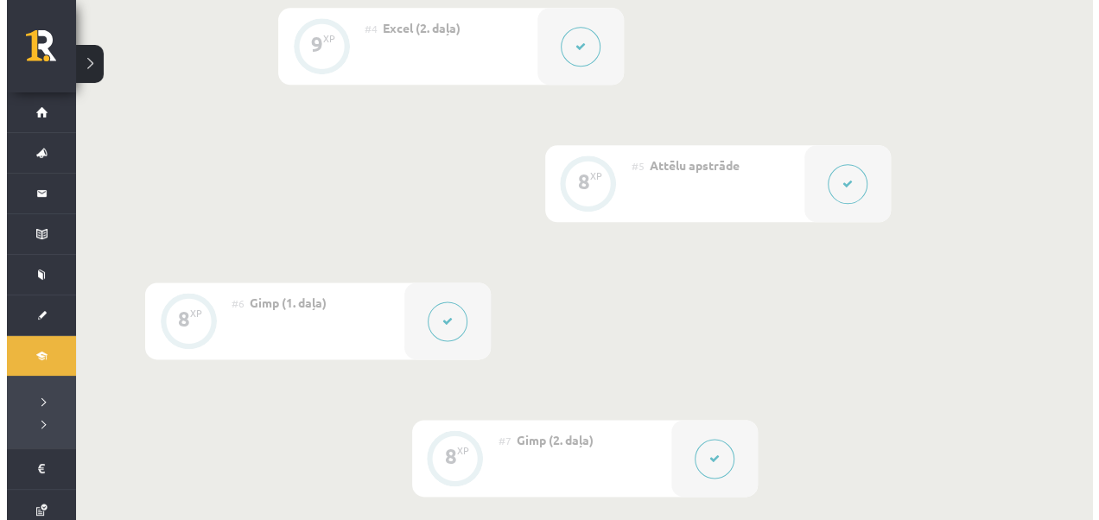
scroll to position [1123, 0]
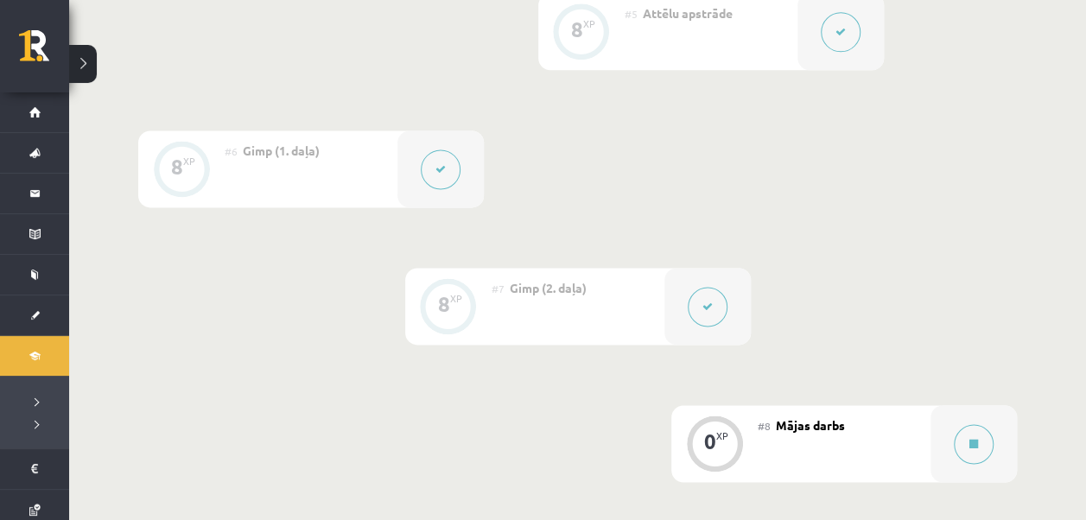
click at [448, 168] on button at bounding box center [441, 169] width 40 height 40
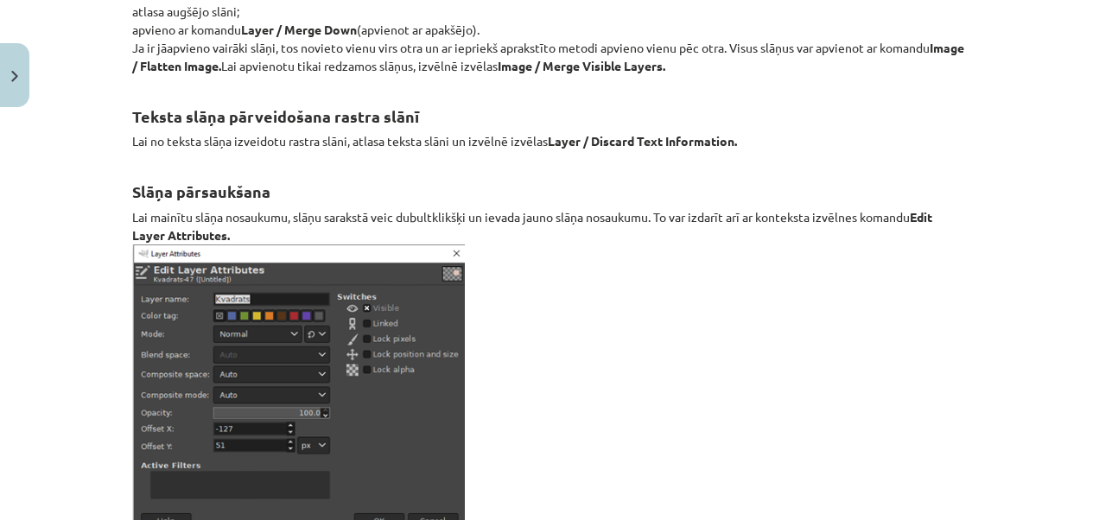
scroll to position [20336, 0]
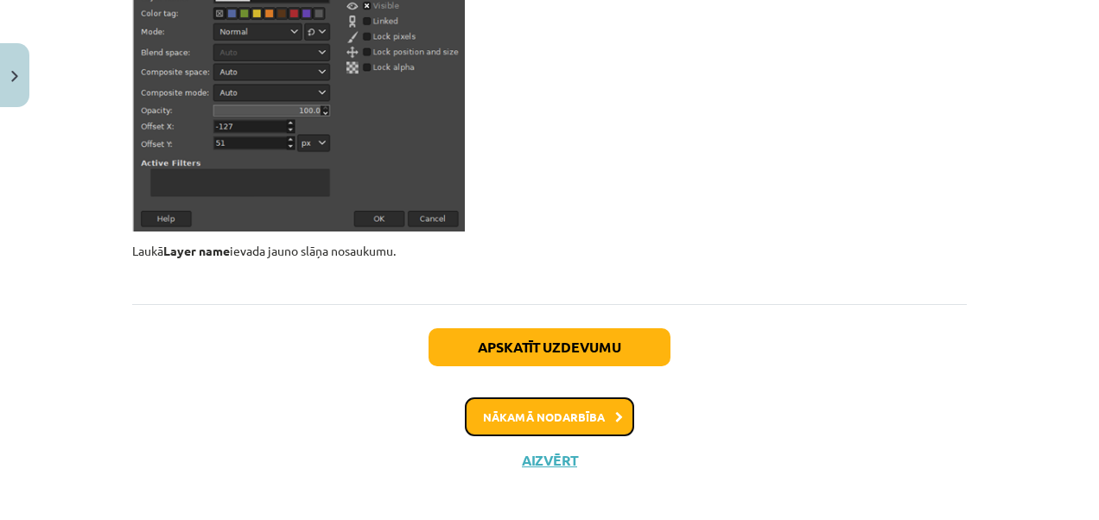
click at [562, 404] on button "Nākamā nodarbība" at bounding box center [549, 417] width 169 height 40
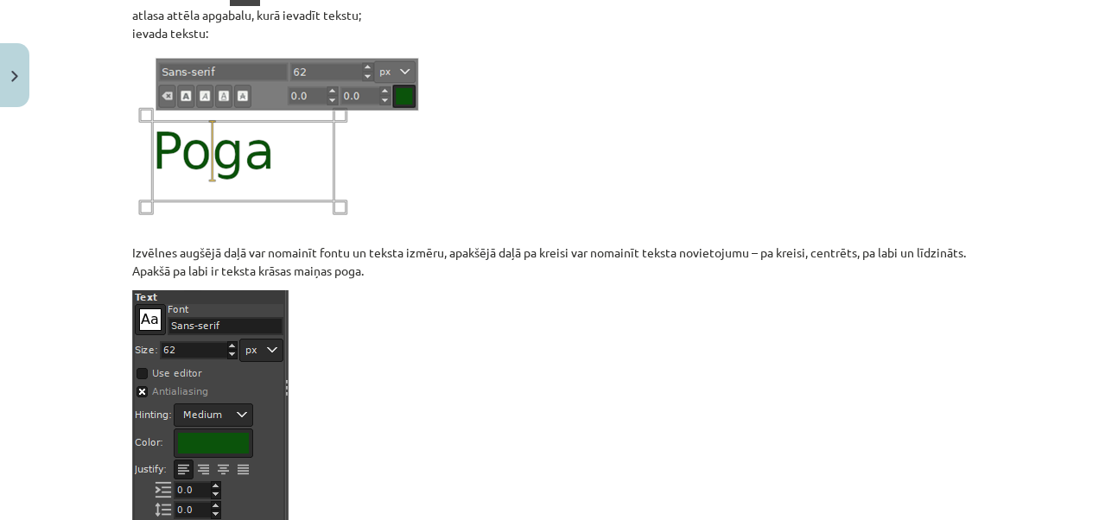
scroll to position [0, 0]
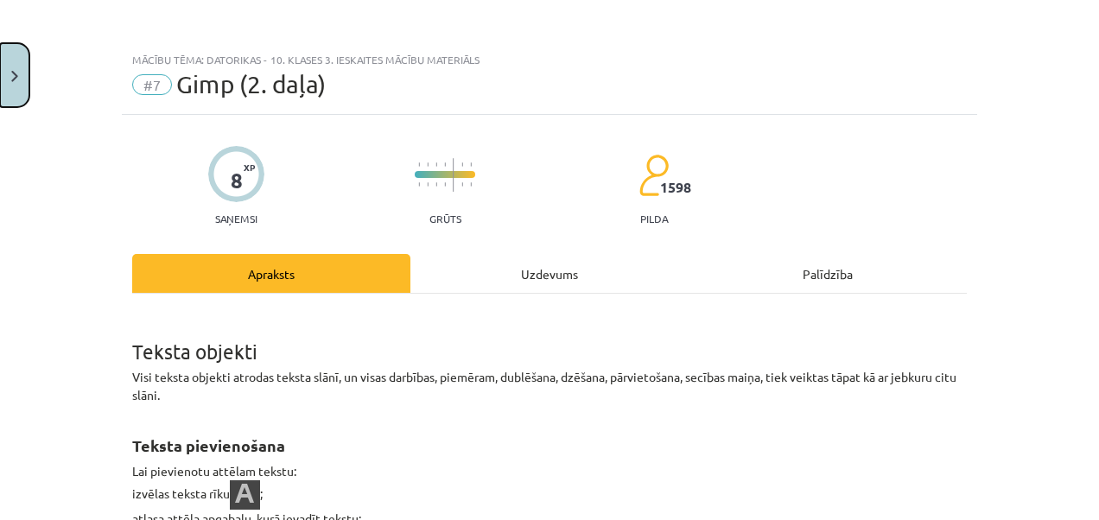
click at [22, 78] on button "Close" at bounding box center [14, 75] width 29 height 64
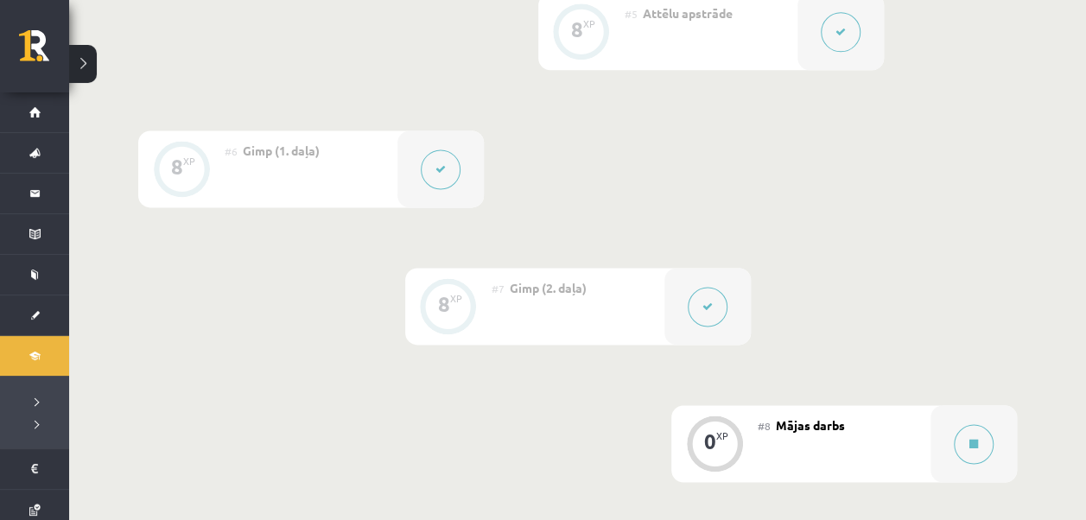
click at [435, 167] on button at bounding box center [441, 169] width 40 height 40
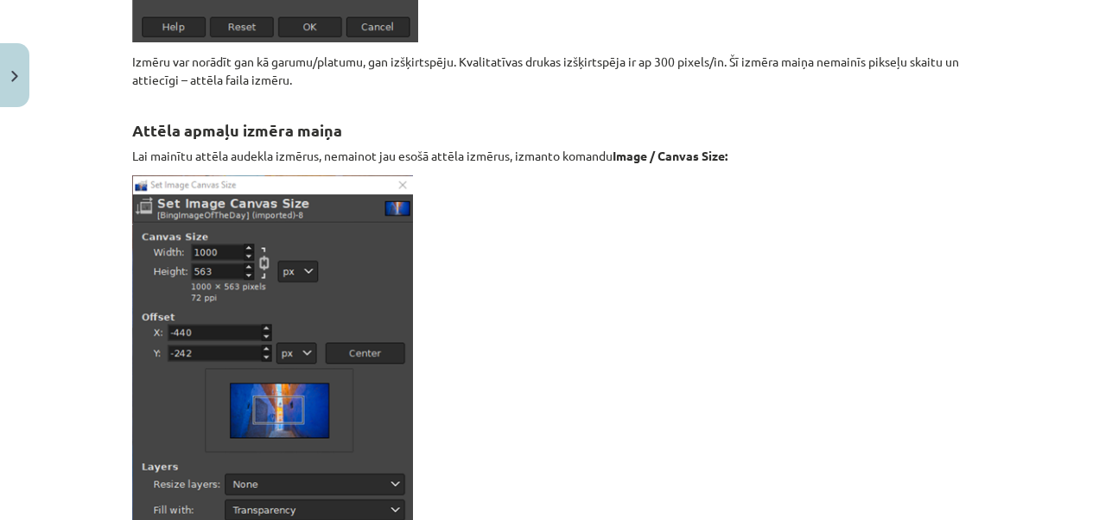
scroll to position [14979, 0]
